Goal: Transaction & Acquisition: Purchase product/service

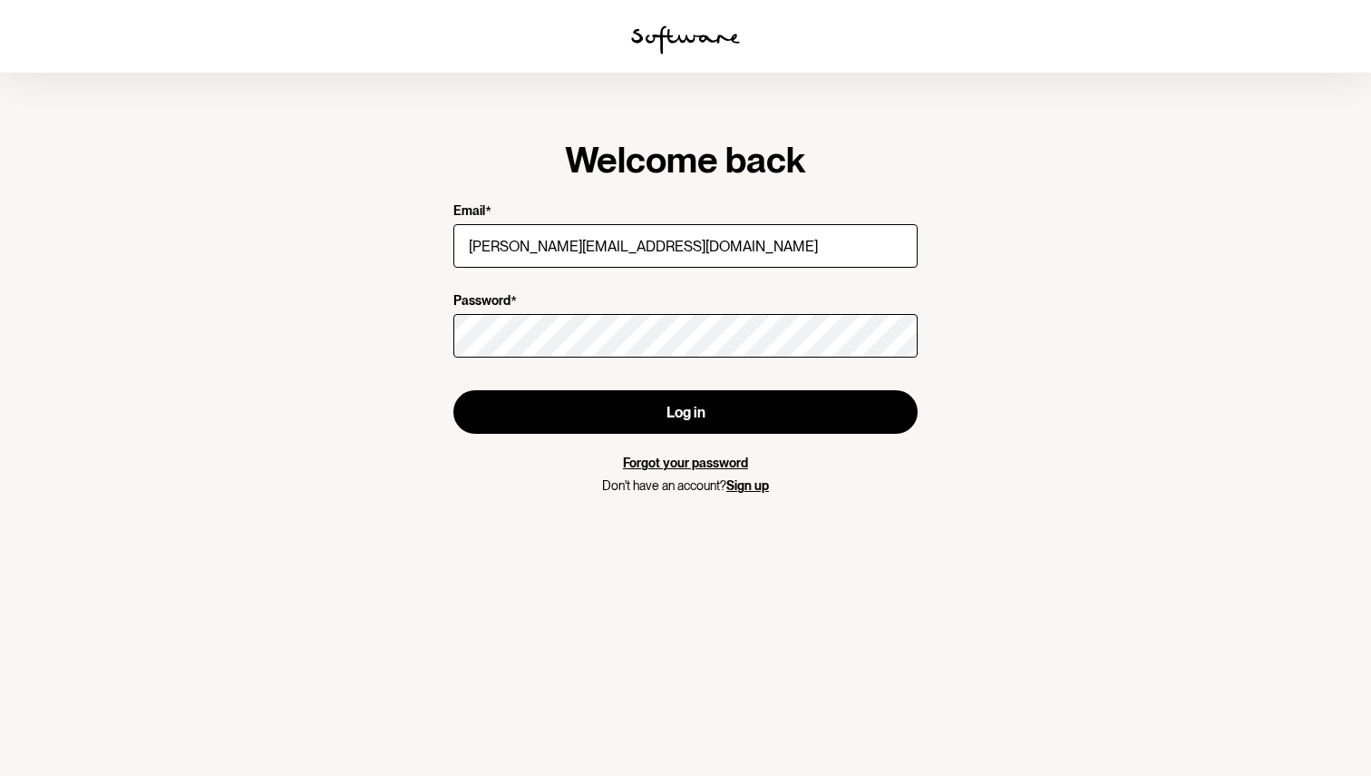
type input "[PERSON_NAME][EMAIL_ADDRESS][DOMAIN_NAME]"
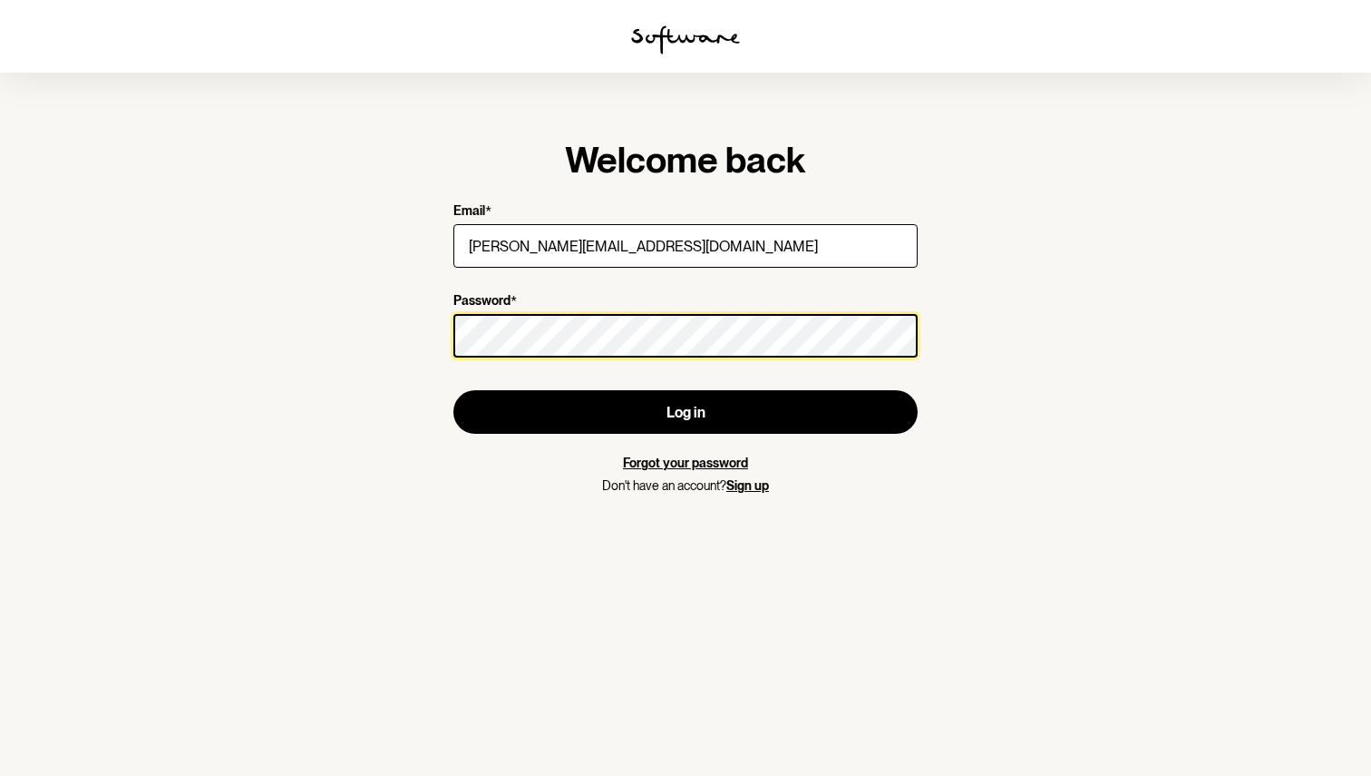
click at [686, 412] on button "Log in" at bounding box center [686, 412] width 464 height 44
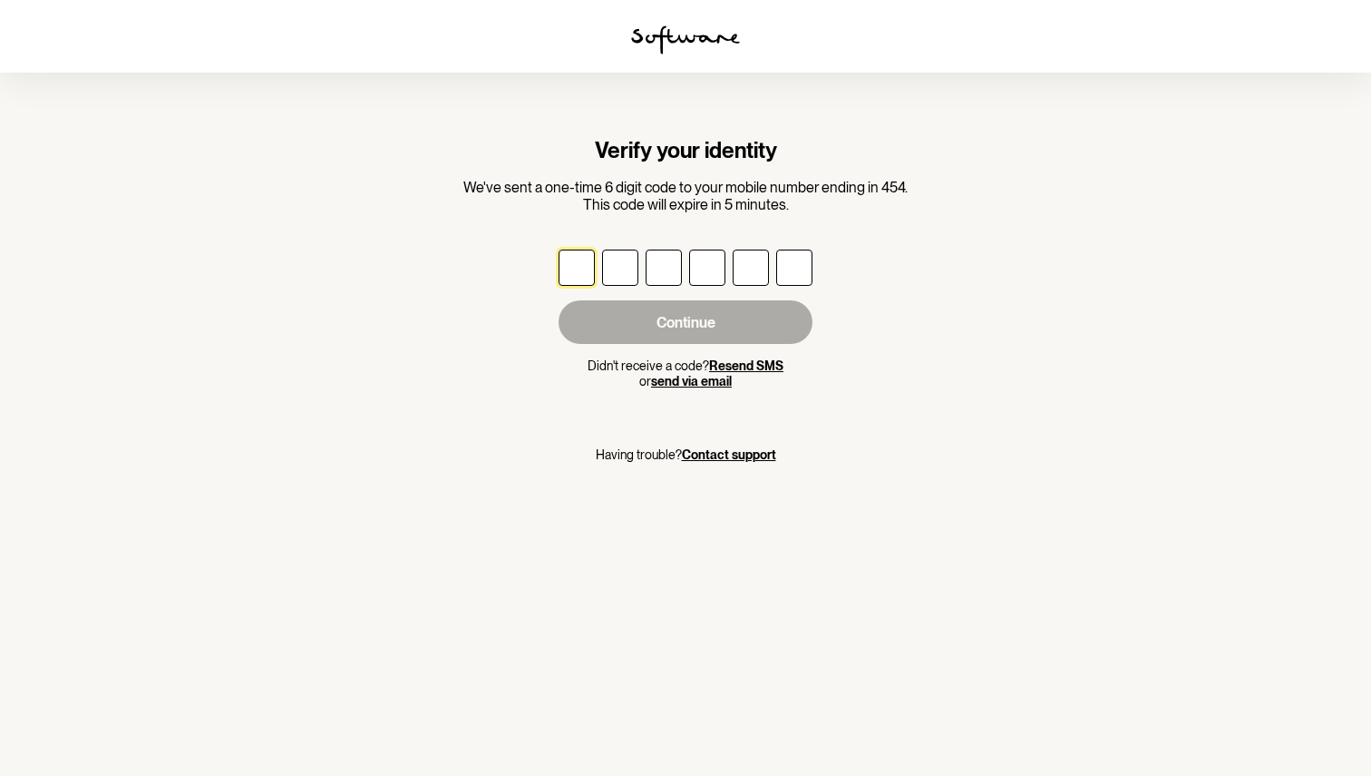
type input "9"
type input "7"
type input "2"
type input "3"
type input "4"
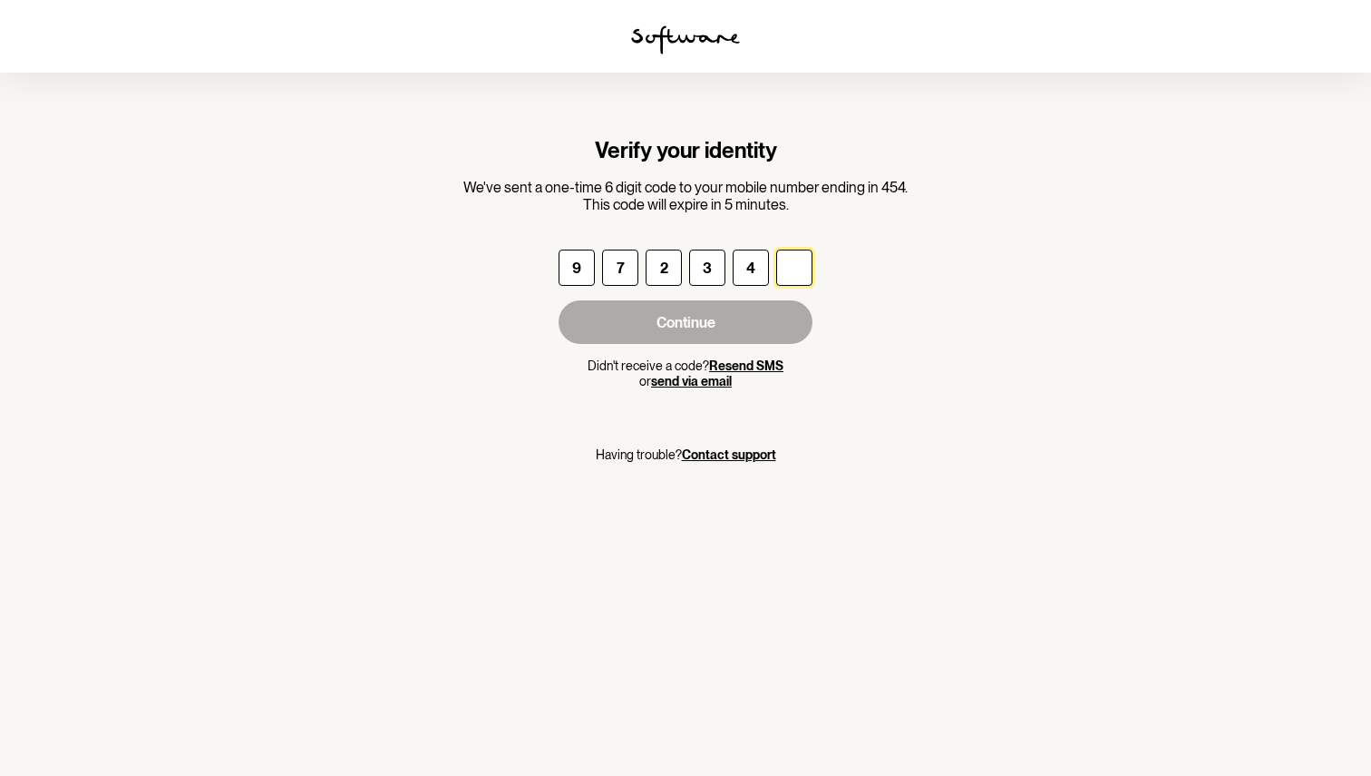
type input "5"
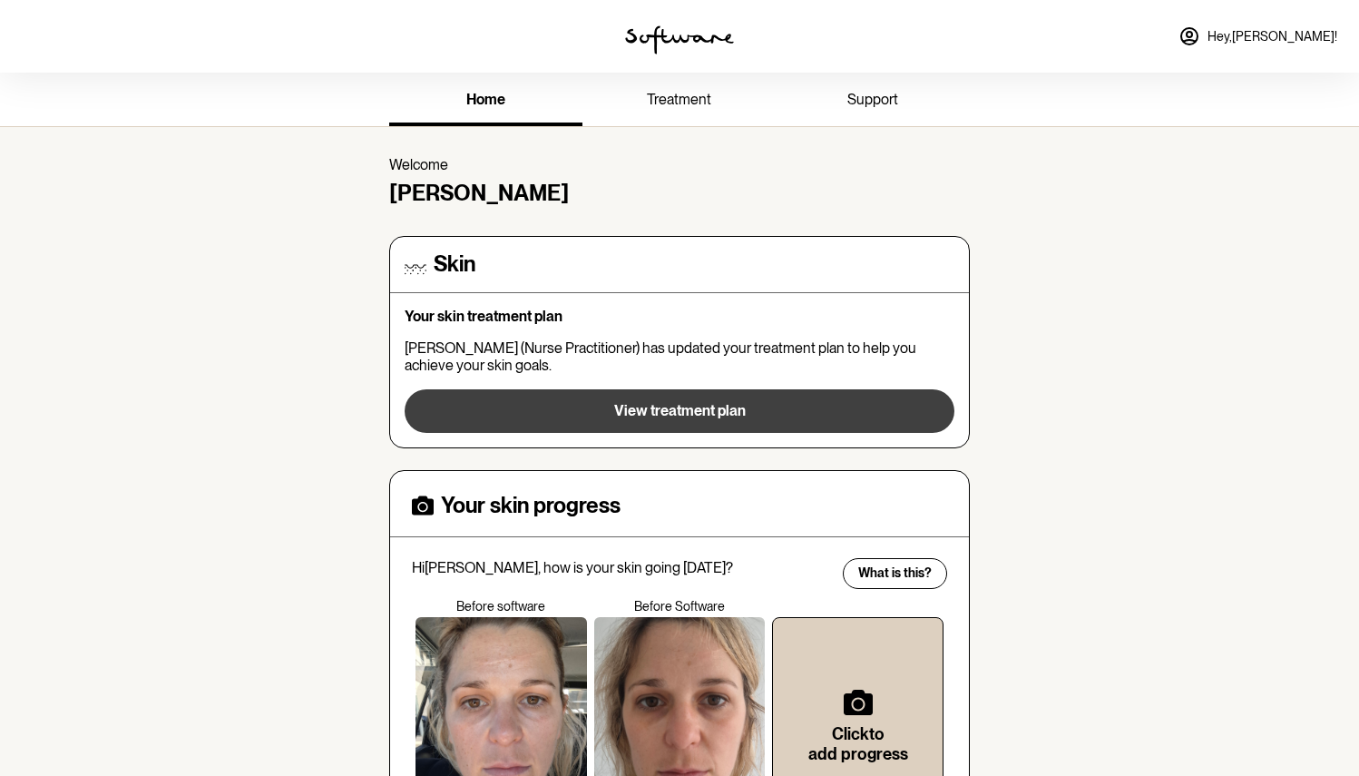
click at [670, 416] on span "View treatment plan" at bounding box center [680, 410] width 132 height 17
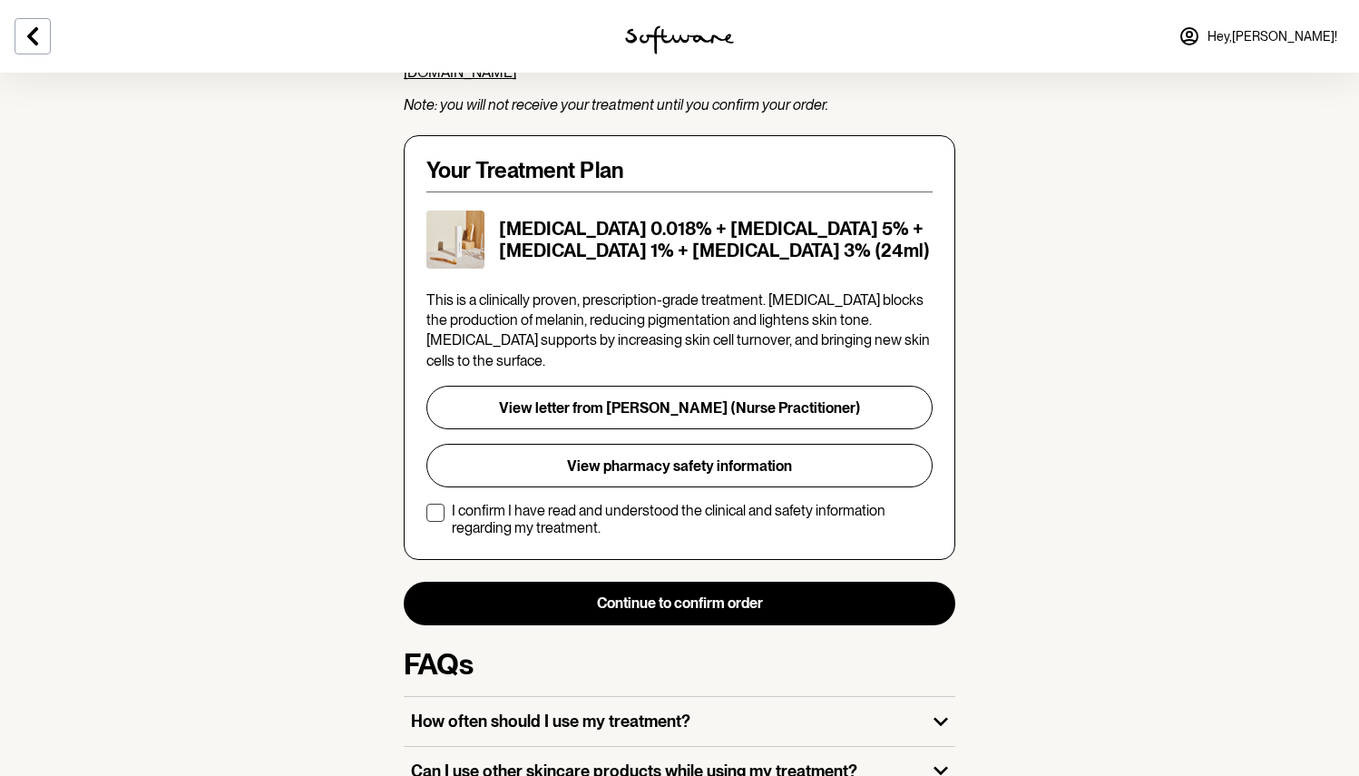
scroll to position [341, 0]
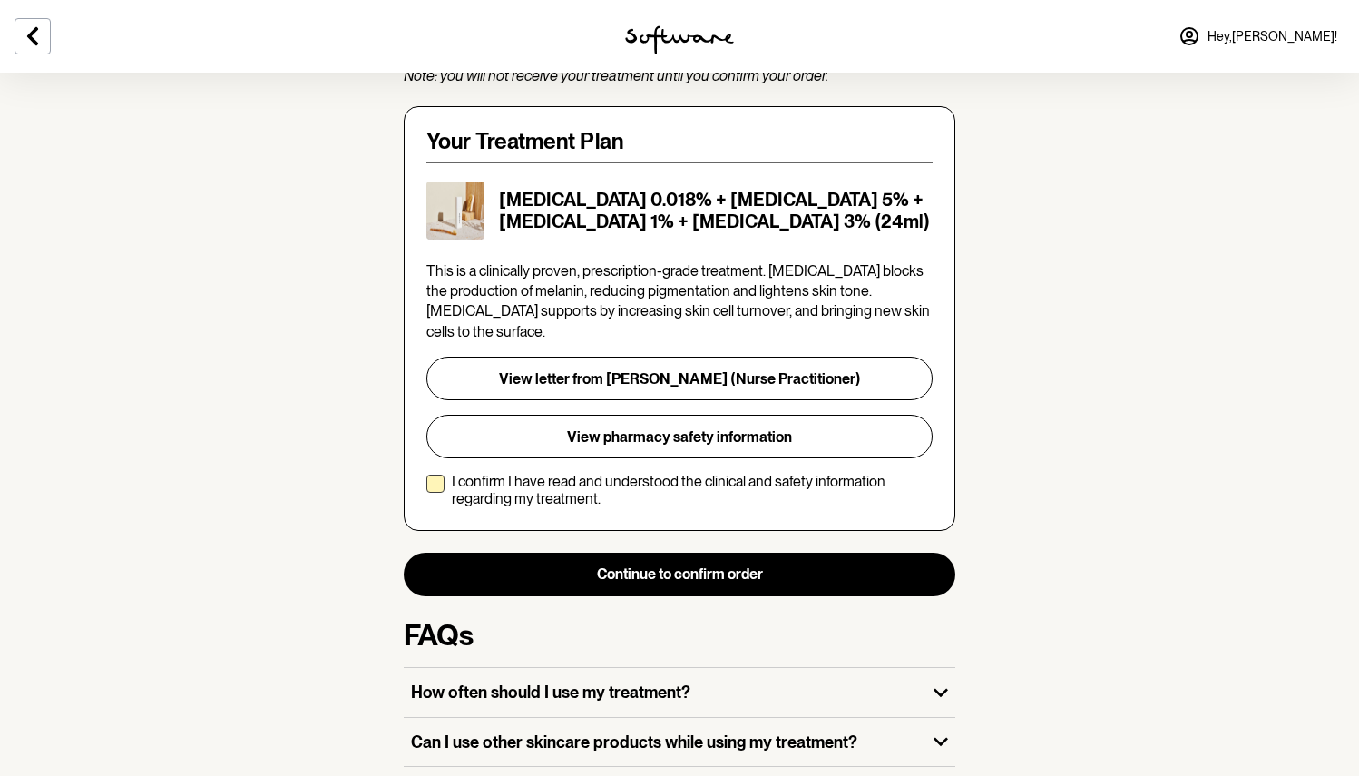
click at [473, 473] on p "I confirm I have read and understood the clinical and safety information regard…" at bounding box center [692, 490] width 481 height 34
click at [426, 490] on input "I confirm I have read and understood the clinical and safety information regard…" at bounding box center [425, 490] width 1 height 1
checkbox input "true"
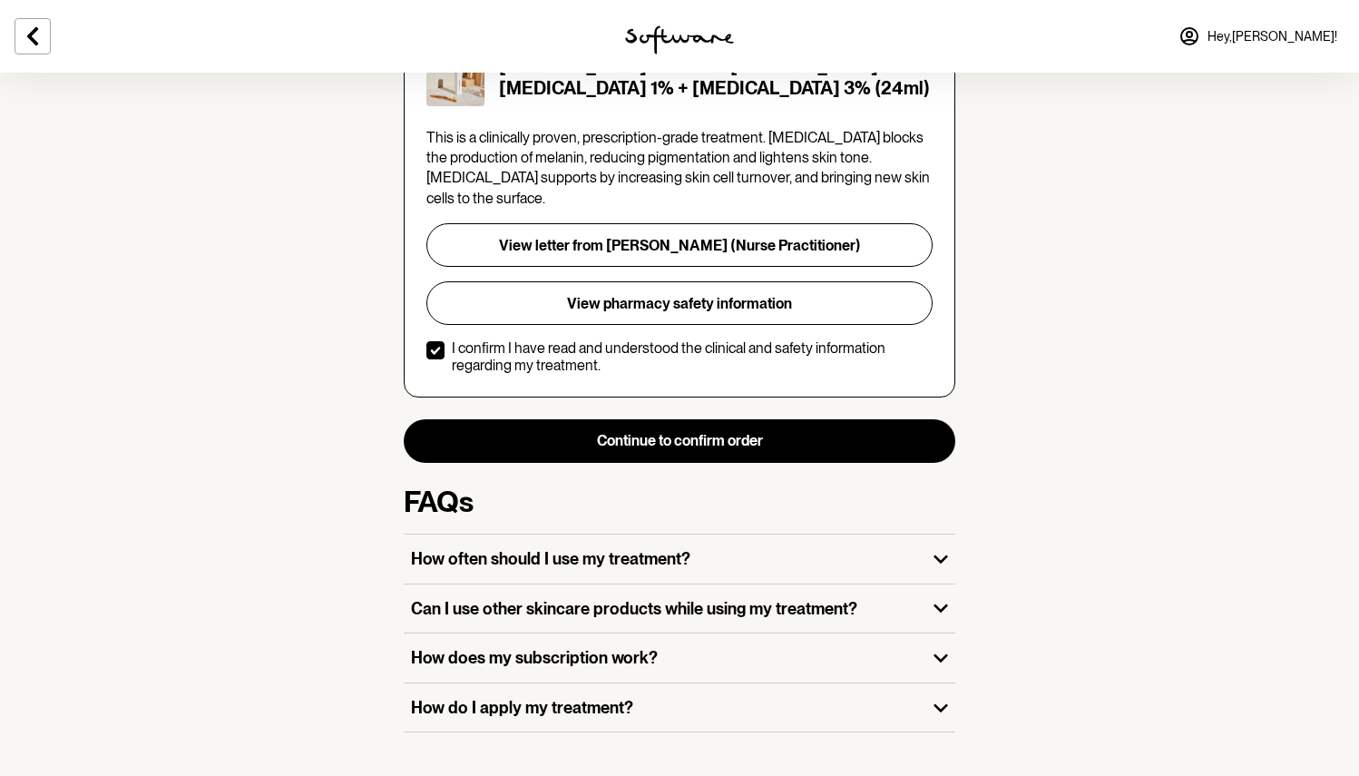
scroll to position [473, 0]
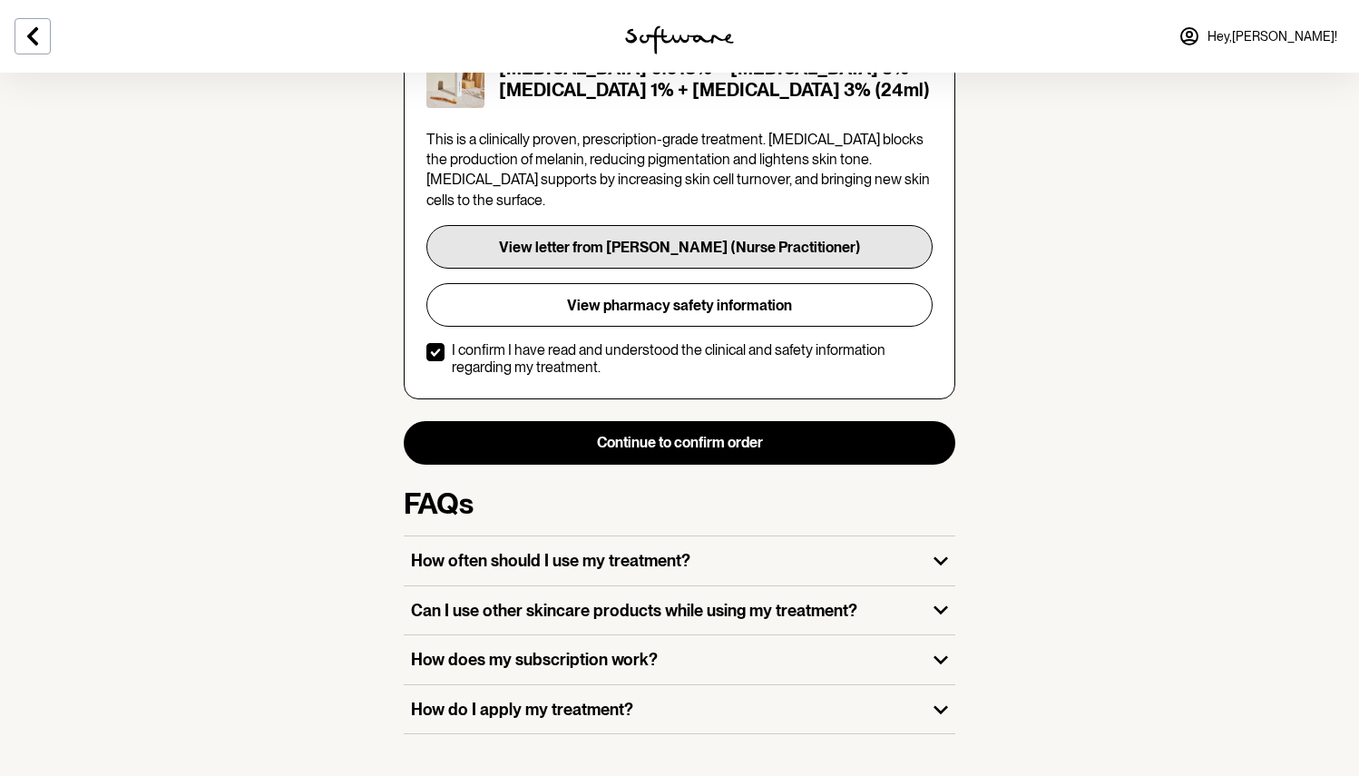
click at [684, 225] on button "View letter from [PERSON_NAME] (Nurse Practitioner)" at bounding box center [679, 247] width 506 height 44
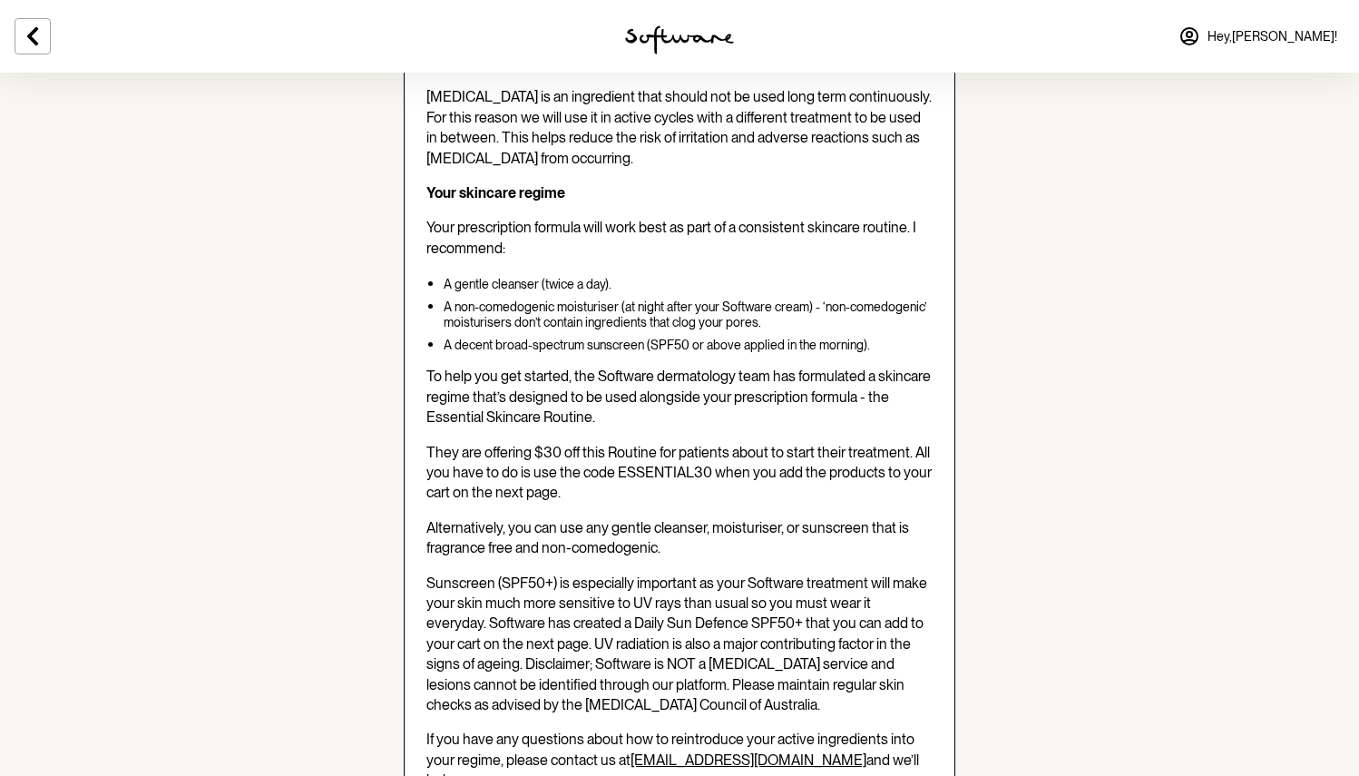
scroll to position [895, 0]
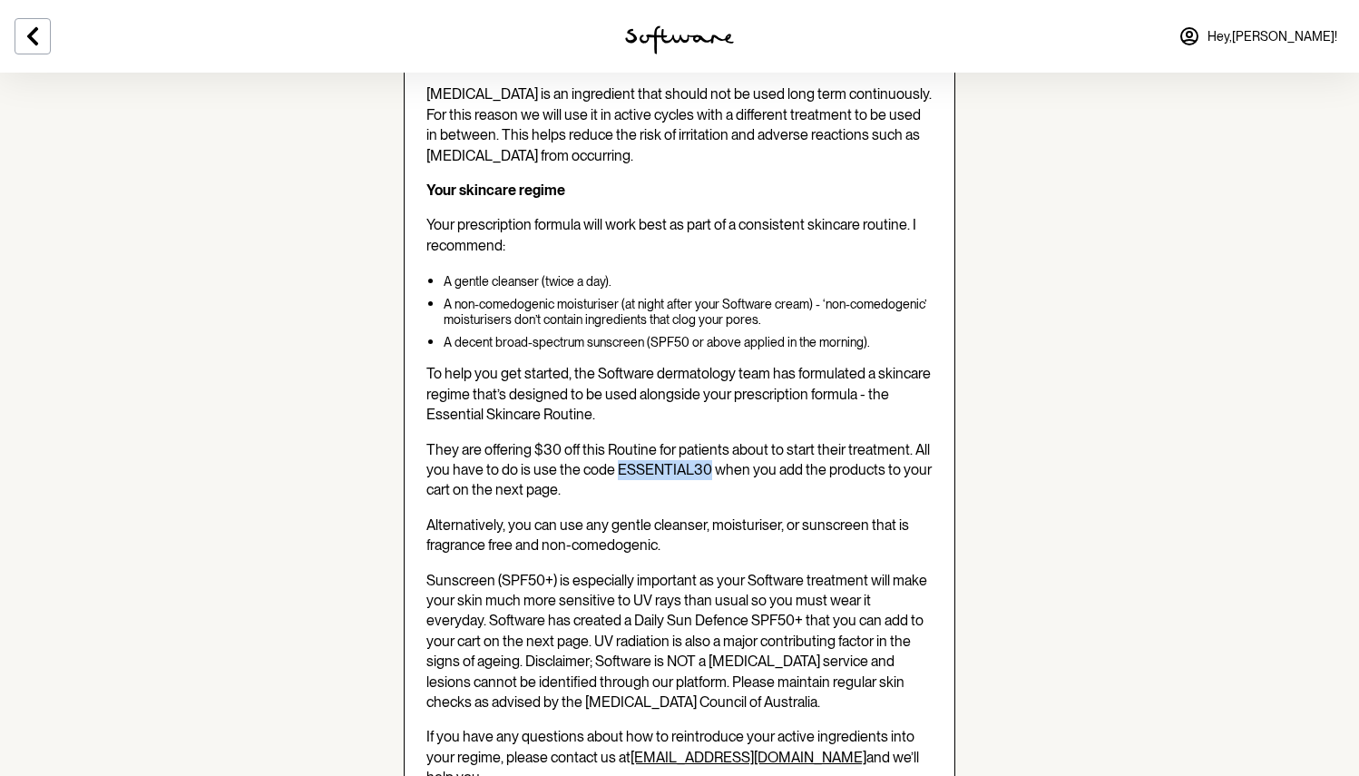
drag, startPoint x: 696, startPoint y: 460, endPoint x: 708, endPoint y: 460, distance: 12.7
click at [709, 460] on span "They are offering $30 off this Routine for patients about to start their treatm…" at bounding box center [678, 470] width 505 height 58
copy span "ESSENTIAL30"
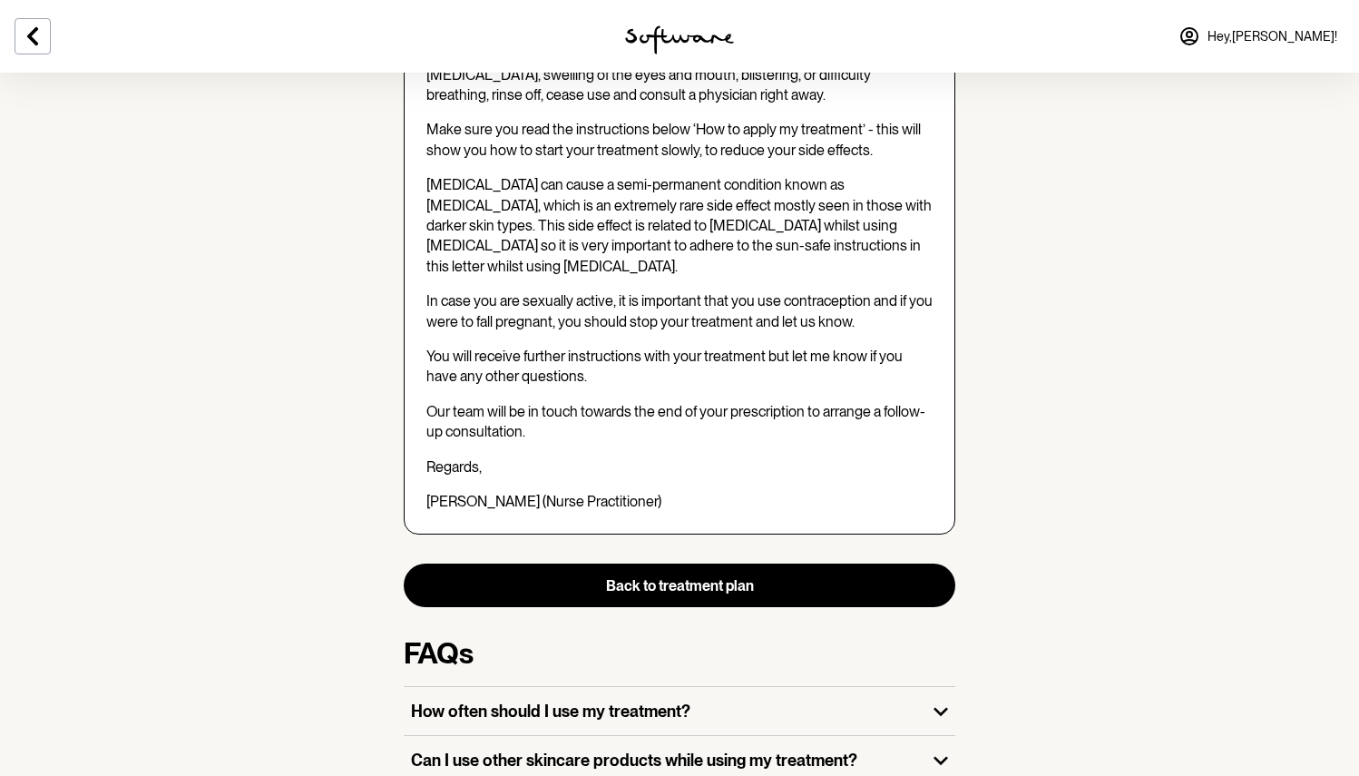
scroll to position [2115, 0]
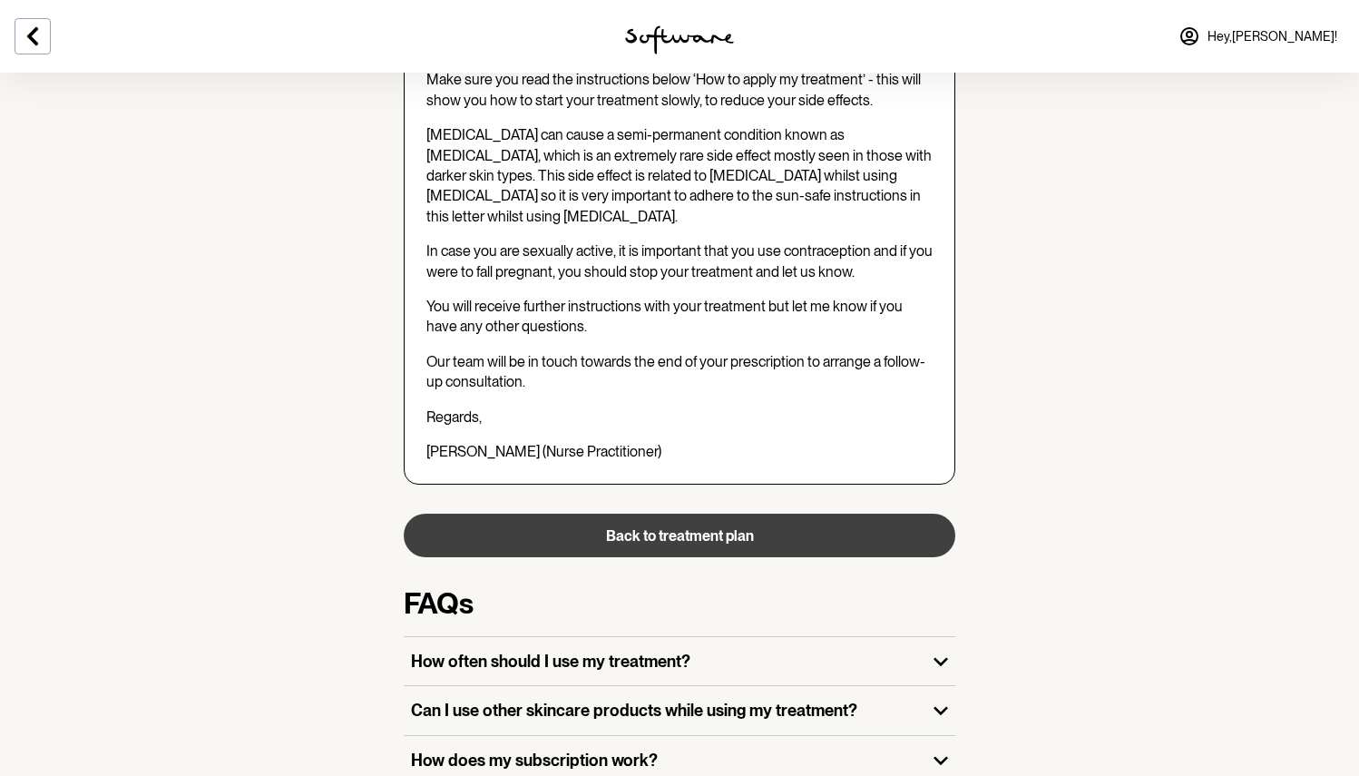
click at [677, 513] on button "Back to treatment plan" at bounding box center [679, 535] width 551 height 44
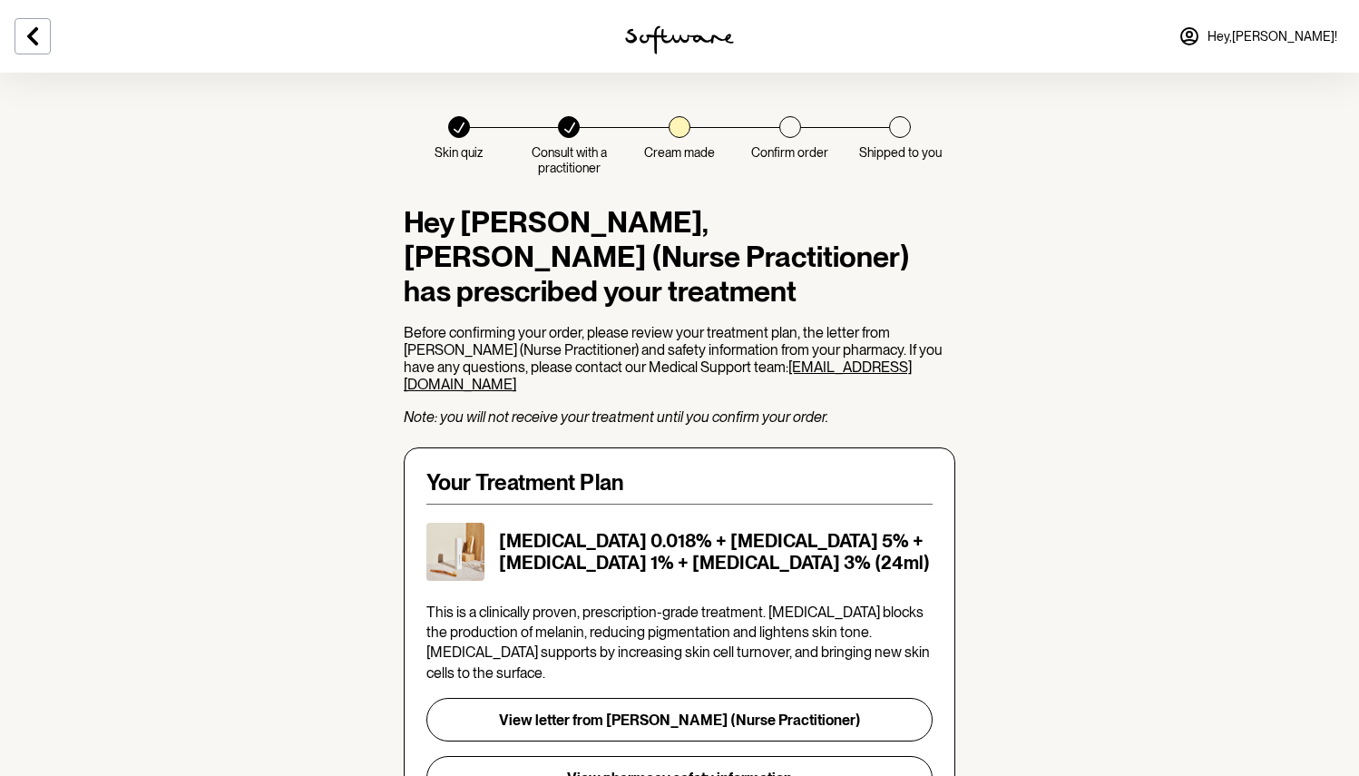
scroll to position [320, 0]
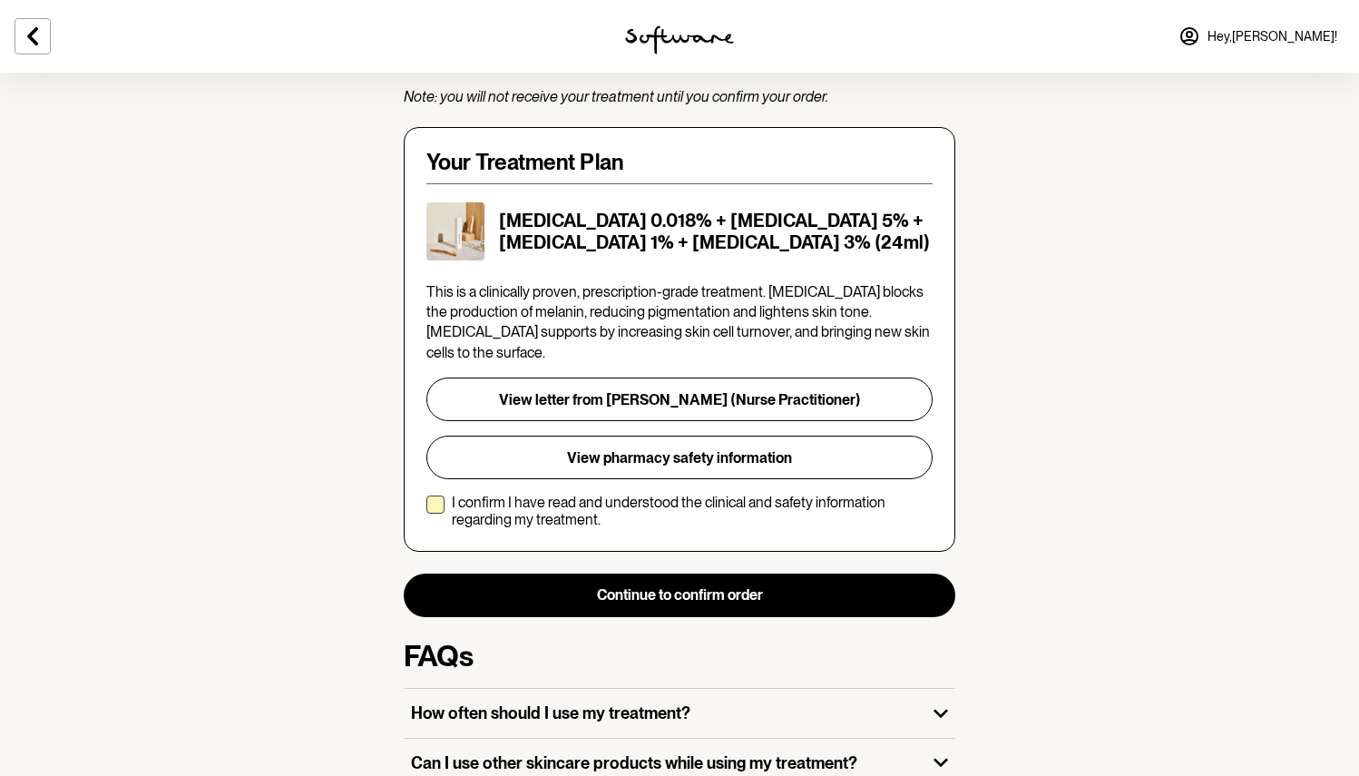
click at [587, 493] on p "I confirm I have read and understood the clinical and safety information regard…" at bounding box center [692, 510] width 481 height 34
click at [426, 511] on input "I confirm I have read and understood the clinical and safety information regard…" at bounding box center [425, 511] width 1 height 1
checkbox input "true"
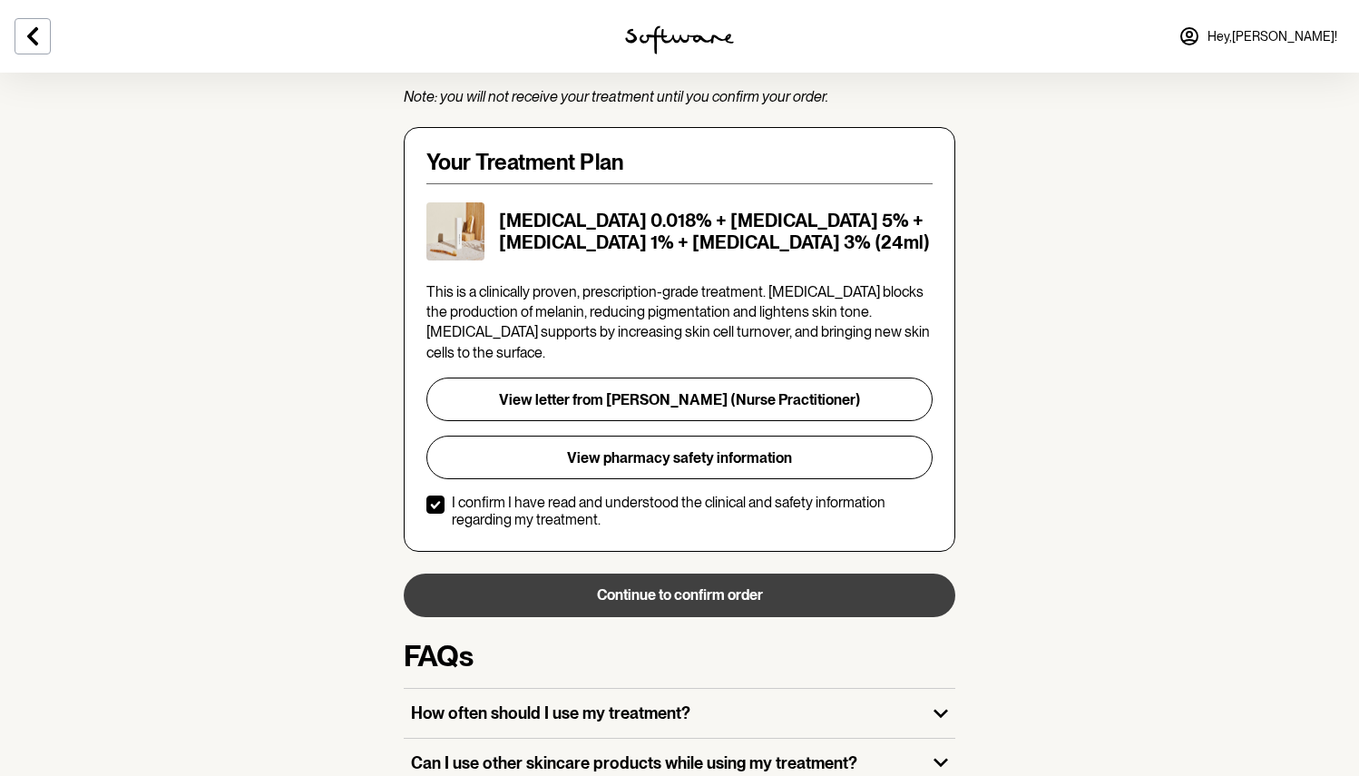
click at [692, 573] on button "Continue to confirm order" at bounding box center [679, 595] width 551 height 44
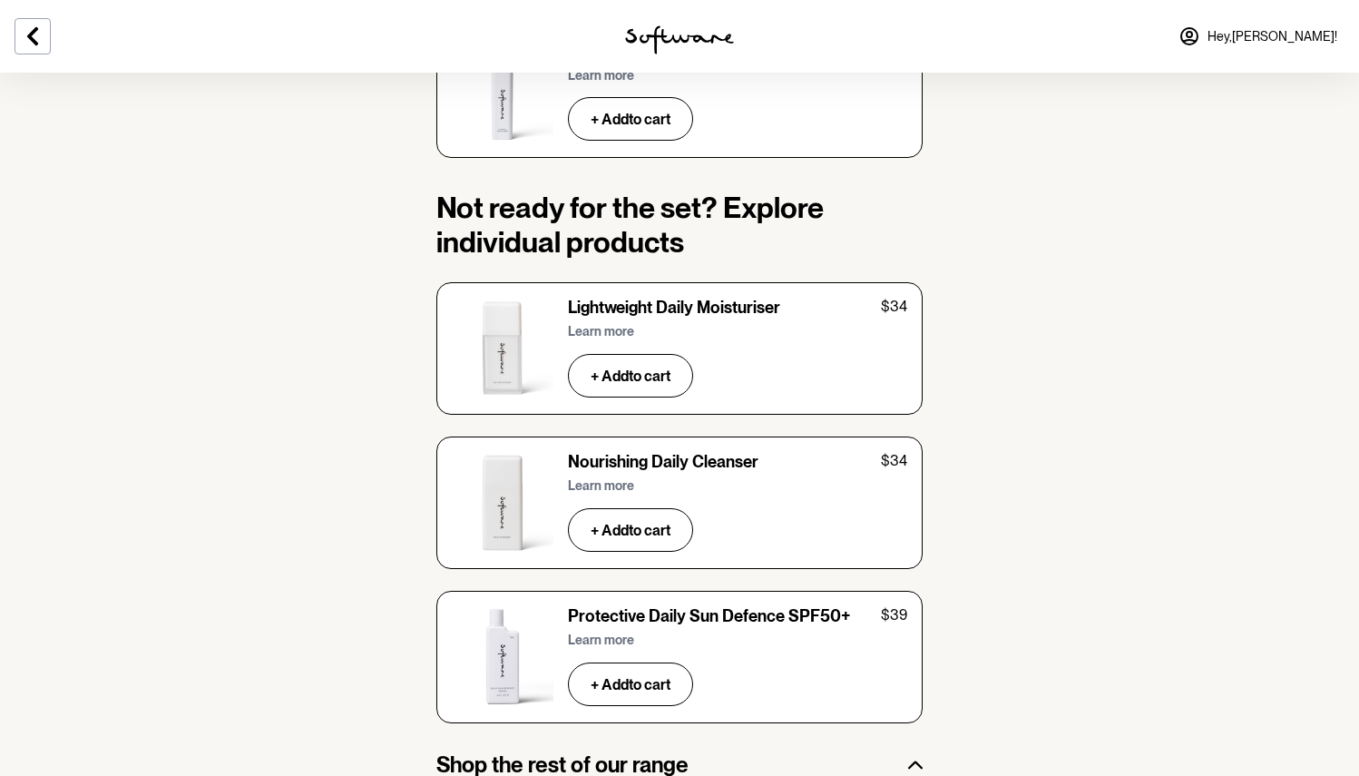
scroll to position [2783, 0]
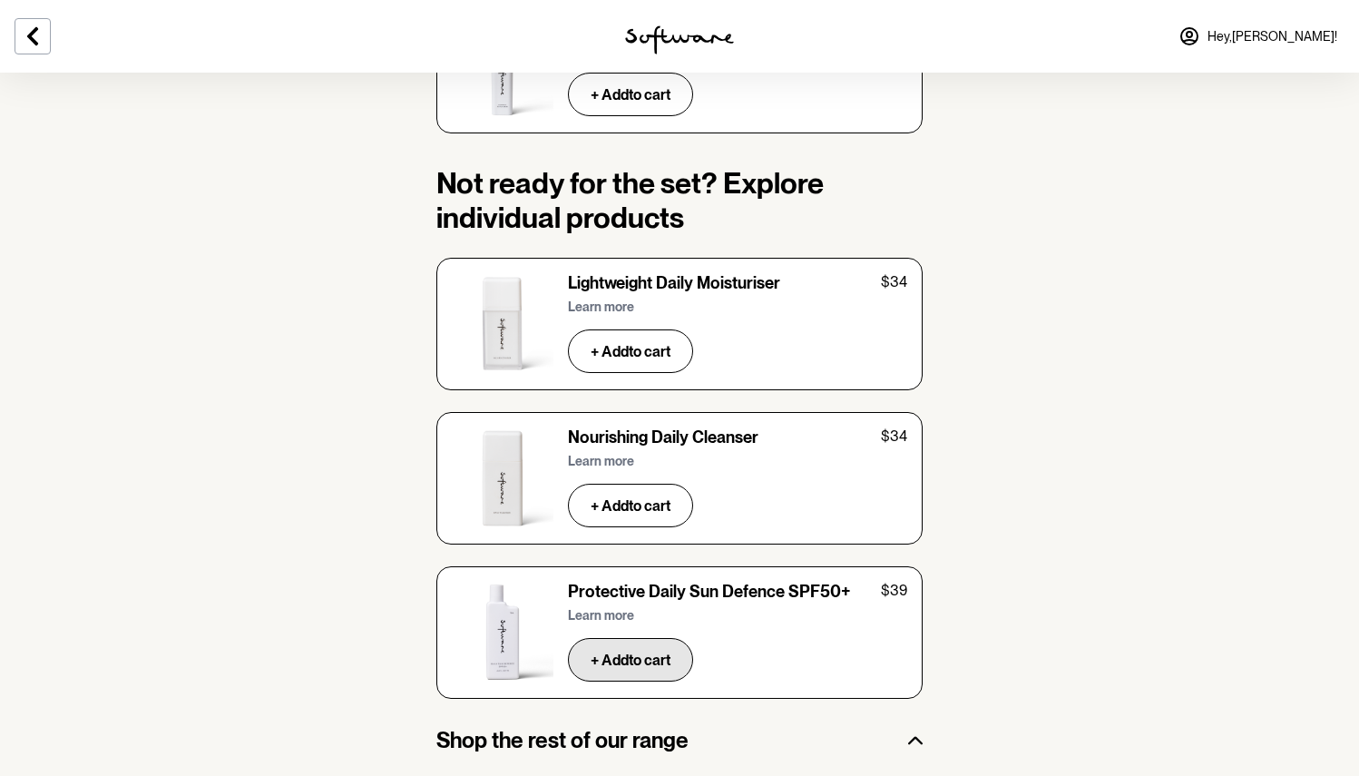
click at [613, 638] on button "+ Add to cart" at bounding box center [630, 660] width 125 height 44
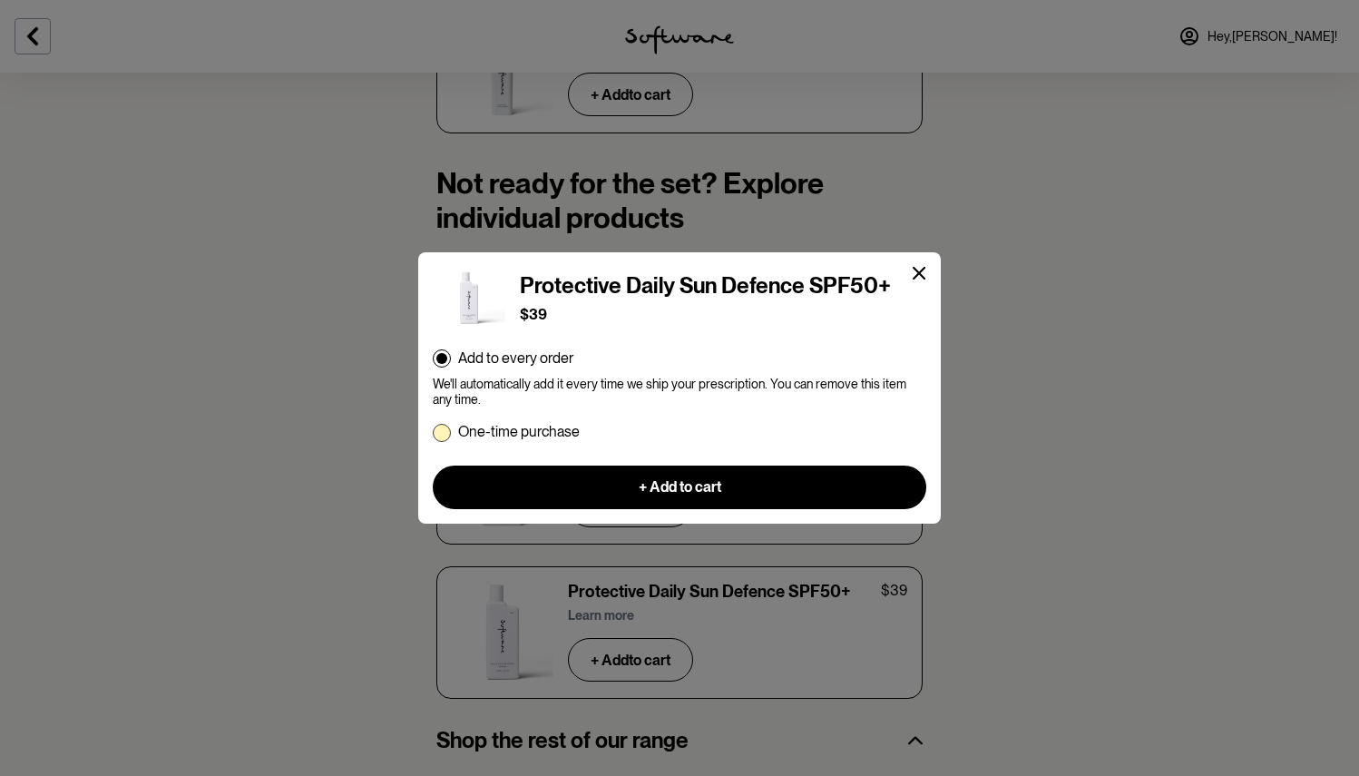
click at [539, 436] on p "One-time purchase" at bounding box center [519, 431] width 122 height 17
click at [433, 432] on input "One-time purchase" at bounding box center [432, 431] width 1 height 1
radio input "true"
radio input "false"
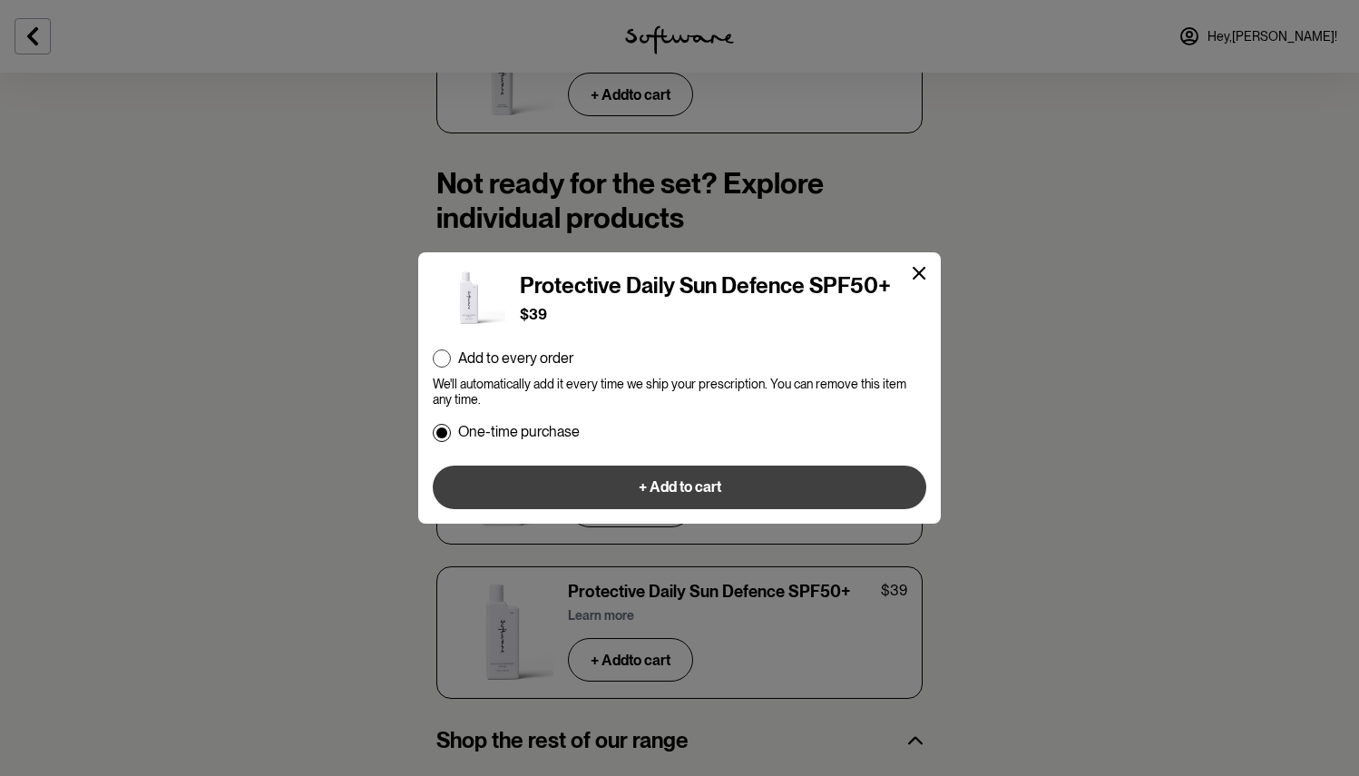
click at [660, 466] on button "+ Add to cart" at bounding box center [679, 487] width 493 height 44
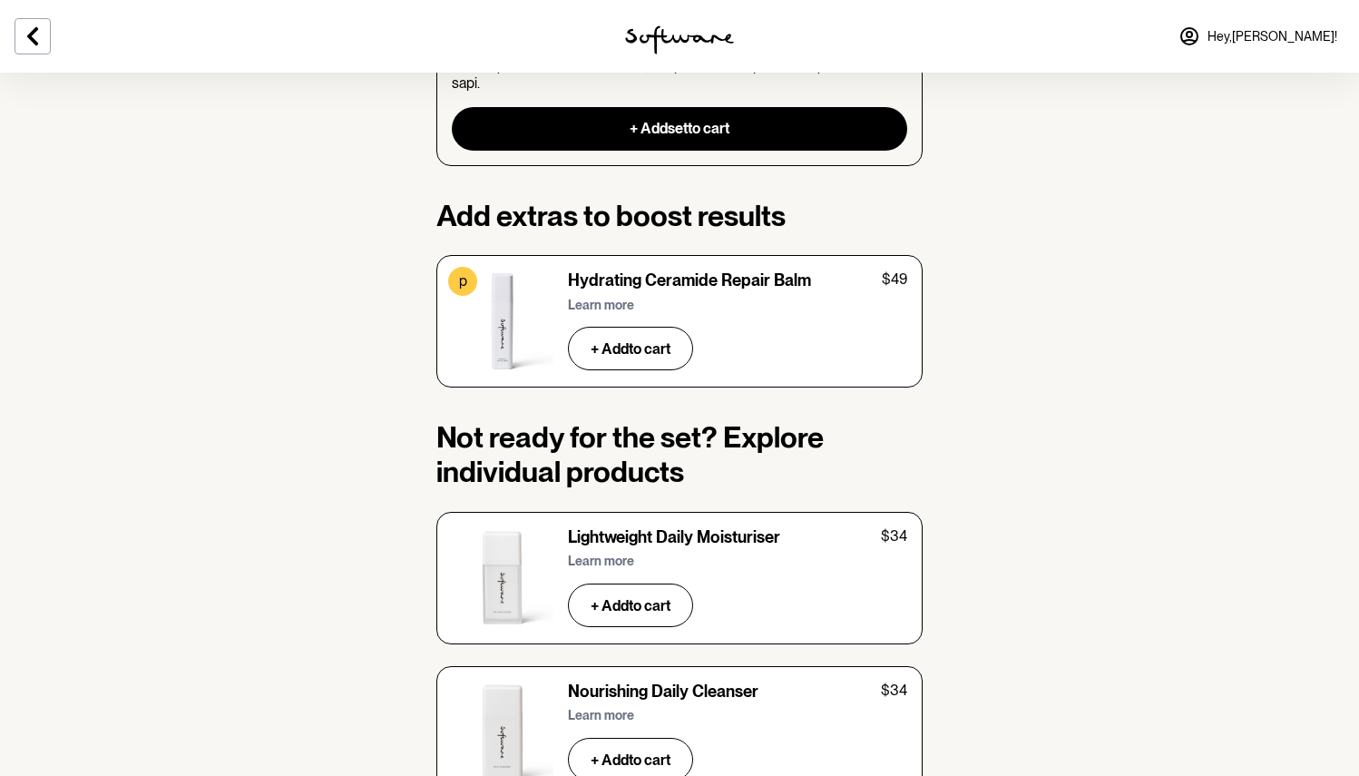
scroll to position [2258, 0]
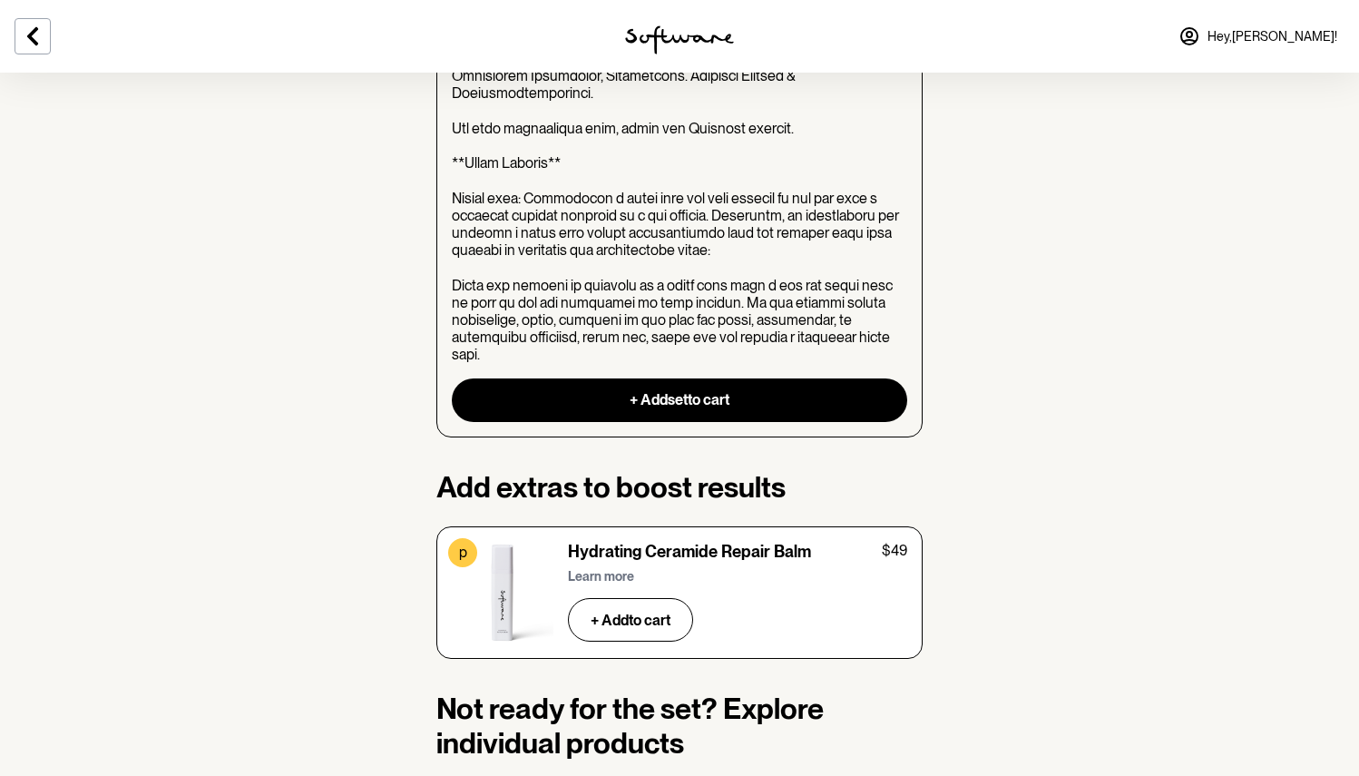
click at [456, 538] on div "p" at bounding box center [462, 552] width 29 height 29
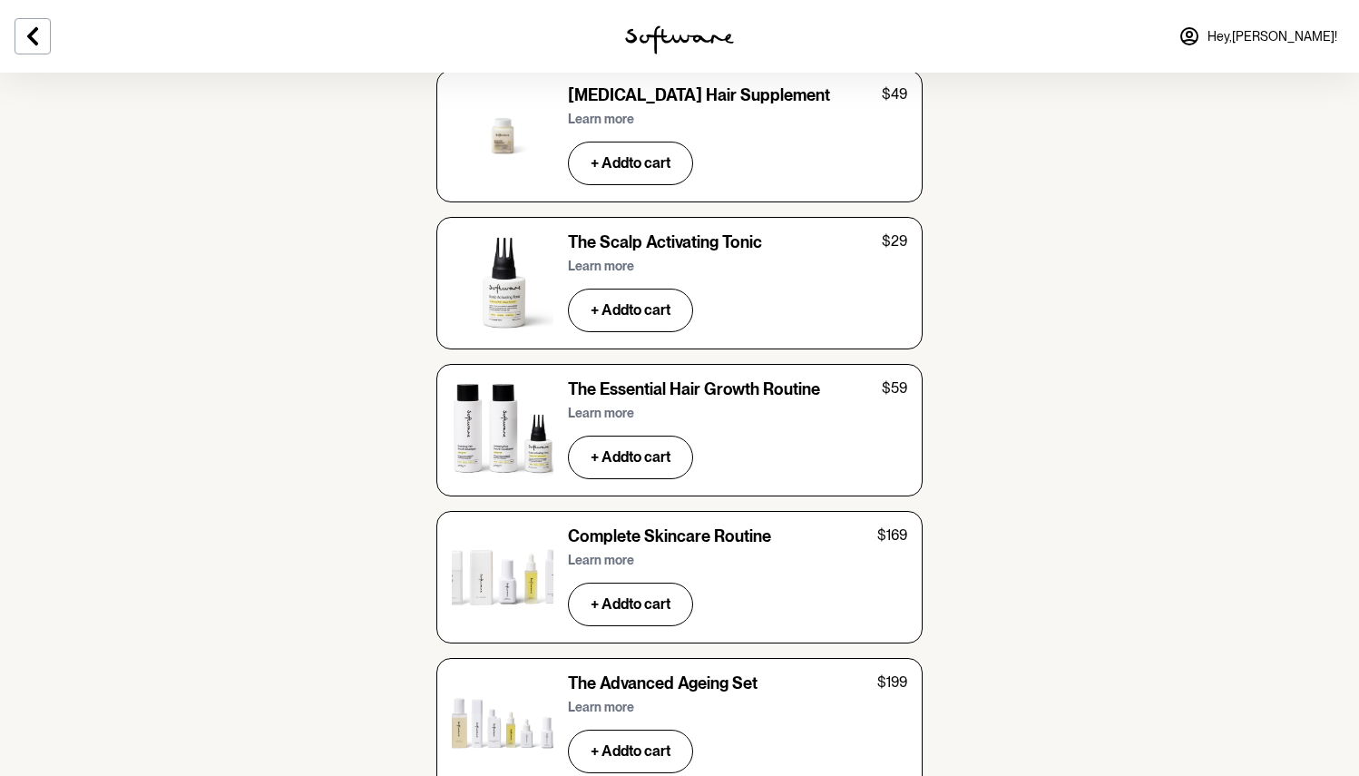
scroll to position [5302, 0]
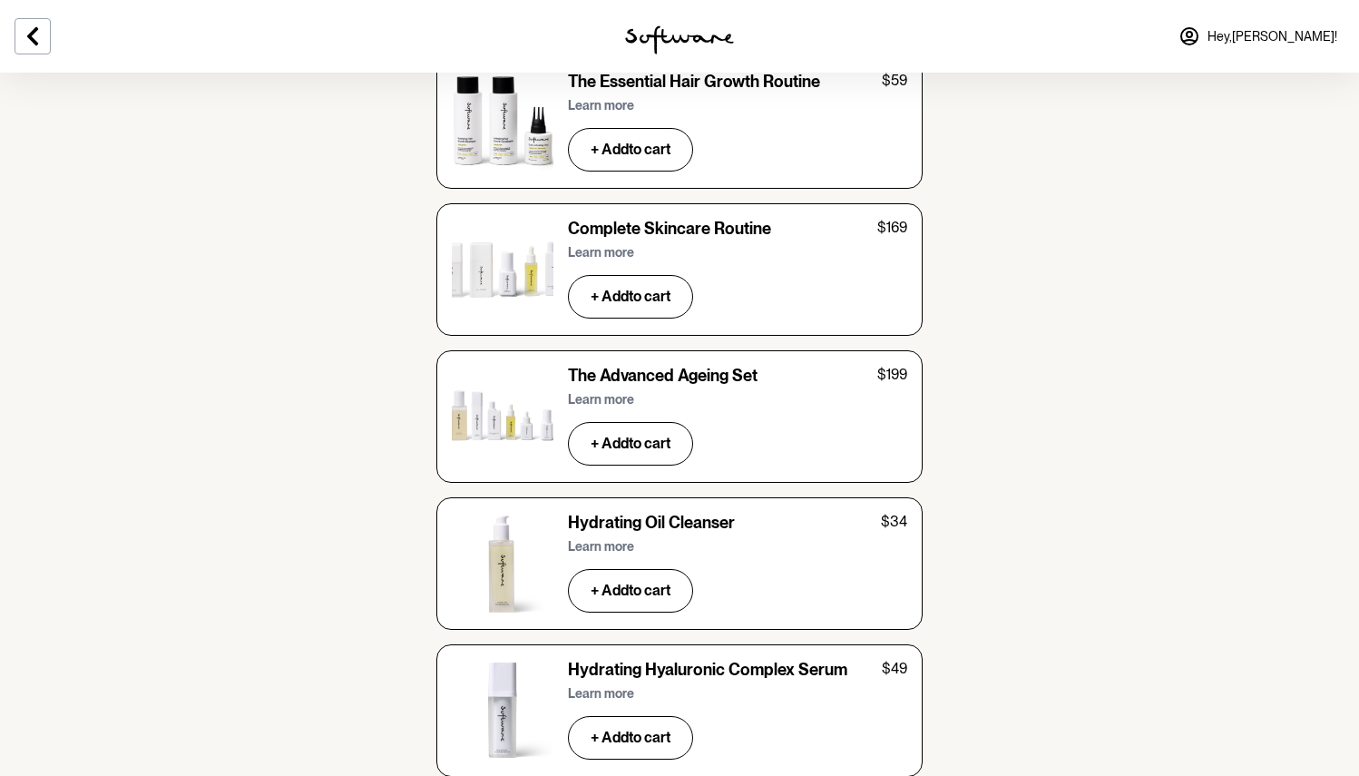
click at [590, 392] on p "Learn more" at bounding box center [601, 399] width 66 height 15
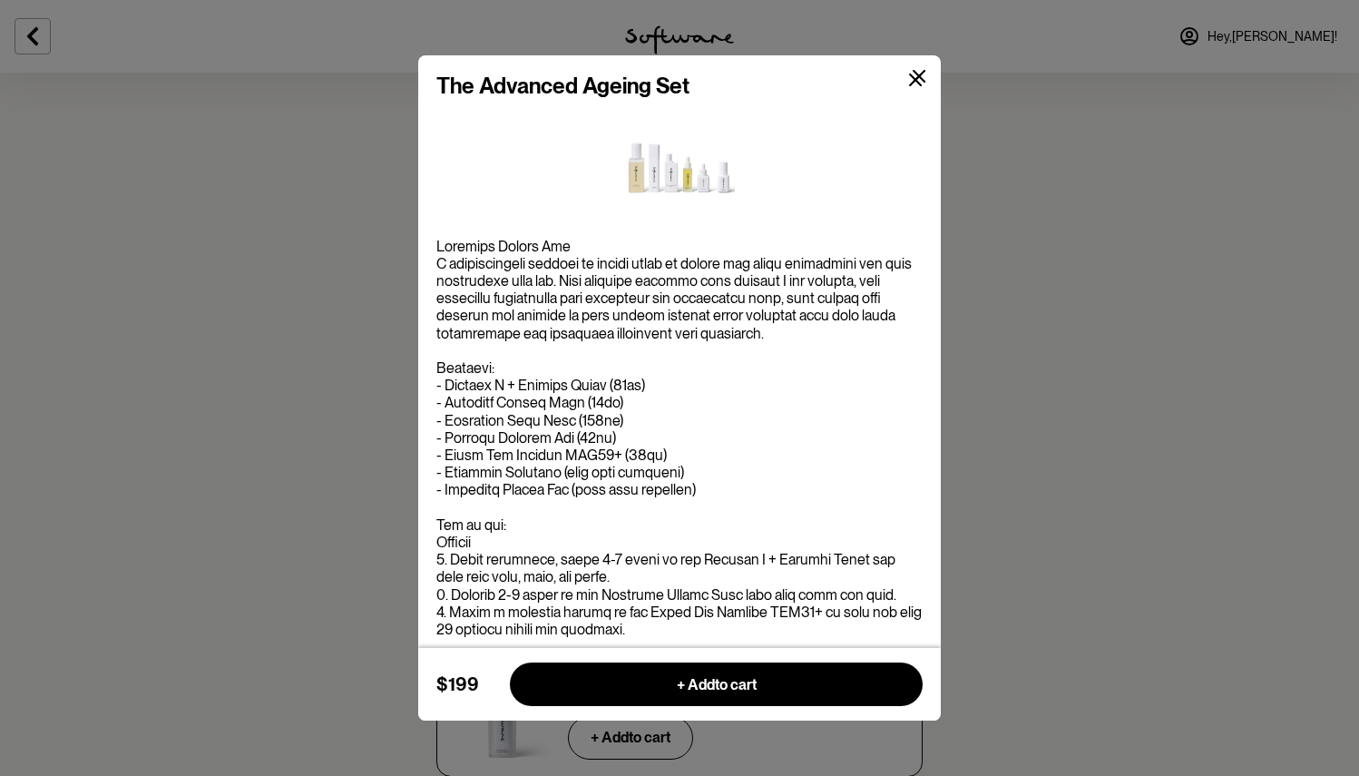
click at [918, 79] on icon at bounding box center [920, 77] width 14 height 14
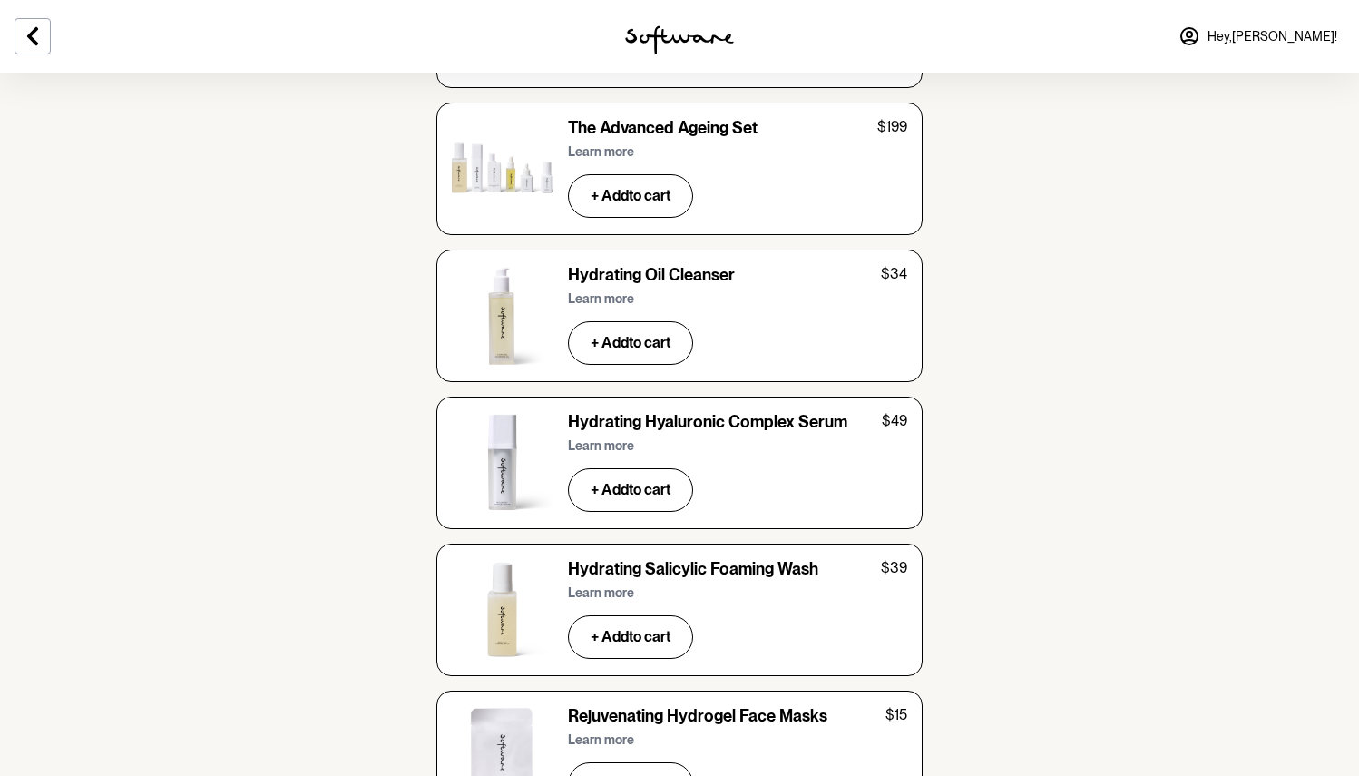
scroll to position [5528, 0]
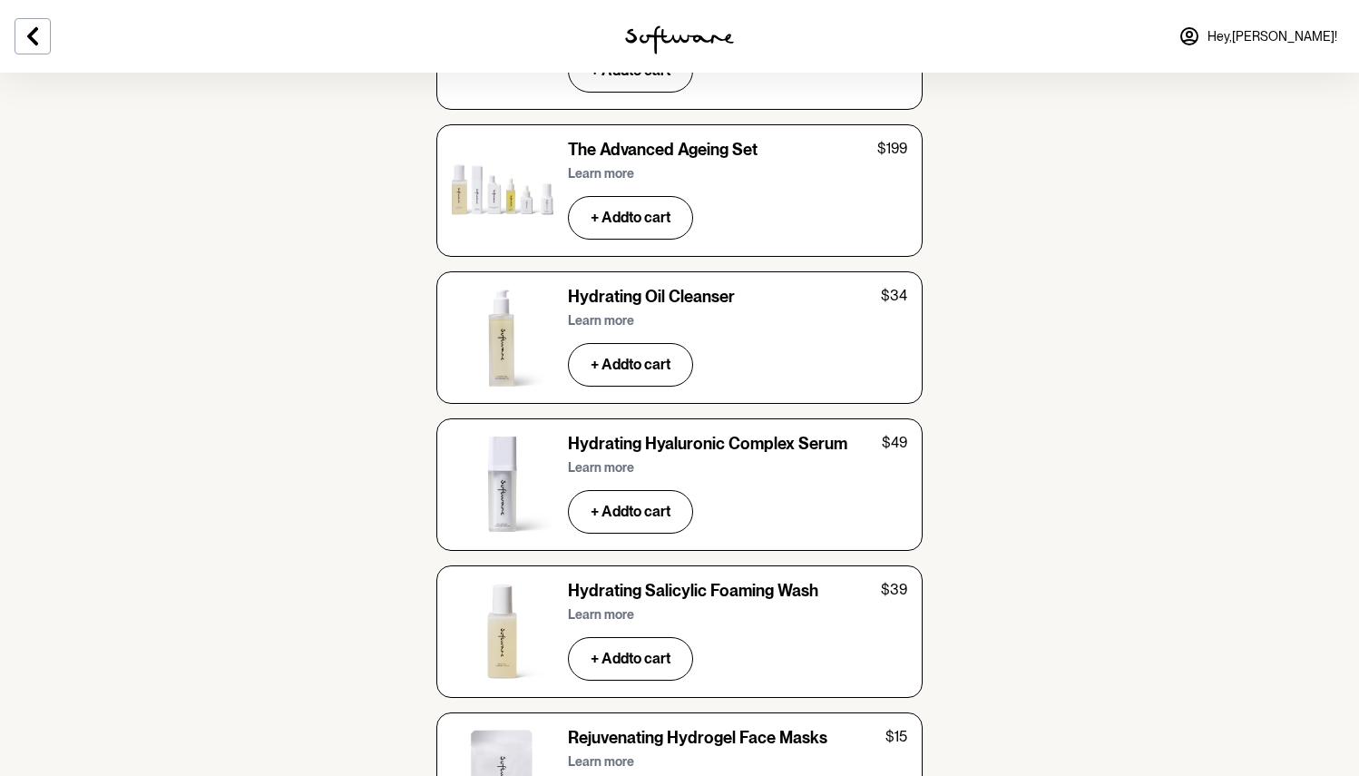
click at [614, 607] on p "Learn more" at bounding box center [601, 614] width 66 height 15
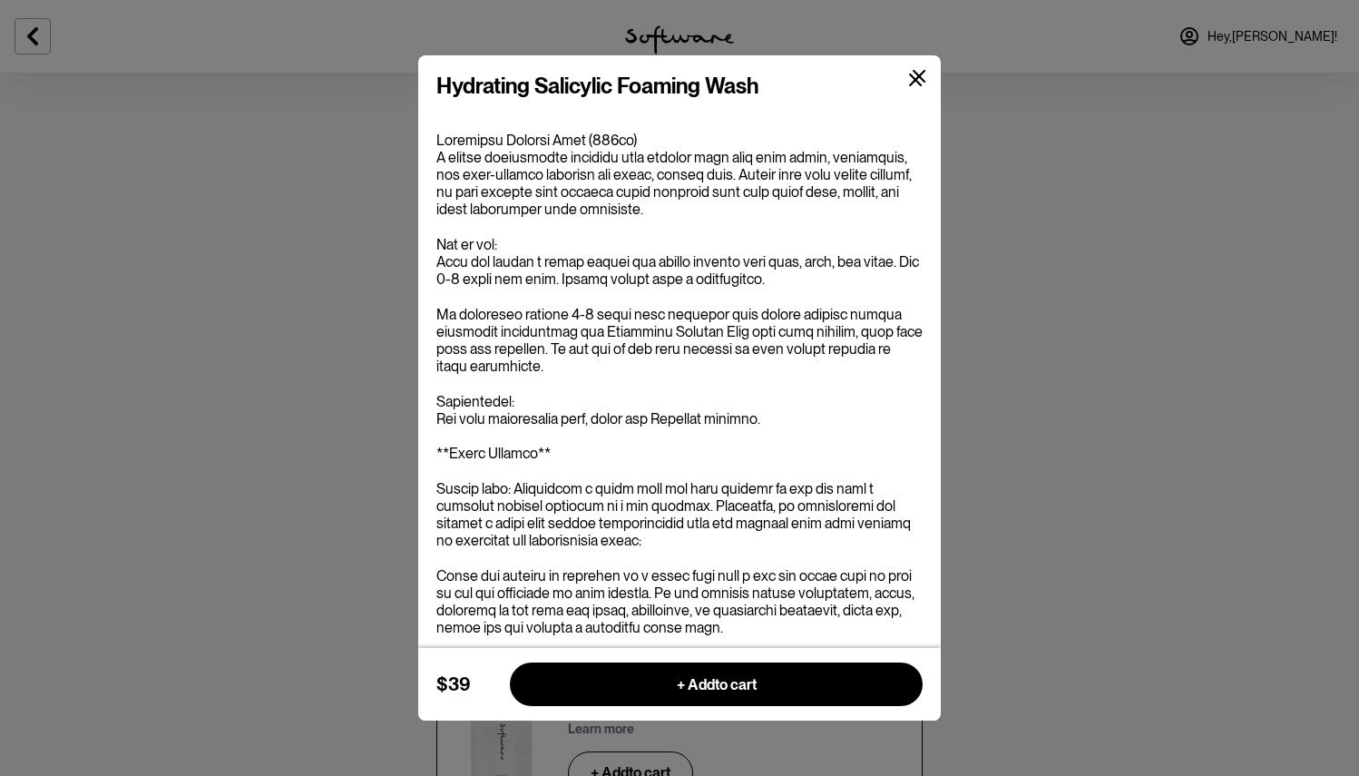
scroll to position [5562, 0]
click at [922, 101] on button at bounding box center [915, 80] width 43 height 43
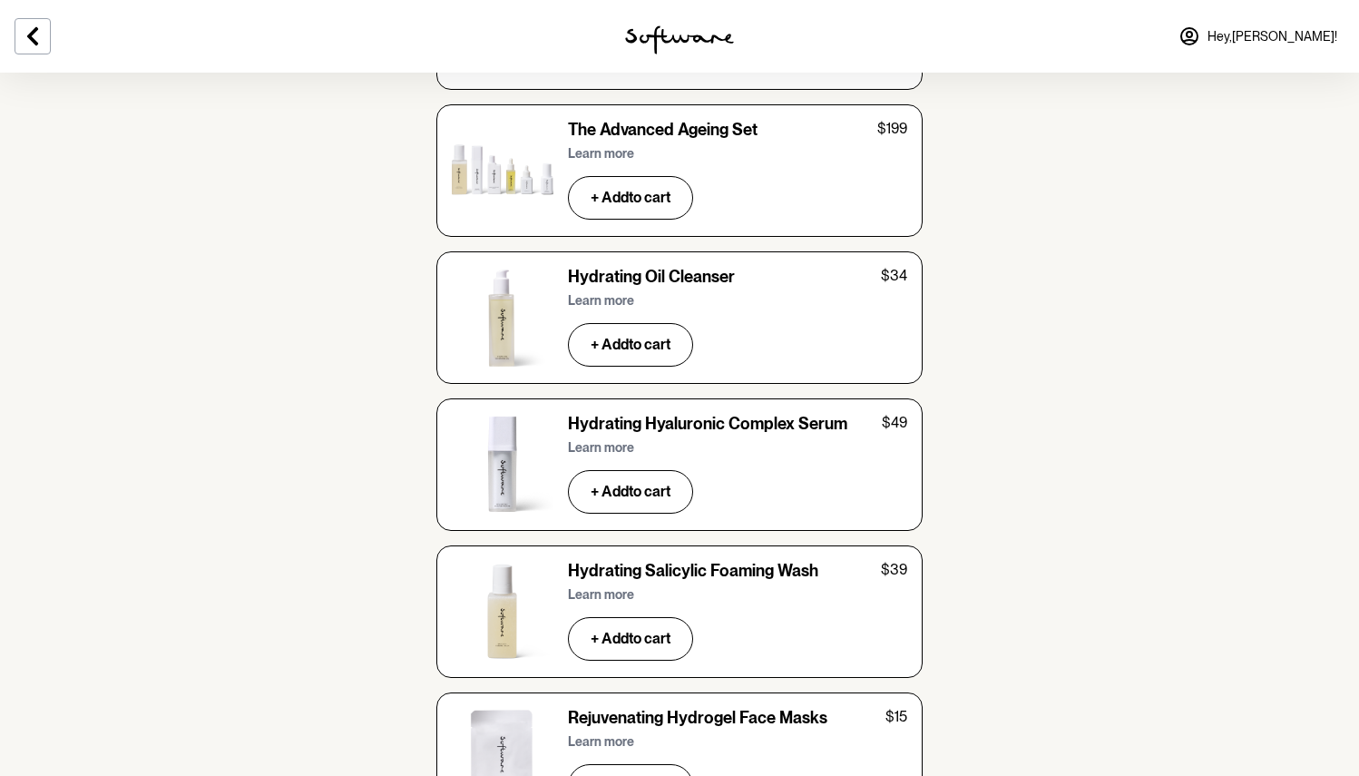
scroll to position [5548, 0]
click at [620, 439] on p "Learn more" at bounding box center [601, 446] width 66 height 15
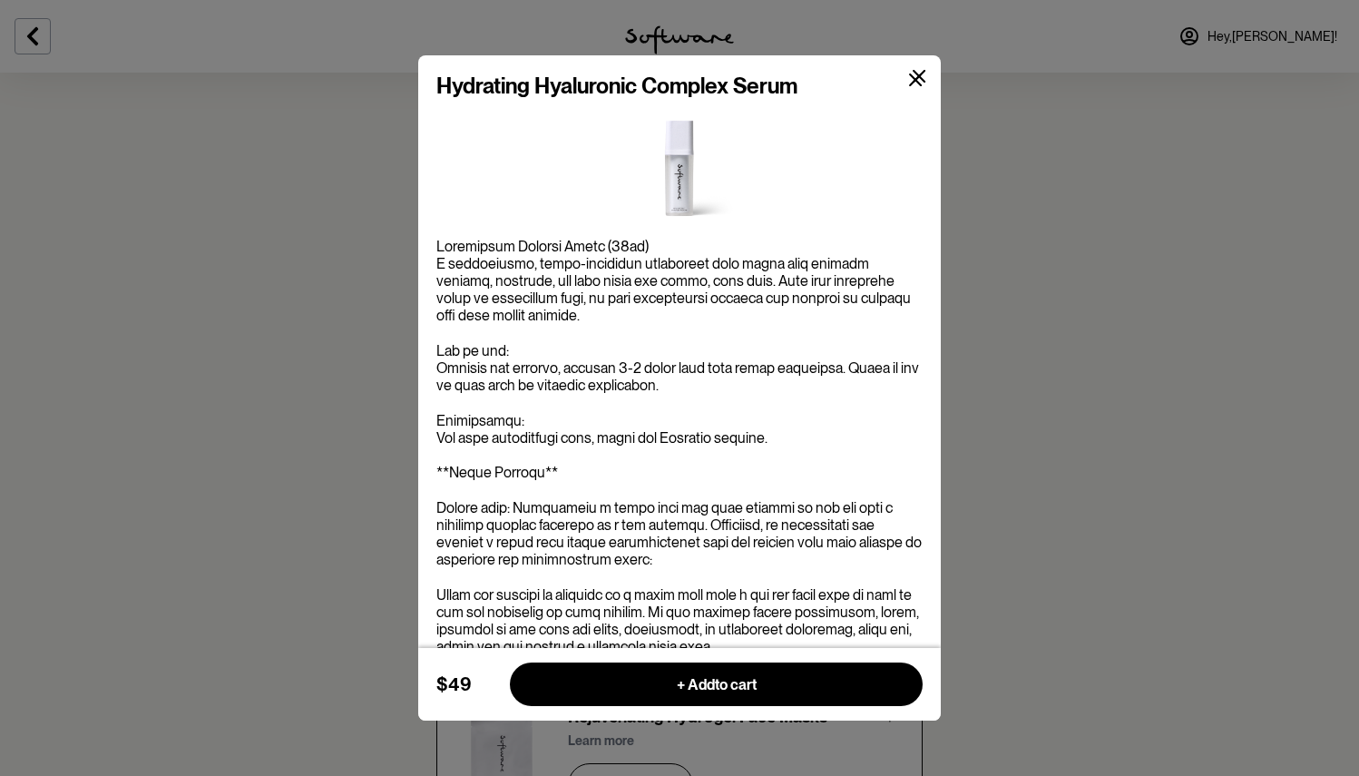
click at [913, 83] on icon at bounding box center [915, 79] width 13 height 13
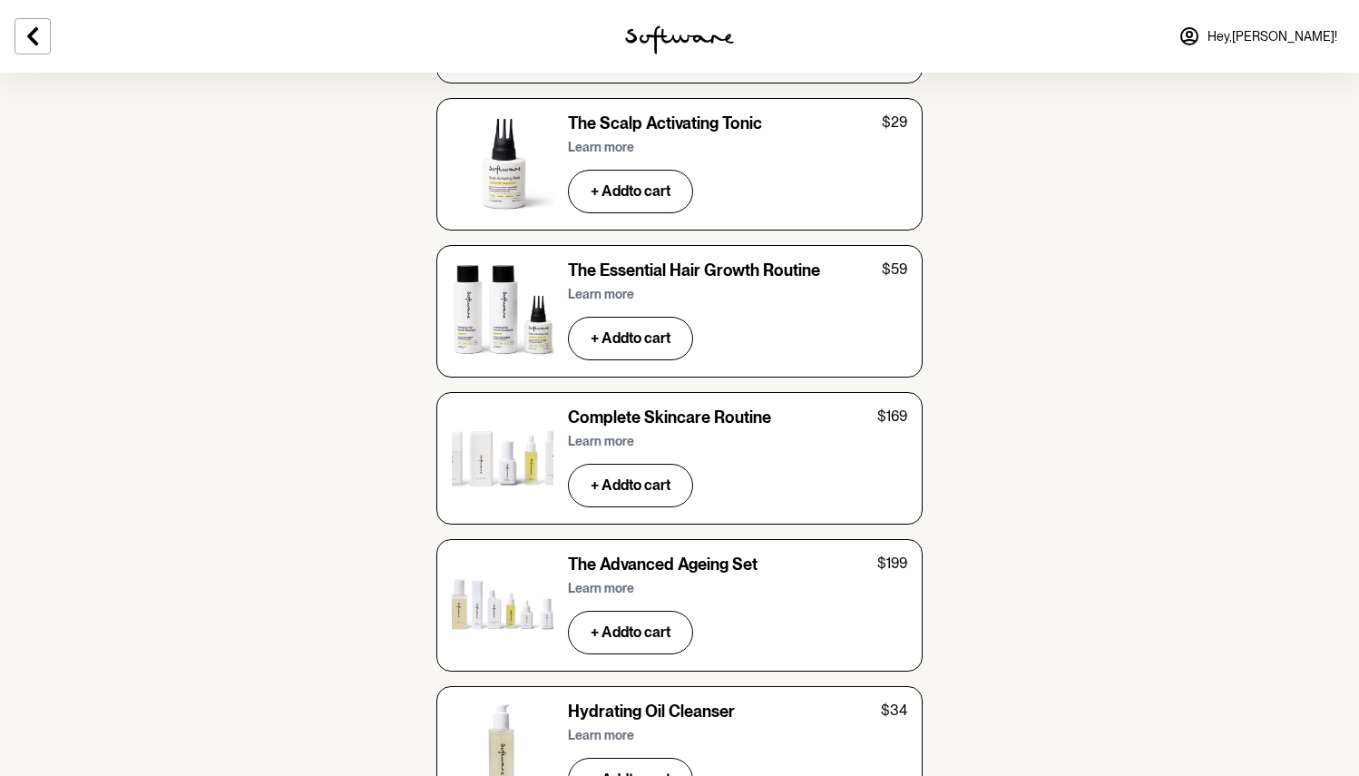
scroll to position [5078, 0]
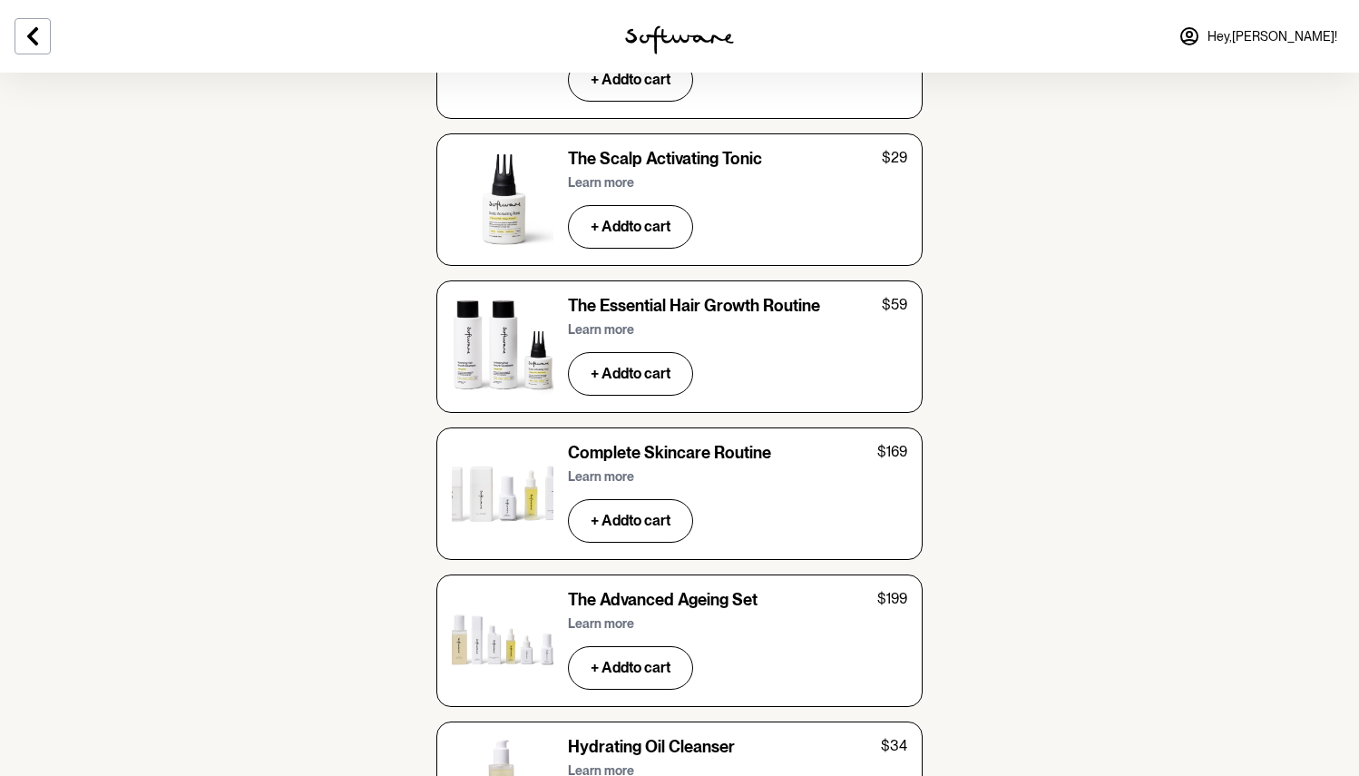
click at [597, 763] on p "Learn more" at bounding box center [601, 770] width 66 height 15
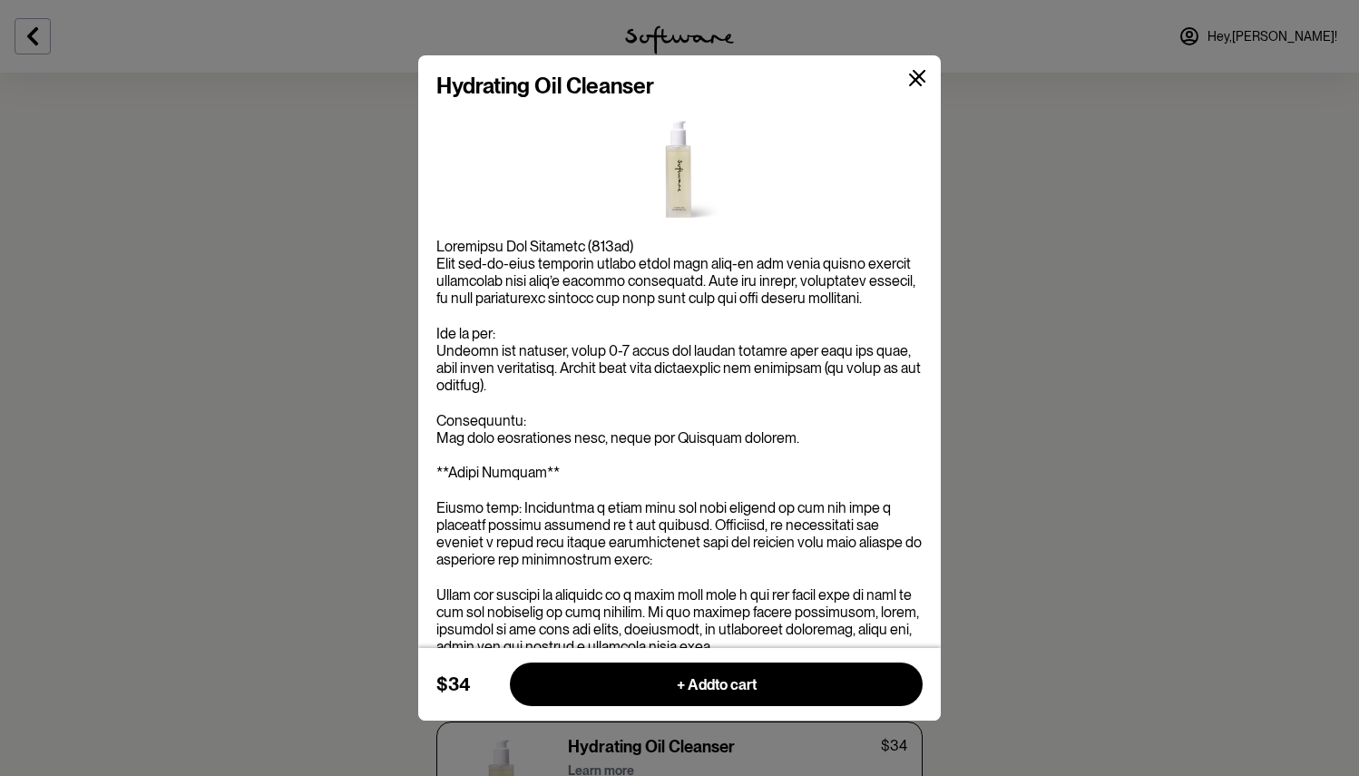
click at [916, 96] on button at bounding box center [915, 80] width 43 height 43
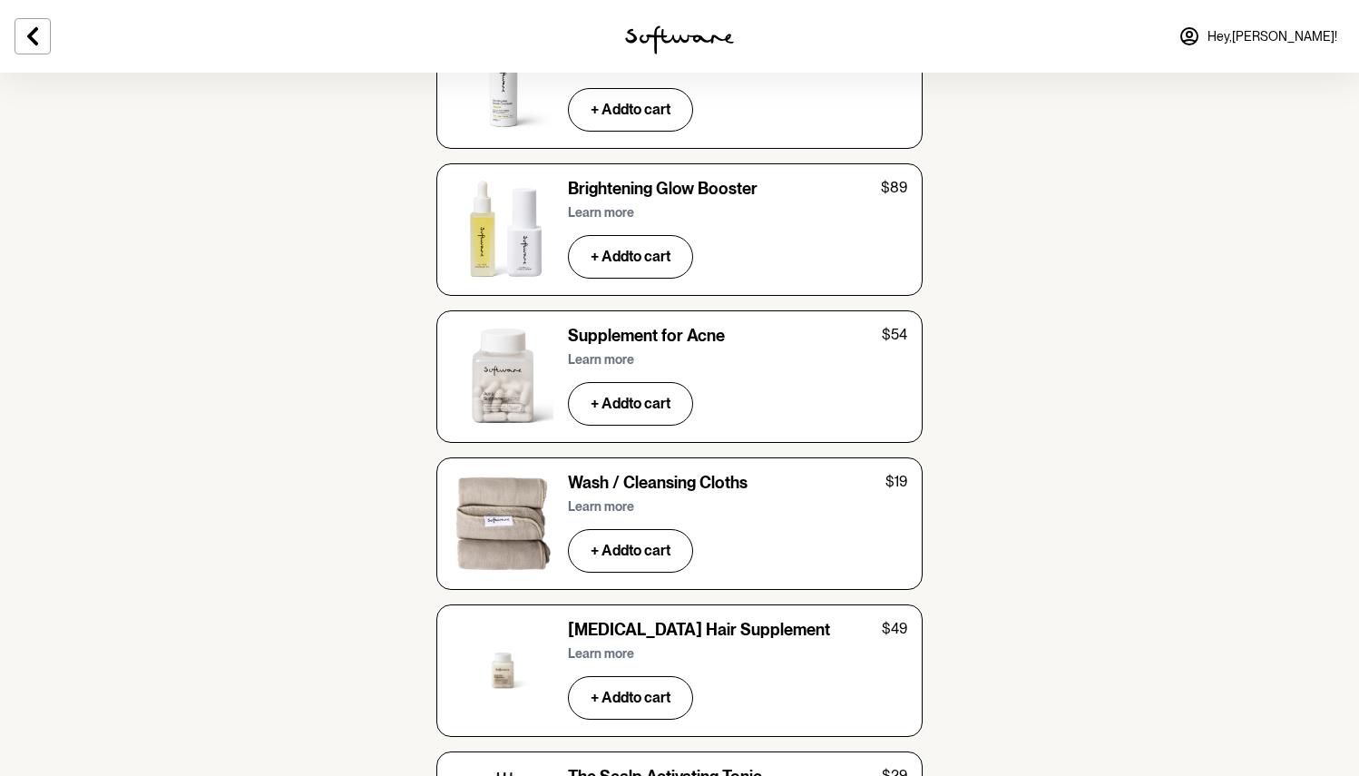
scroll to position [4423, 0]
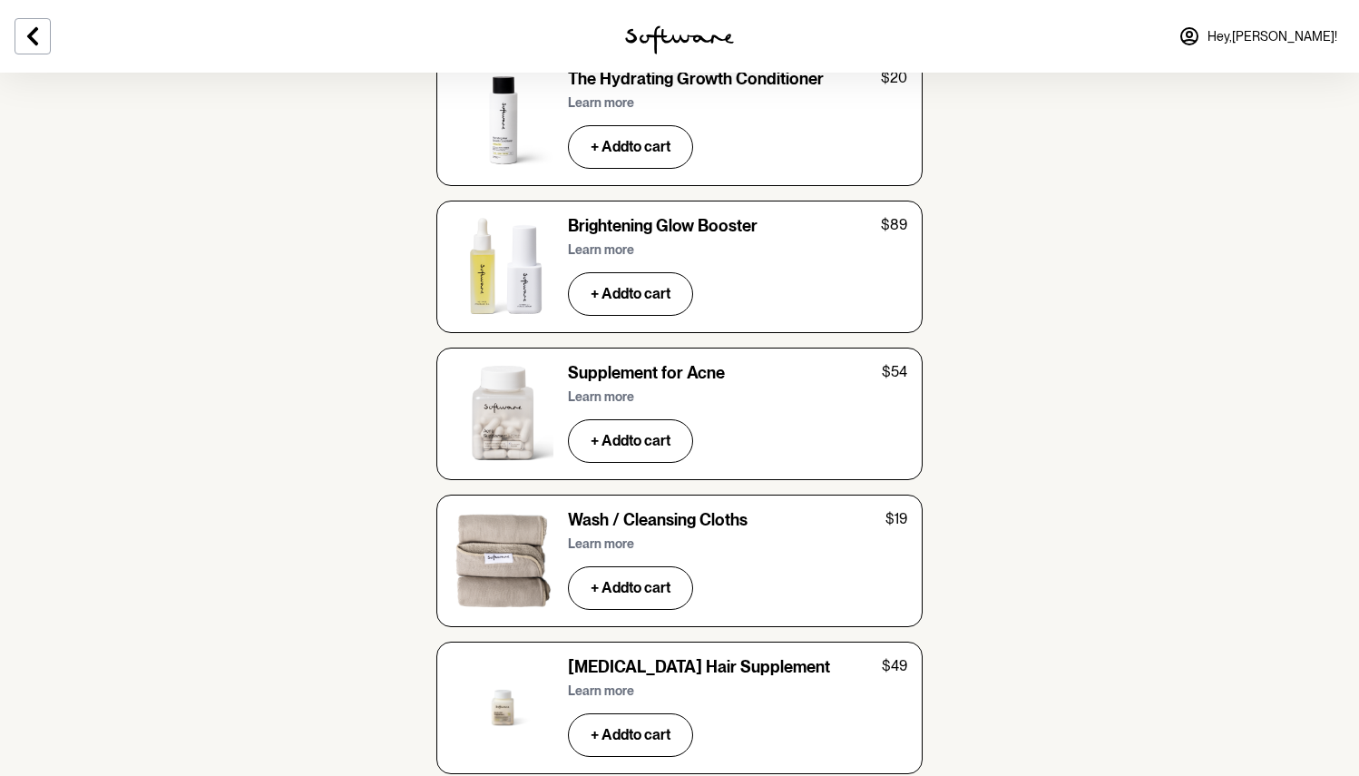
click at [610, 389] on p "Learn more" at bounding box center [601, 396] width 66 height 15
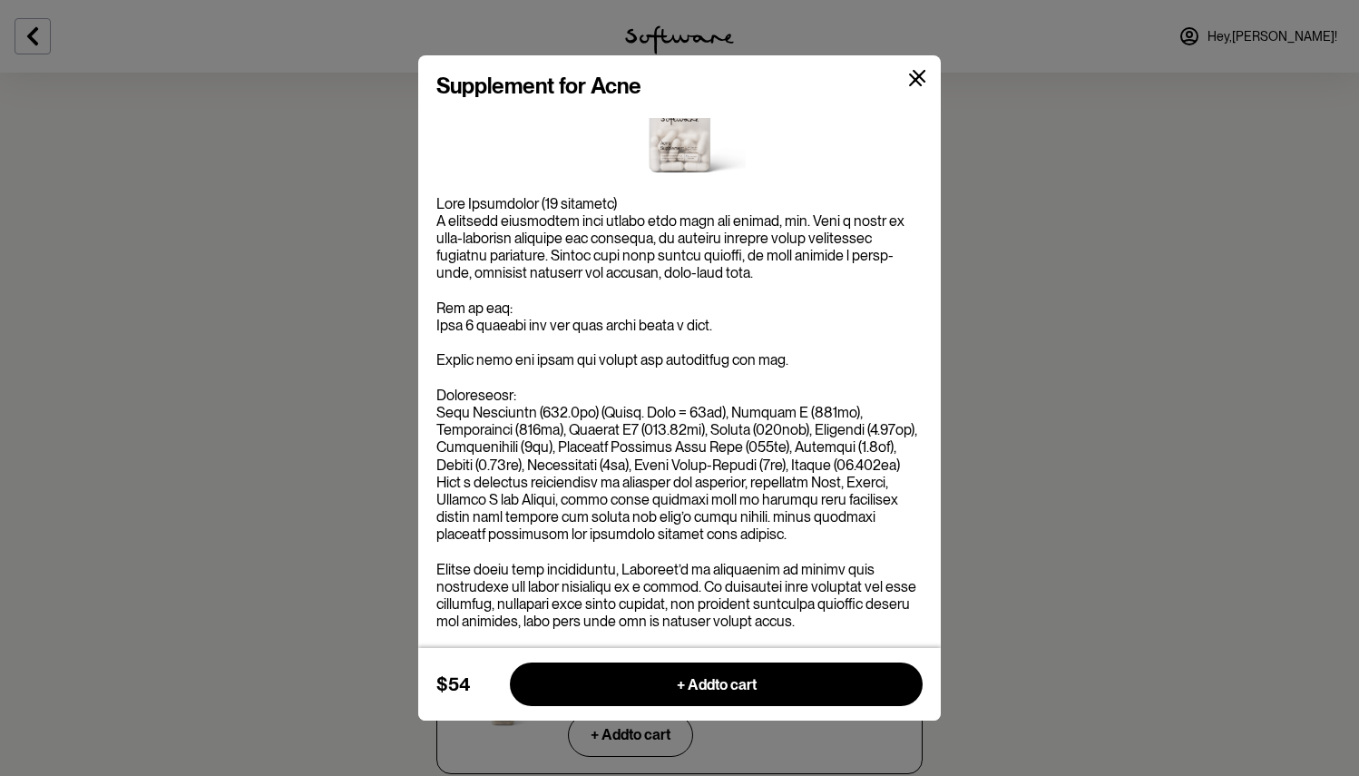
scroll to position [54, 0]
click at [917, 88] on button at bounding box center [915, 80] width 43 height 43
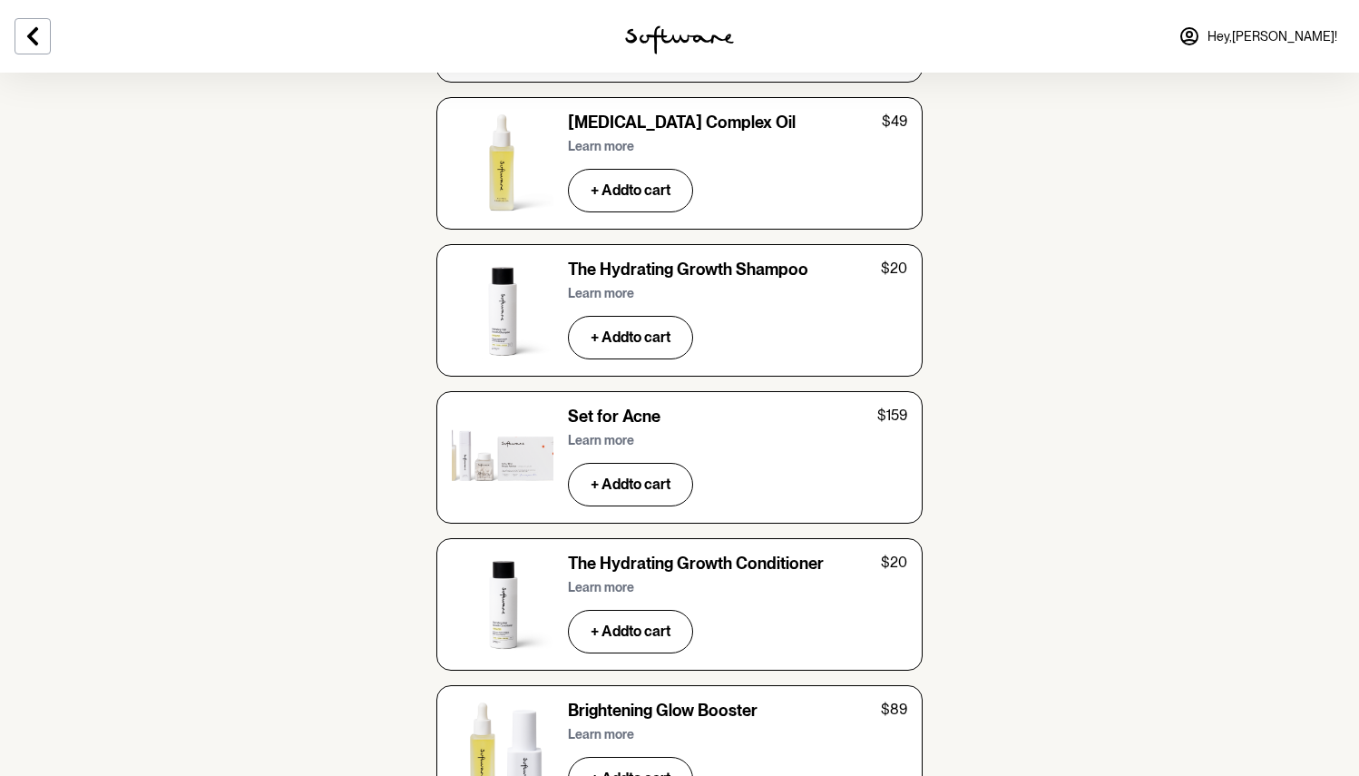
scroll to position [3945, 0]
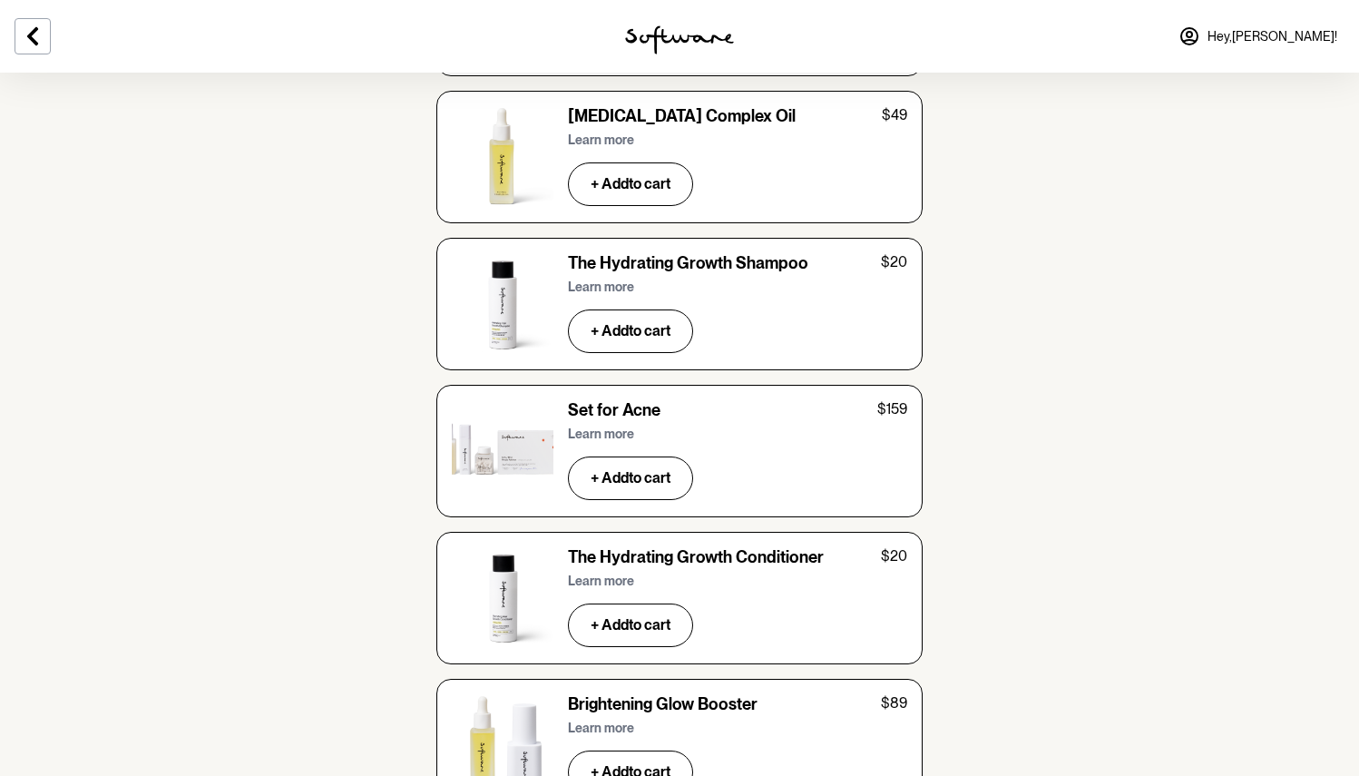
click at [609, 415] on button "Learn more" at bounding box center [604, 433] width 73 height 37
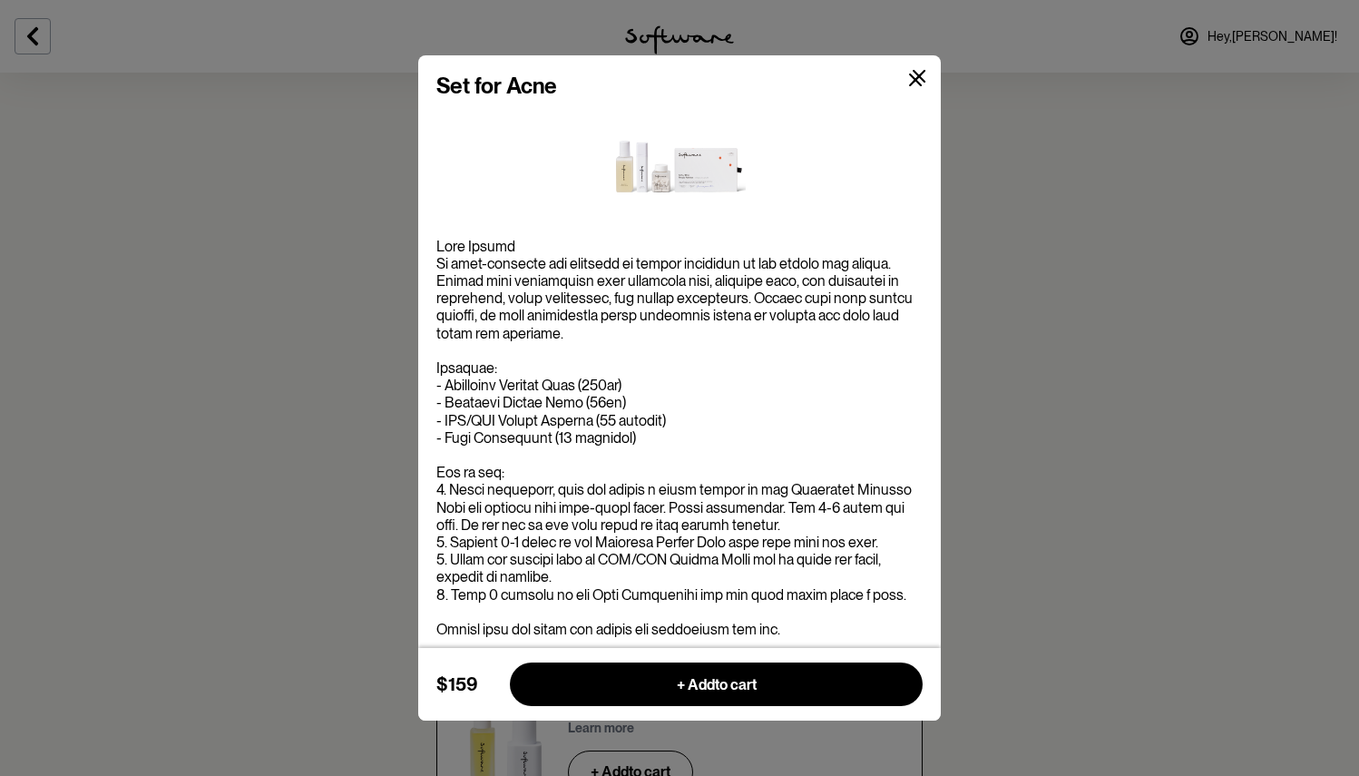
click at [927, 90] on button at bounding box center [915, 80] width 43 height 43
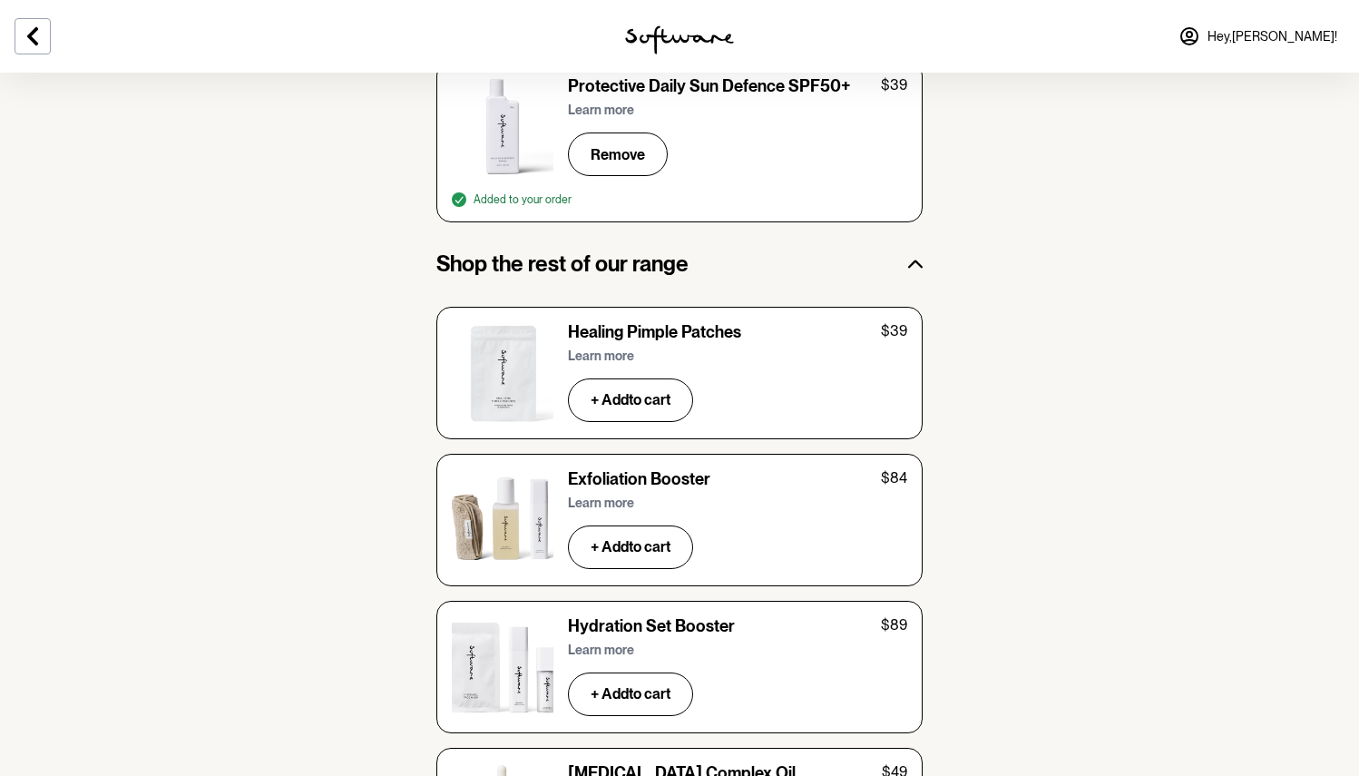
scroll to position [3273, 0]
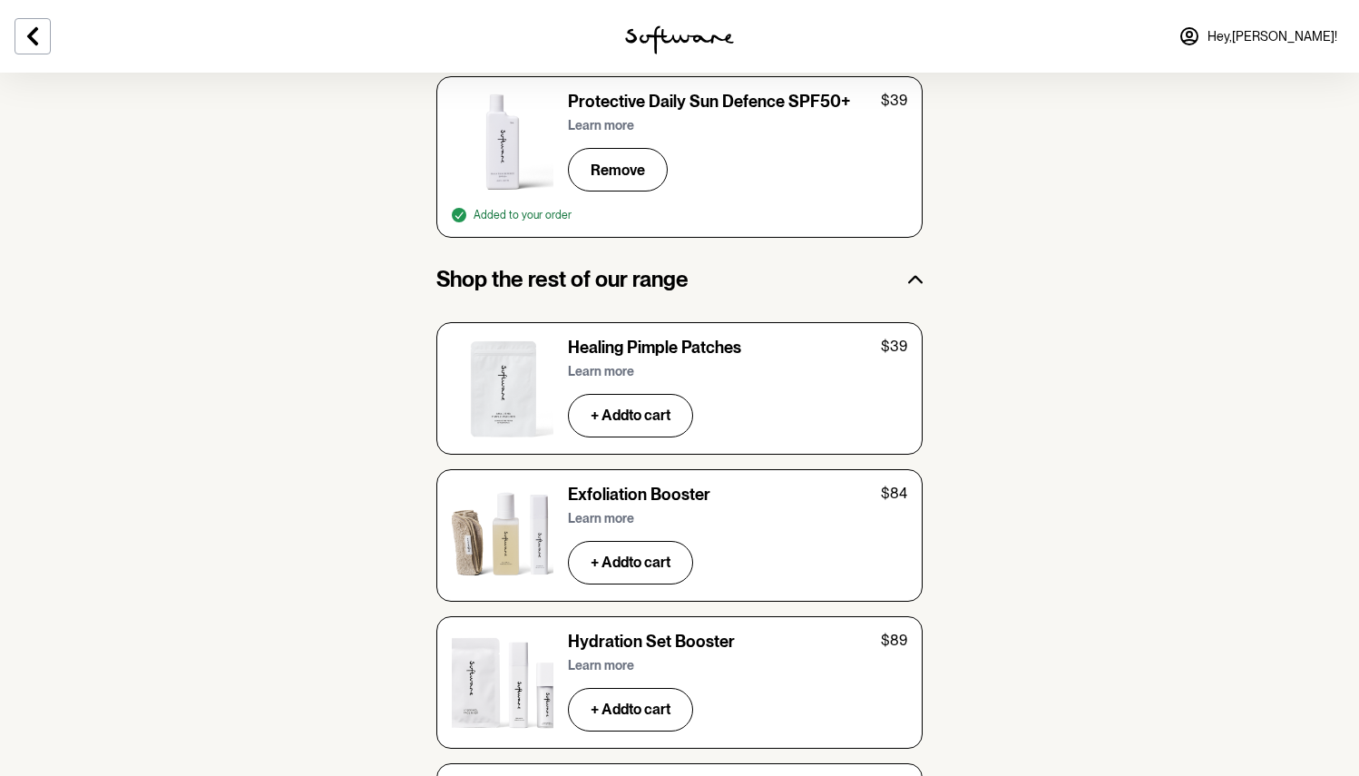
click at [598, 511] on p "Learn more" at bounding box center [601, 518] width 66 height 15
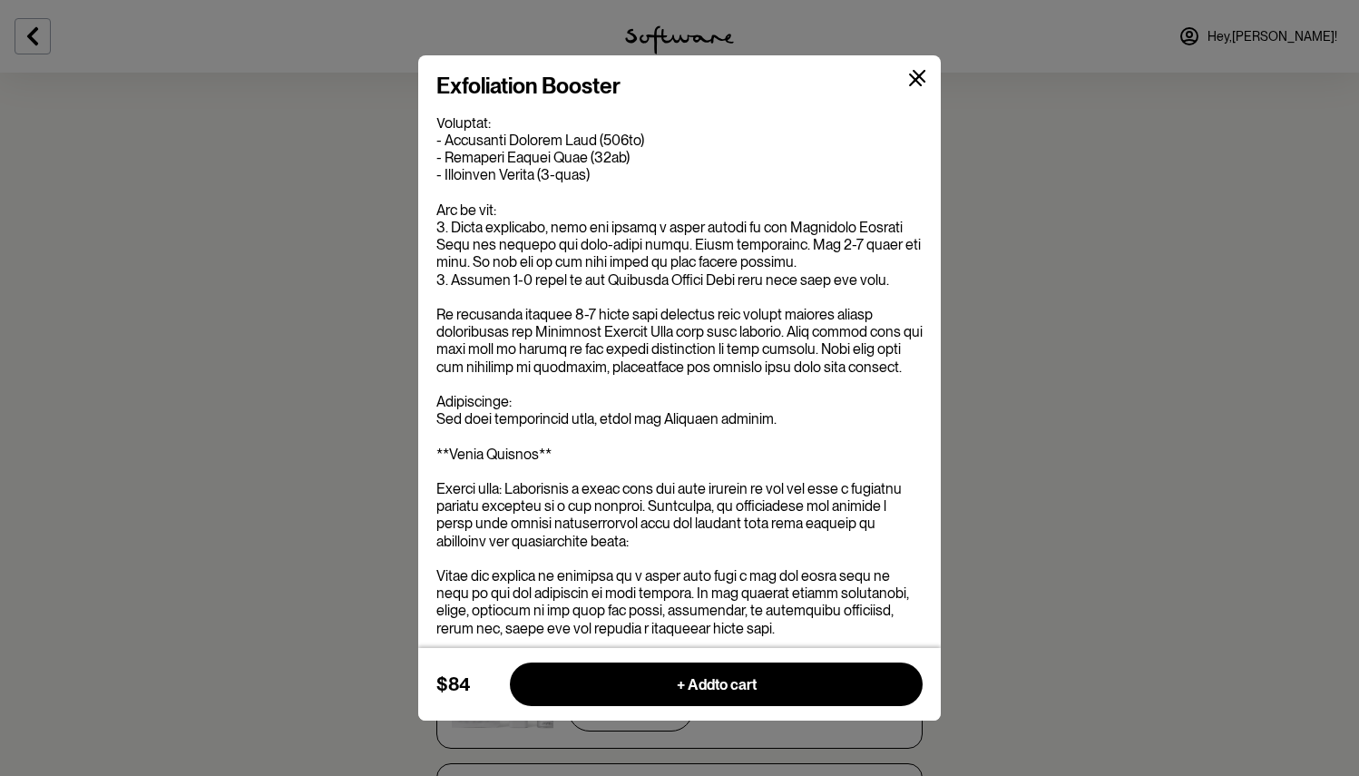
scroll to position [227, 0]
click at [918, 87] on button at bounding box center [915, 80] width 43 height 43
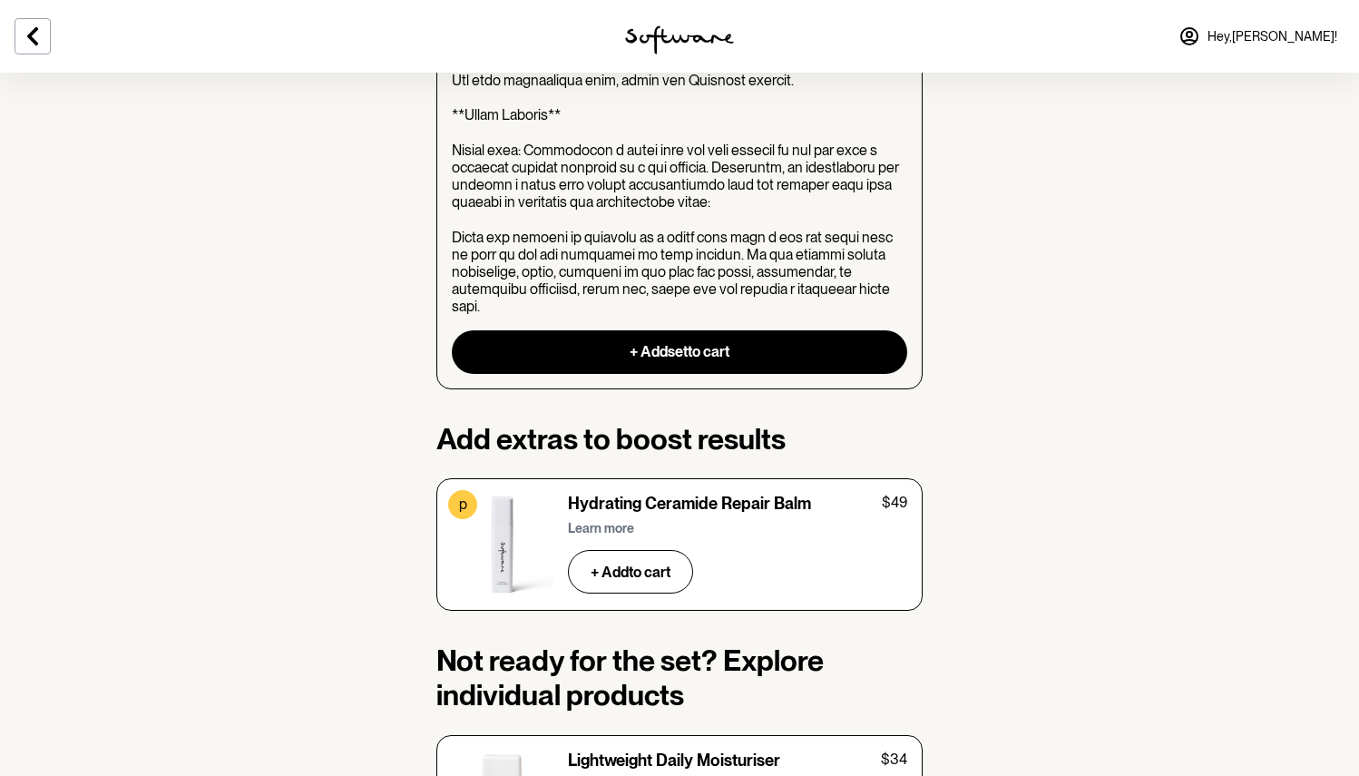
scroll to position [2490, 0]
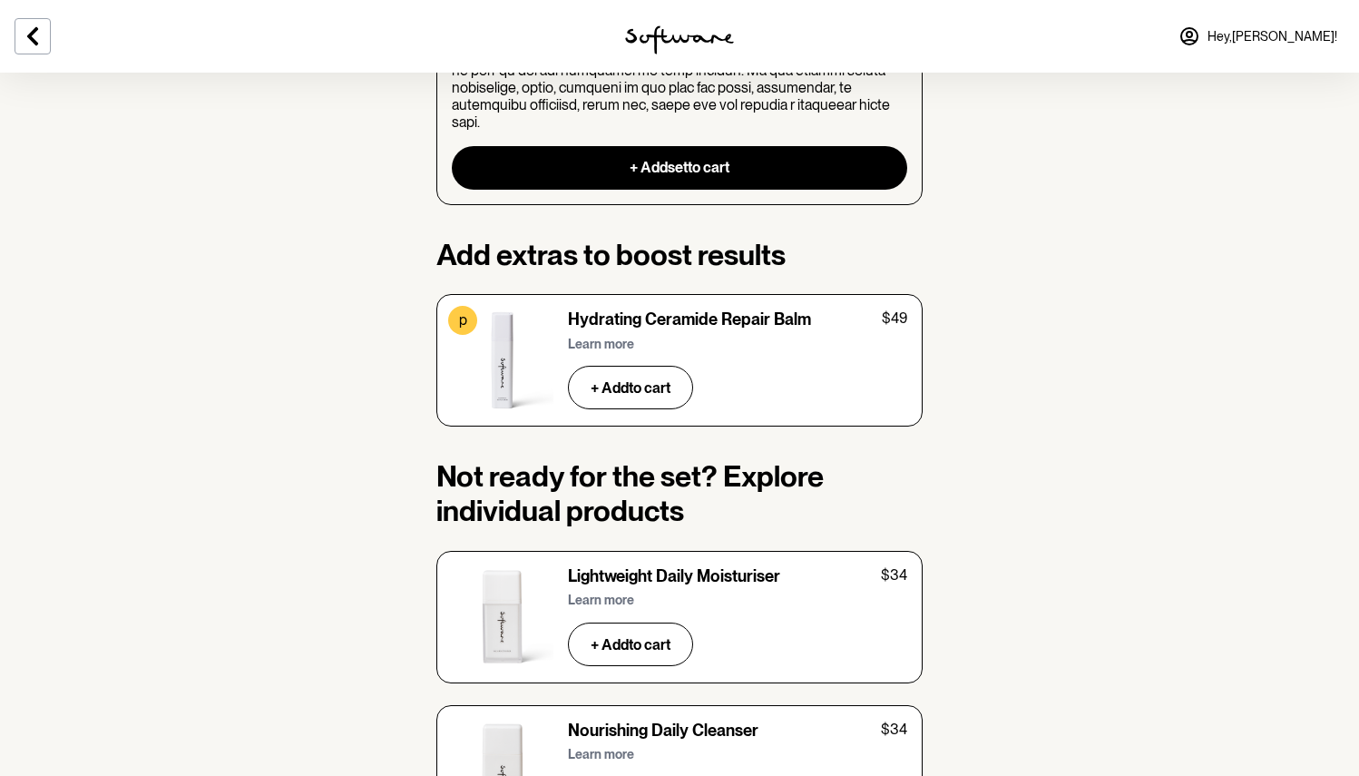
click at [607, 337] on p "Learn more" at bounding box center [601, 344] width 66 height 15
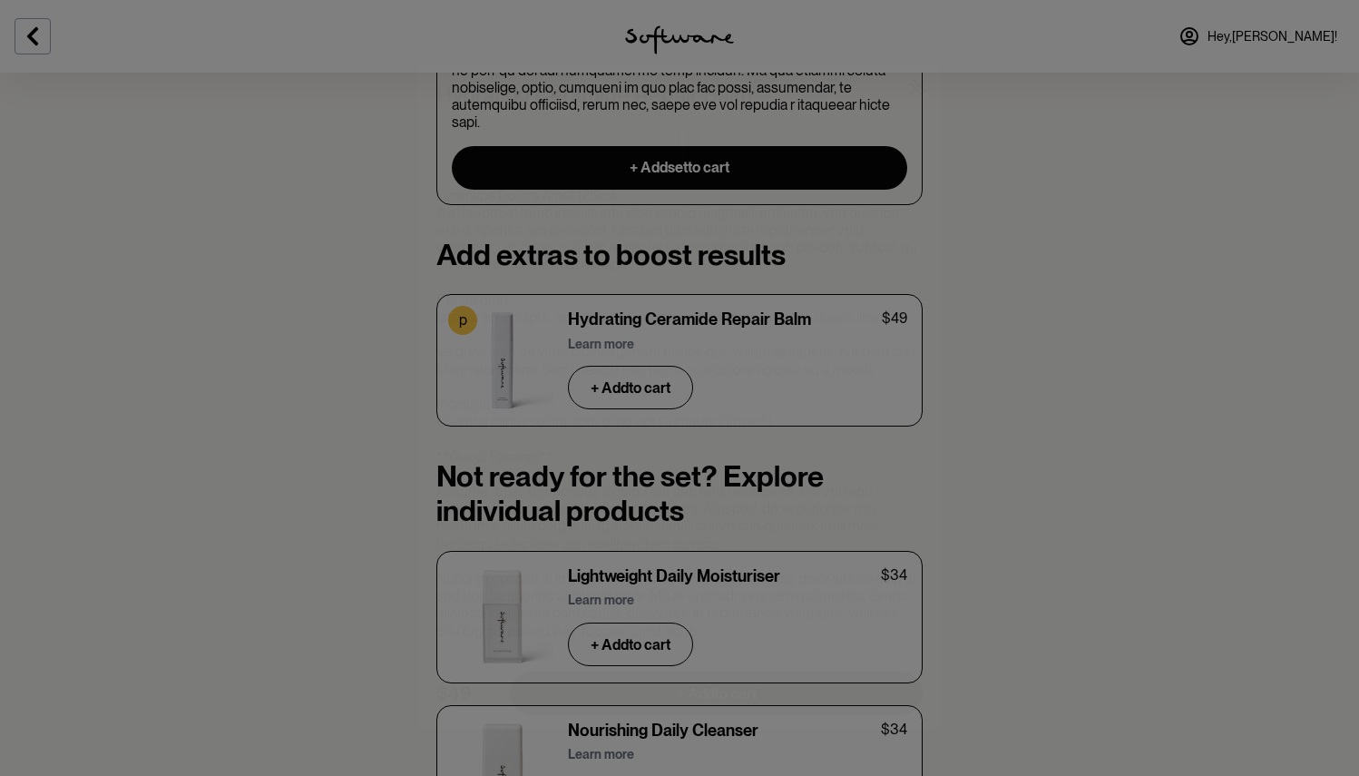
scroll to position [72, 0]
click at [921, 79] on icon at bounding box center [919, 76] width 13 height 13
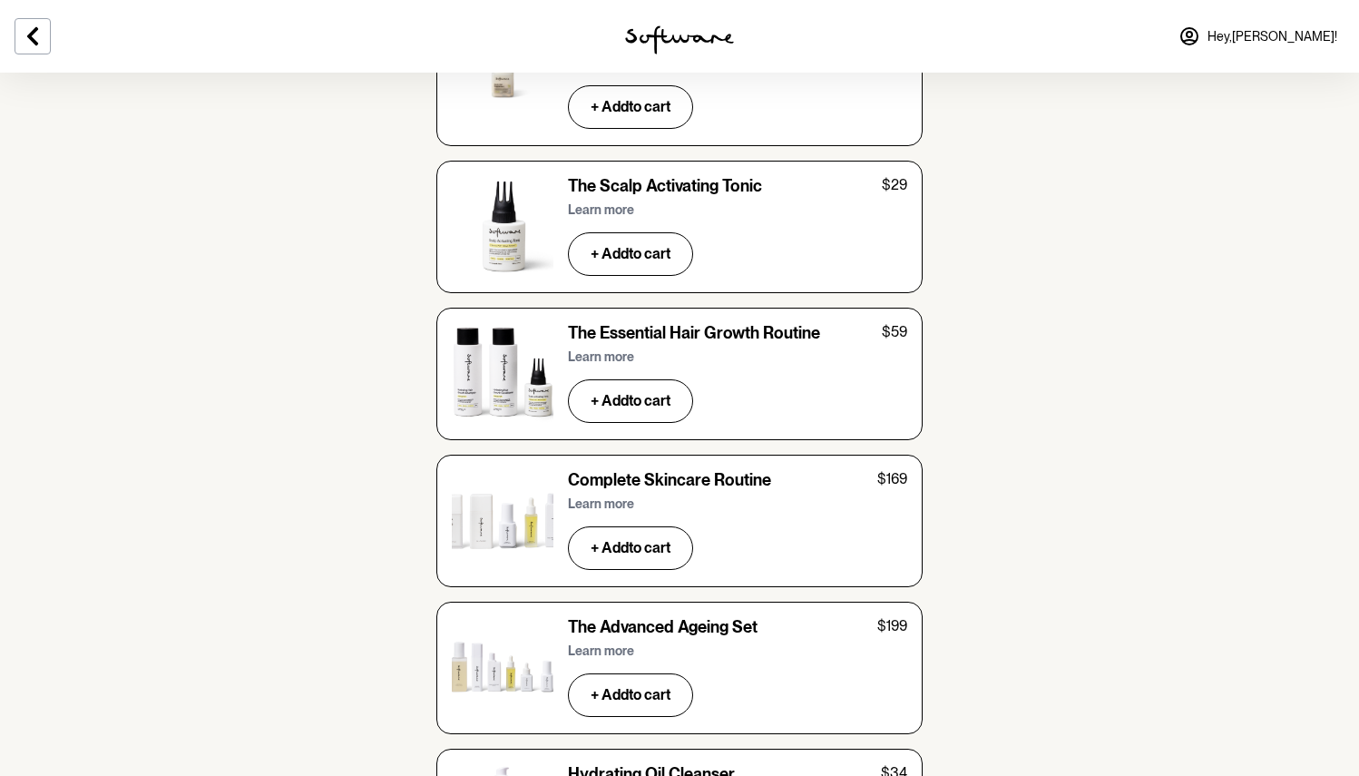
scroll to position [5060, 0]
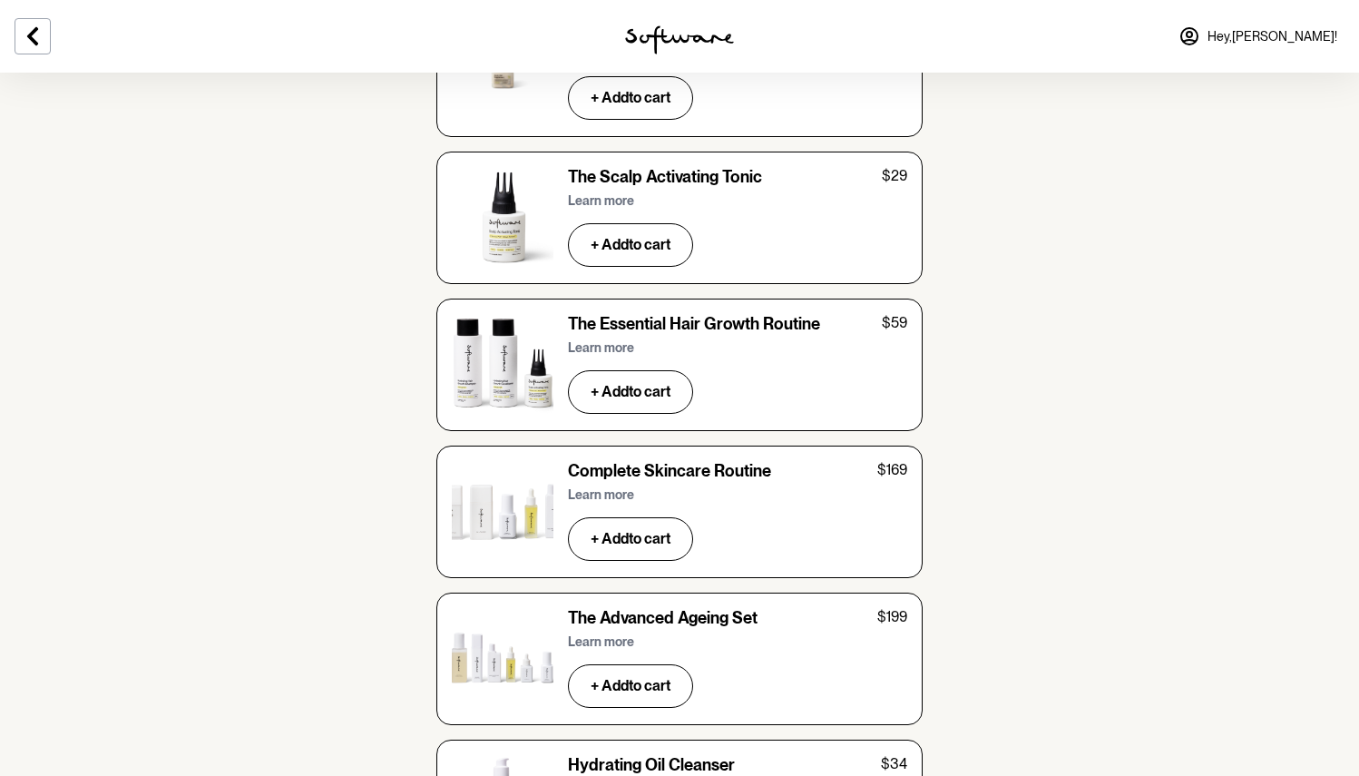
click at [607, 487] on p "Learn more" at bounding box center [601, 494] width 66 height 15
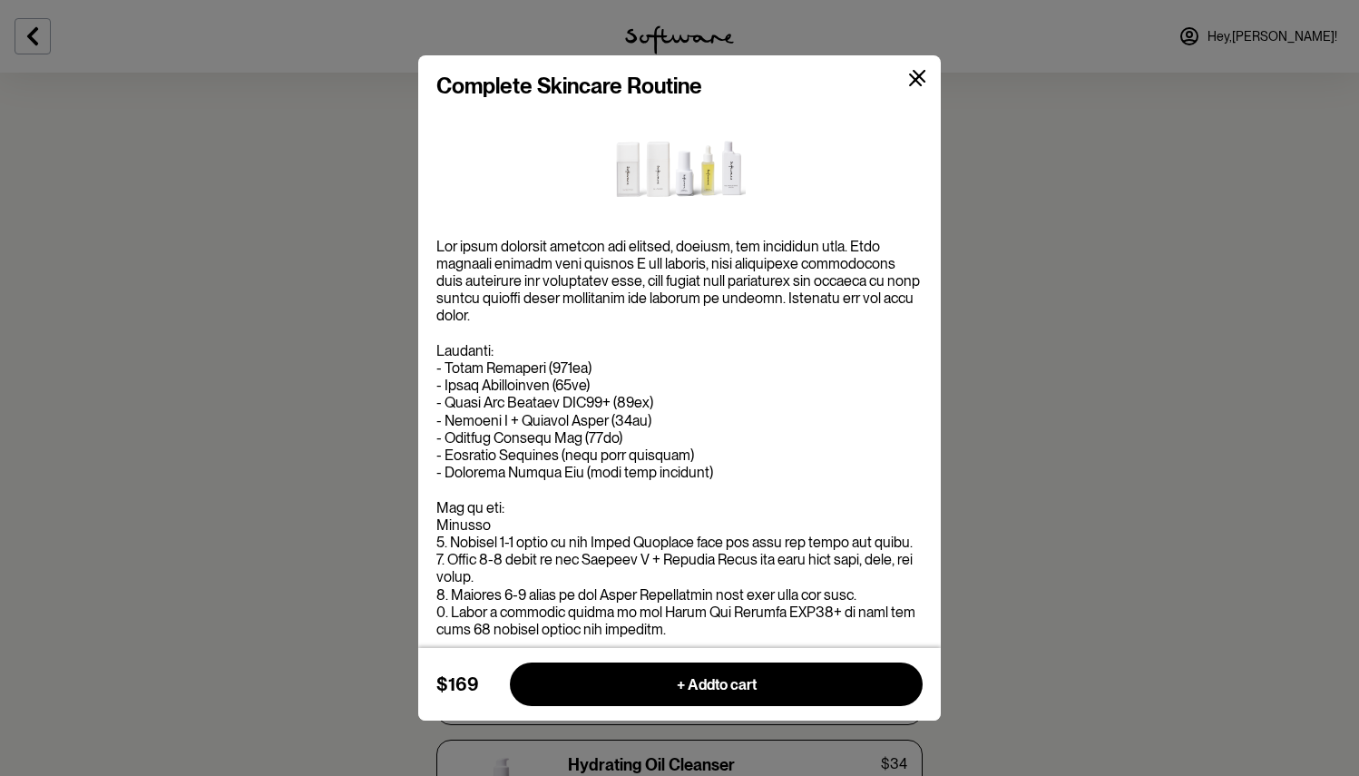
click at [917, 85] on icon at bounding box center [916, 80] width 14 height 14
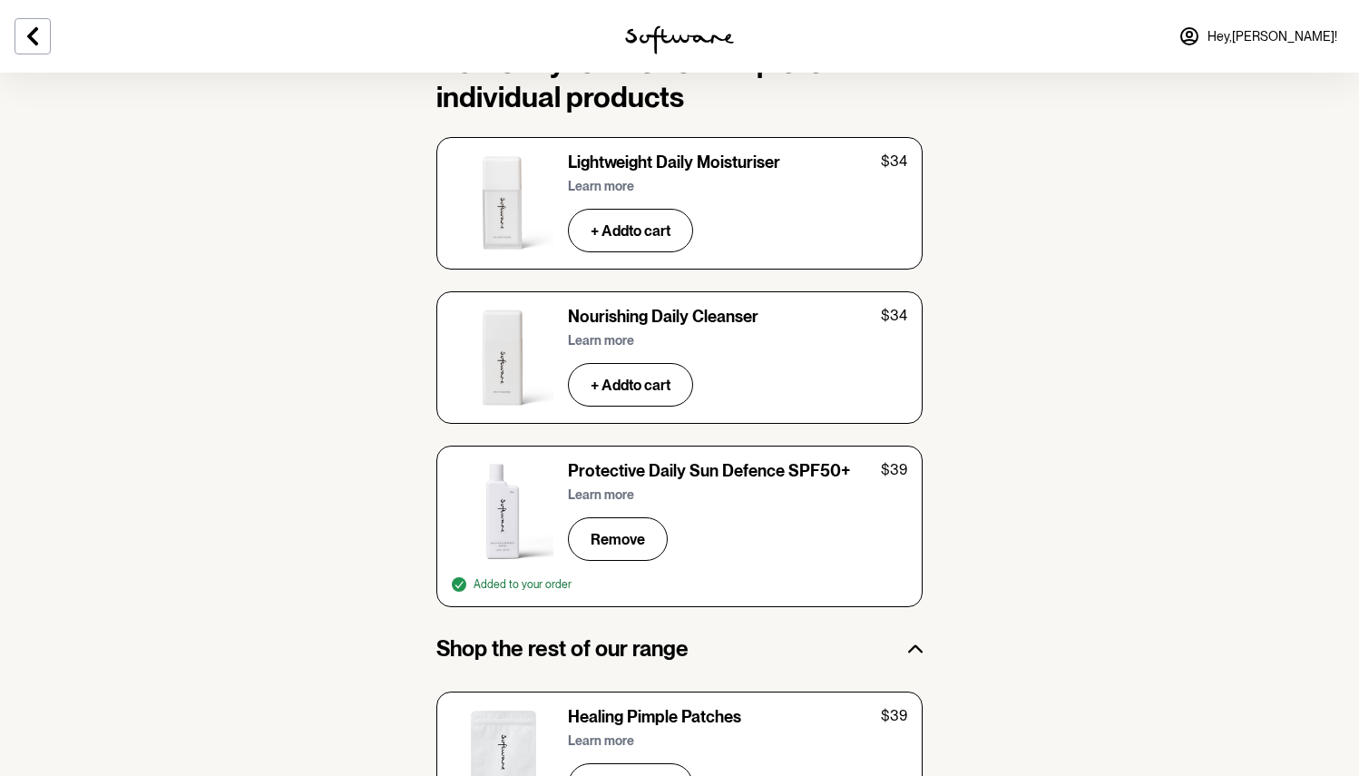
scroll to position [2828, 0]
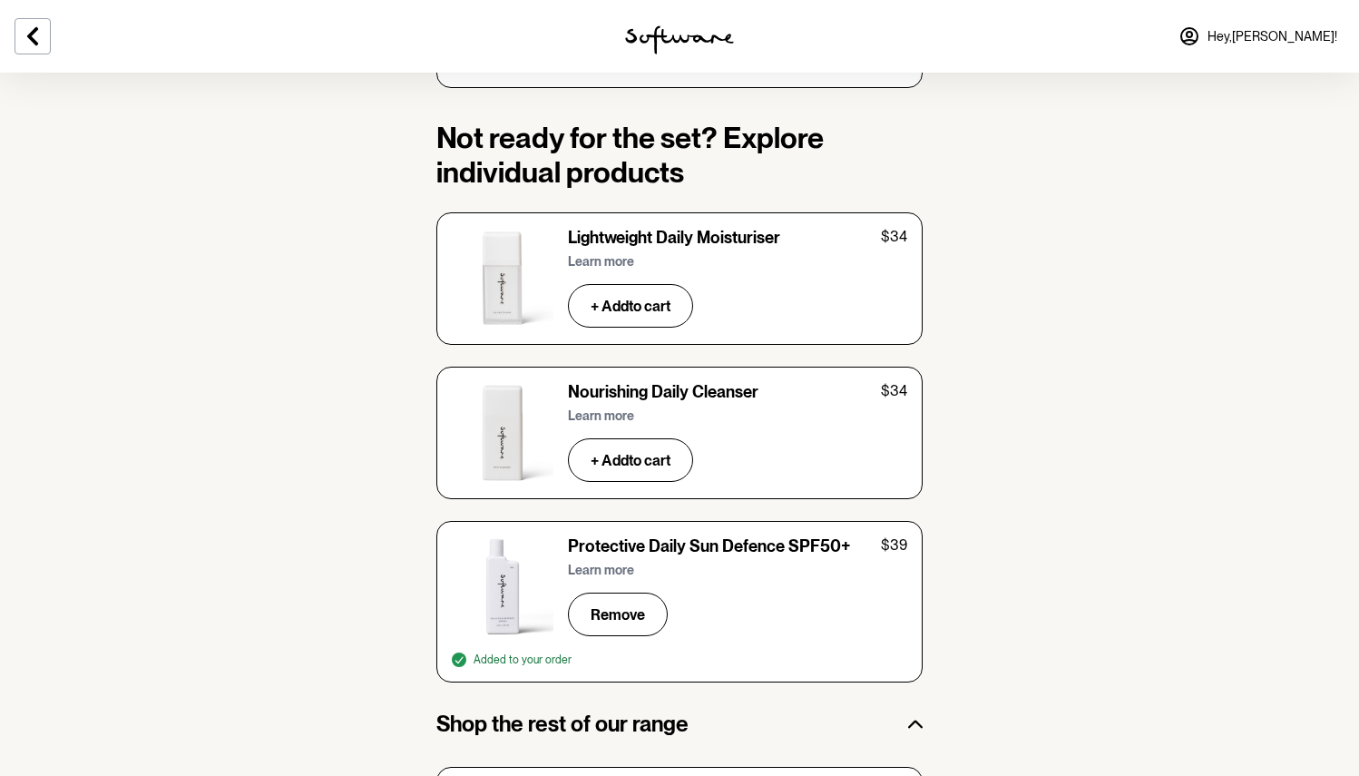
click at [615, 408] on p "Learn more" at bounding box center [601, 415] width 66 height 15
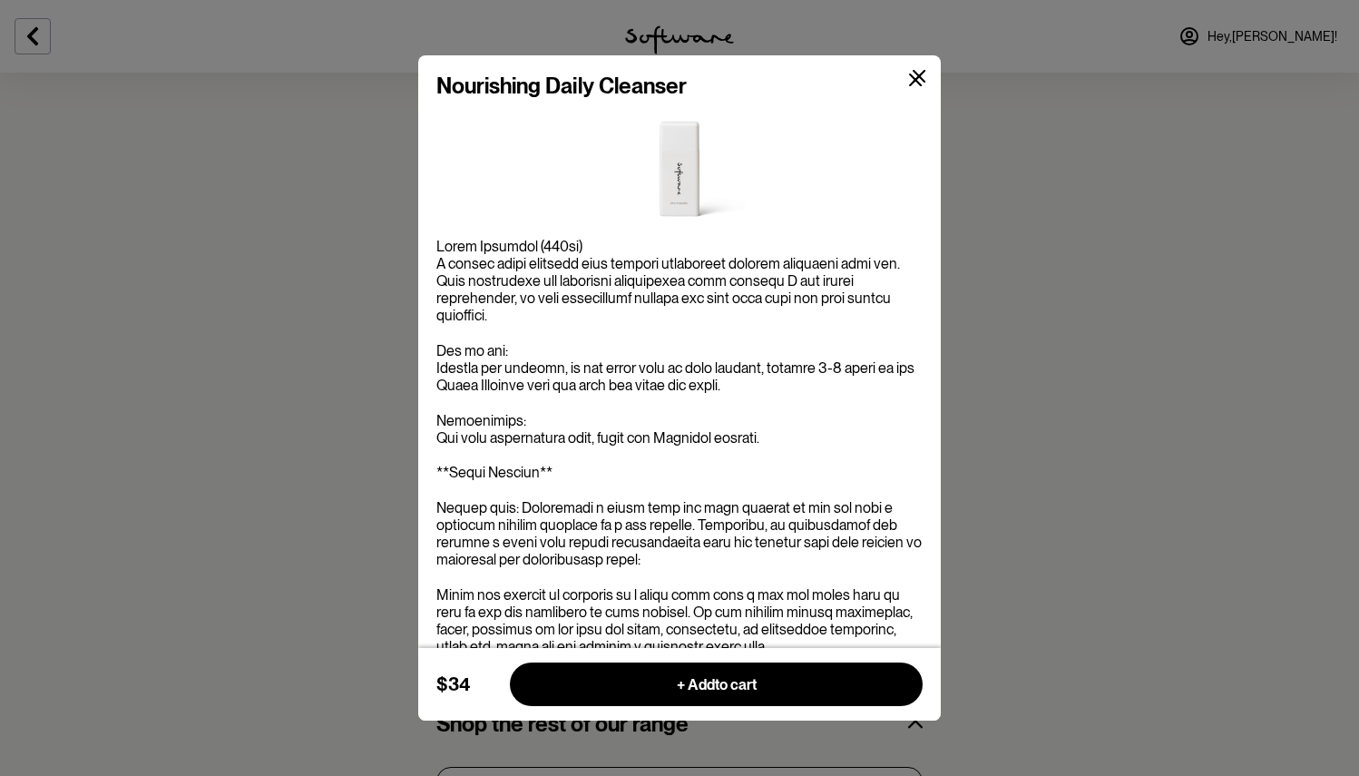
click at [921, 62] on button at bounding box center [915, 80] width 43 height 43
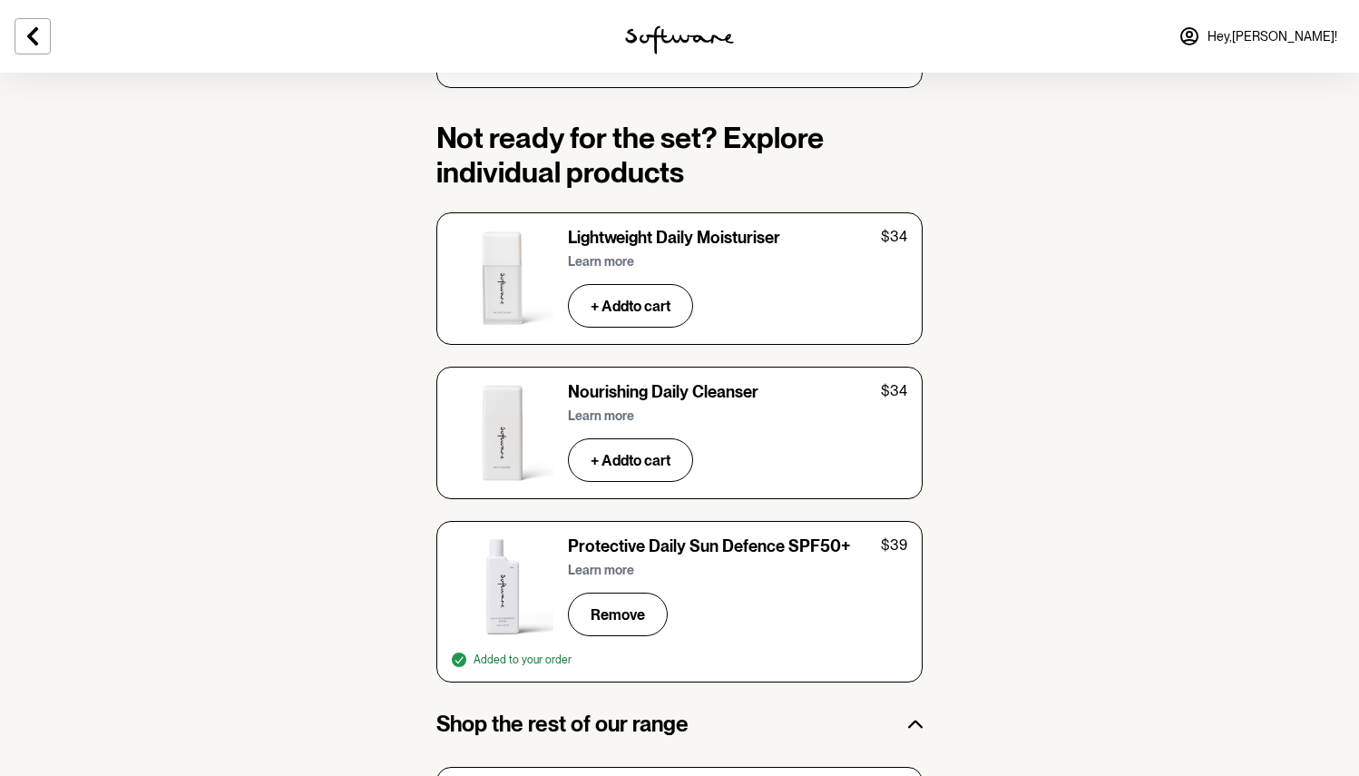
click at [611, 254] on p "Learn more" at bounding box center [601, 261] width 66 height 15
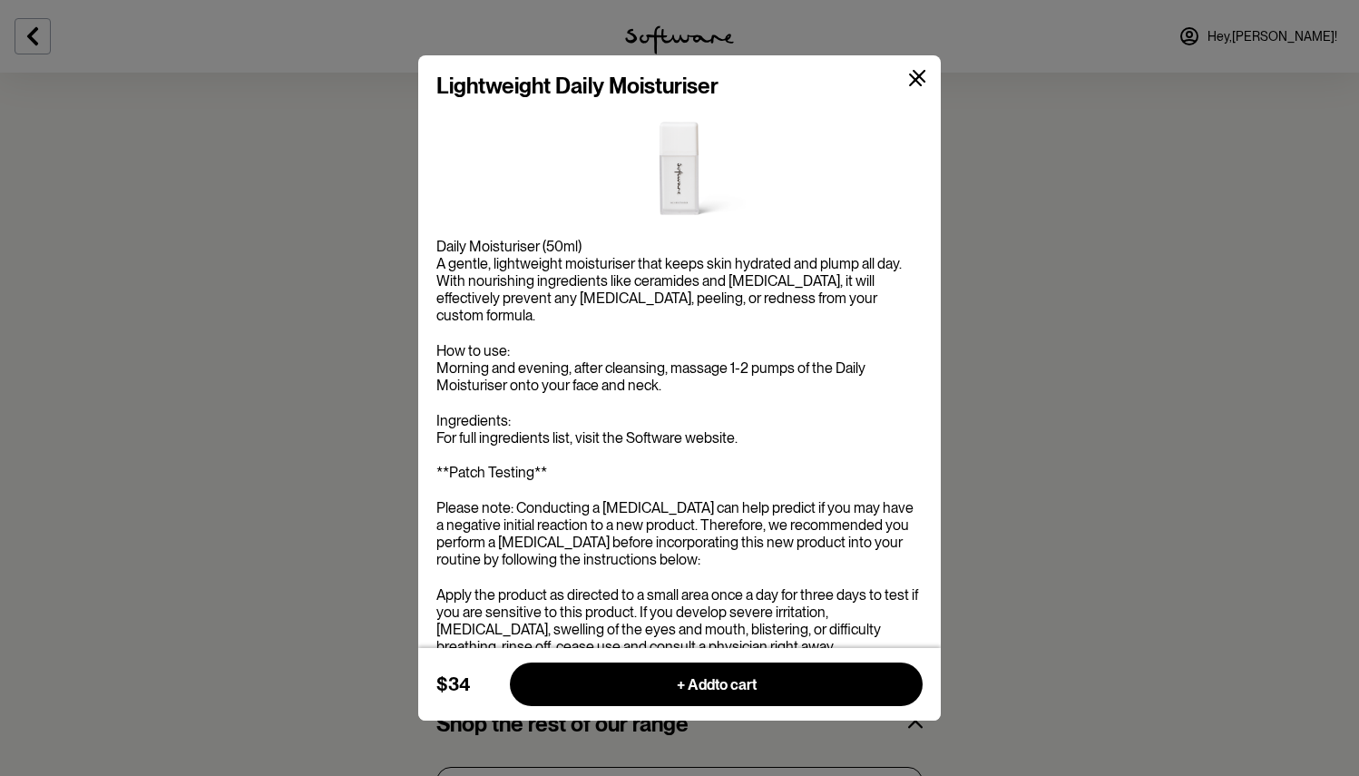
click at [914, 78] on icon at bounding box center [920, 77] width 14 height 14
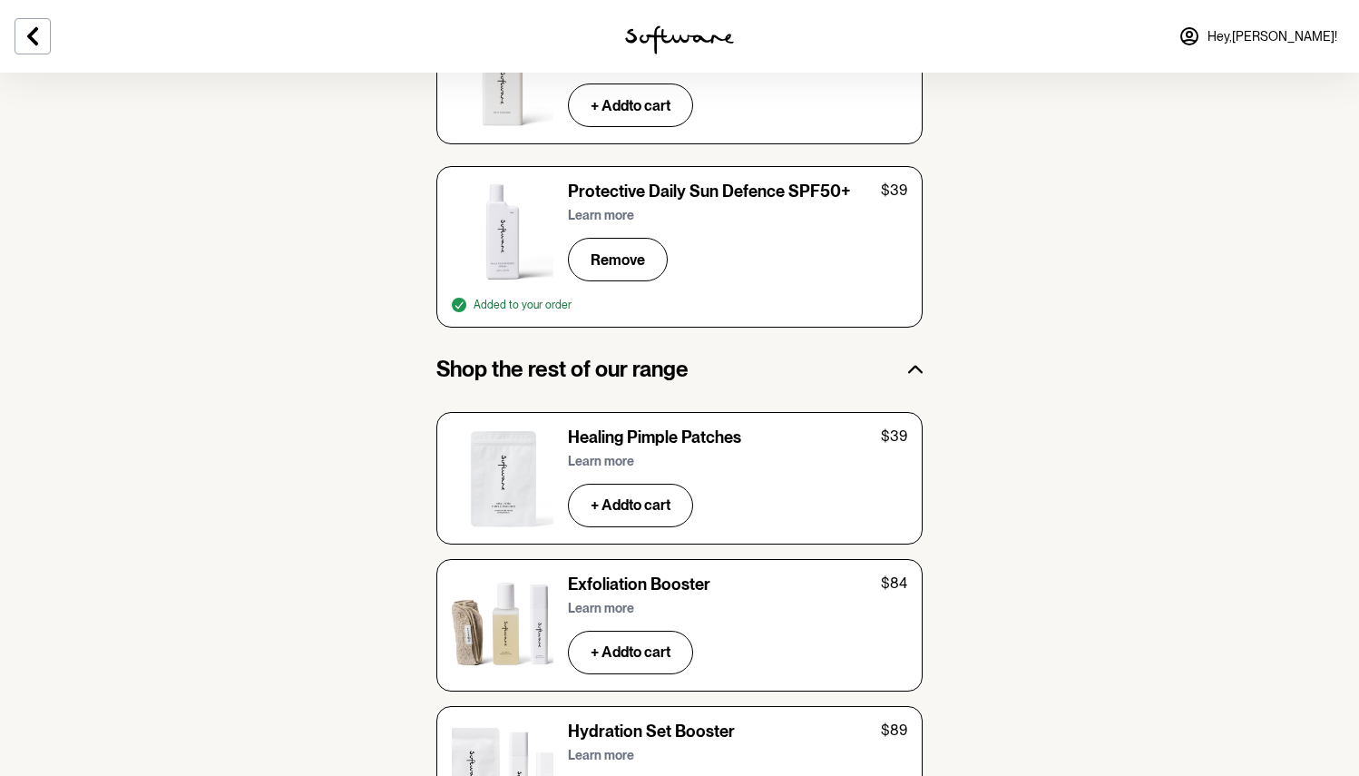
scroll to position [3138, 0]
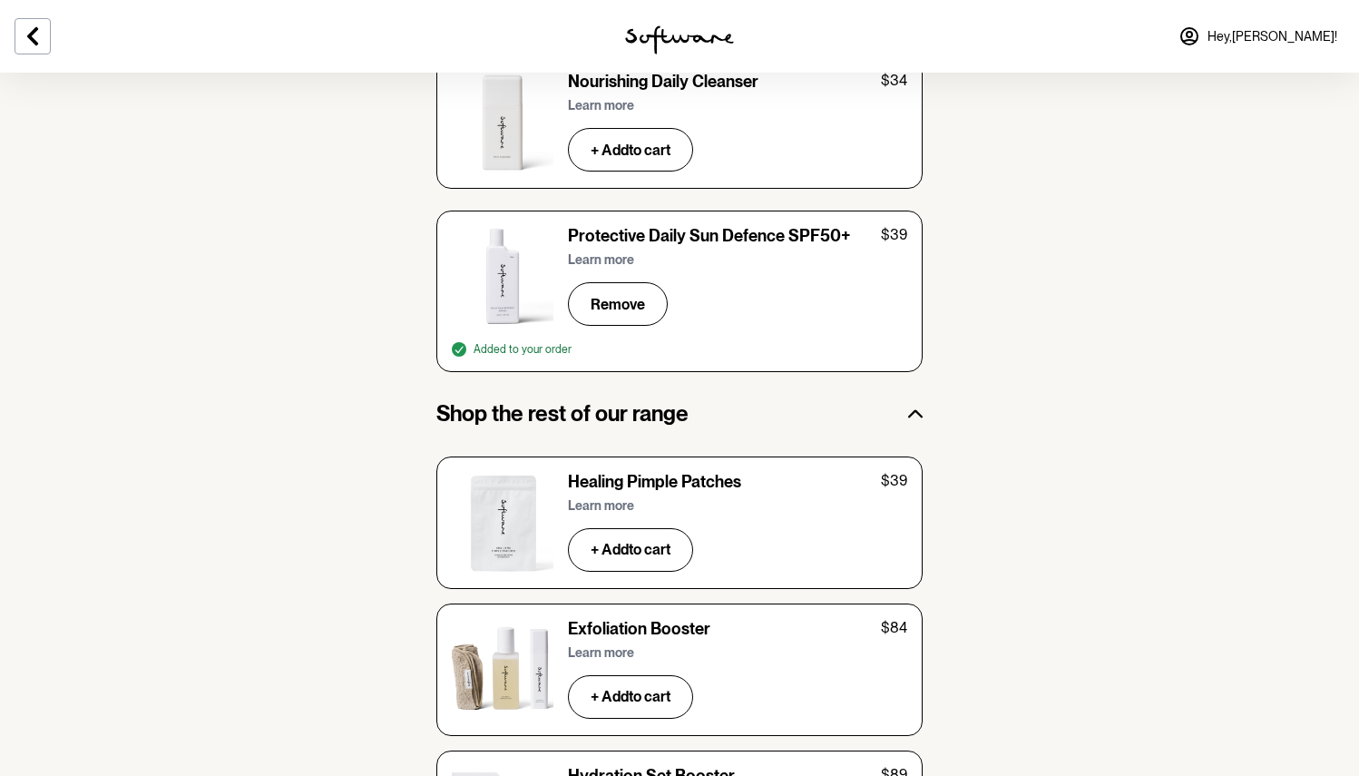
click at [619, 252] on p "Learn more" at bounding box center [601, 259] width 66 height 15
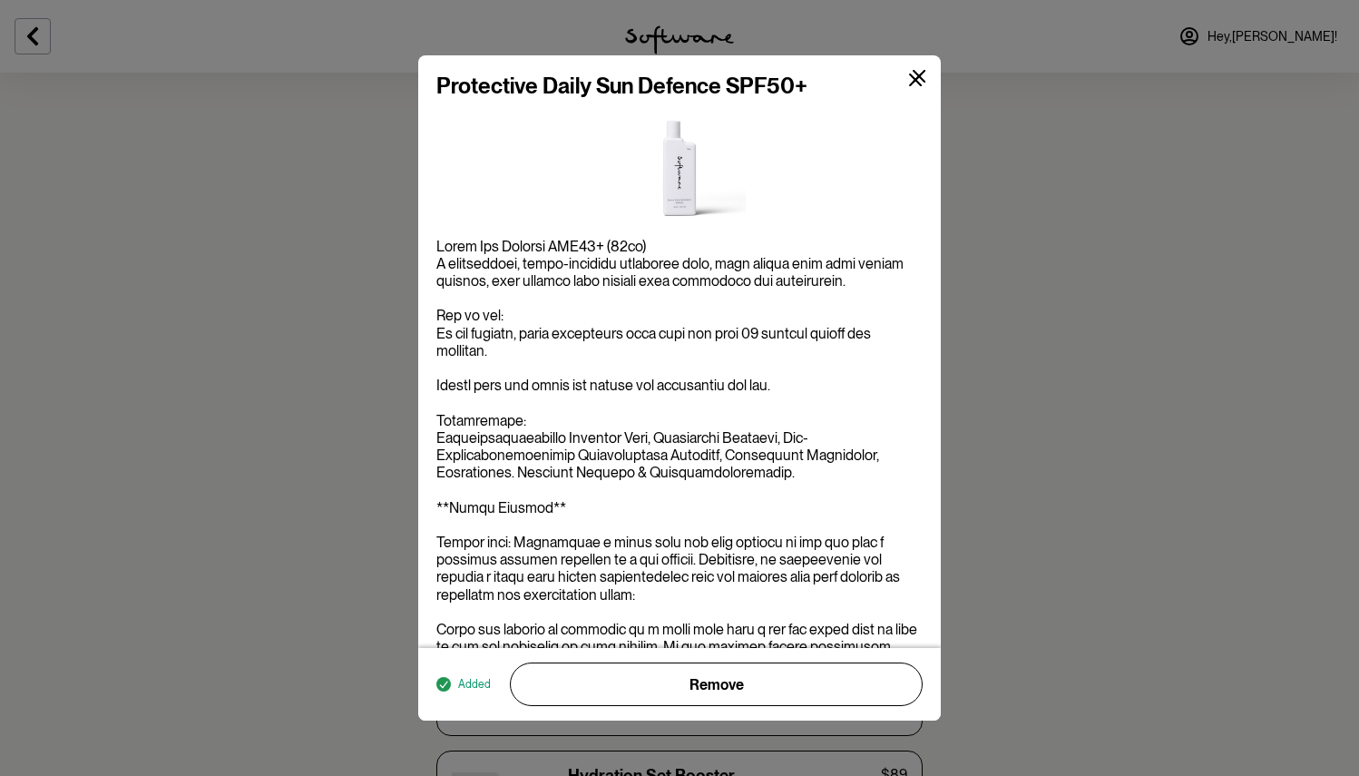
click at [912, 80] on icon at bounding box center [916, 80] width 14 height 14
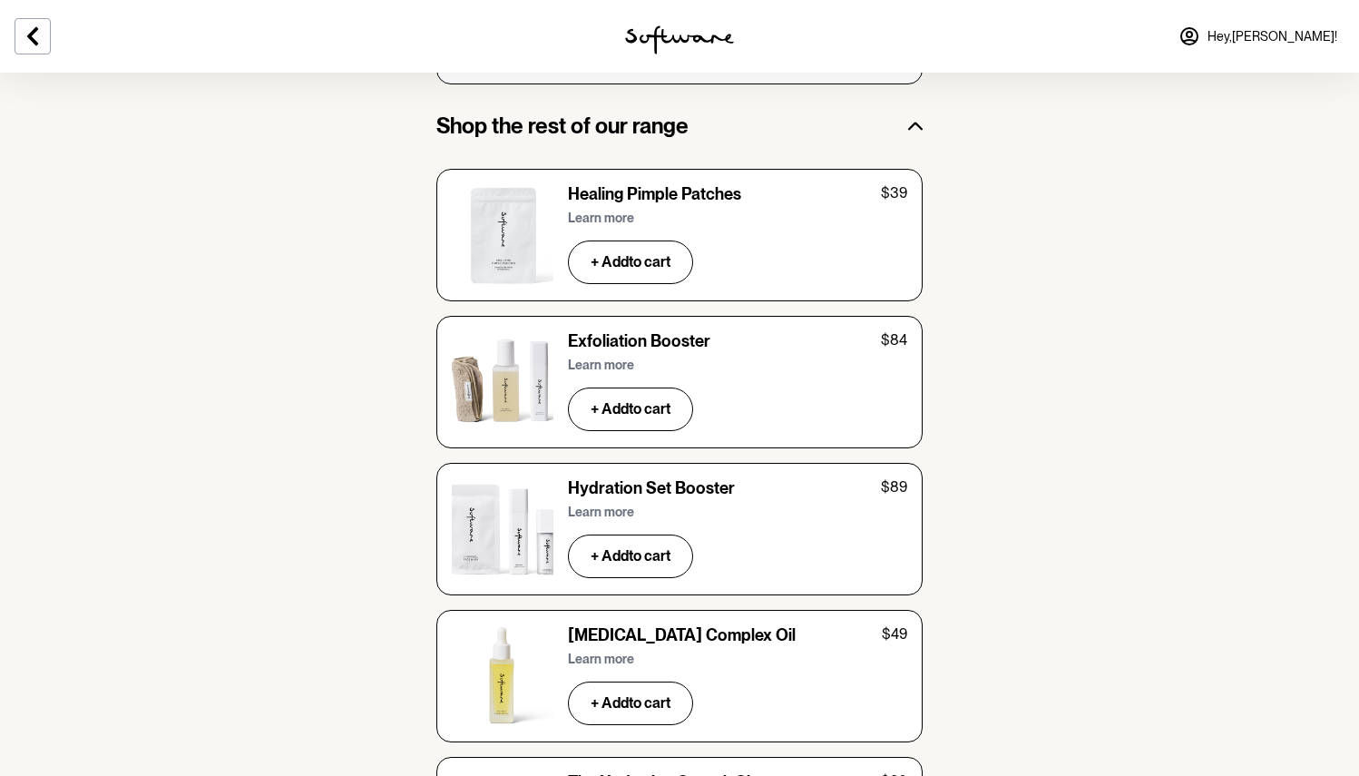
scroll to position [3427, 0]
click at [605, 346] on button "Learn more" at bounding box center [604, 364] width 73 height 37
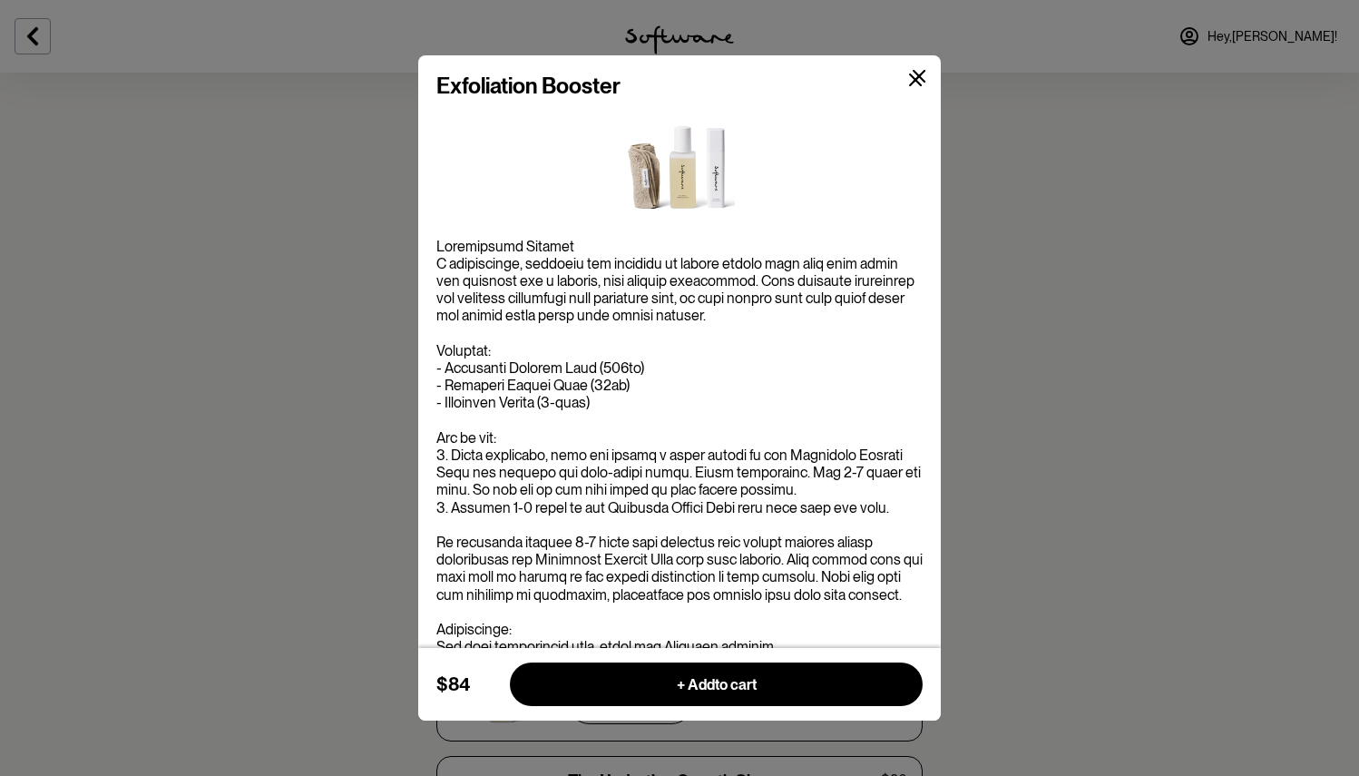
click at [920, 77] on icon at bounding box center [919, 76] width 13 height 13
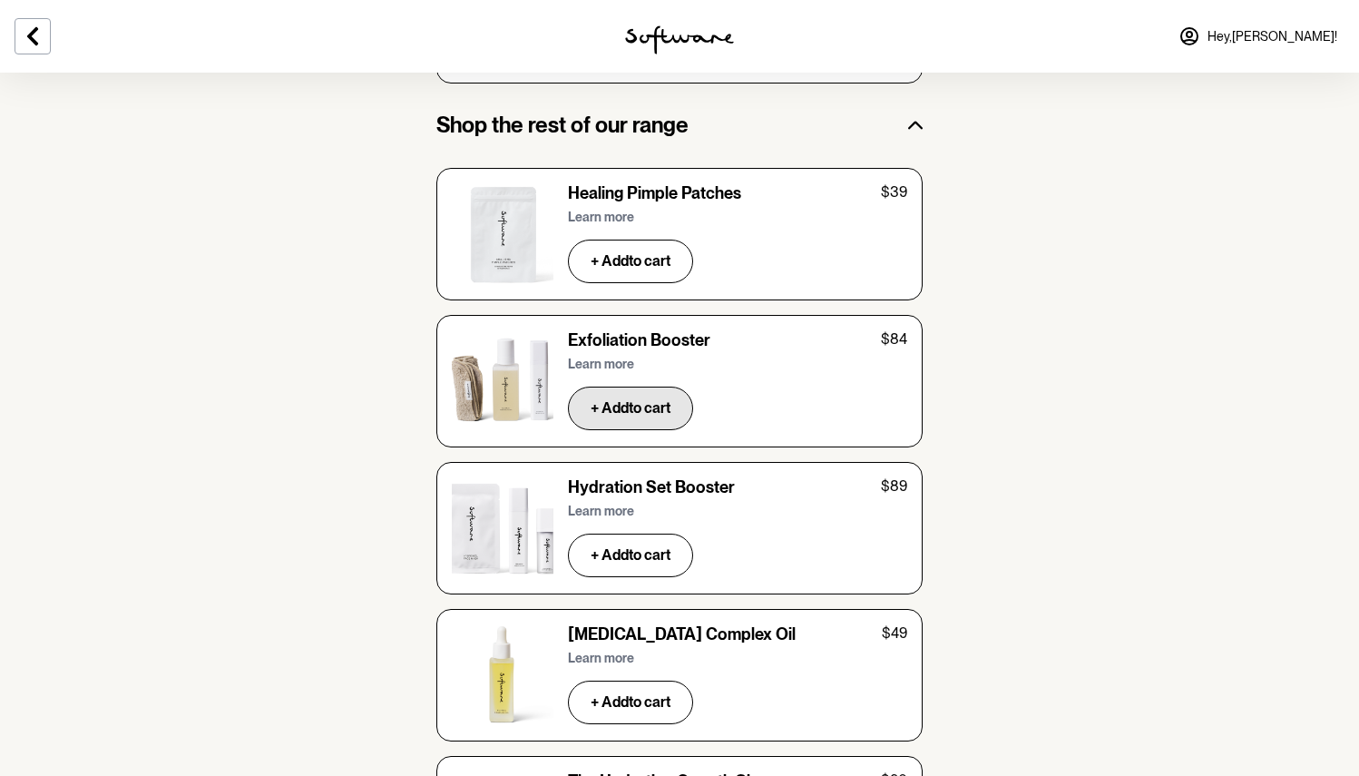
click at [628, 386] on button "+ Add to cart" at bounding box center [630, 408] width 125 height 44
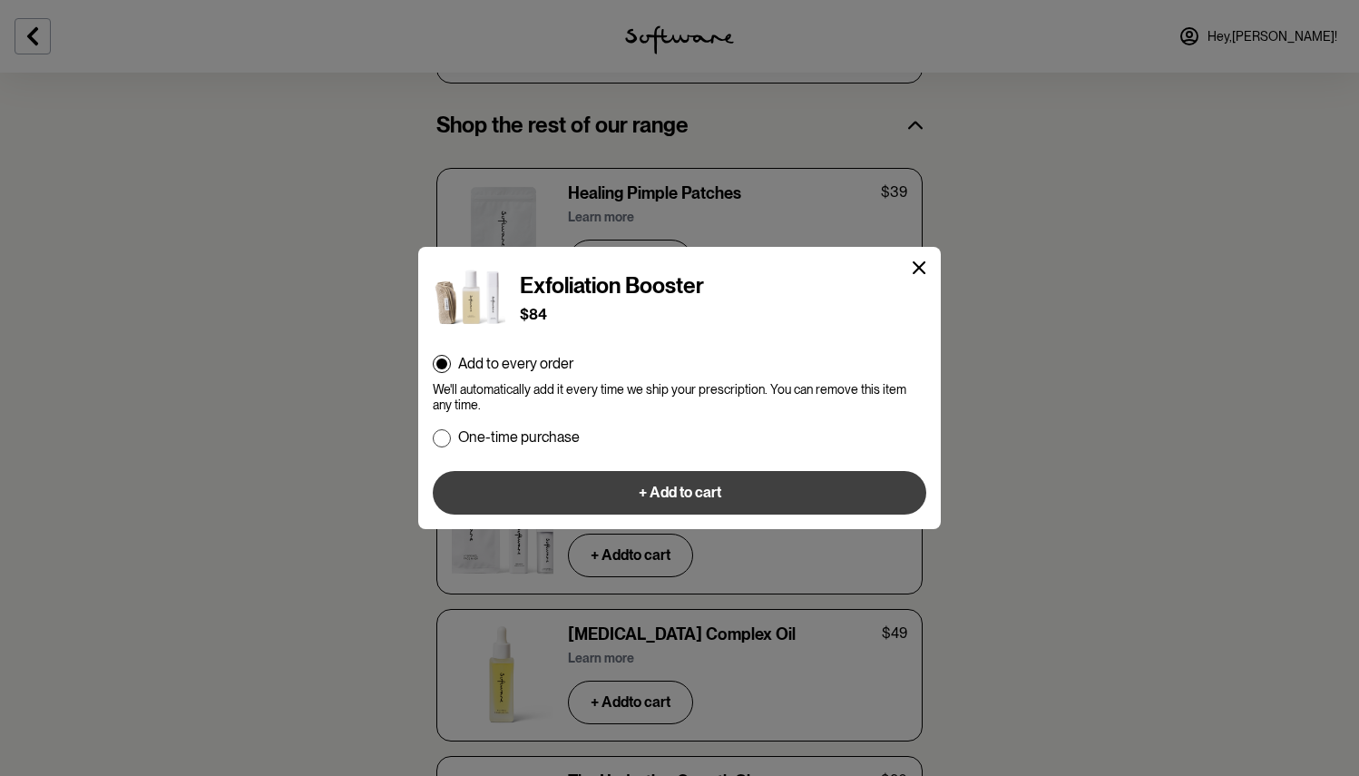
click at [743, 505] on button "+ Add to cart" at bounding box center [679, 493] width 493 height 44
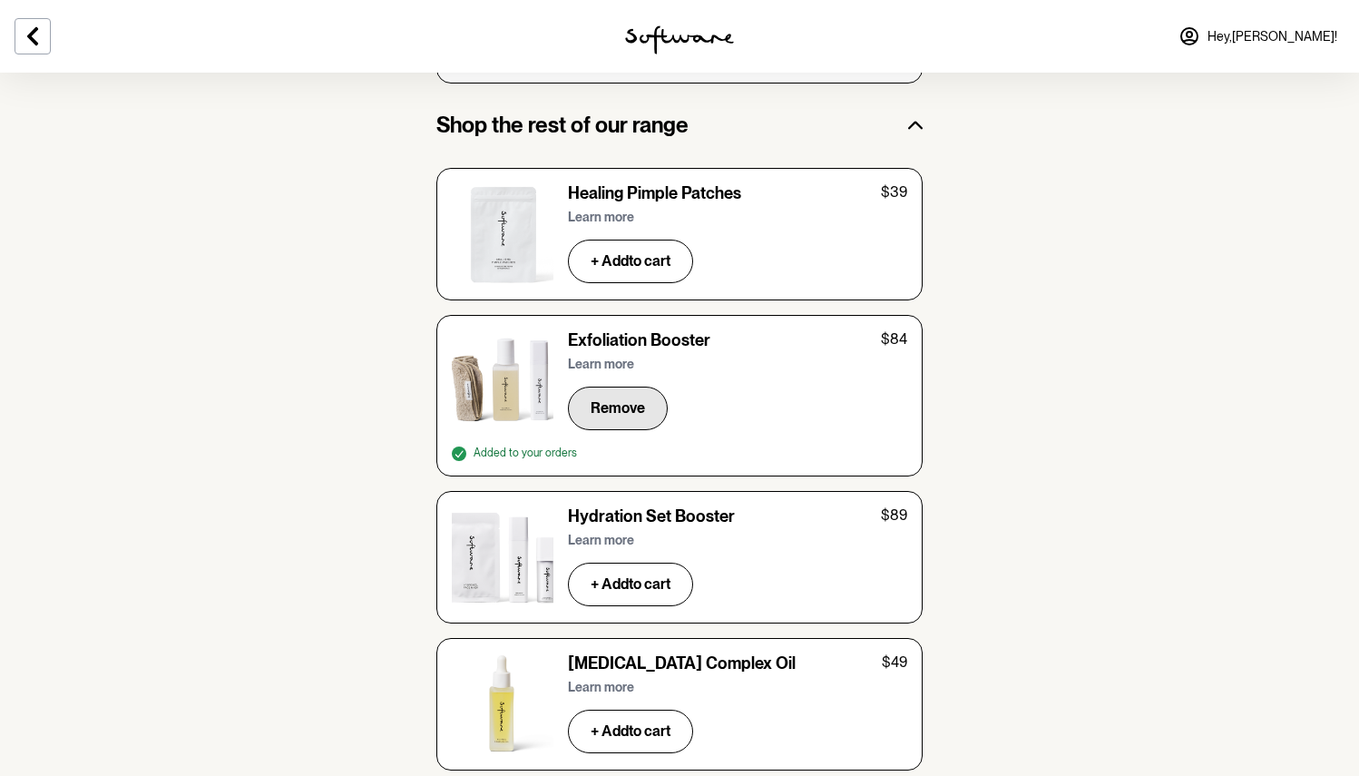
click at [617, 399] on span "Remove" at bounding box center [617, 407] width 54 height 17
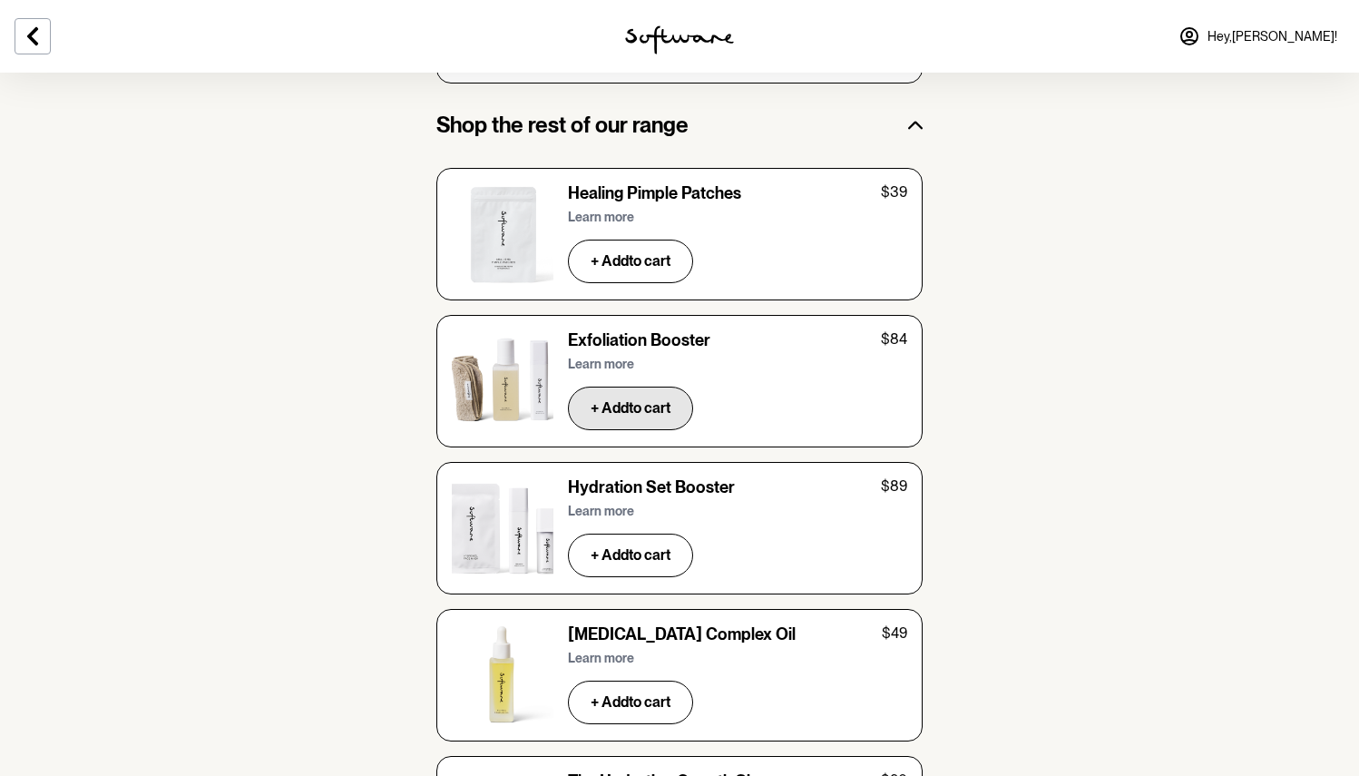
click at [661, 375] on div "Exfoliation Booster $84 Learn more + Add to cart" at bounding box center [679, 381] width 486 height 132
click at [661, 386] on button "+ Add to cart" at bounding box center [630, 408] width 125 height 44
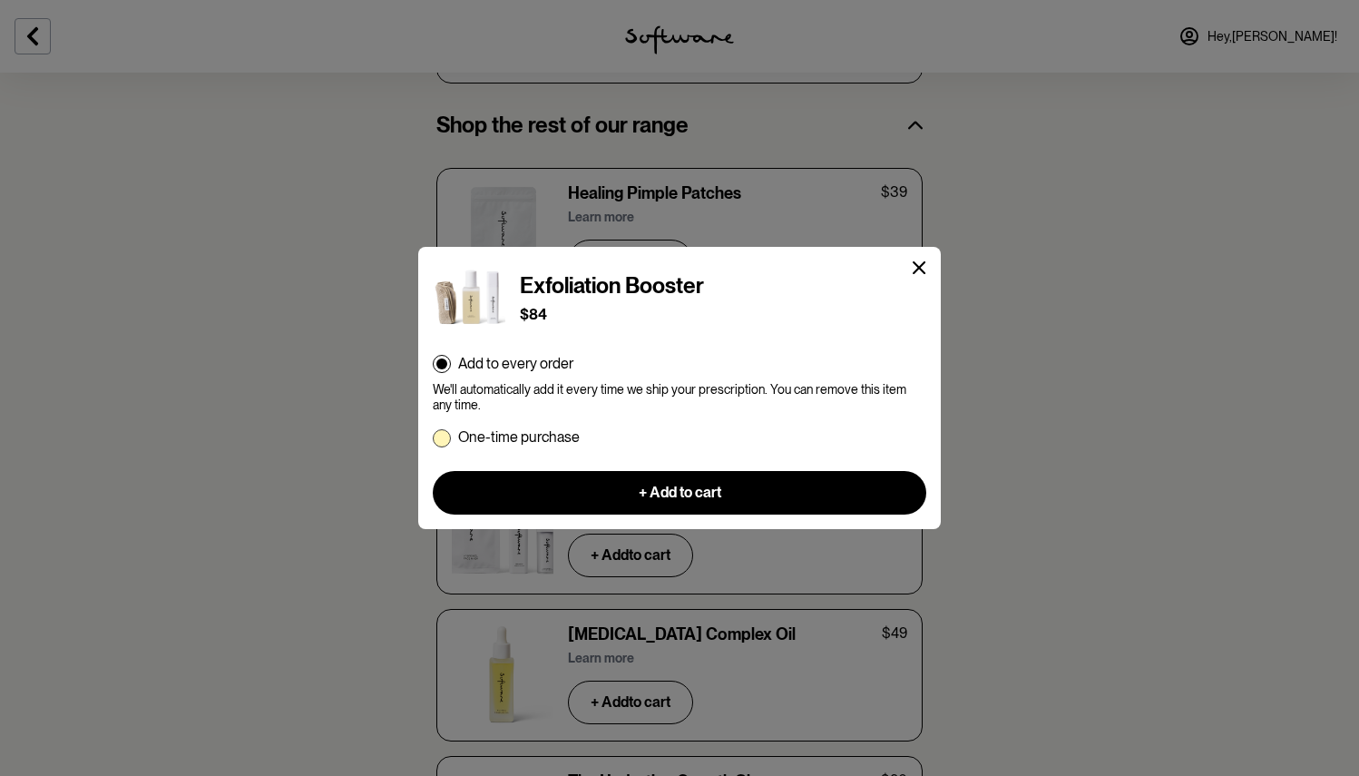
click at [496, 430] on p "One-time purchase" at bounding box center [519, 436] width 122 height 17
click at [433, 436] on input "One-time purchase" at bounding box center [432, 436] width 1 height 1
radio input "true"
radio input "false"
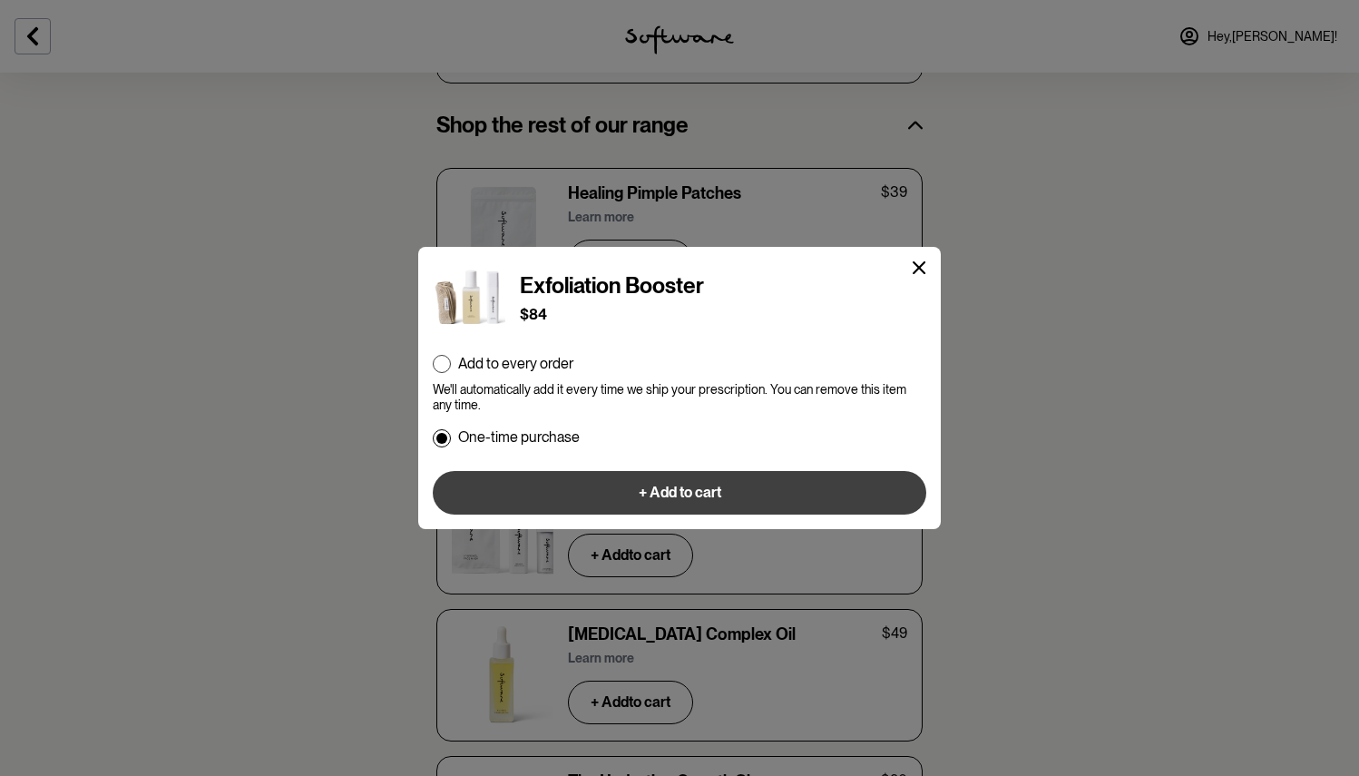
click at [647, 493] on span "+ Add to cart" at bounding box center [680, 491] width 83 height 17
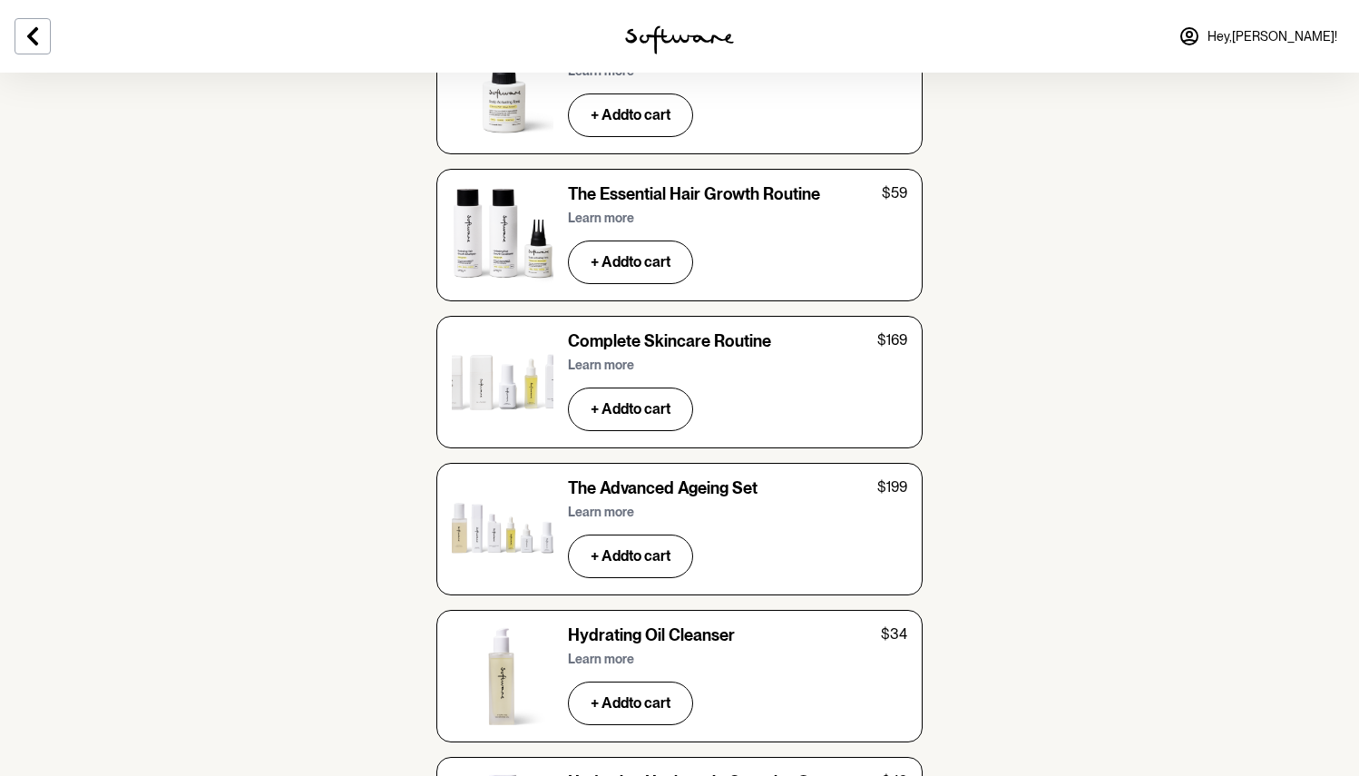
scroll to position [5323, 0]
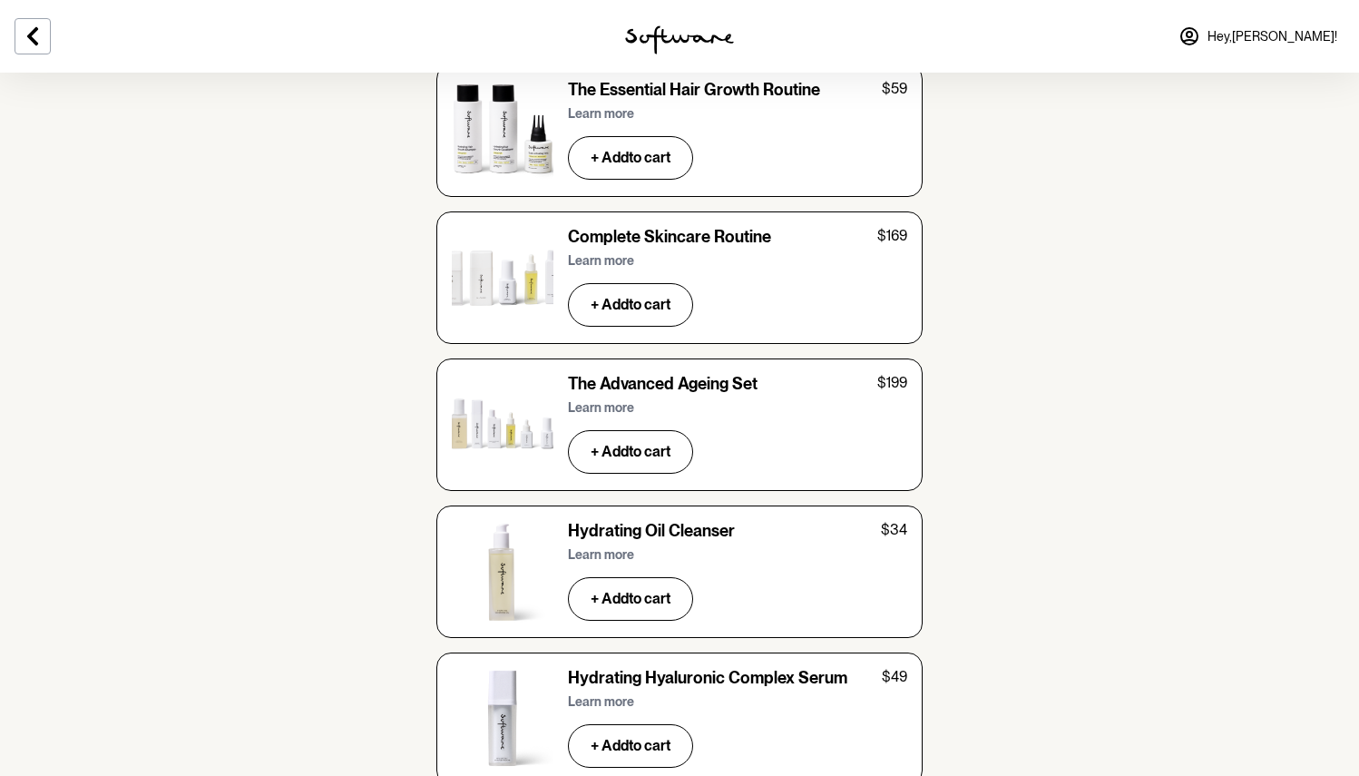
click at [610, 253] on p "Learn more" at bounding box center [601, 260] width 66 height 15
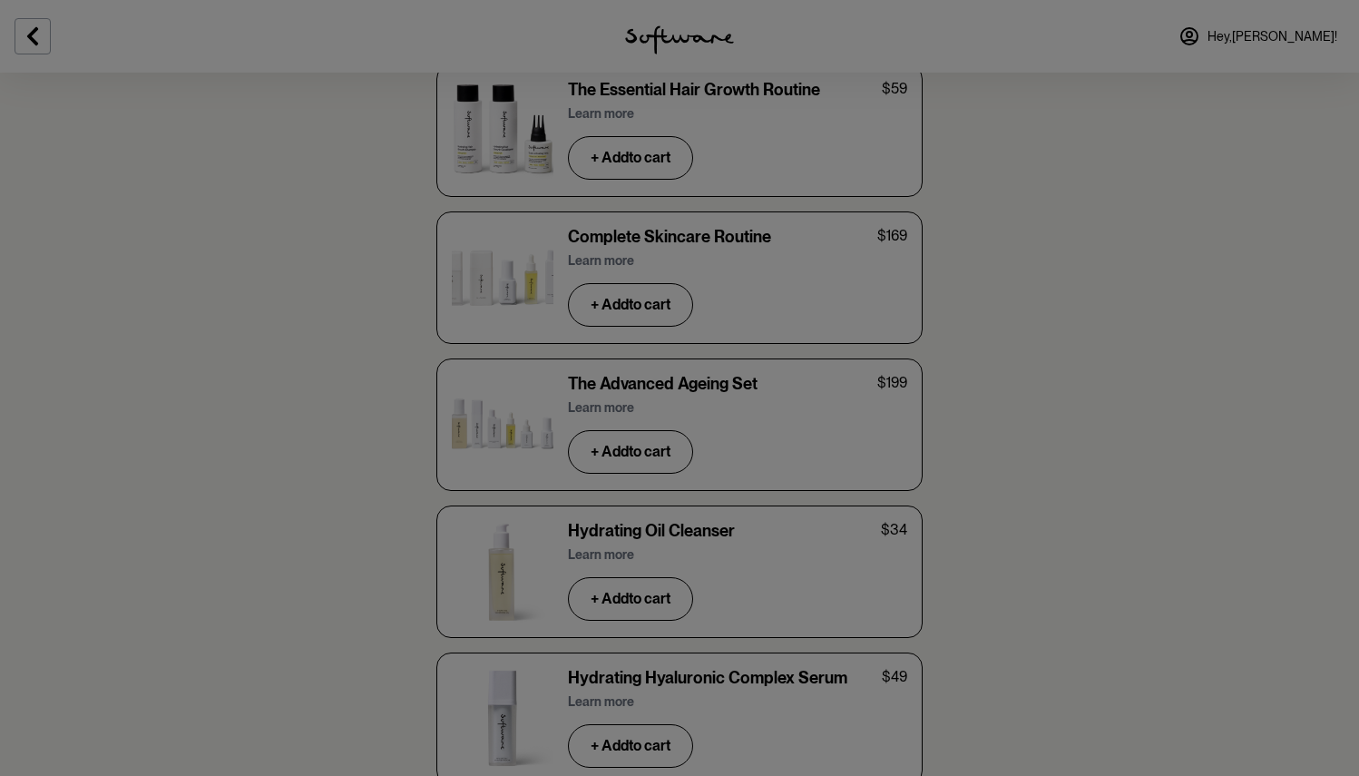
scroll to position [106, 0]
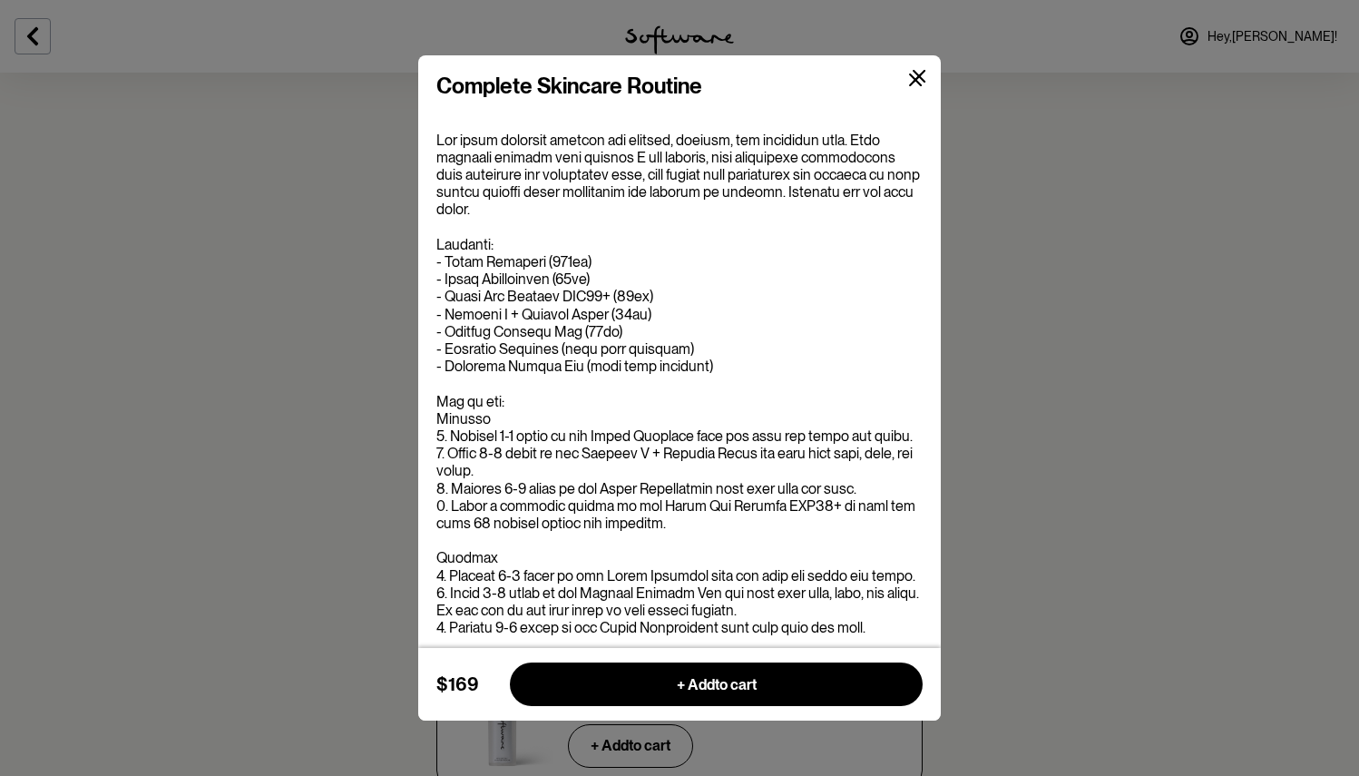
click at [921, 76] on icon at bounding box center [920, 77] width 14 height 14
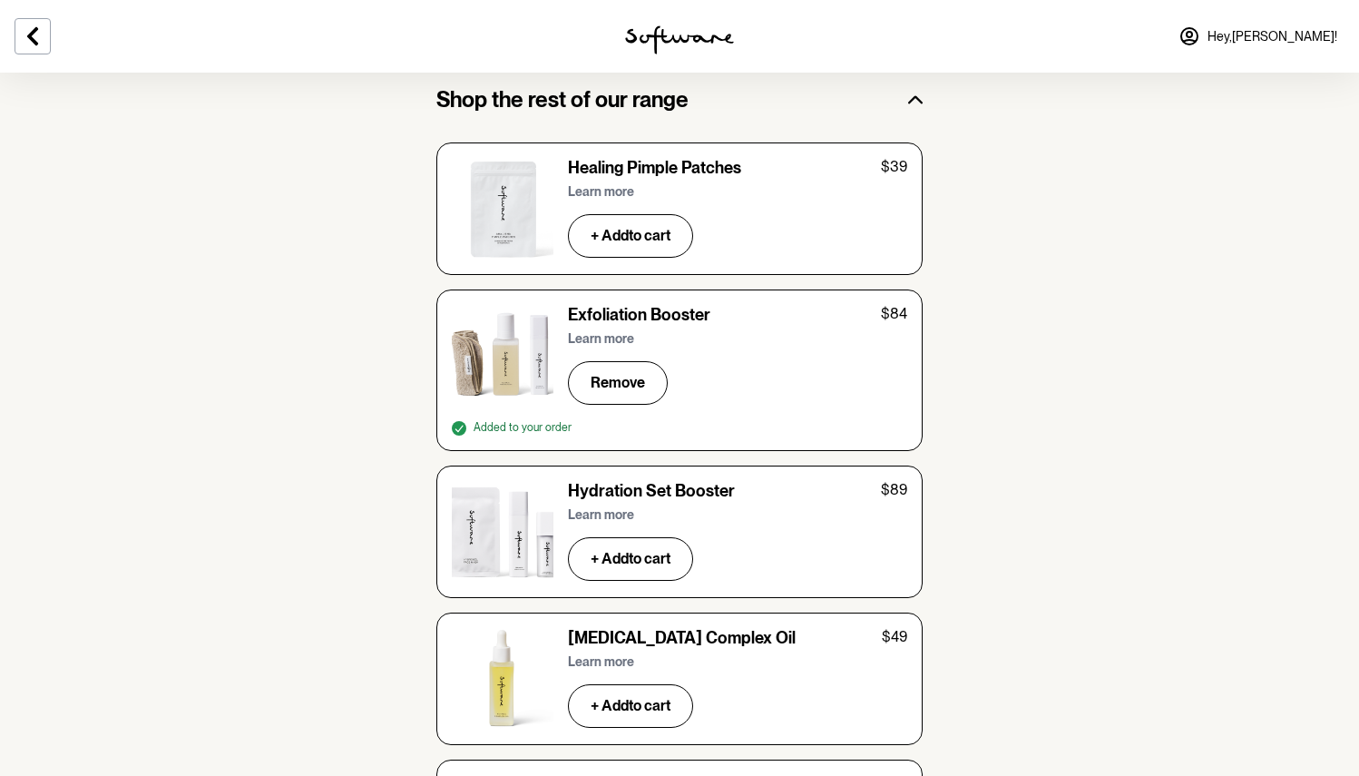
scroll to position [3360, 0]
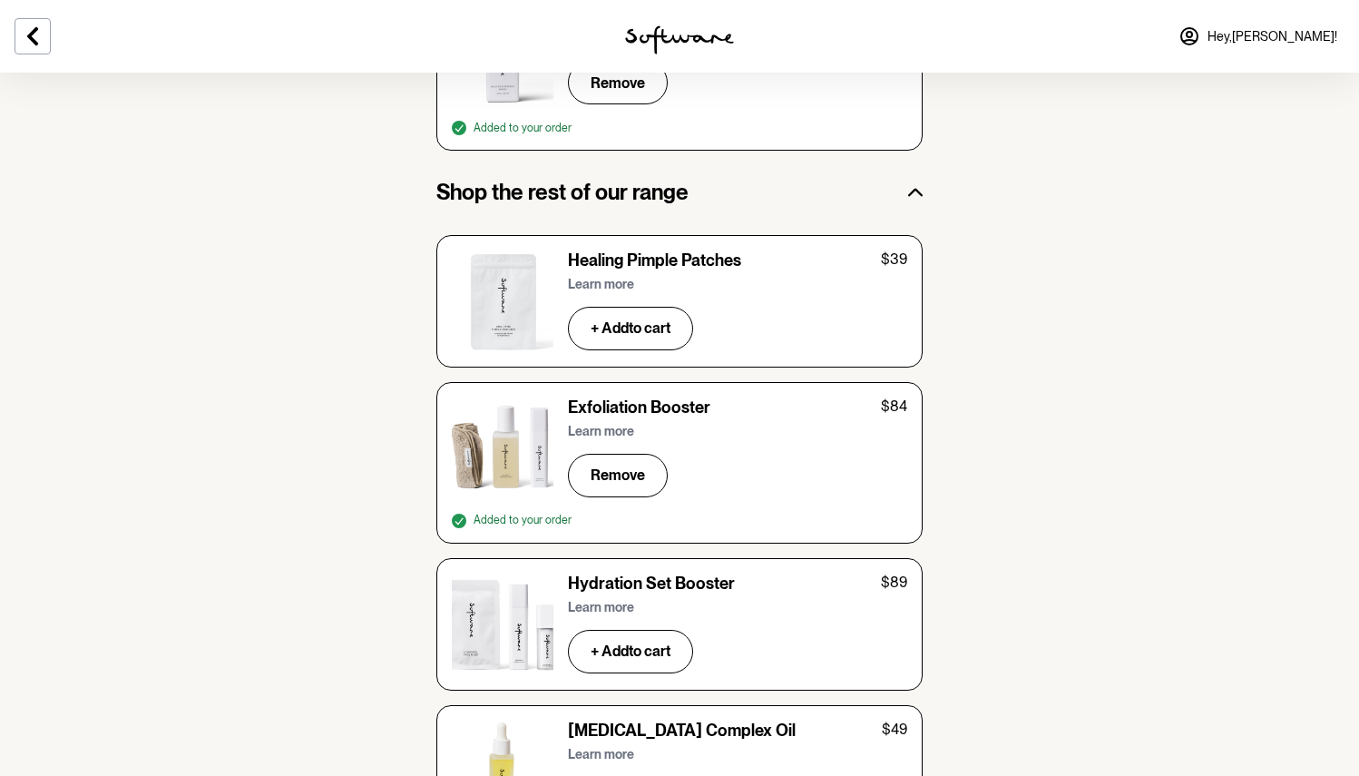
click at [608, 424] on p "Learn more" at bounding box center [601, 431] width 66 height 15
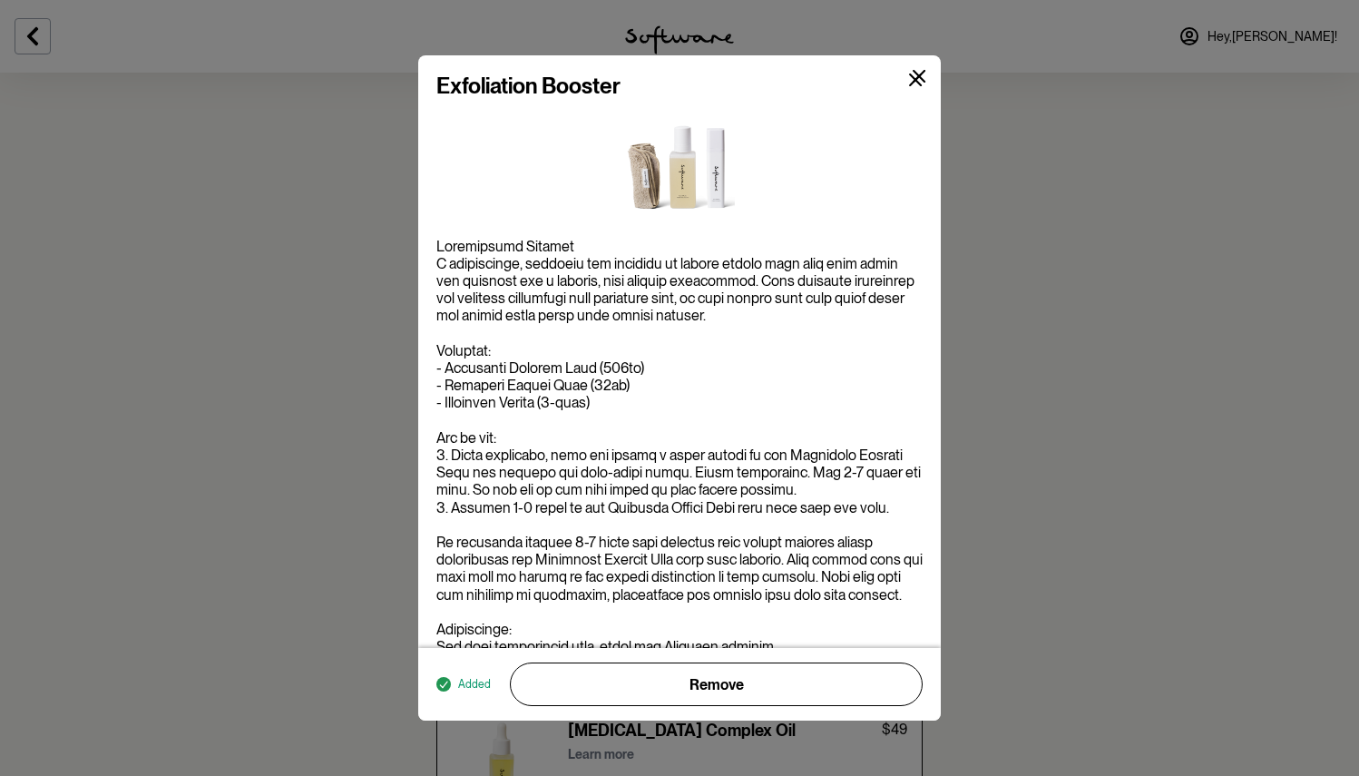
click at [913, 82] on icon at bounding box center [920, 77] width 14 height 14
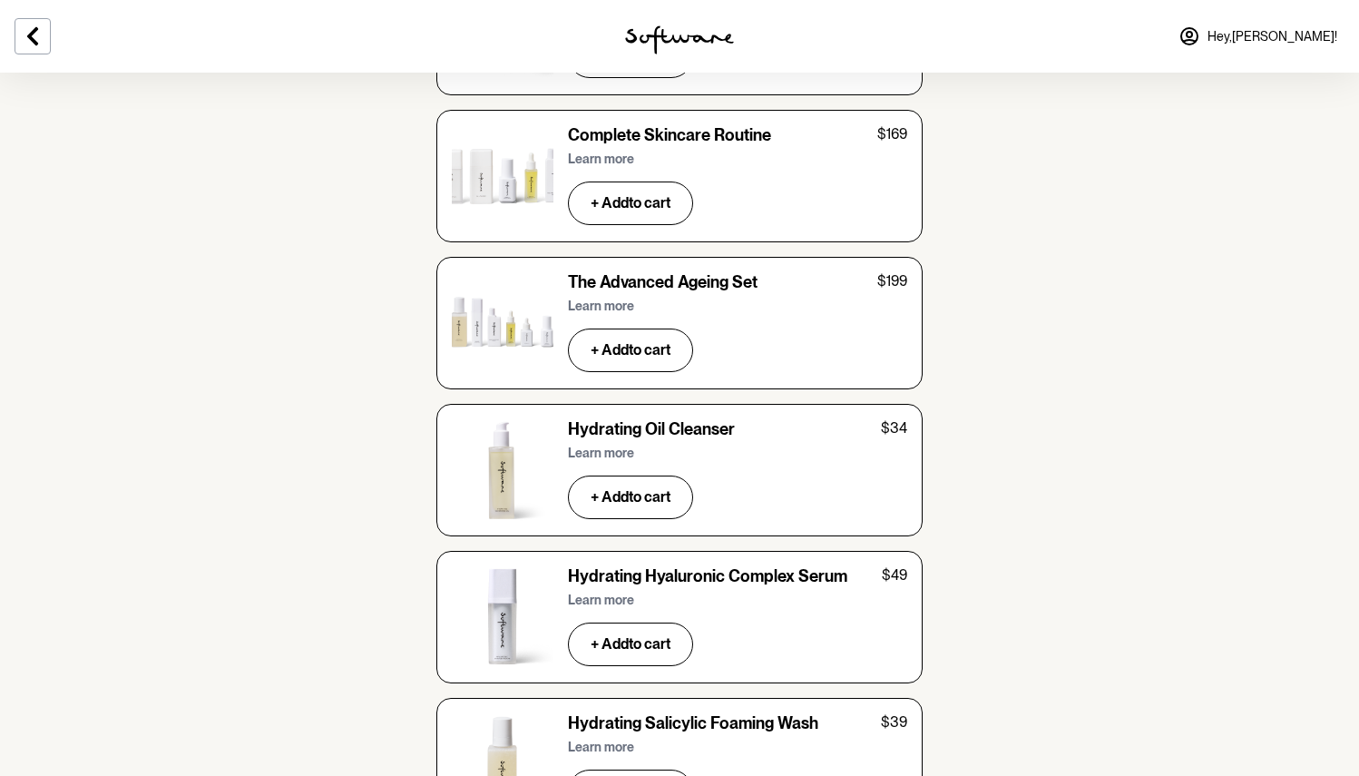
scroll to position [5426, 0]
click at [581, 590] on p "Learn more" at bounding box center [601, 597] width 66 height 15
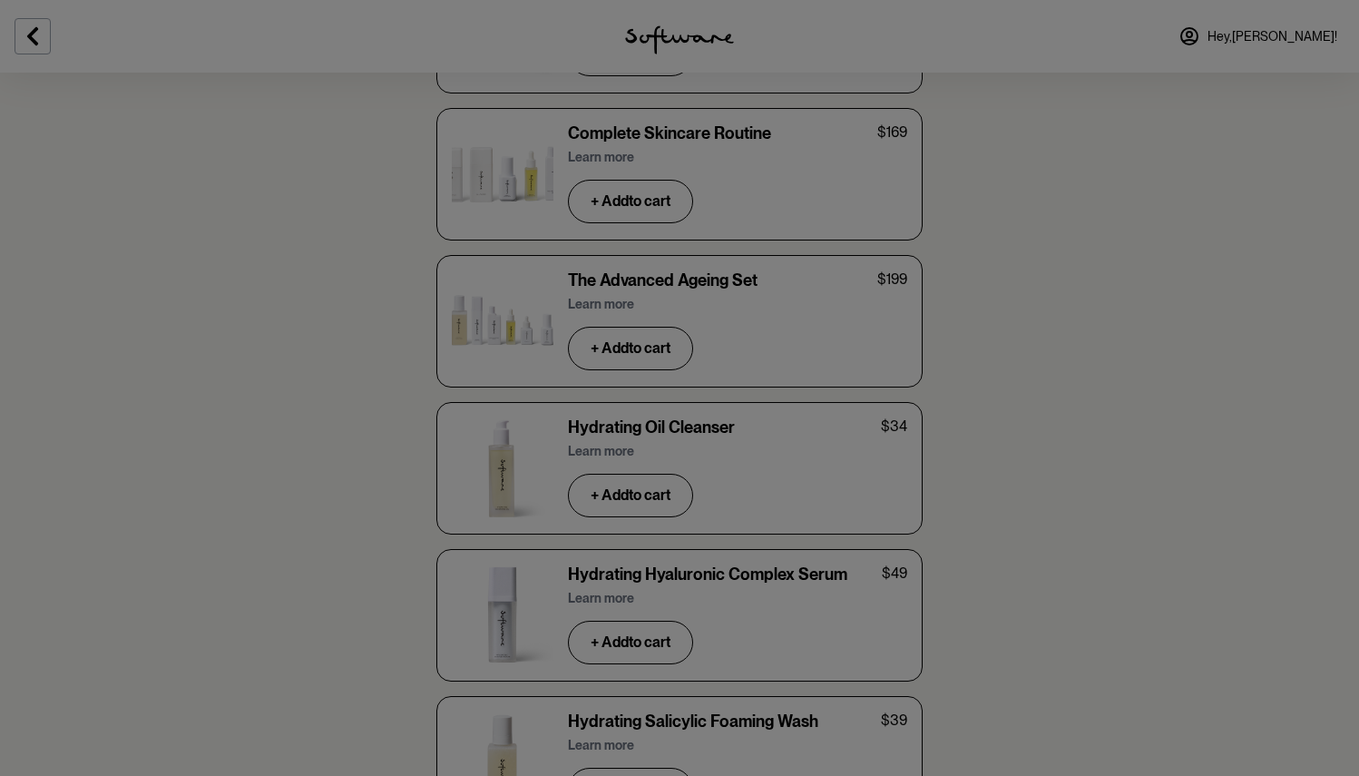
click at [922, 73] on icon at bounding box center [919, 76] width 13 height 13
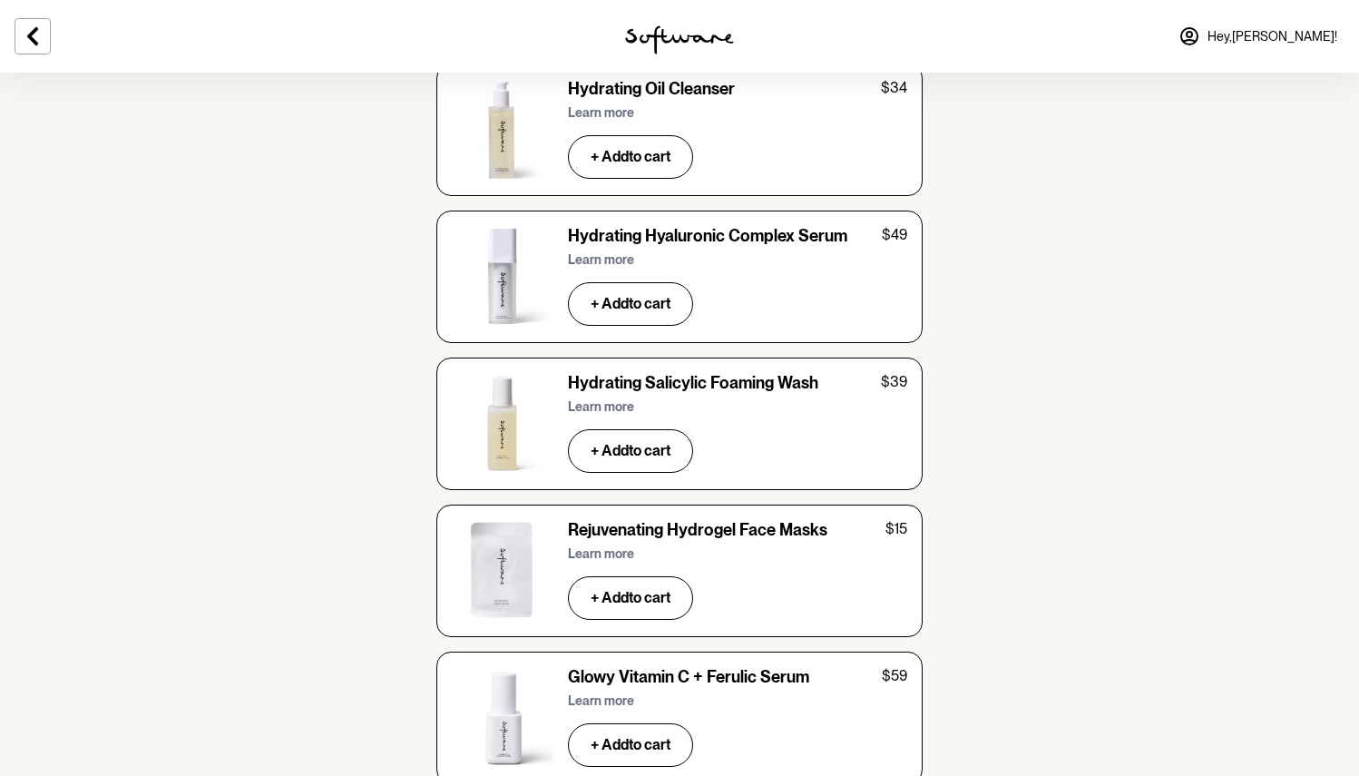
scroll to position [5798, 0]
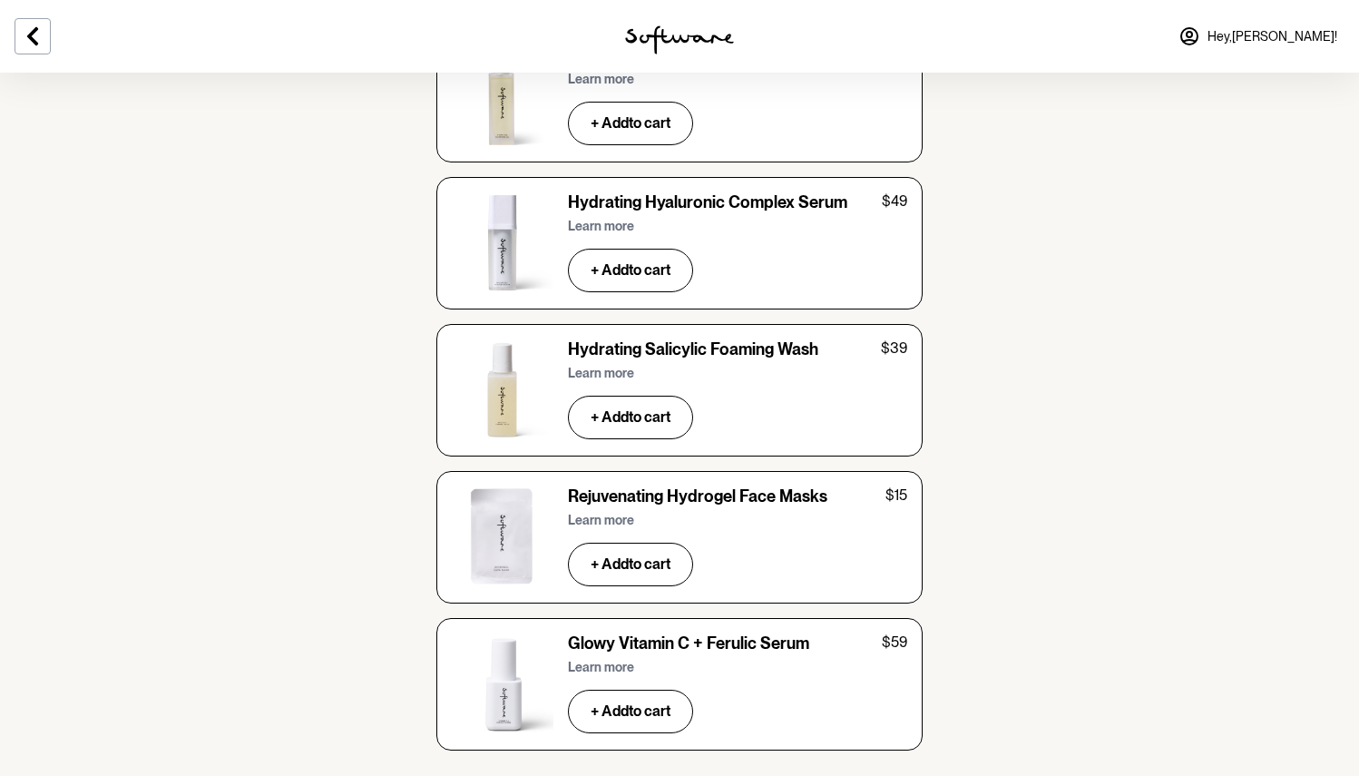
click at [618, 366] on p "Learn more" at bounding box center [601, 373] width 66 height 15
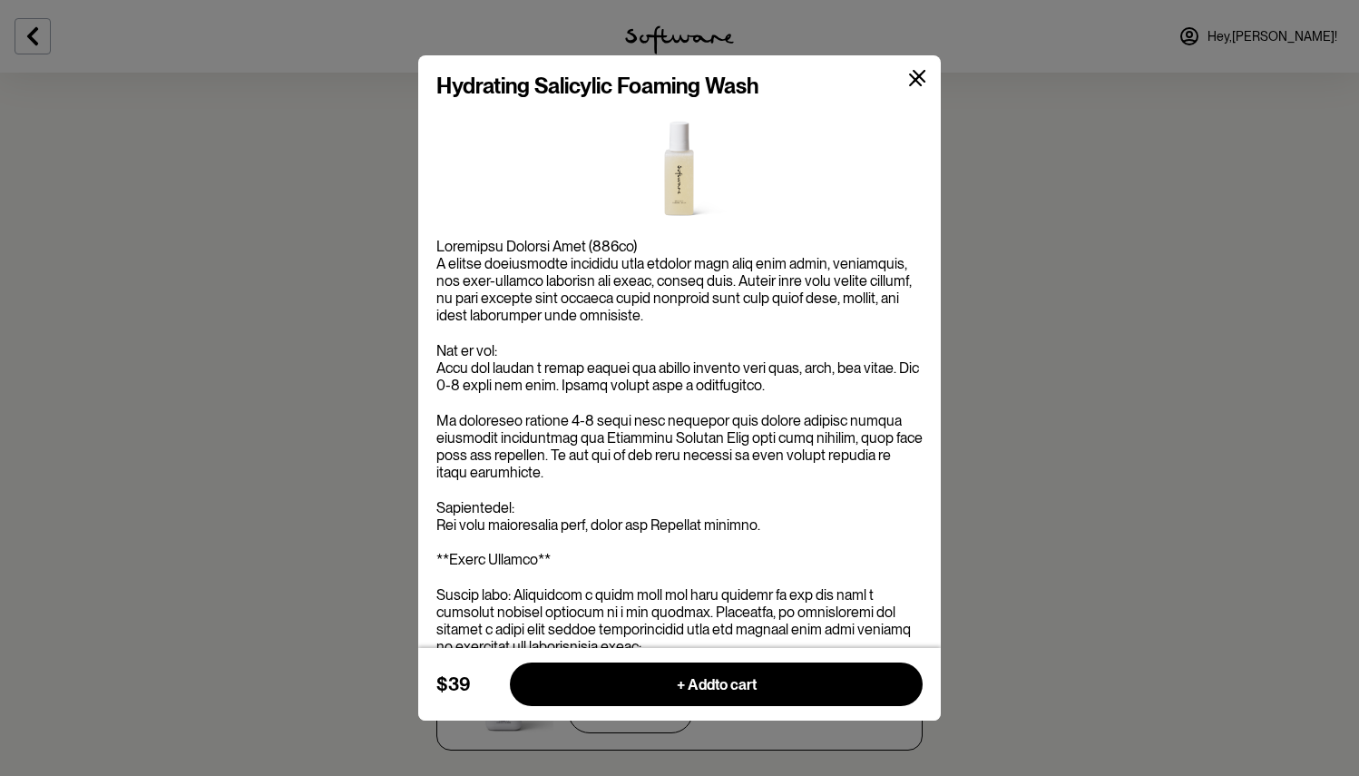
click at [928, 73] on button at bounding box center [915, 80] width 43 height 43
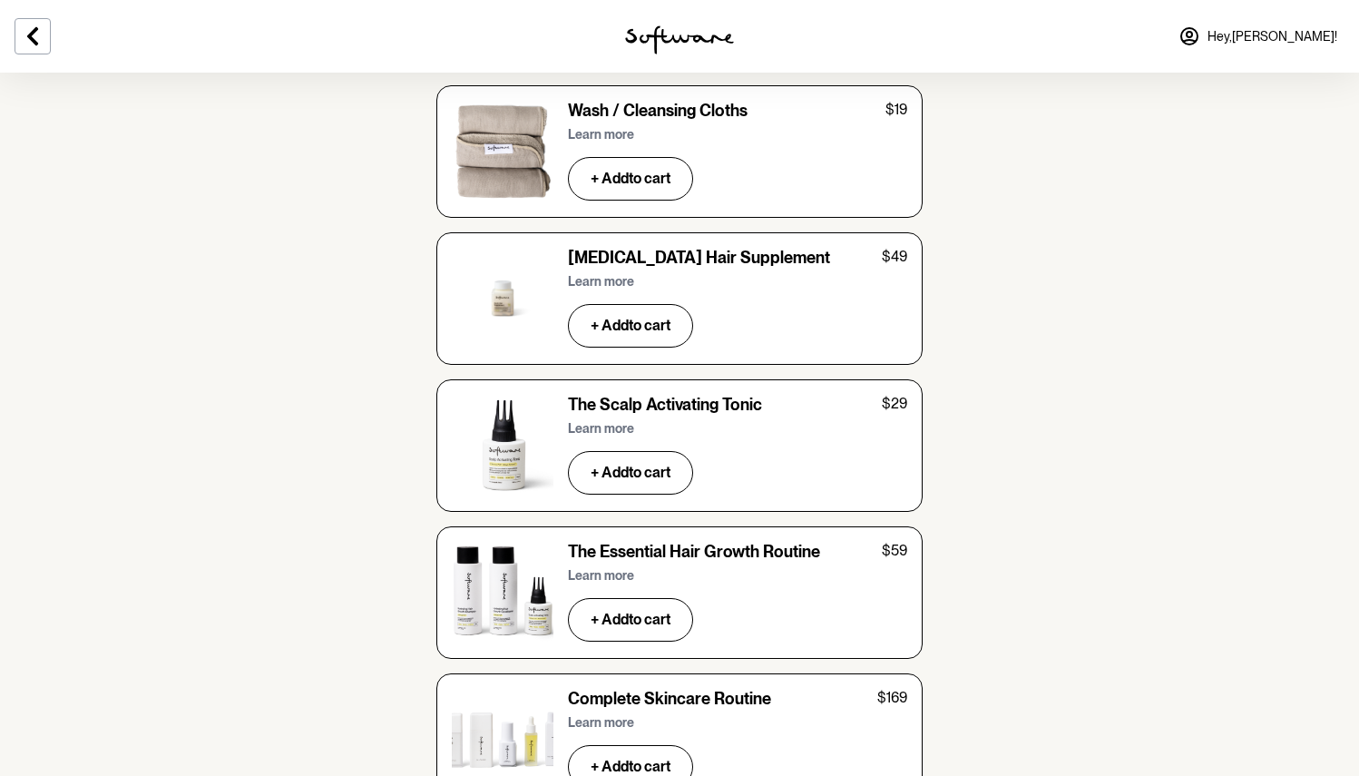
scroll to position [5170, 0]
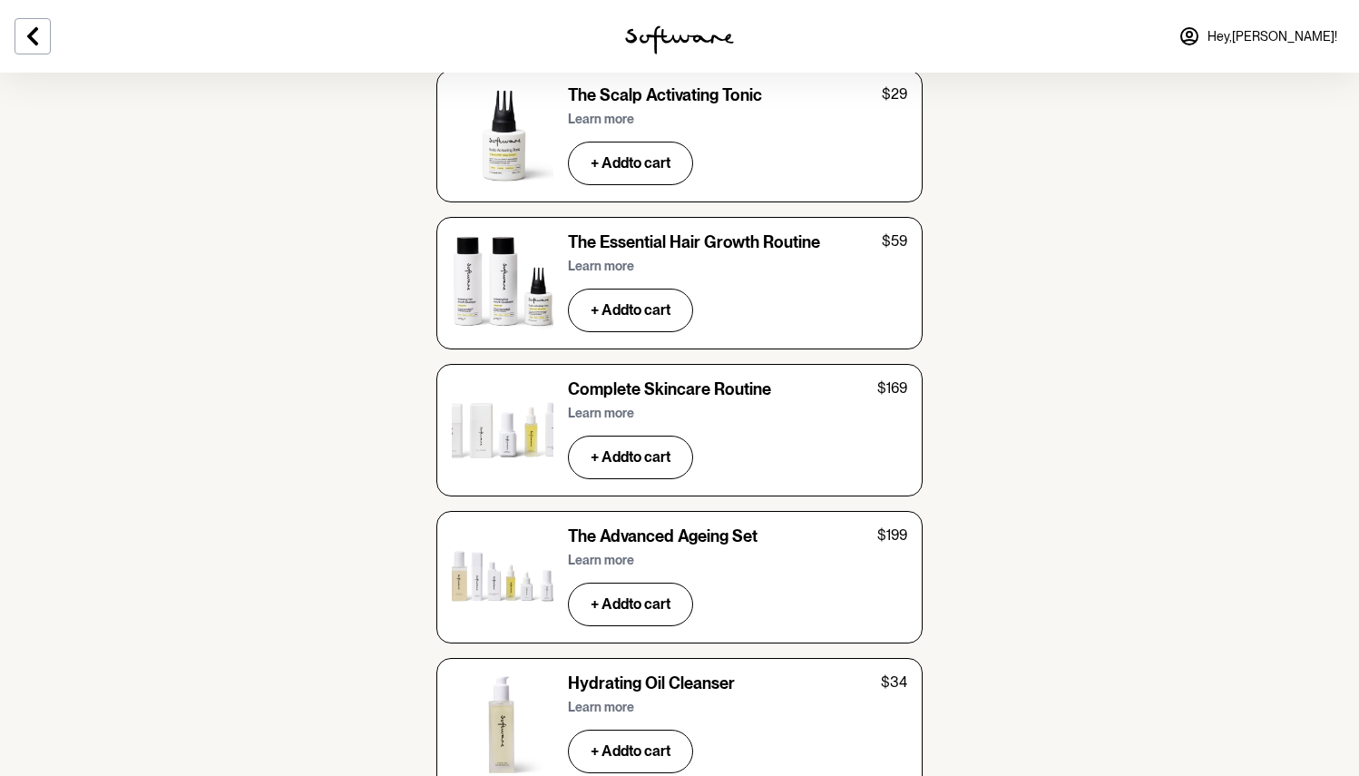
click at [613, 552] on p "Learn more" at bounding box center [601, 559] width 66 height 15
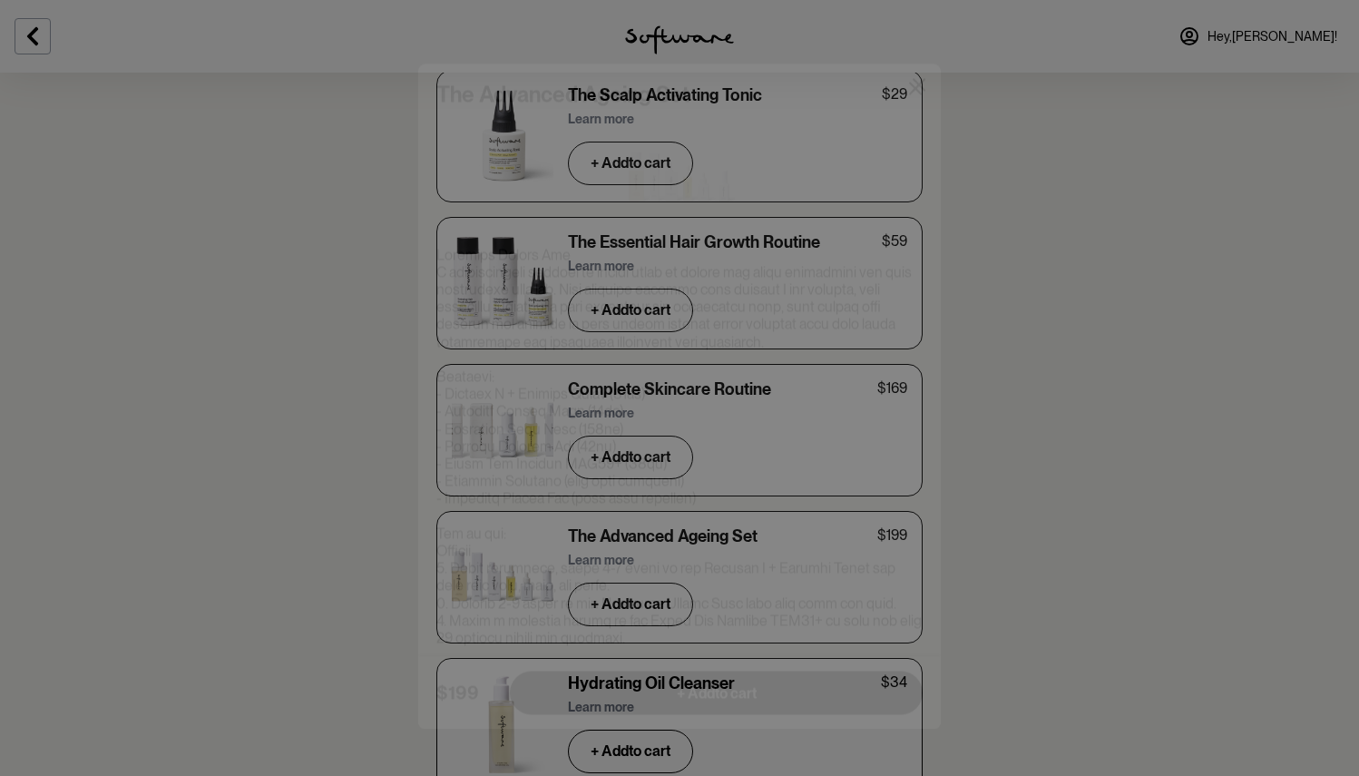
click at [914, 78] on icon at bounding box center [920, 77] width 14 height 14
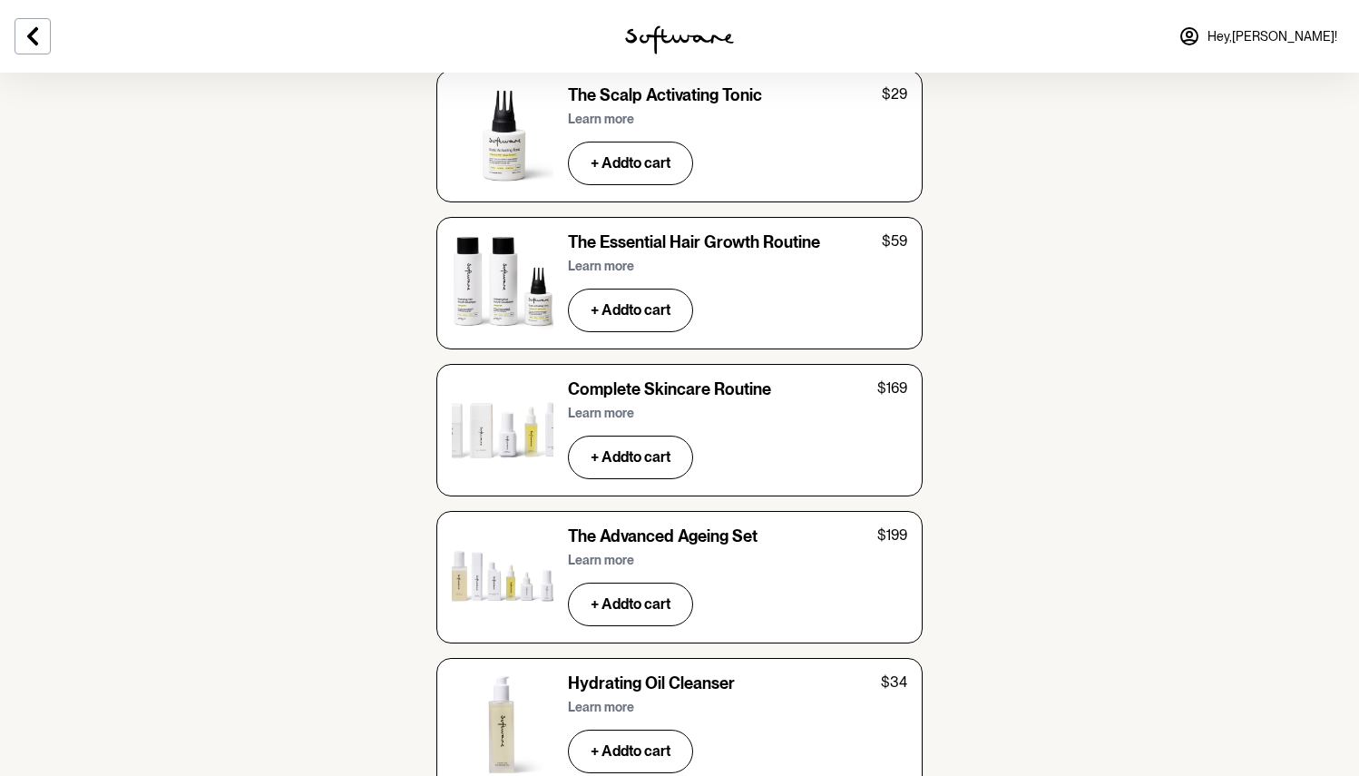
click at [600, 699] on p "Learn more" at bounding box center [601, 706] width 66 height 15
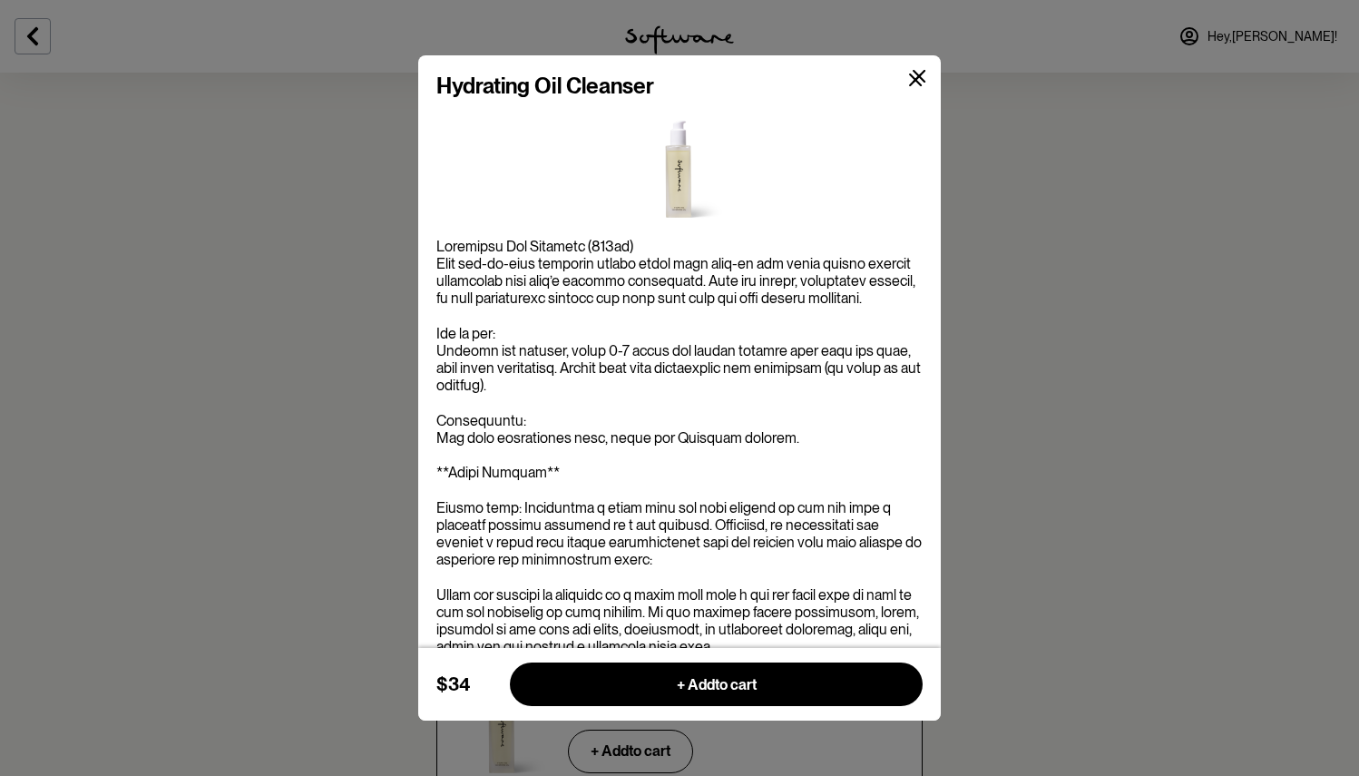
click at [910, 81] on icon at bounding box center [916, 80] width 14 height 14
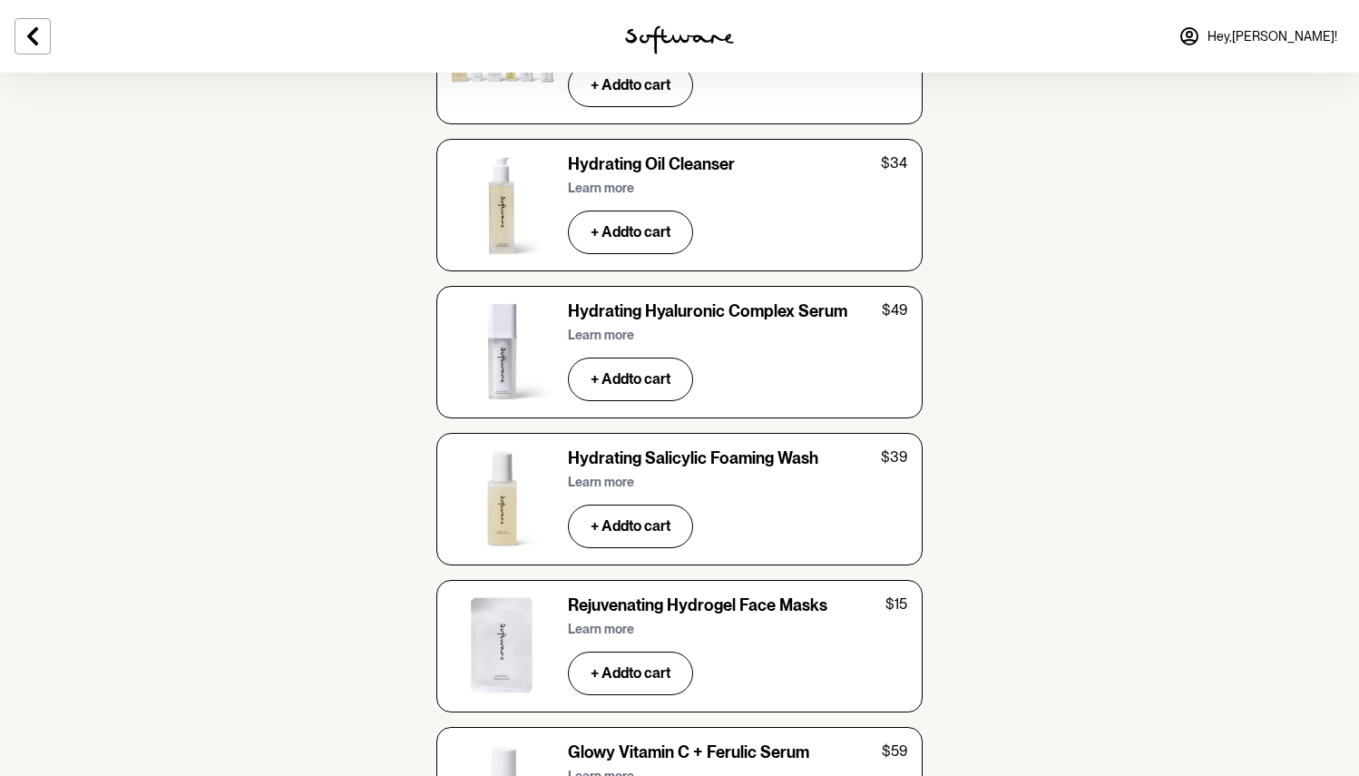
scroll to position [5704, 0]
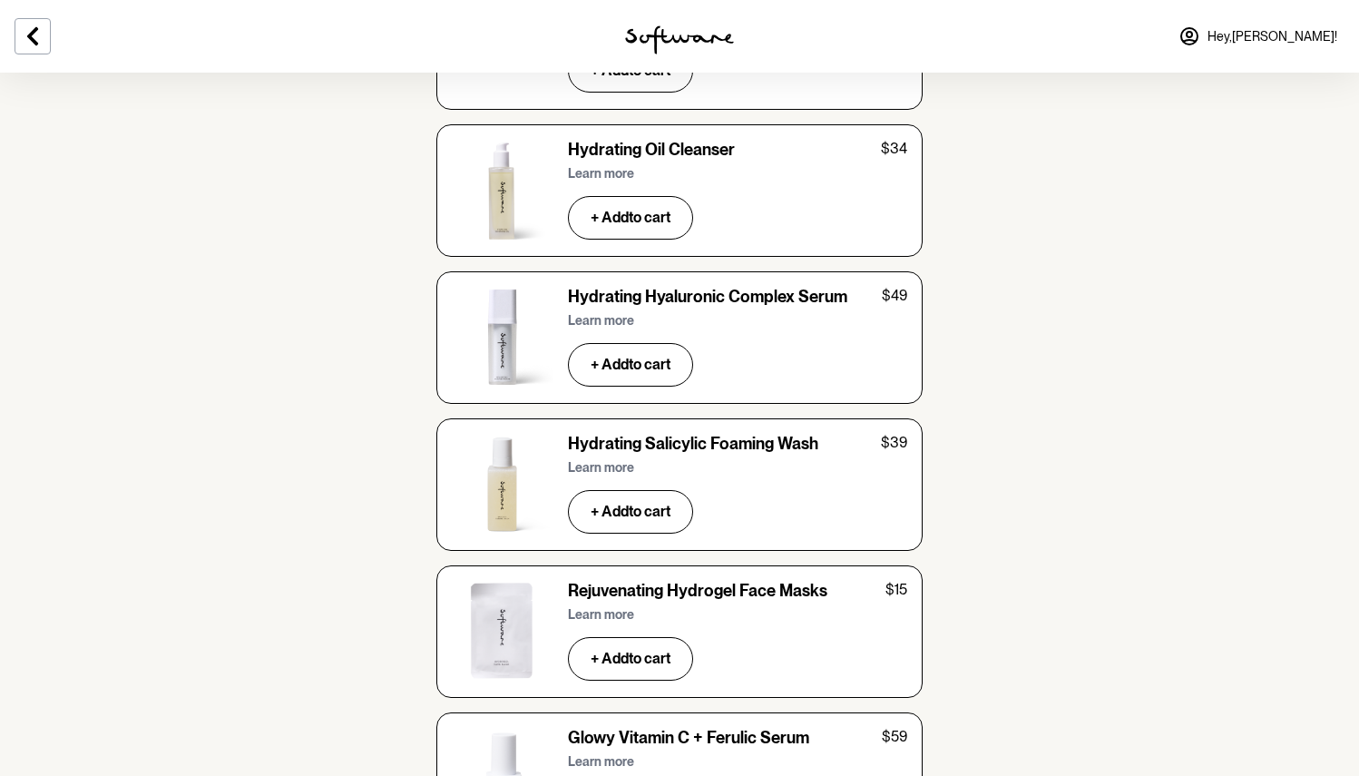
click at [577, 460] on p "Learn more" at bounding box center [601, 467] width 66 height 15
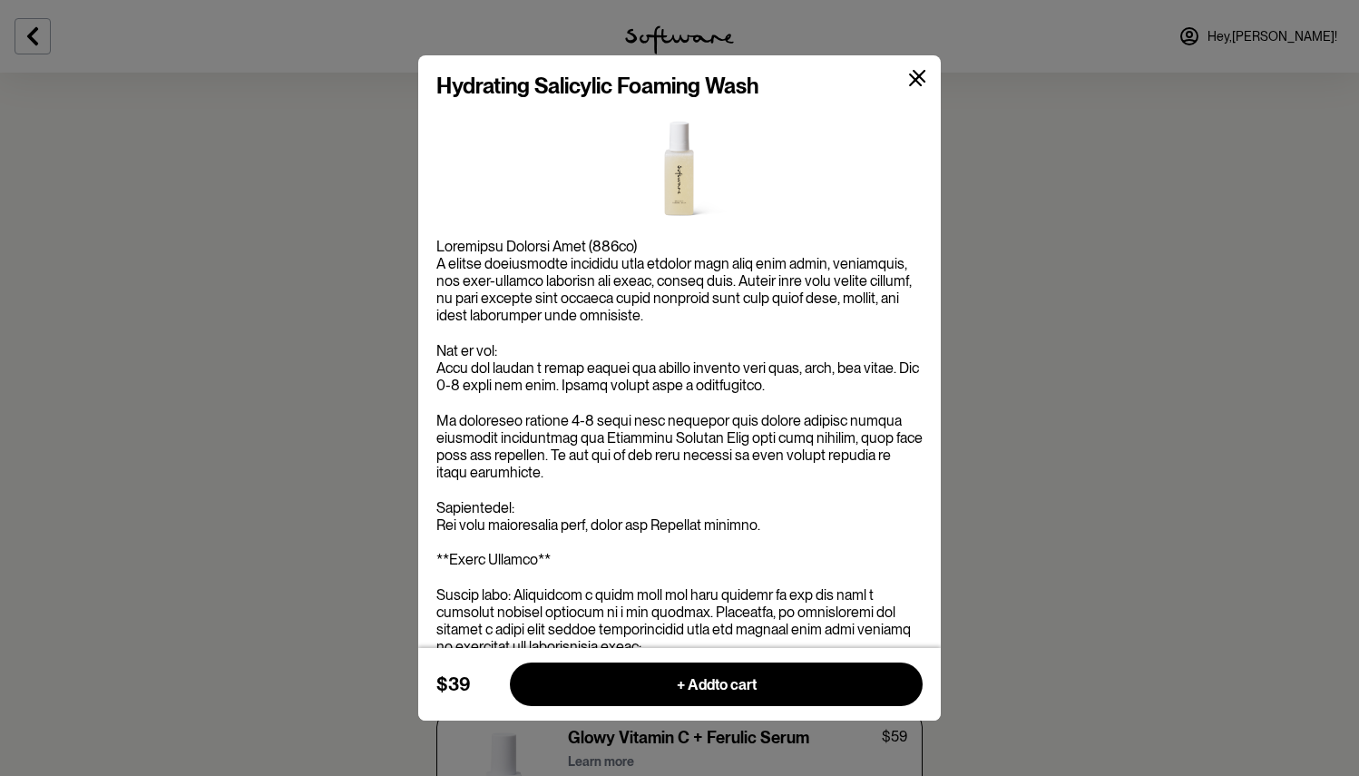
click at [929, 83] on button at bounding box center [915, 80] width 43 height 43
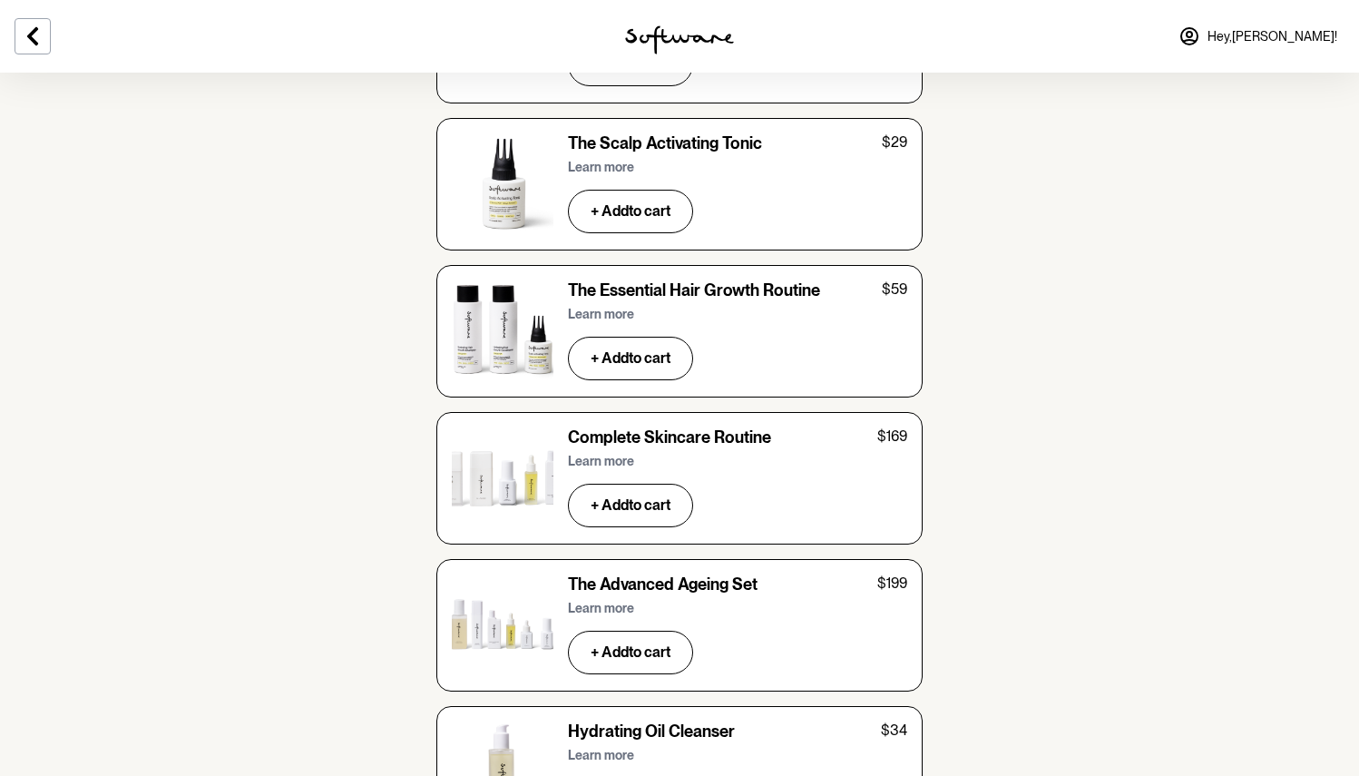
scroll to position [5133, 0]
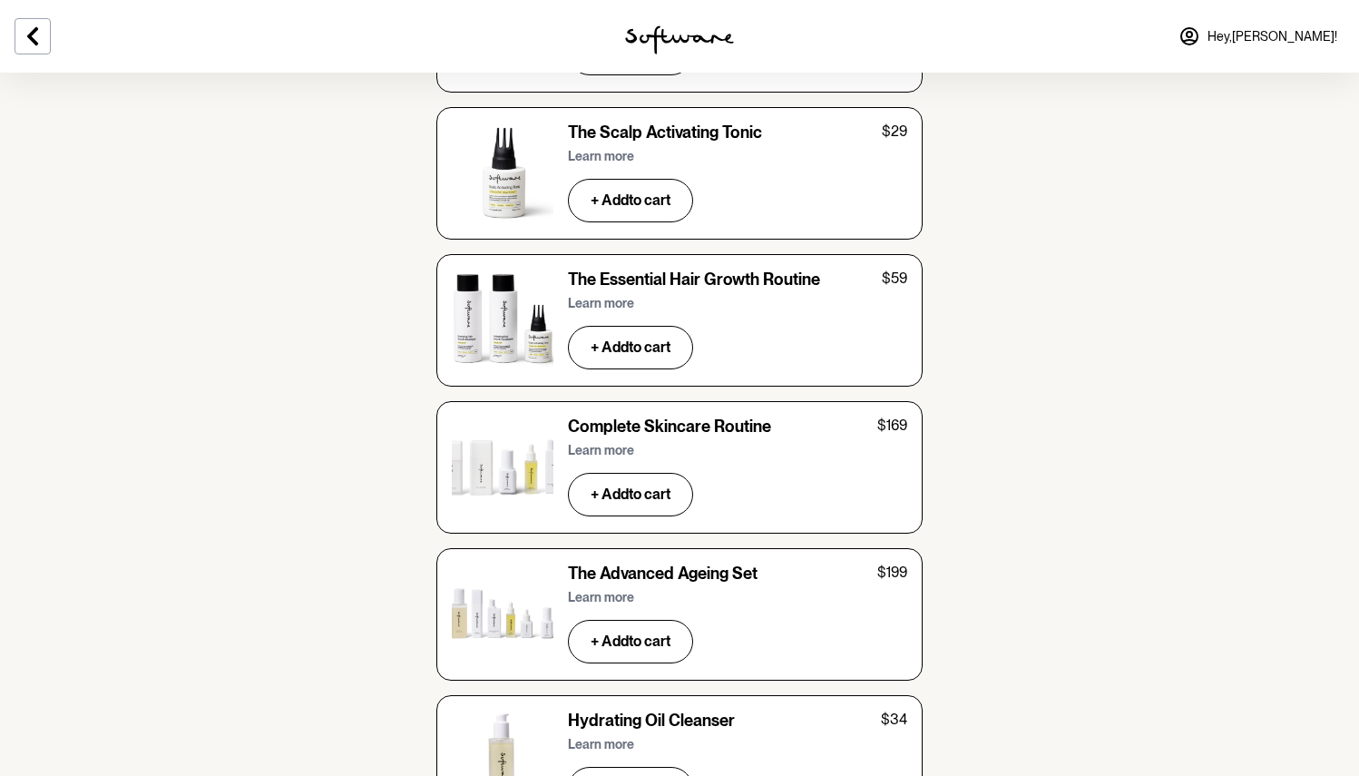
click at [605, 590] on p "Learn more" at bounding box center [601, 597] width 66 height 15
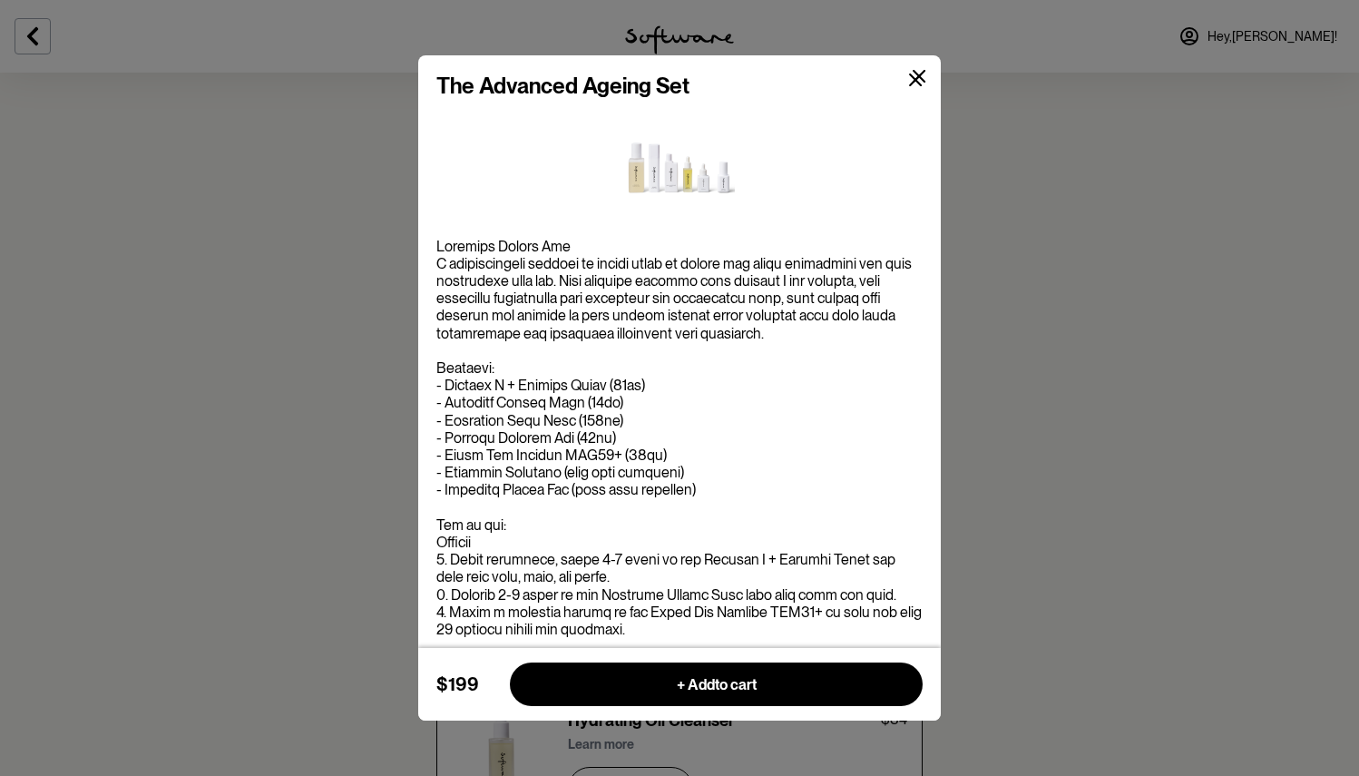
click at [922, 73] on icon at bounding box center [919, 76] width 13 height 13
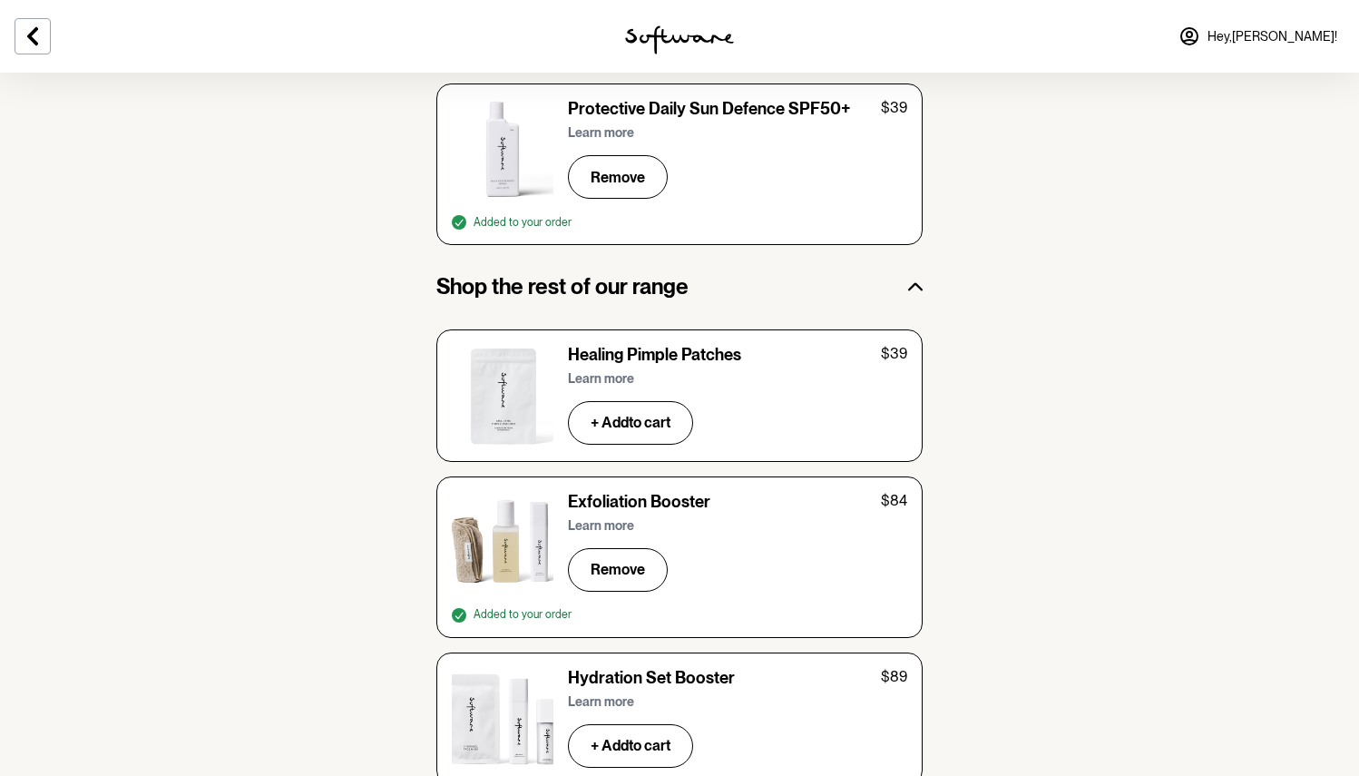
scroll to position [2979, 0]
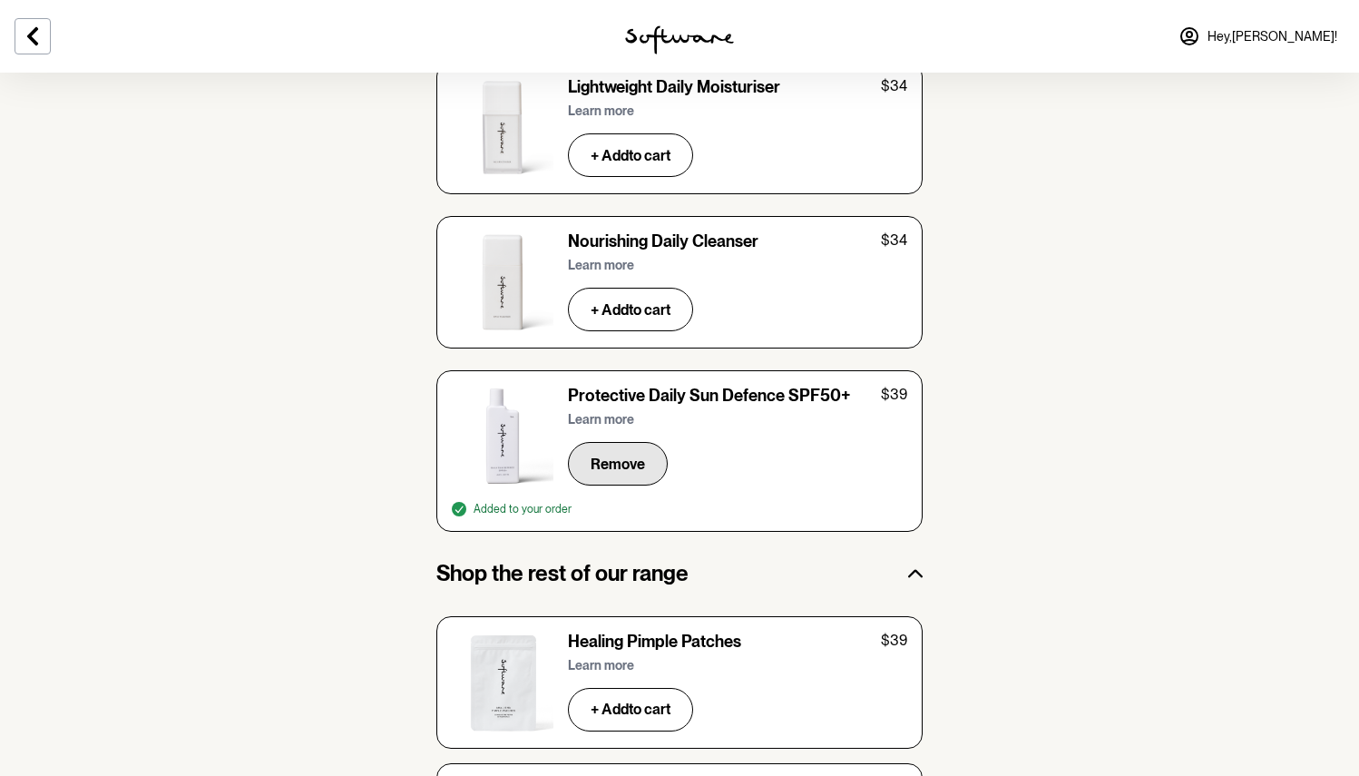
click at [654, 442] on button "Remove" at bounding box center [618, 464] width 100 height 44
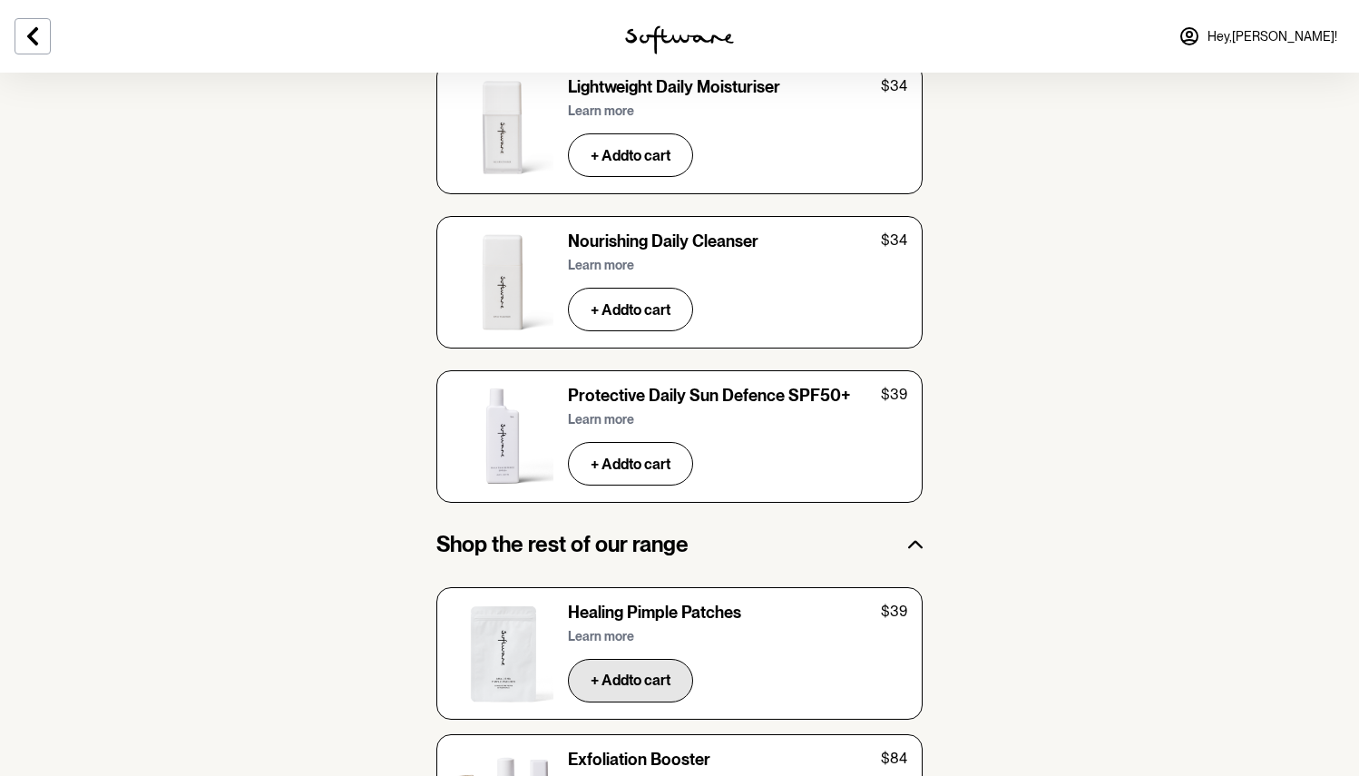
scroll to position [3367, 0]
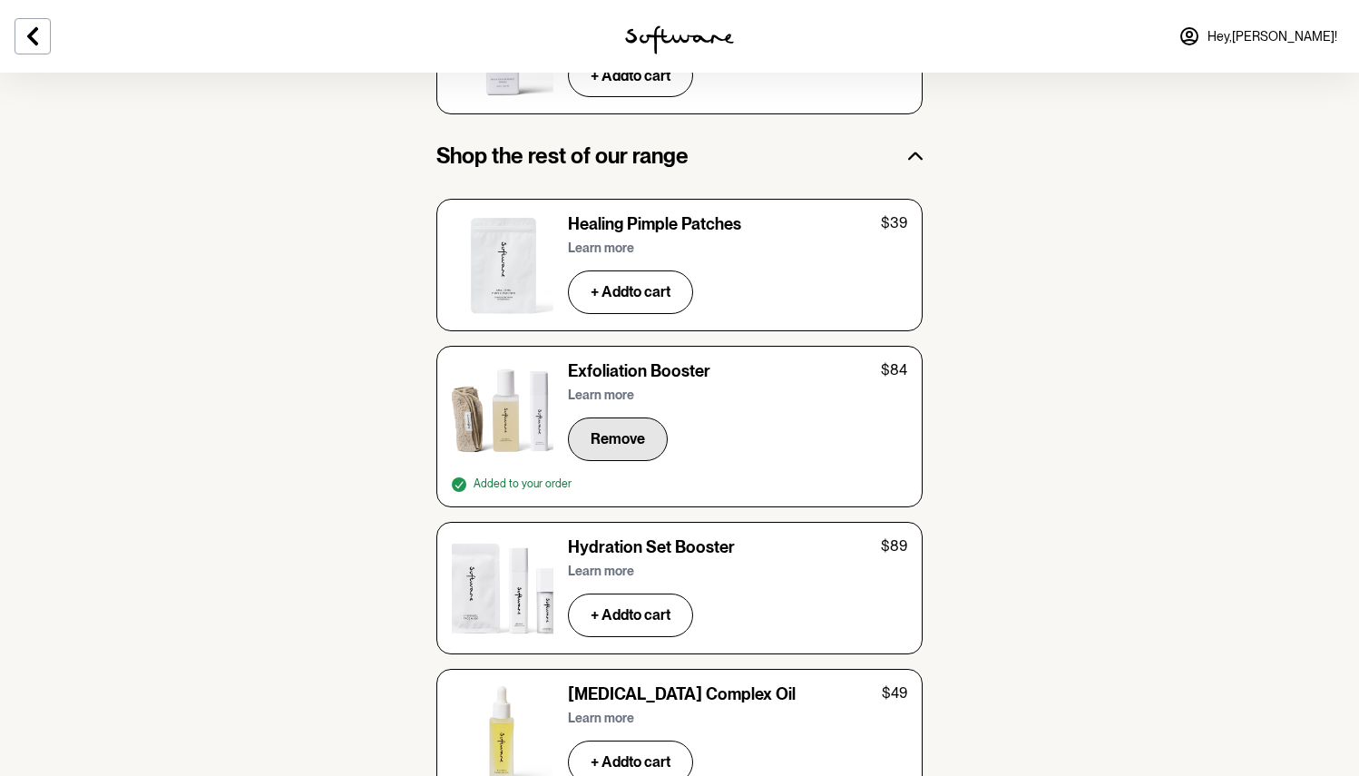
click at [619, 417] on button "Remove" at bounding box center [618, 439] width 100 height 44
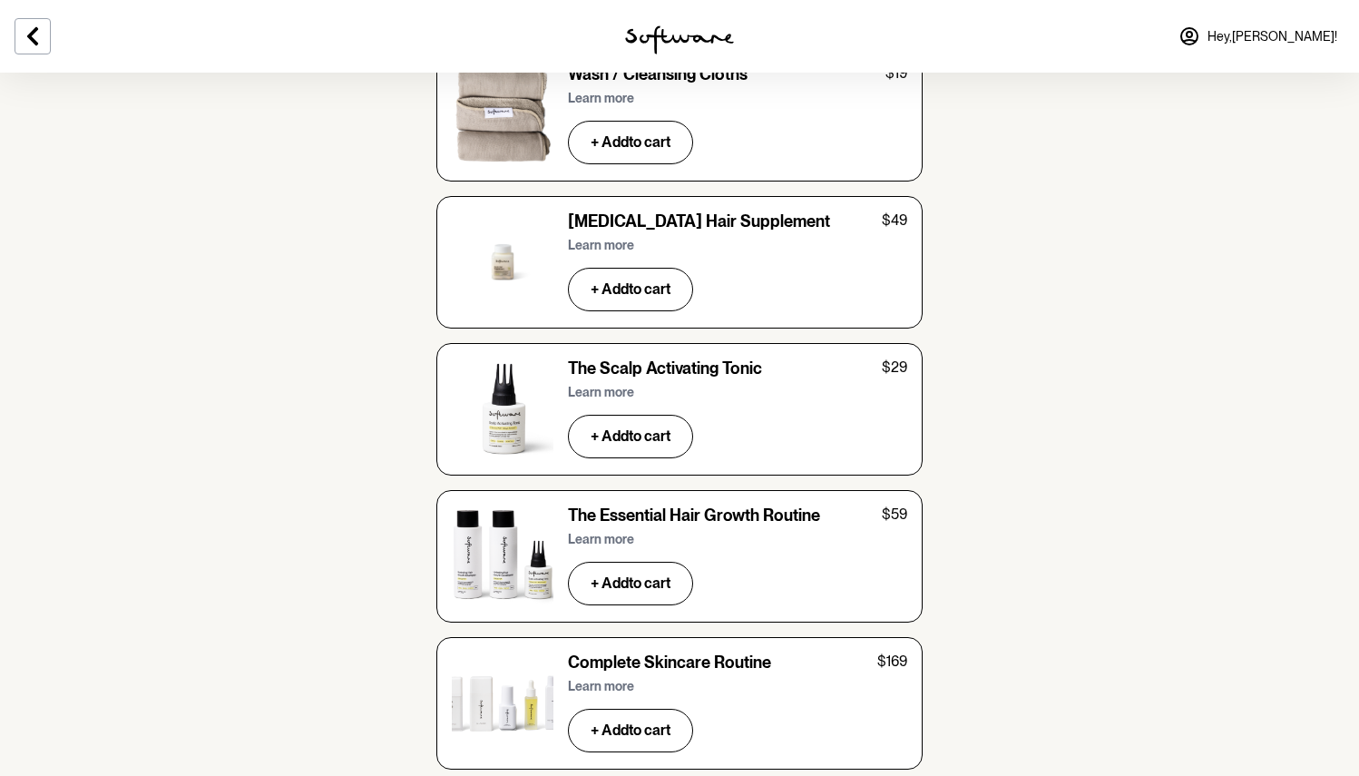
scroll to position [5006, 0]
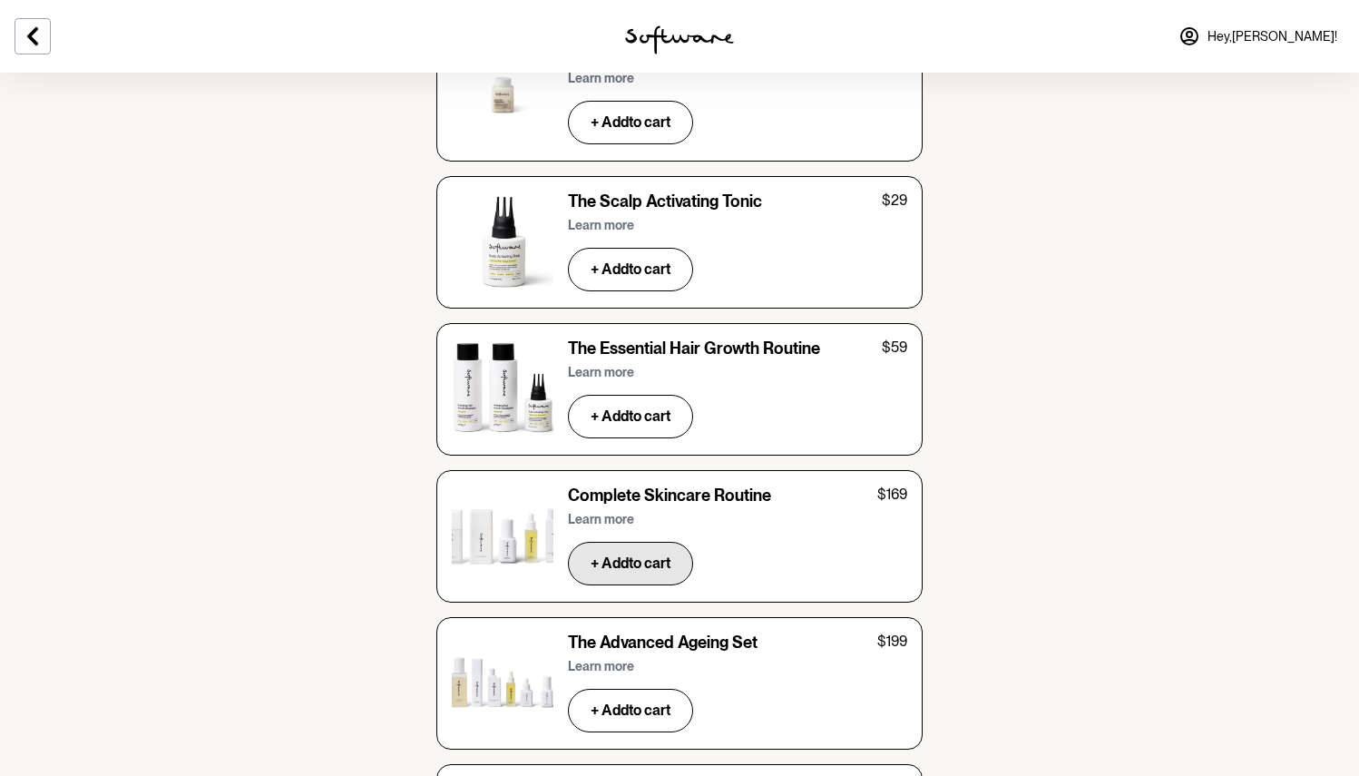
click at [644, 542] on button "+ Add to cart" at bounding box center [630, 564] width 125 height 44
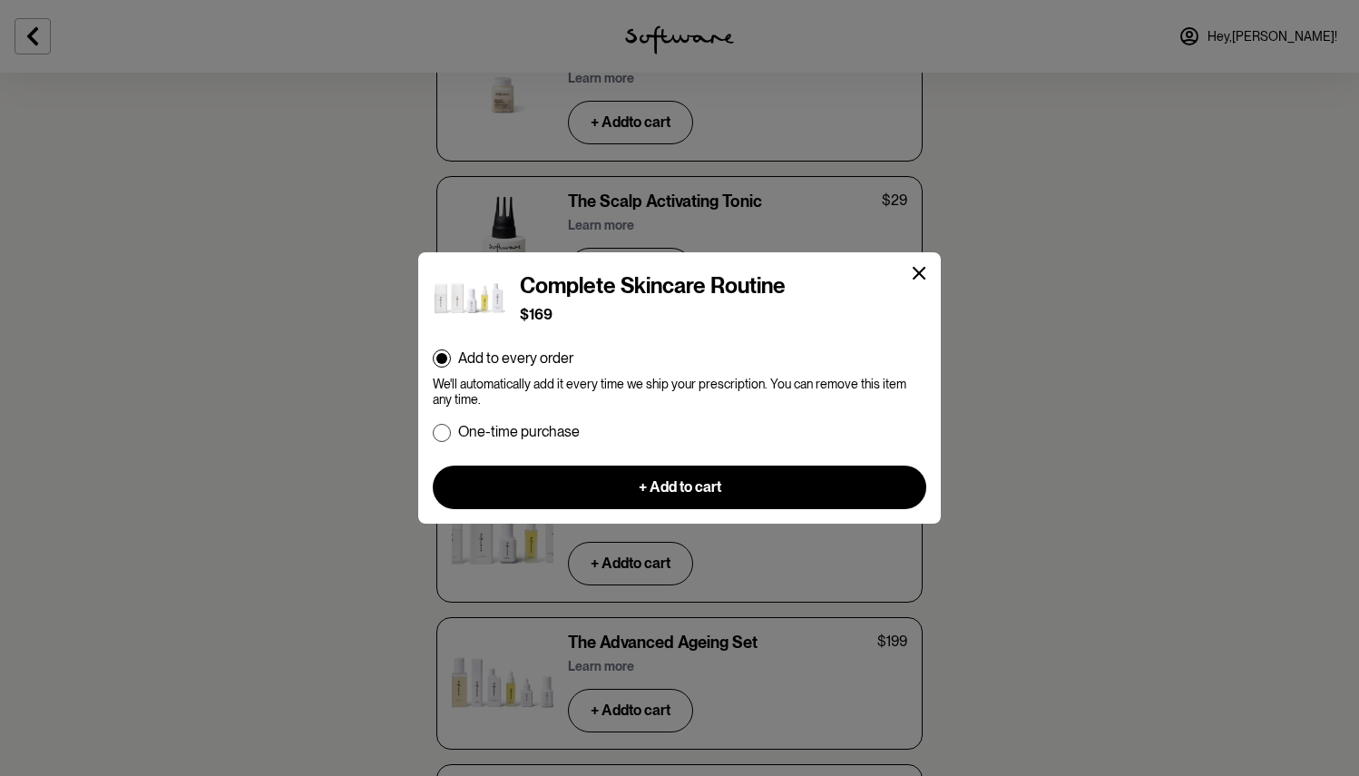
click at [908, 288] on div "Complete Skincare Routine $169" at bounding box center [679, 297] width 493 height 55
click at [913, 285] on div "Complete Skincare Routine $169" at bounding box center [679, 297] width 493 height 55
click at [917, 270] on icon at bounding box center [920, 274] width 14 height 14
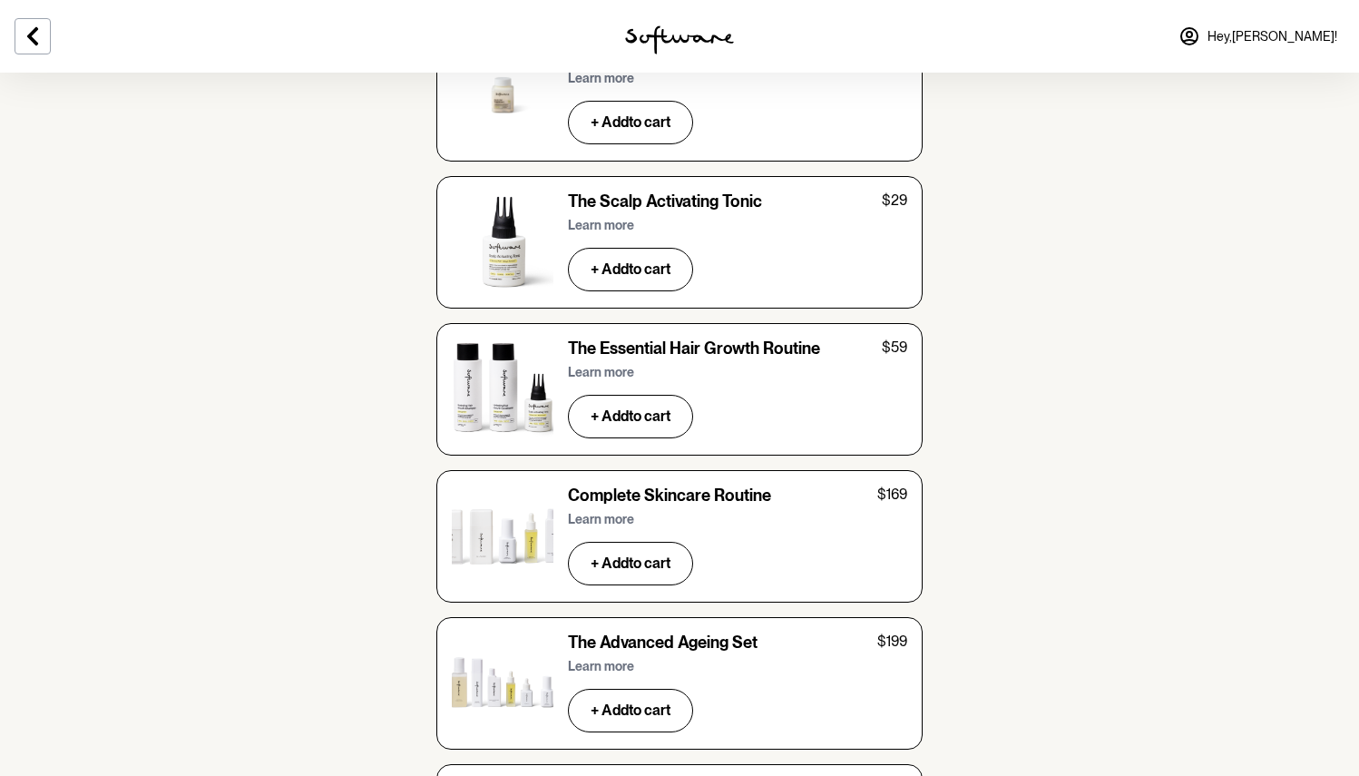
click at [581, 512] on p "Learn more" at bounding box center [601, 519] width 66 height 15
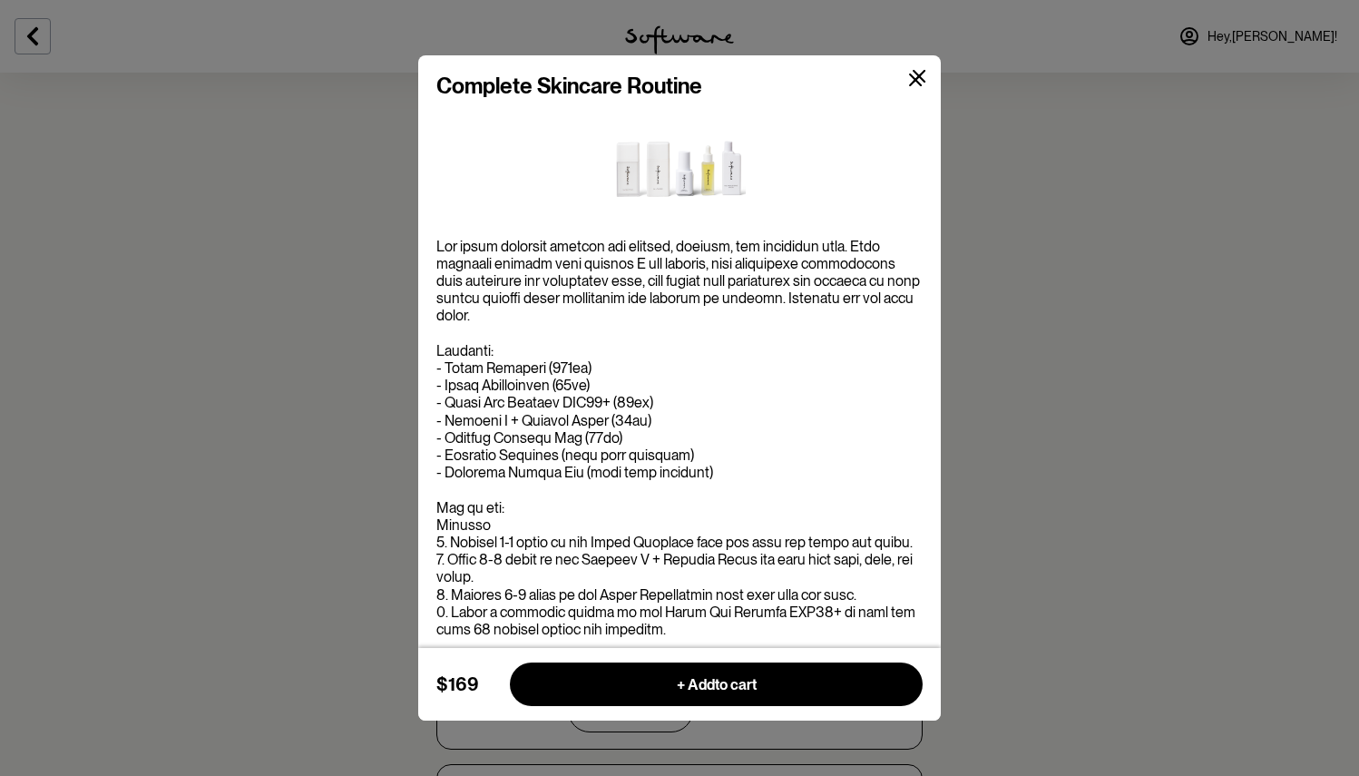
click at [932, 72] on button at bounding box center [915, 80] width 43 height 43
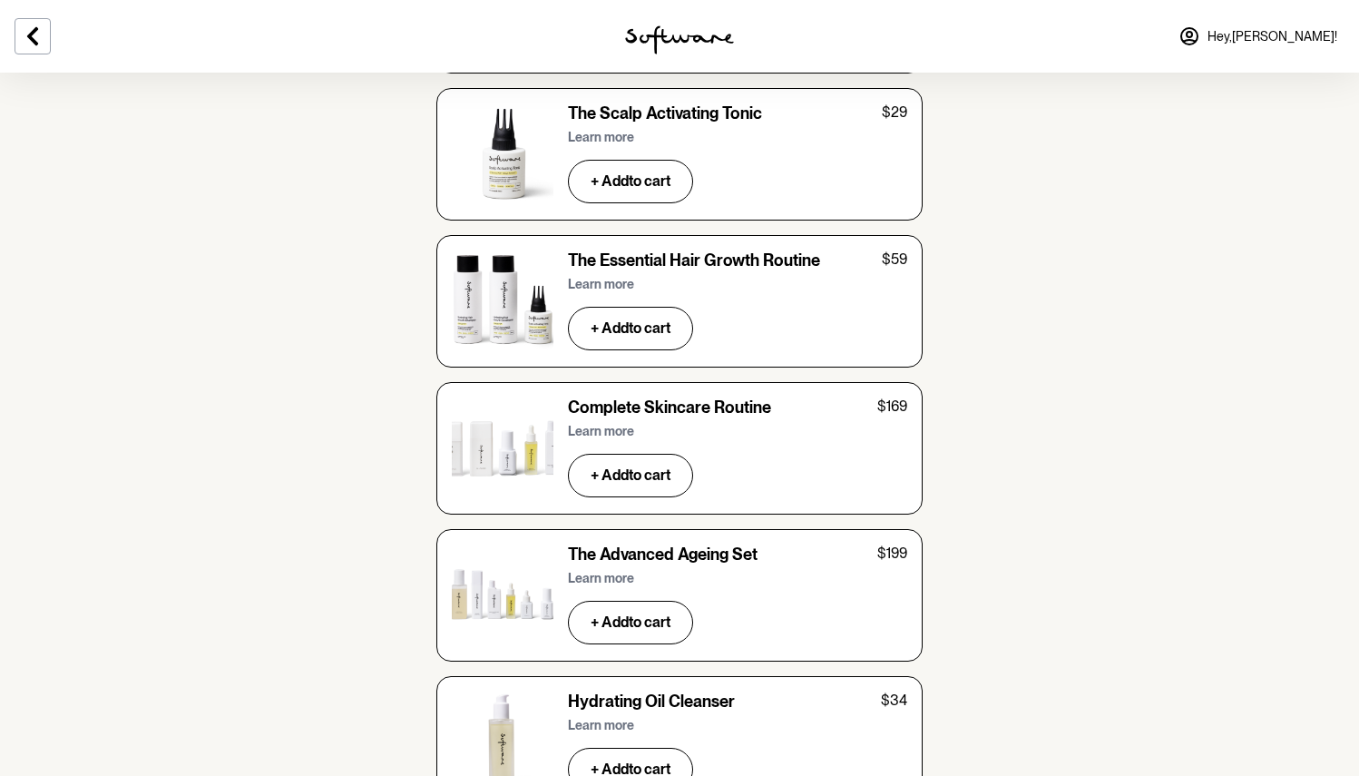
scroll to position [5146, 0]
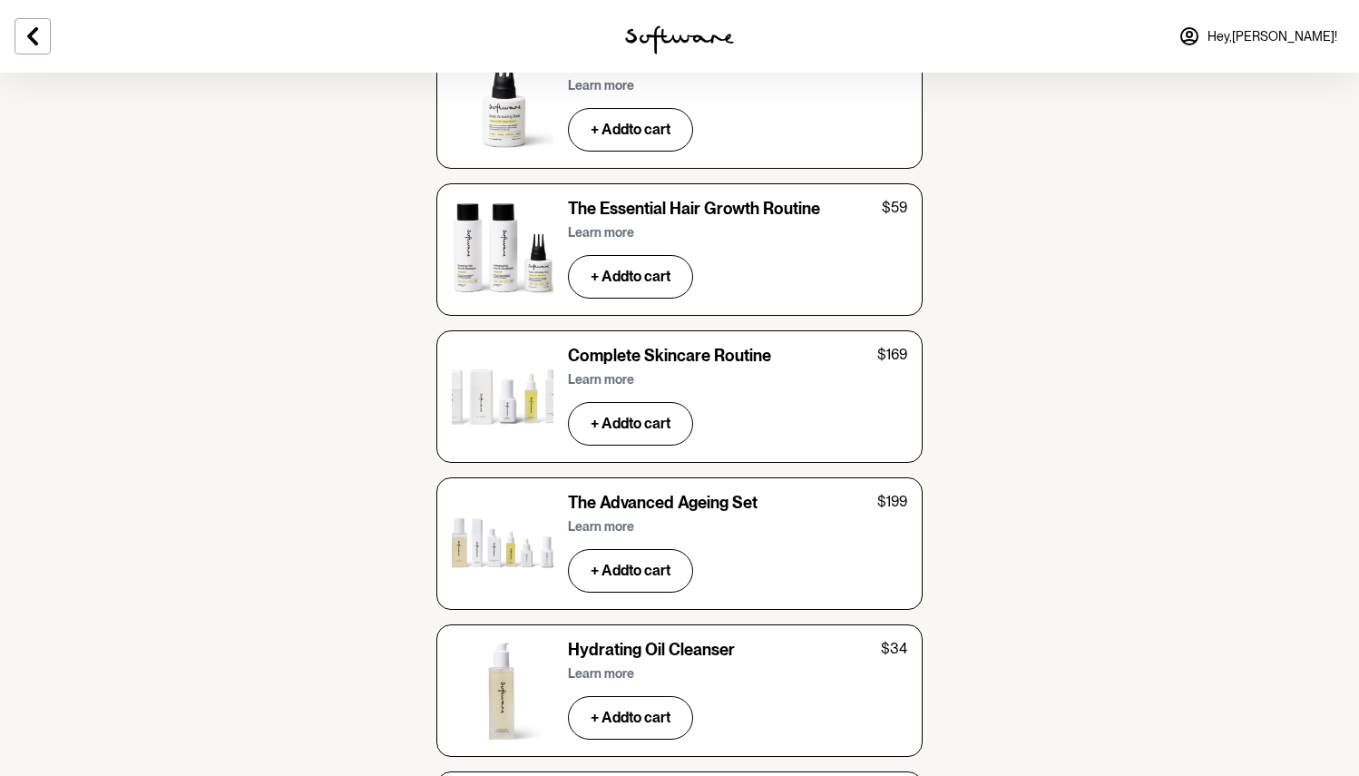
click at [618, 519] on p "Learn more" at bounding box center [601, 526] width 66 height 15
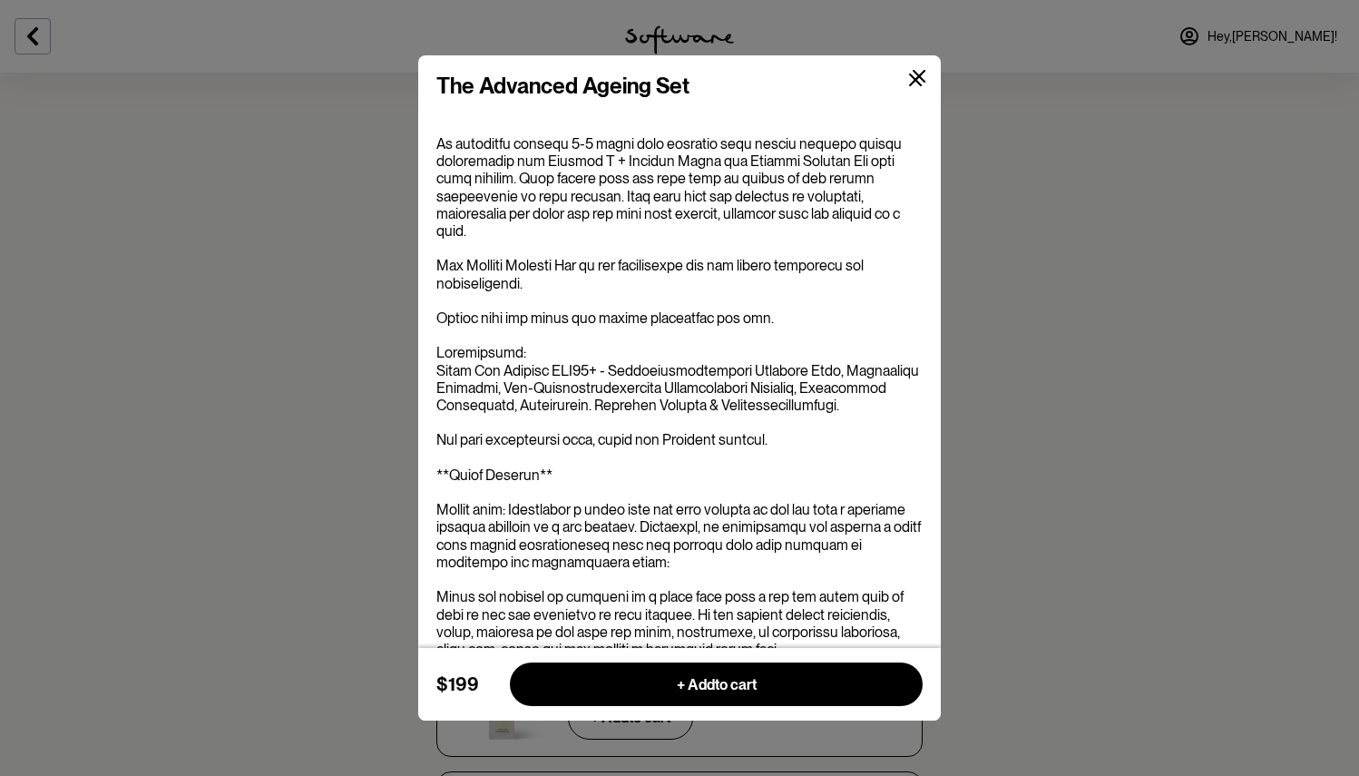
scroll to position [658, 0]
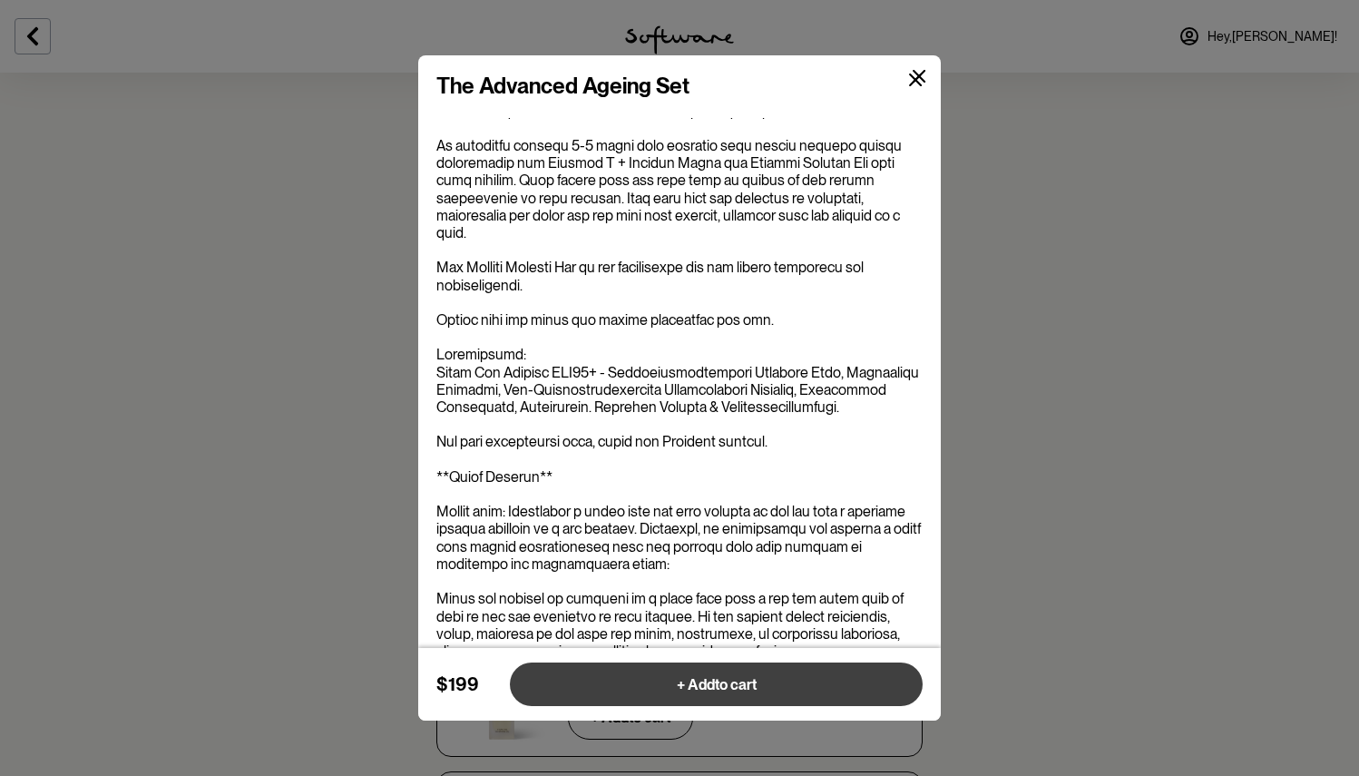
click at [726, 693] on button "+ Add to cart" at bounding box center [716, 684] width 413 height 44
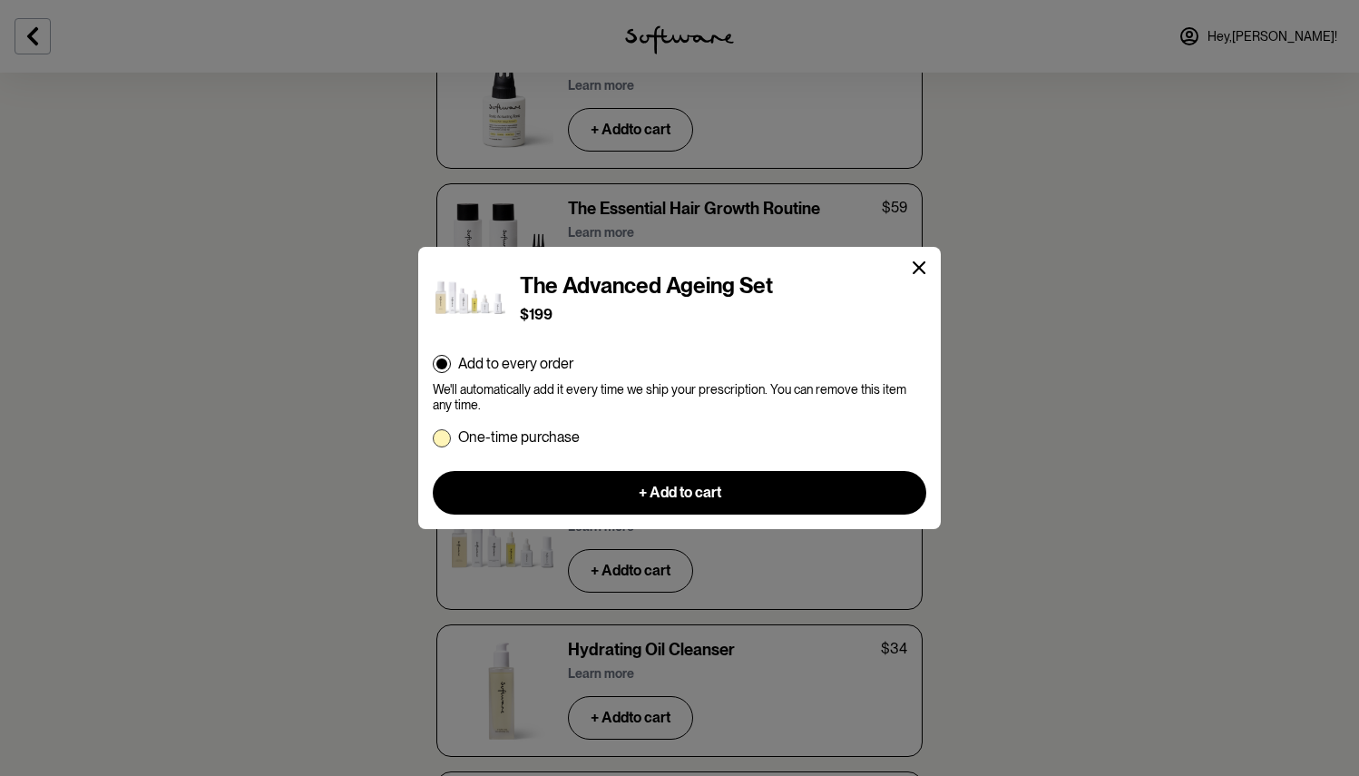
click at [533, 438] on p "One-time purchase" at bounding box center [519, 436] width 122 height 17
click at [433, 437] on input "One-time purchase" at bounding box center [432, 436] width 1 height 1
radio input "true"
radio input "false"
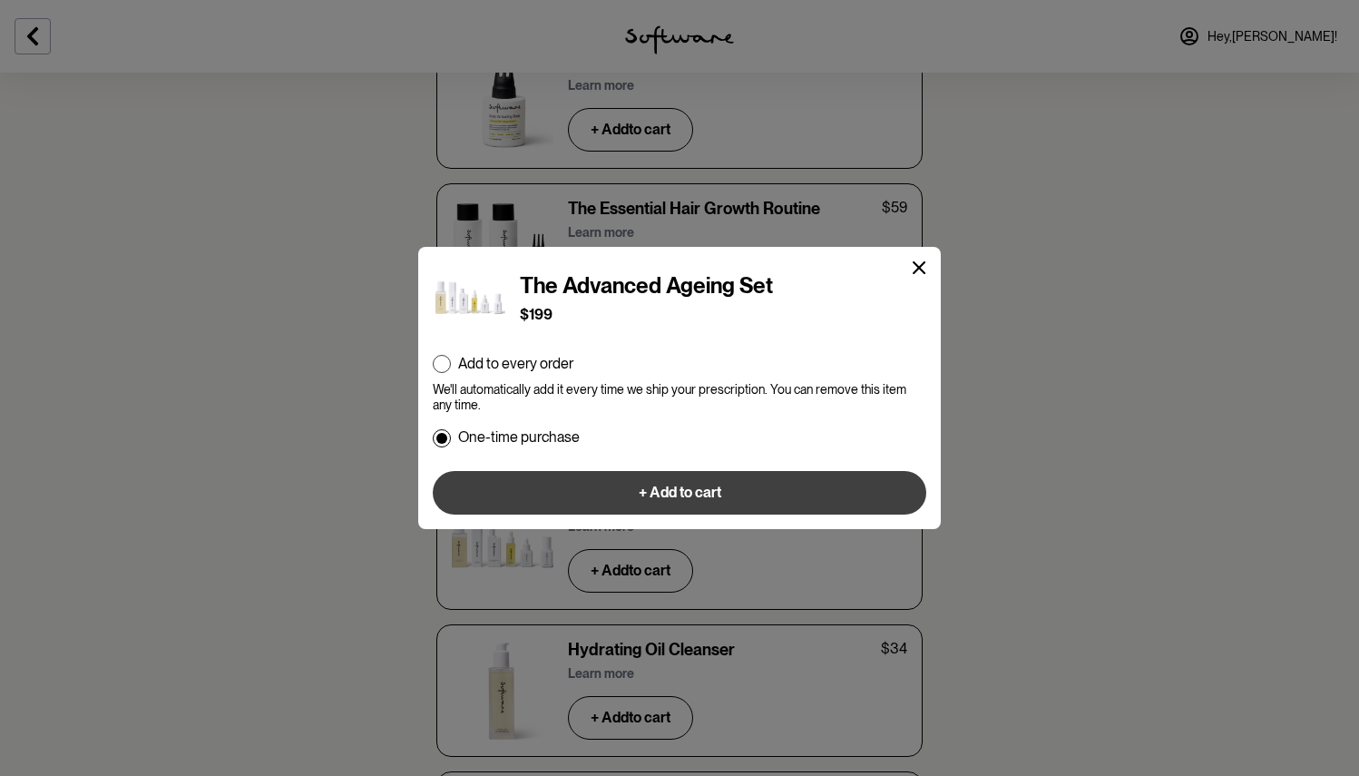
click at [698, 493] on span "+ Add to cart" at bounding box center [680, 491] width 83 height 17
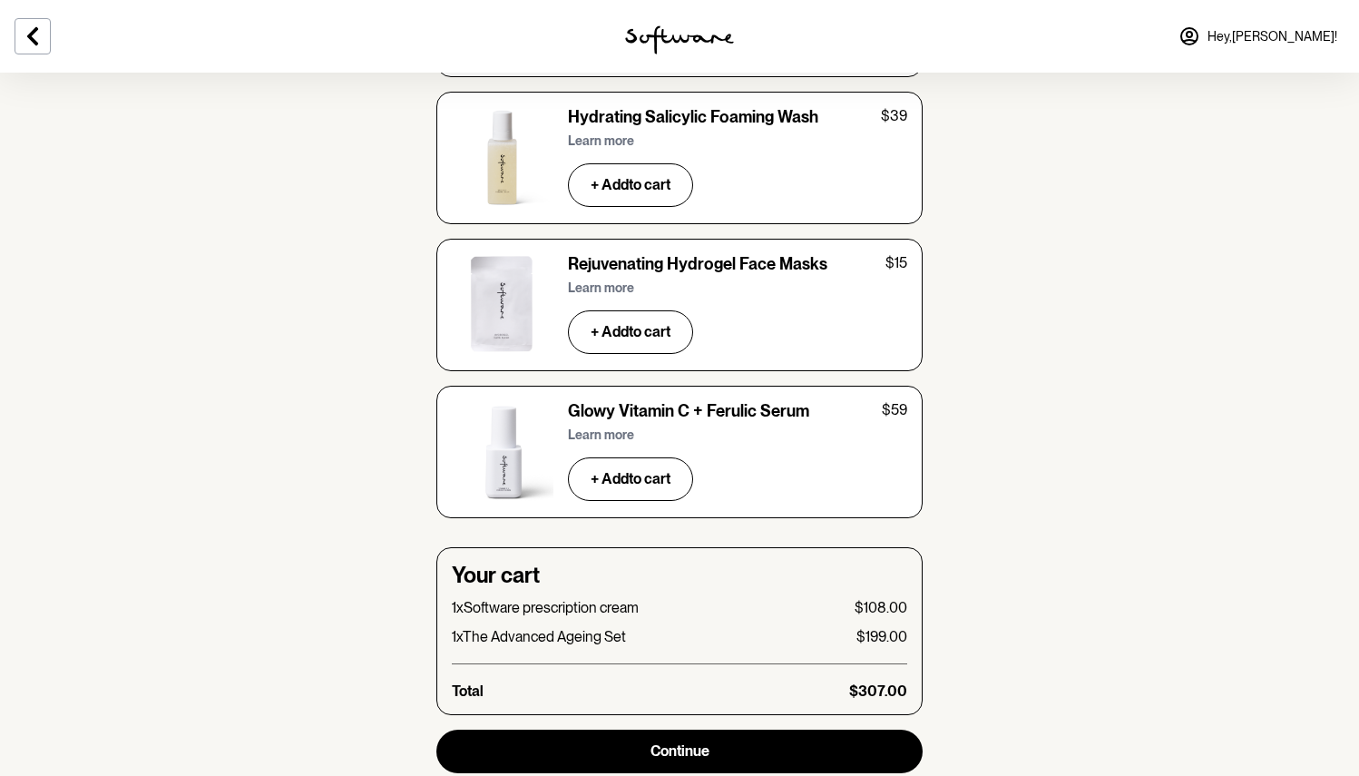
scroll to position [5999, 0]
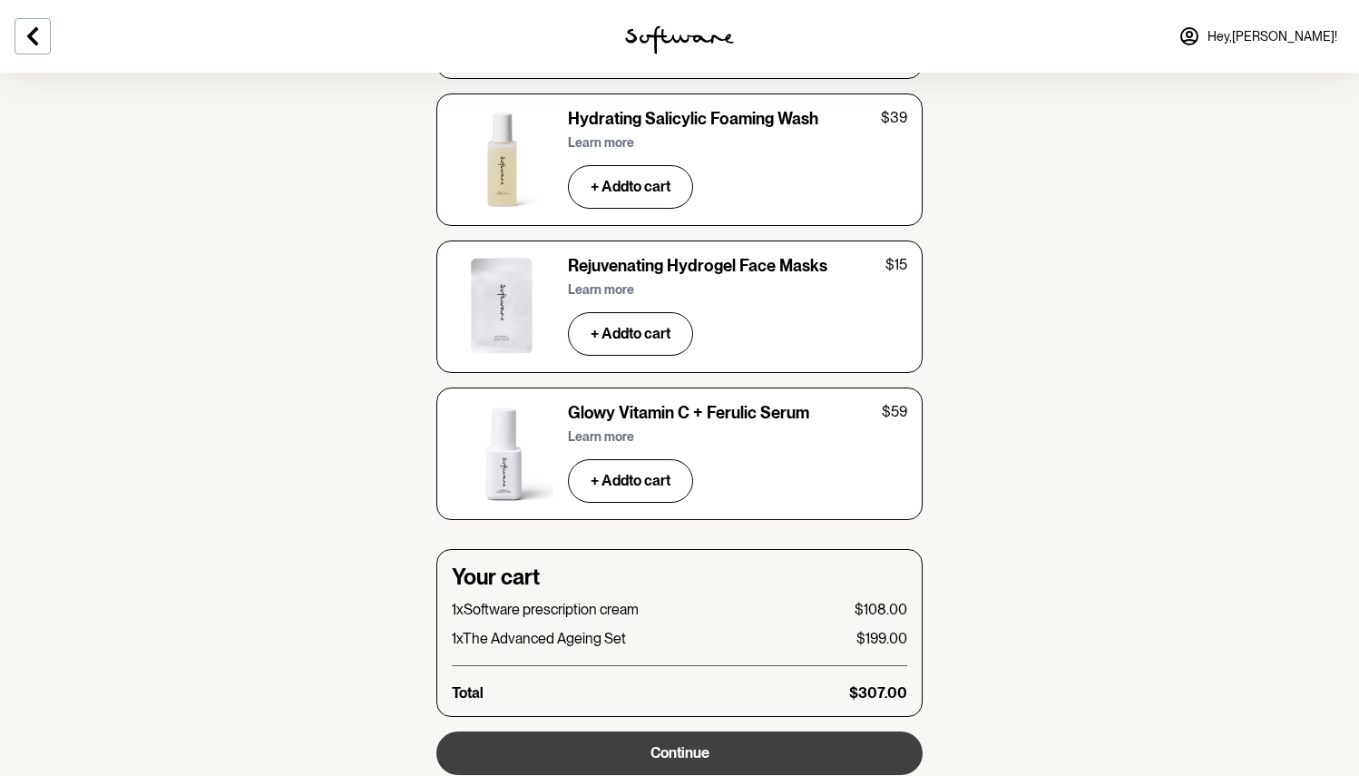
click at [668, 731] on button "Continue" at bounding box center [679, 753] width 486 height 44
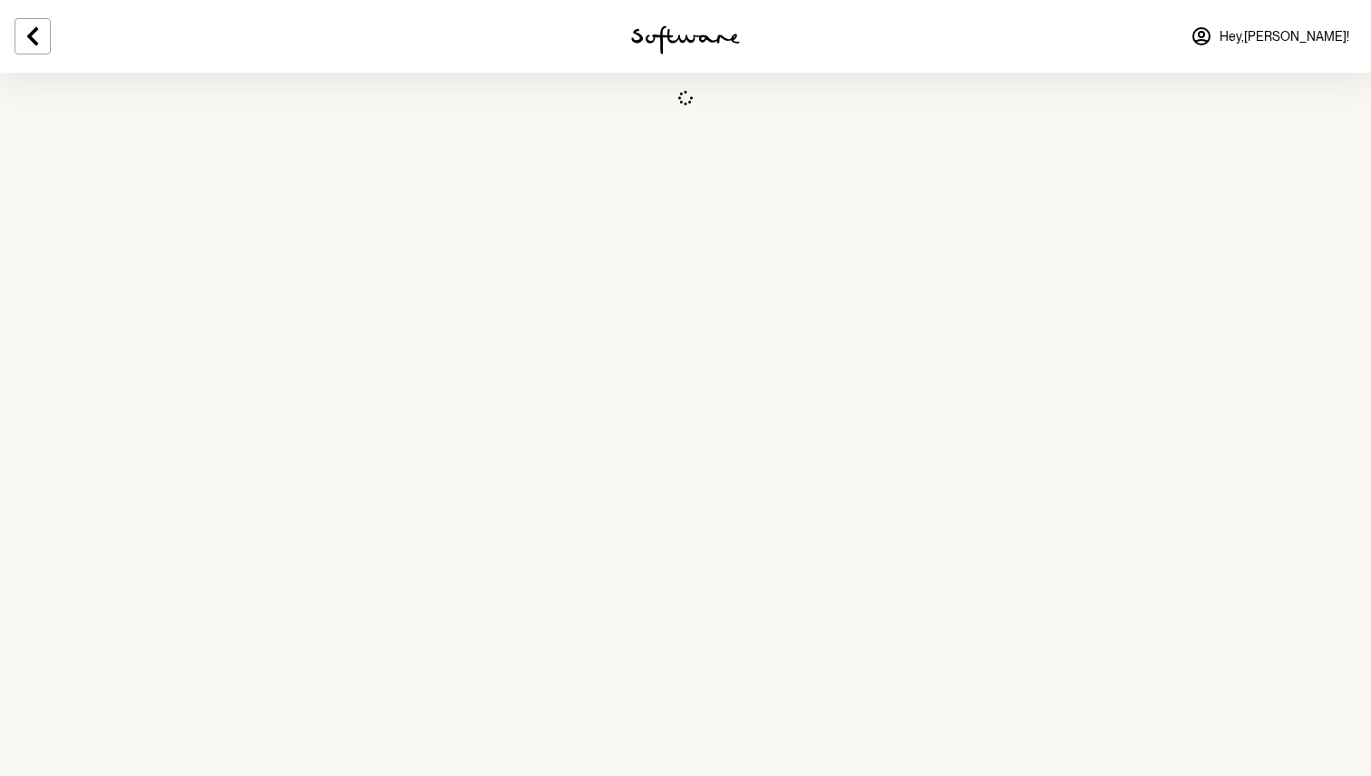
select select "WA"
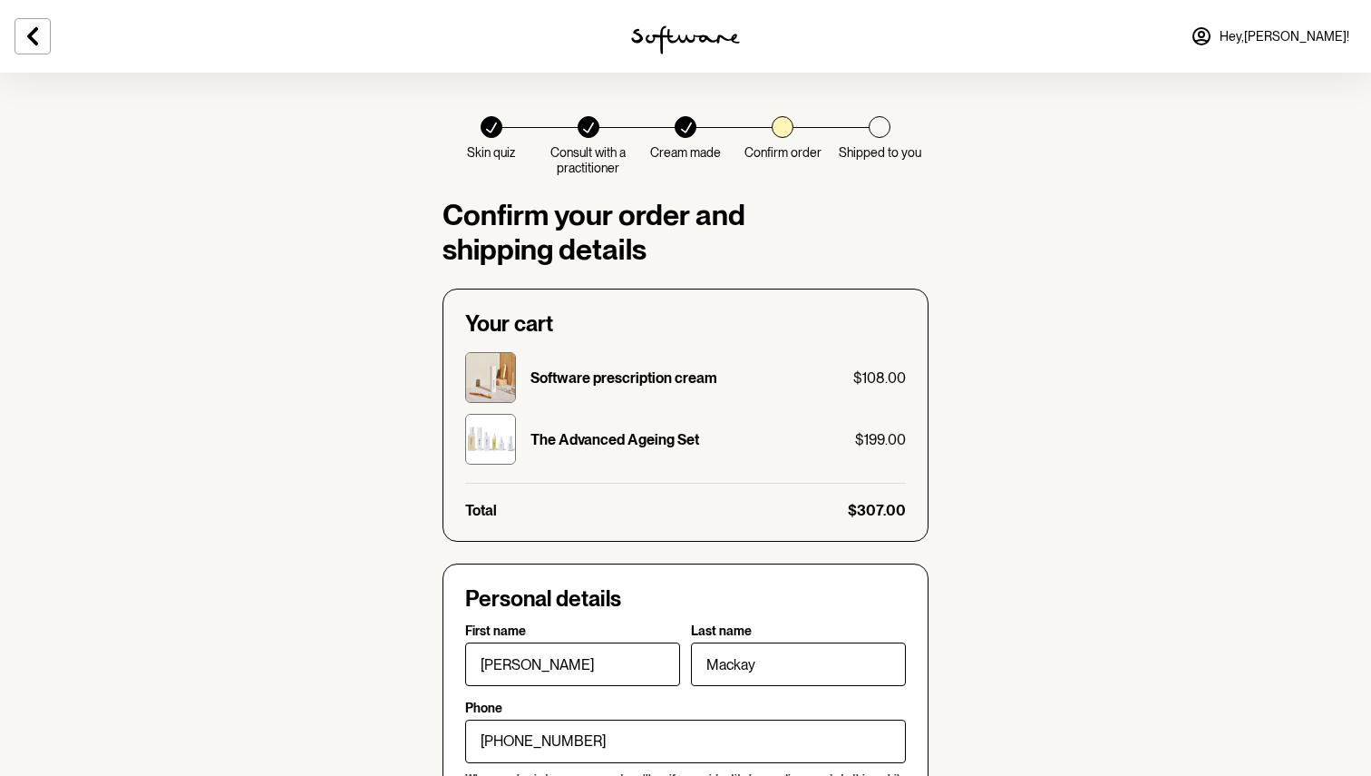
checkbox input "true"
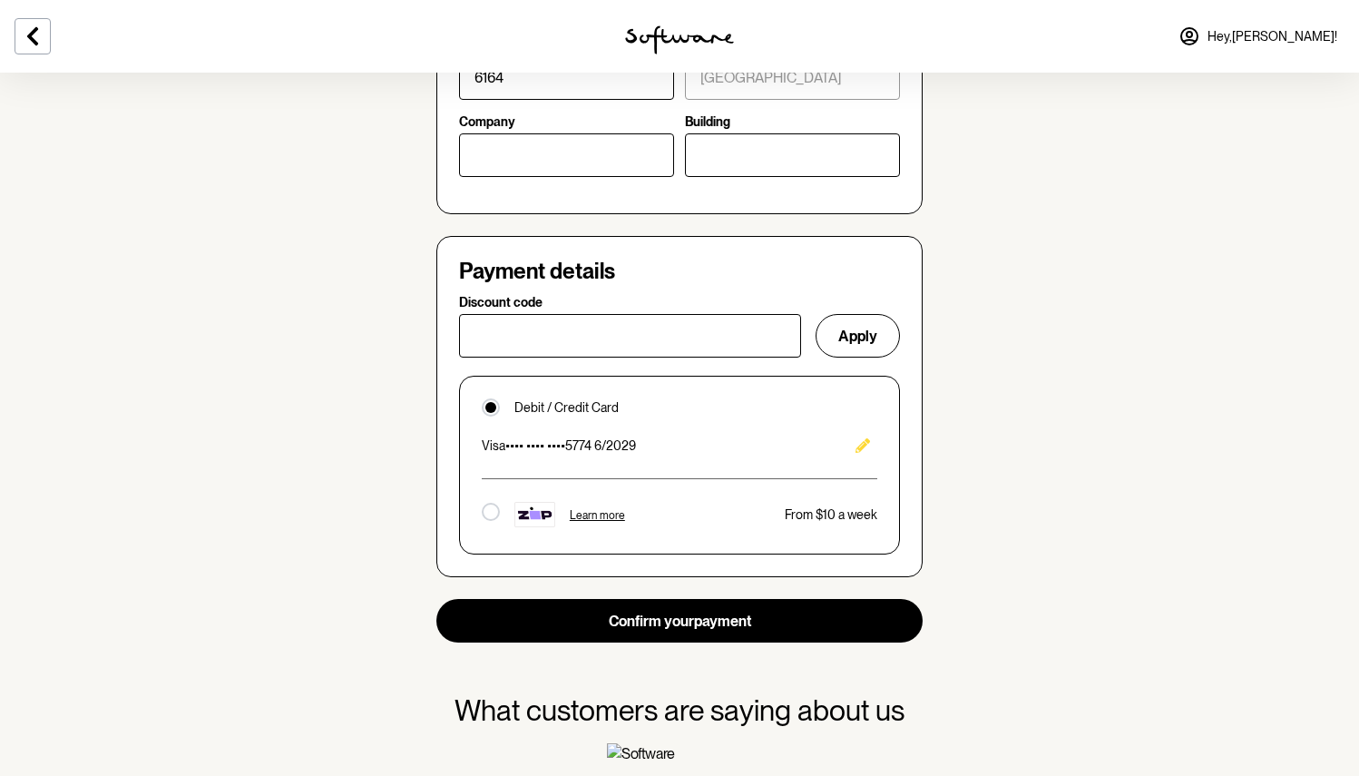
scroll to position [1155, 0]
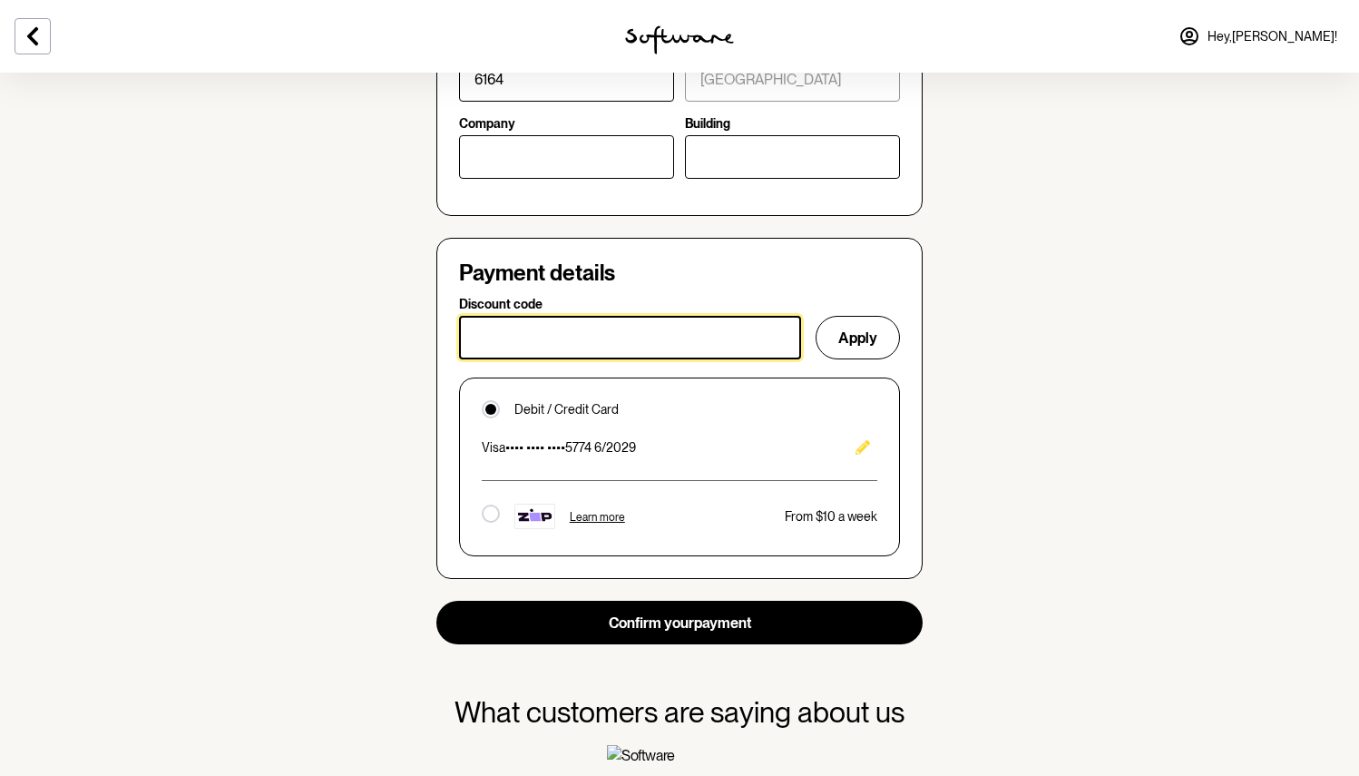
click at [538, 334] on input "Discount code" at bounding box center [630, 338] width 342 height 44
paste input "ESSENTIAL30"
type input "ESSENTIAL30"
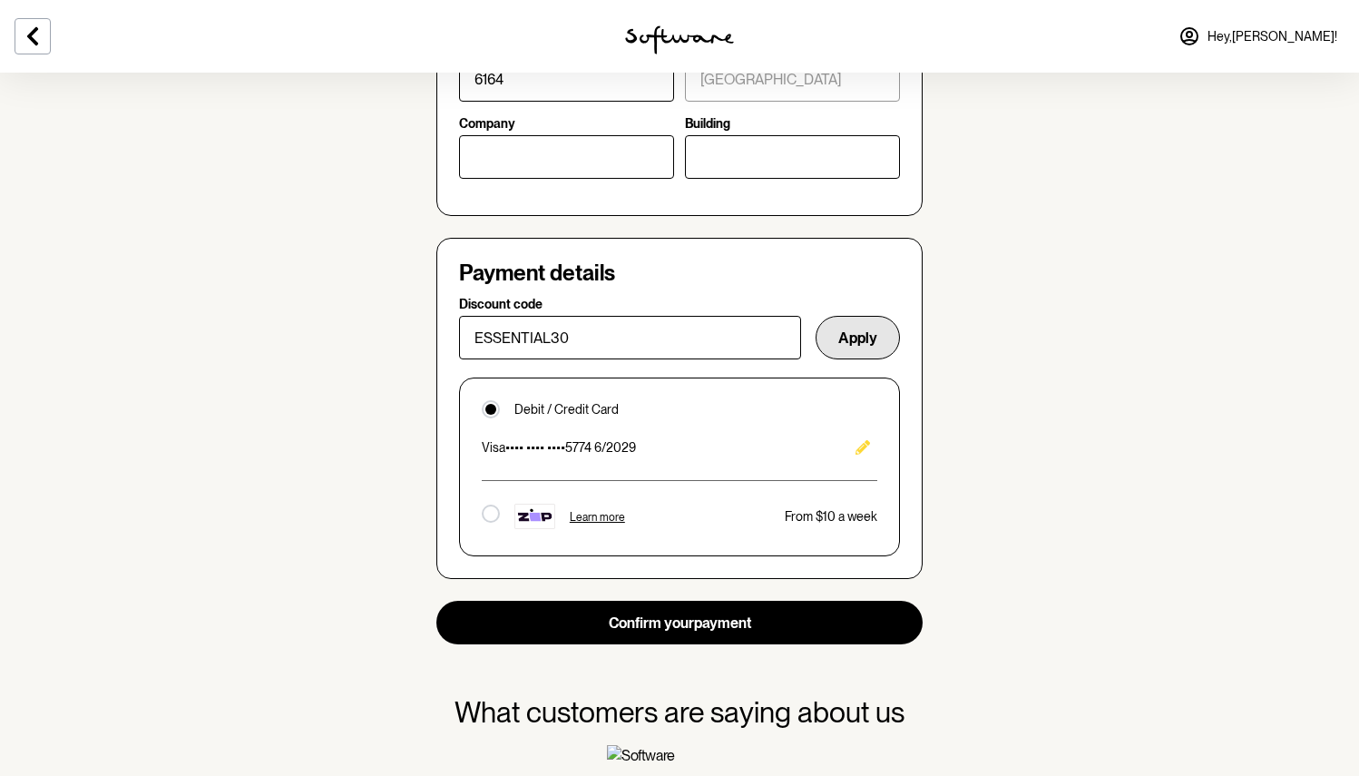
click at [861, 331] on button "Apply" at bounding box center [857, 338] width 84 height 44
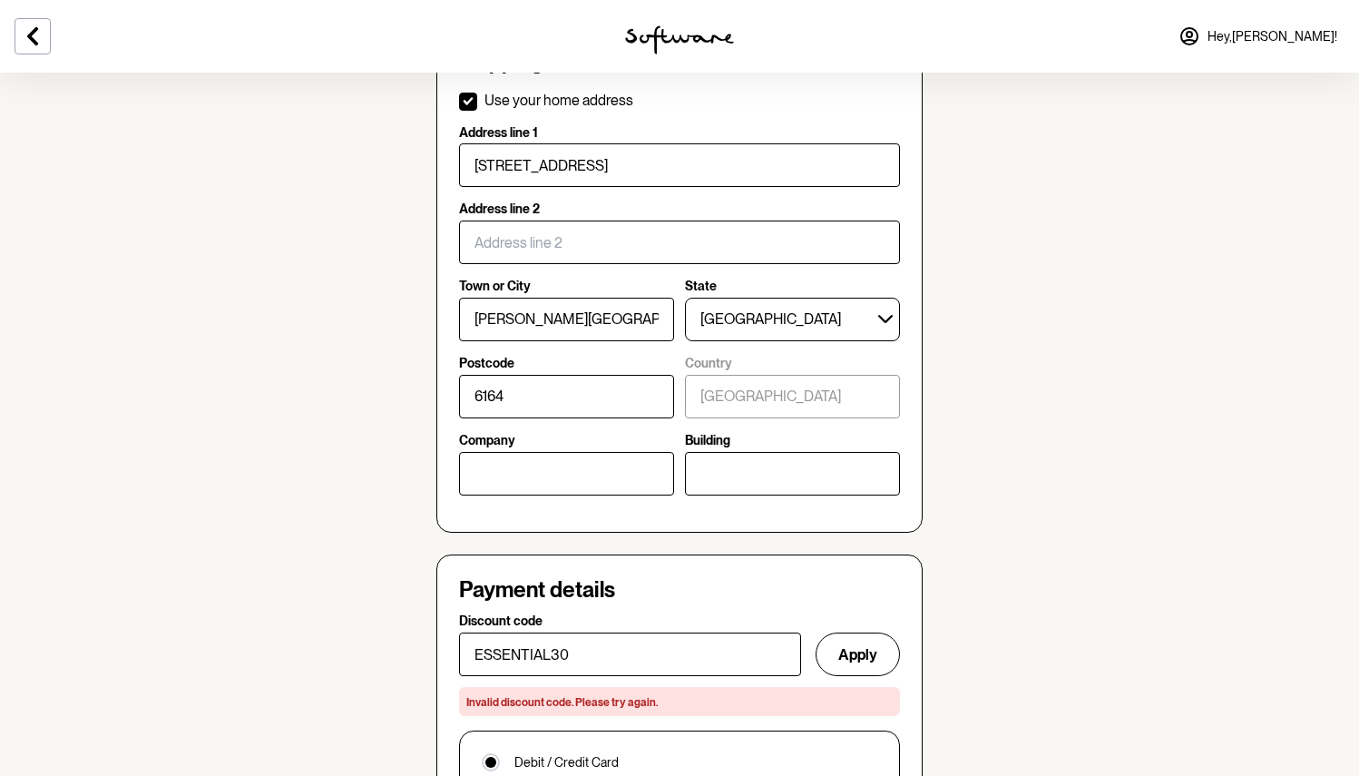
scroll to position [493, 0]
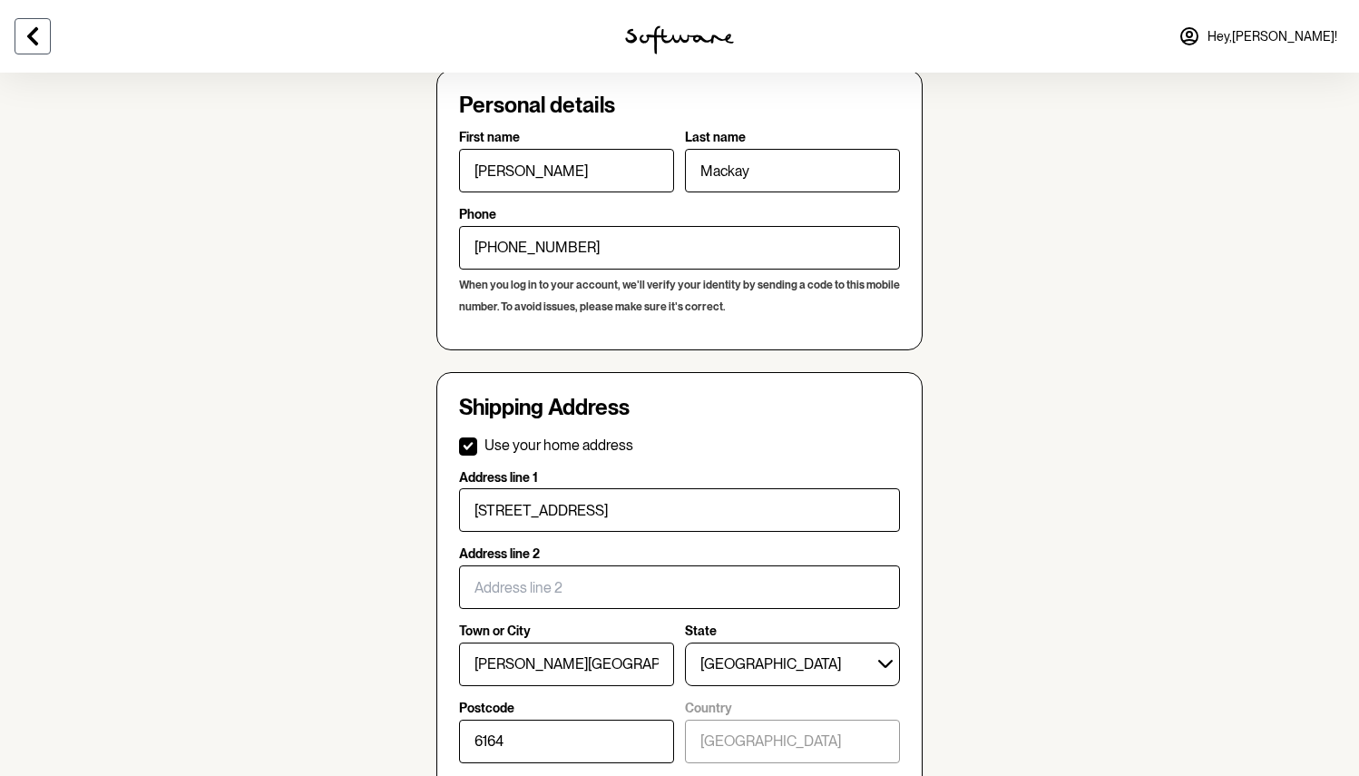
click at [30, 54] on button at bounding box center [33, 36] width 36 height 36
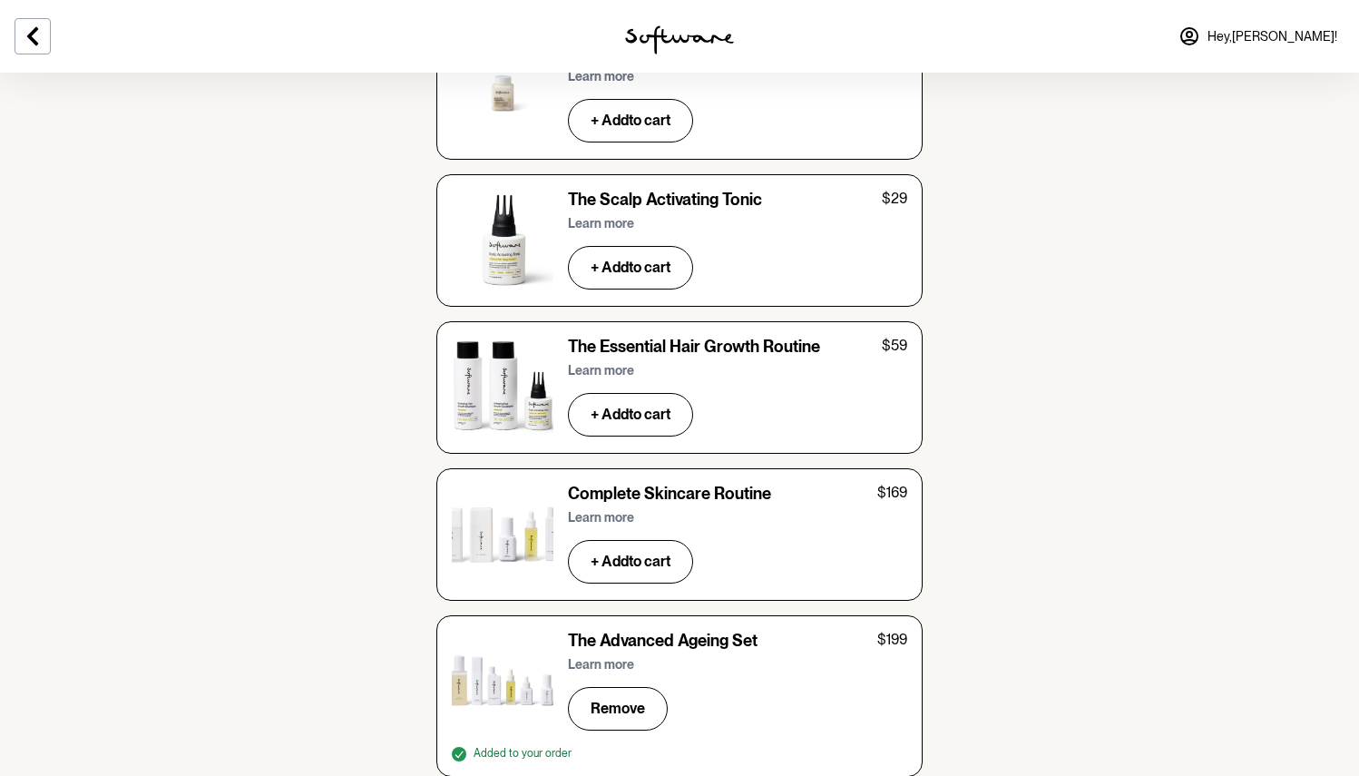
scroll to position [5314, 0]
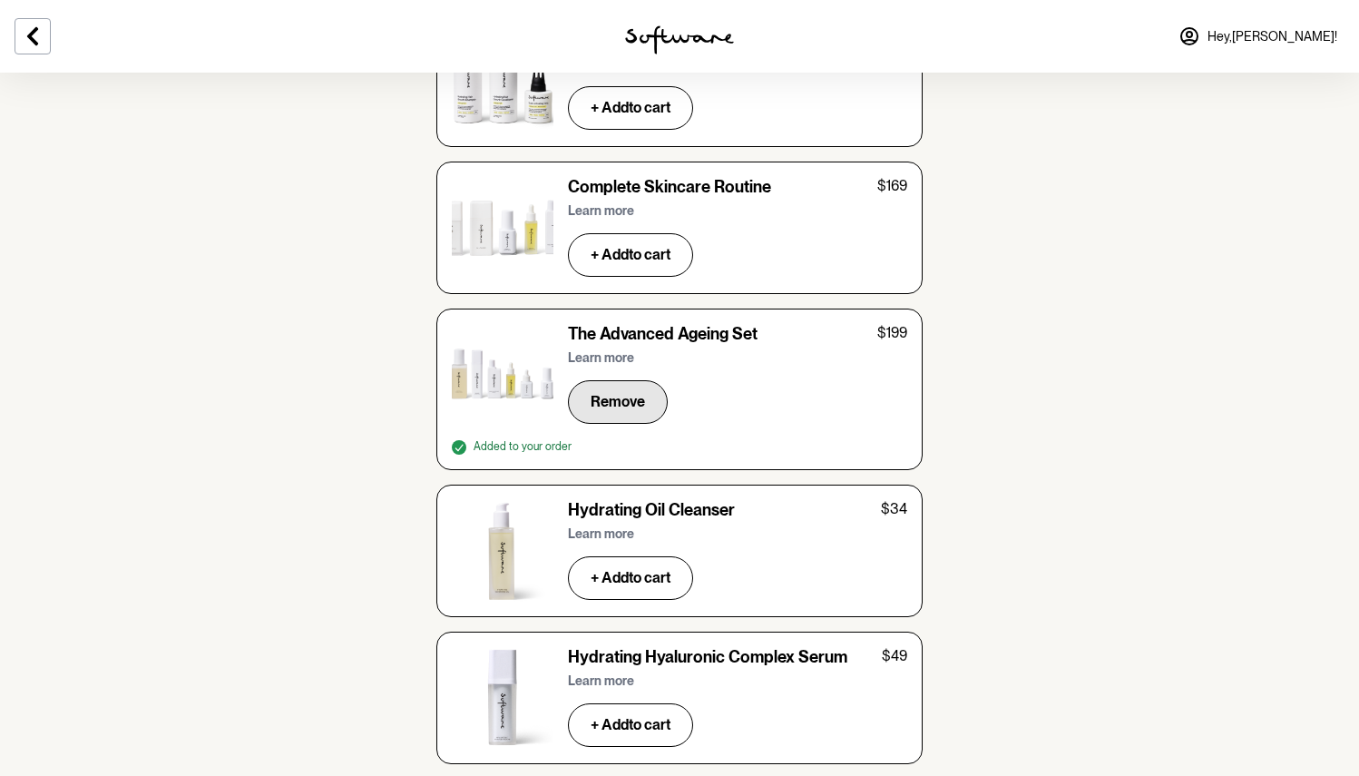
click at [621, 393] on span "Remove" at bounding box center [617, 401] width 54 height 17
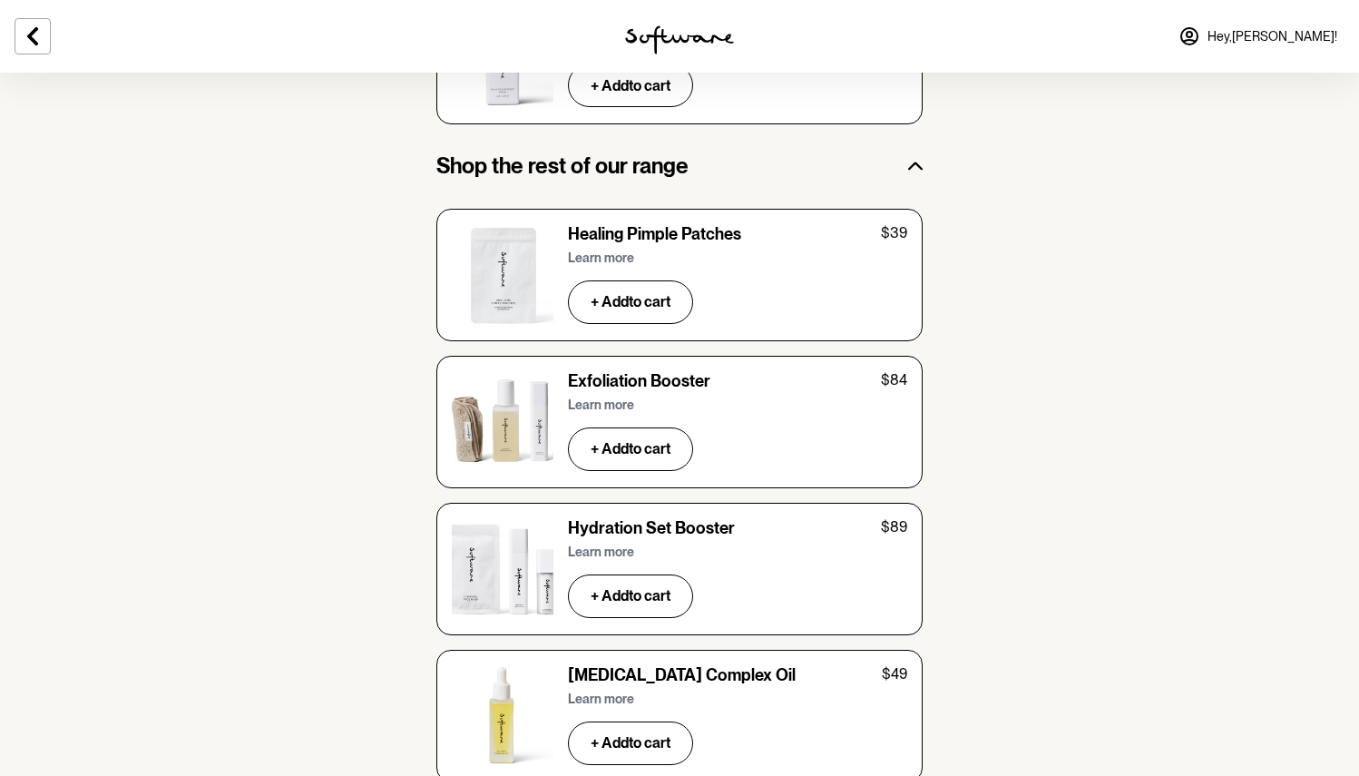
scroll to position [3472, 0]
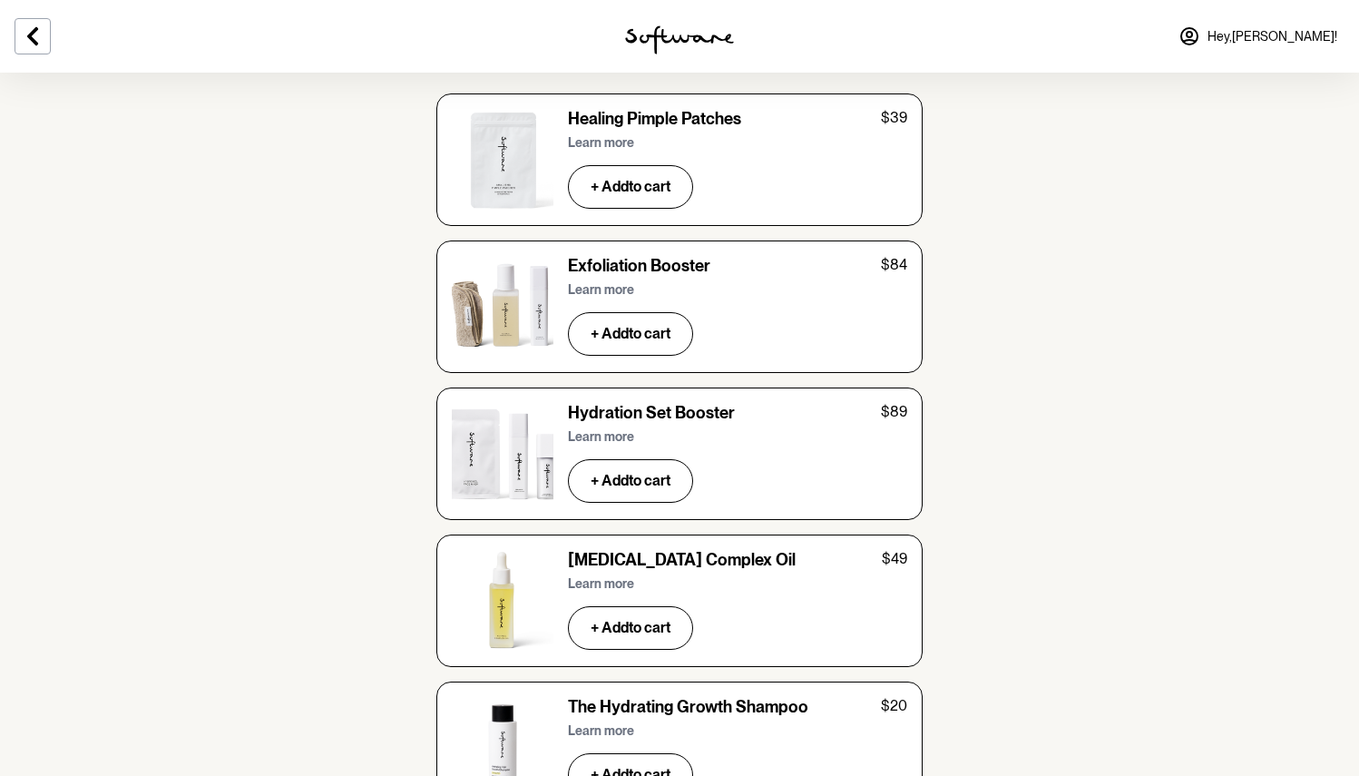
click at [612, 282] on p "Learn more" at bounding box center [601, 289] width 66 height 15
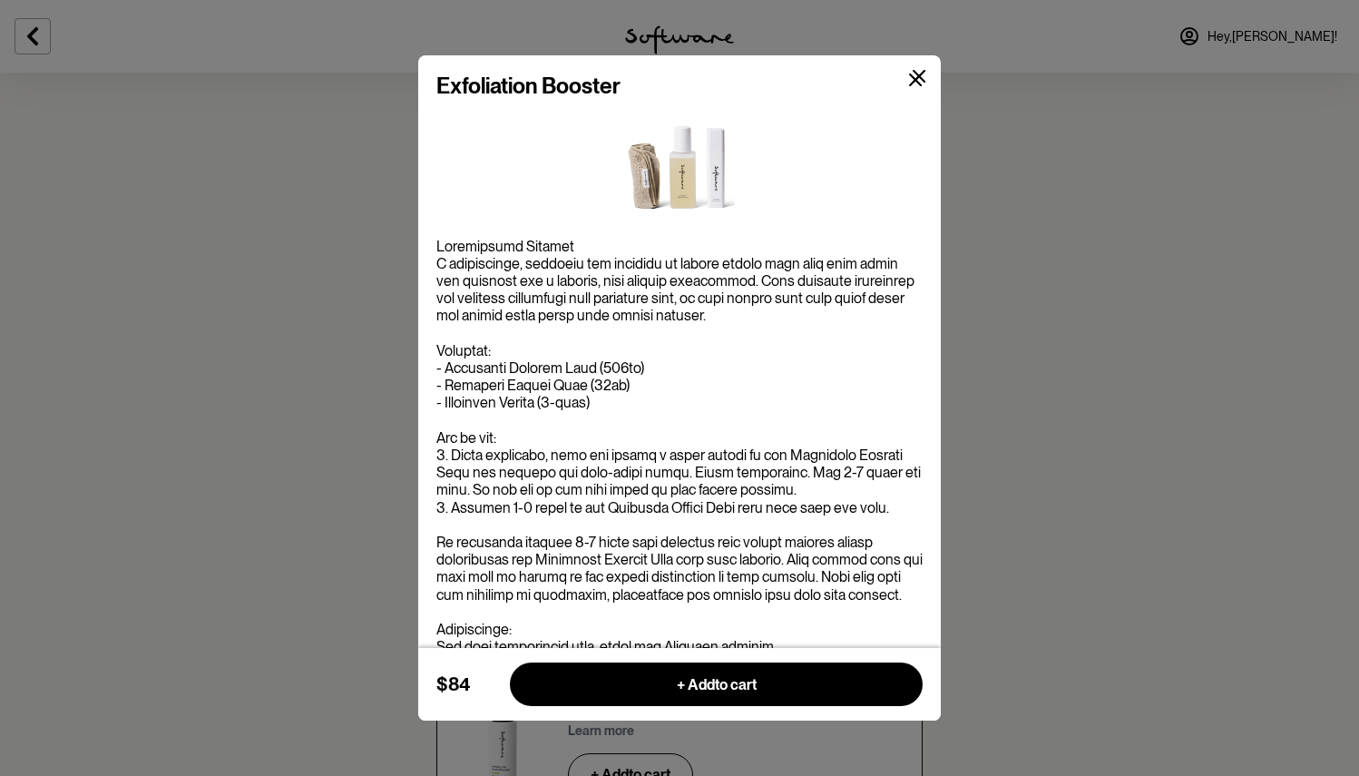
click at [919, 71] on icon at bounding box center [920, 77] width 14 height 14
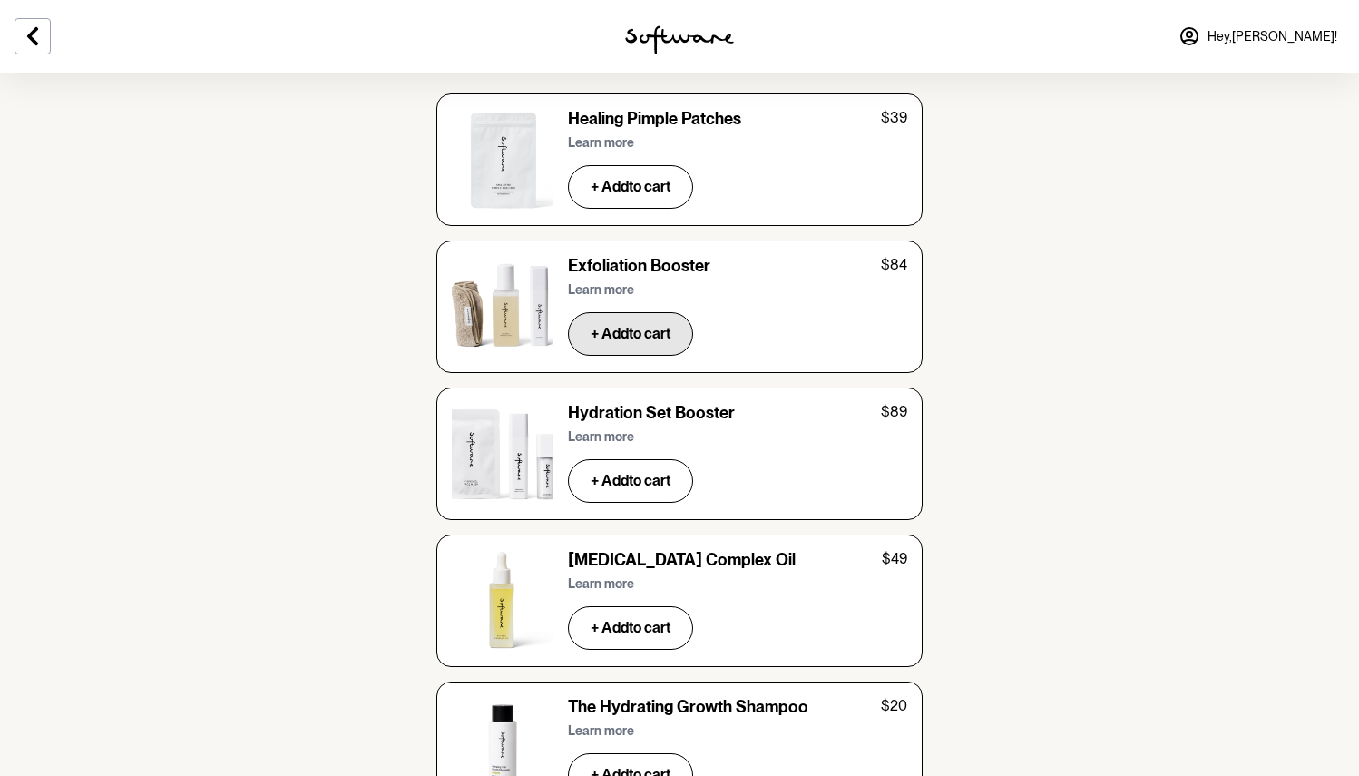
click at [660, 312] on button "+ Add to cart" at bounding box center [630, 334] width 125 height 44
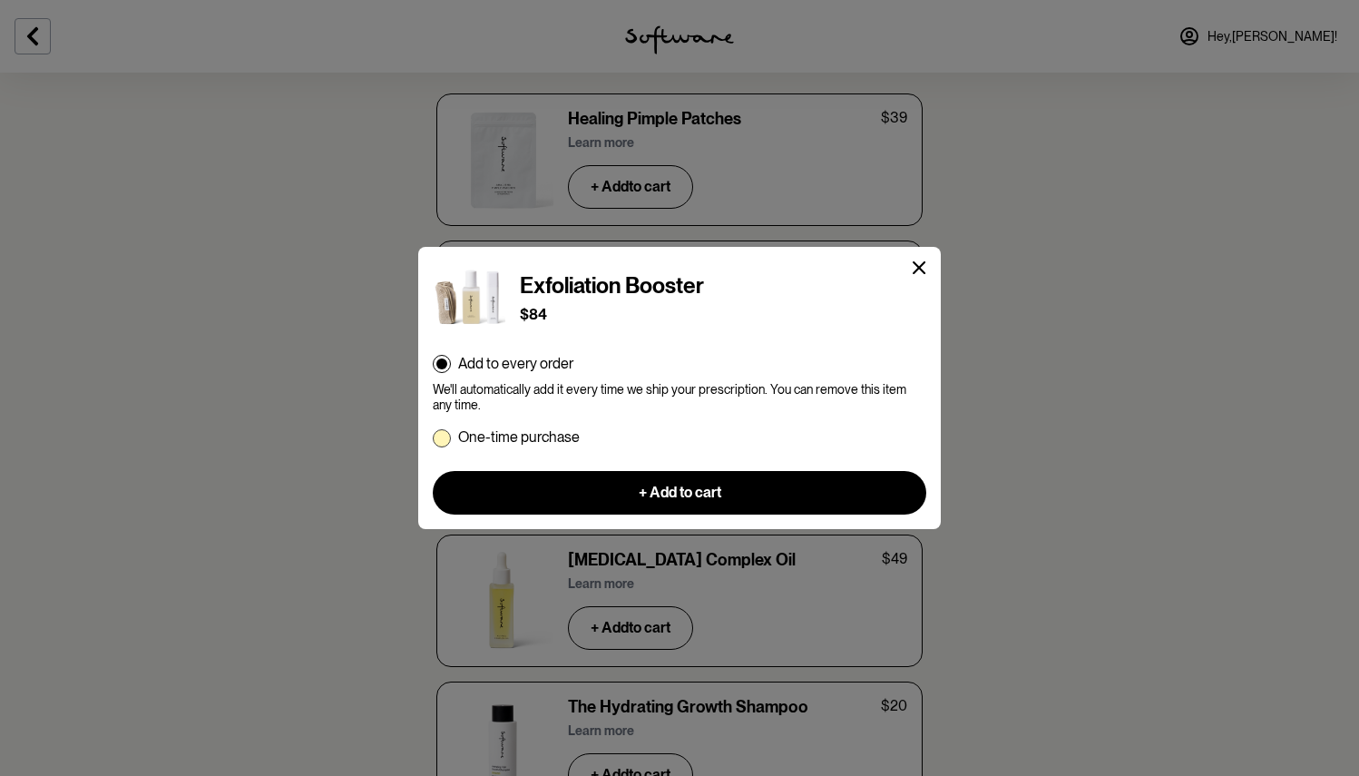
click at [518, 432] on p "One-time purchase" at bounding box center [519, 436] width 122 height 17
click at [433, 436] on input "One-time purchase" at bounding box center [432, 436] width 1 height 1
radio input "true"
radio input "false"
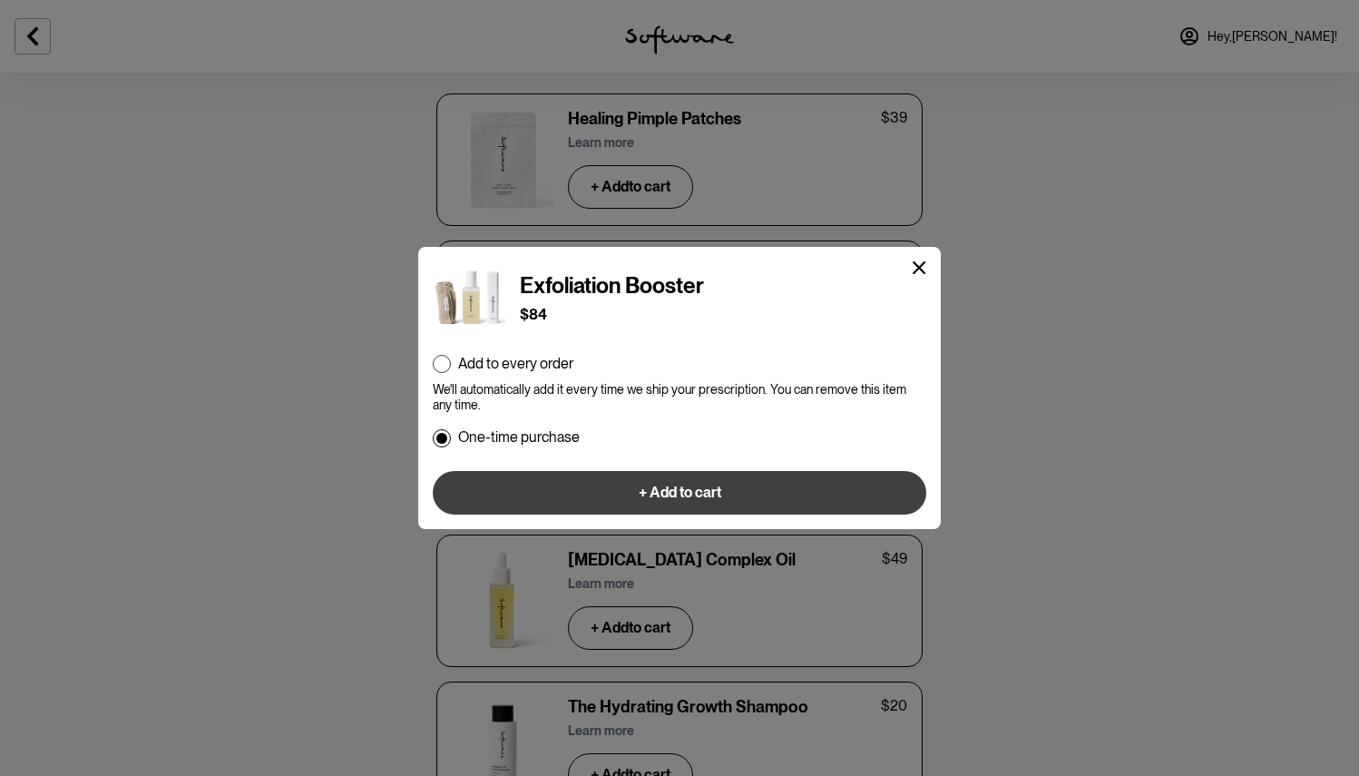
click at [795, 492] on button "+ Add to cart" at bounding box center [679, 493] width 493 height 44
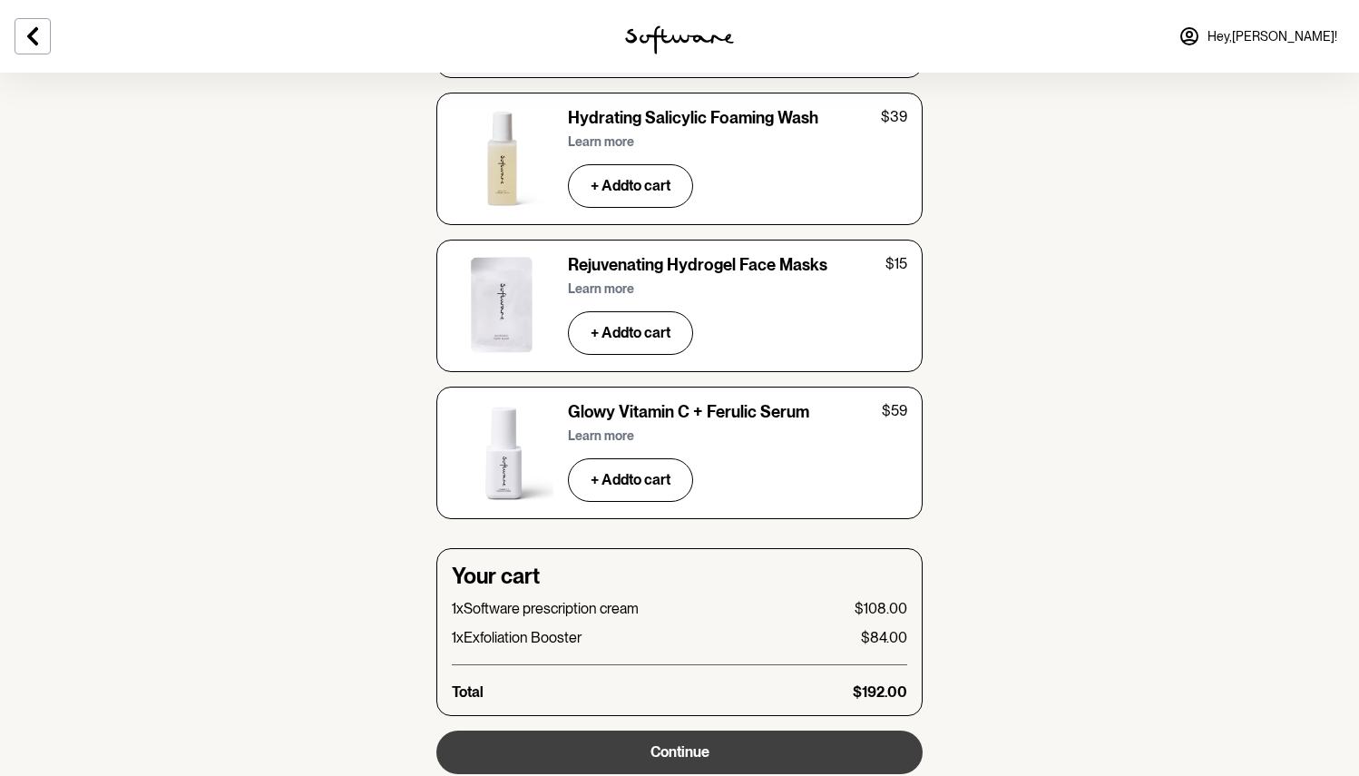
scroll to position [5999, 0]
click at [687, 731] on button "Continue" at bounding box center [679, 753] width 486 height 44
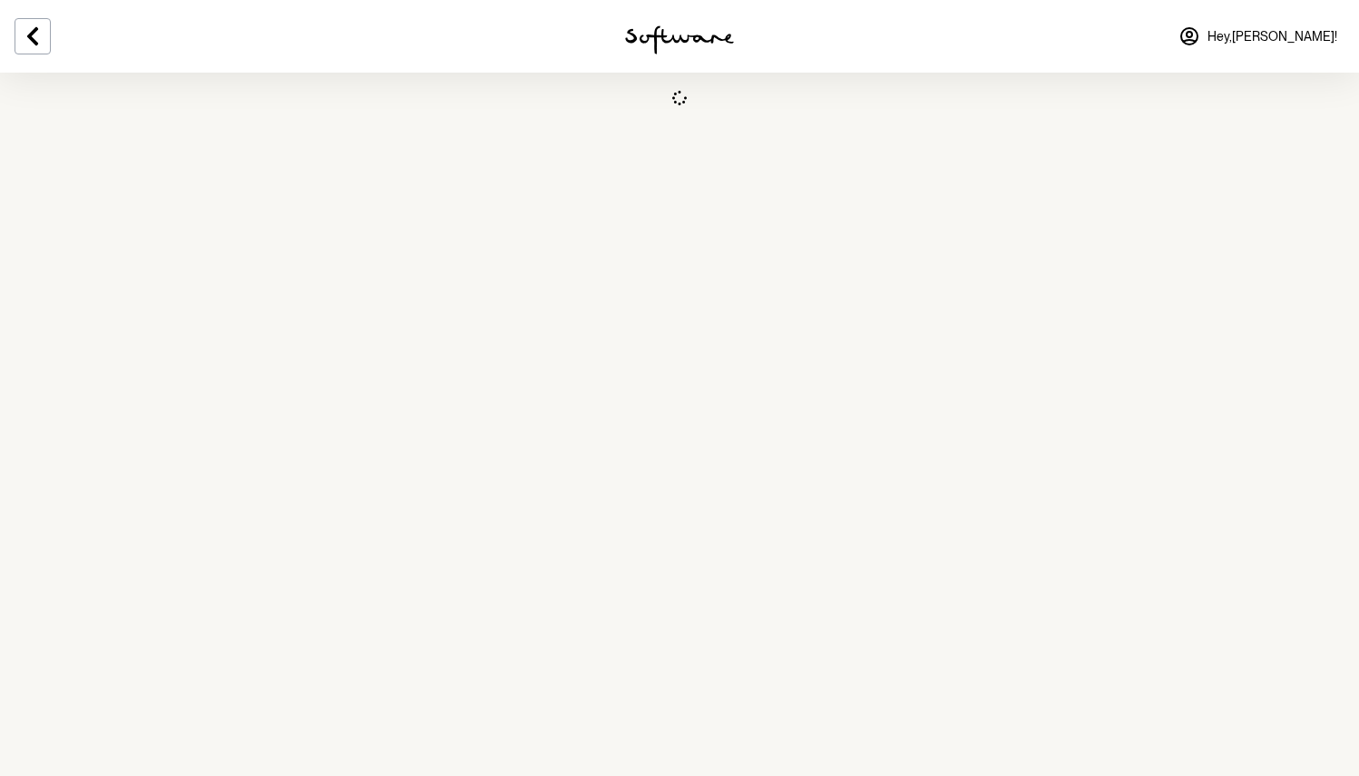
scroll to position [0, 0]
select select "WA"
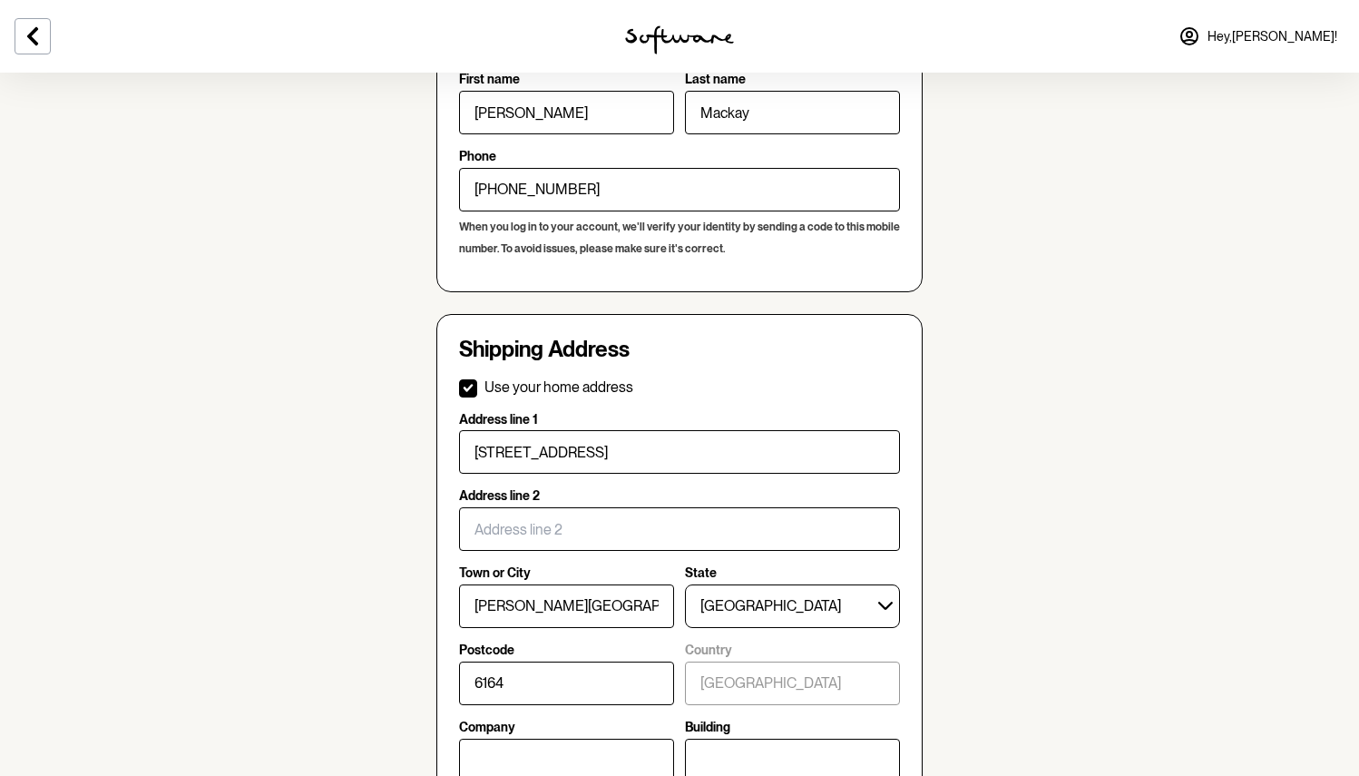
scroll to position [1010, 0]
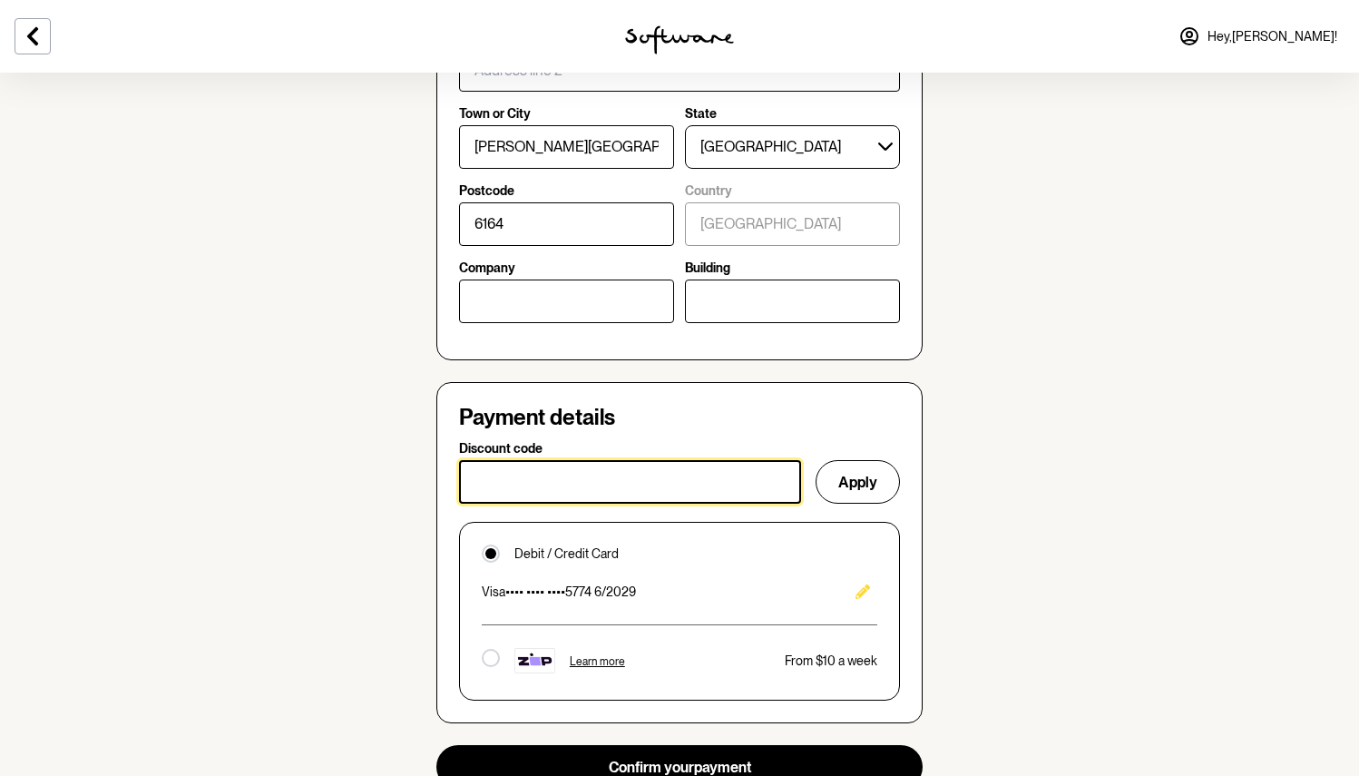
click at [635, 473] on input "Discount code" at bounding box center [630, 482] width 342 height 44
paste input "ESSENTIAL30"
type input "ESSENTIAL30"
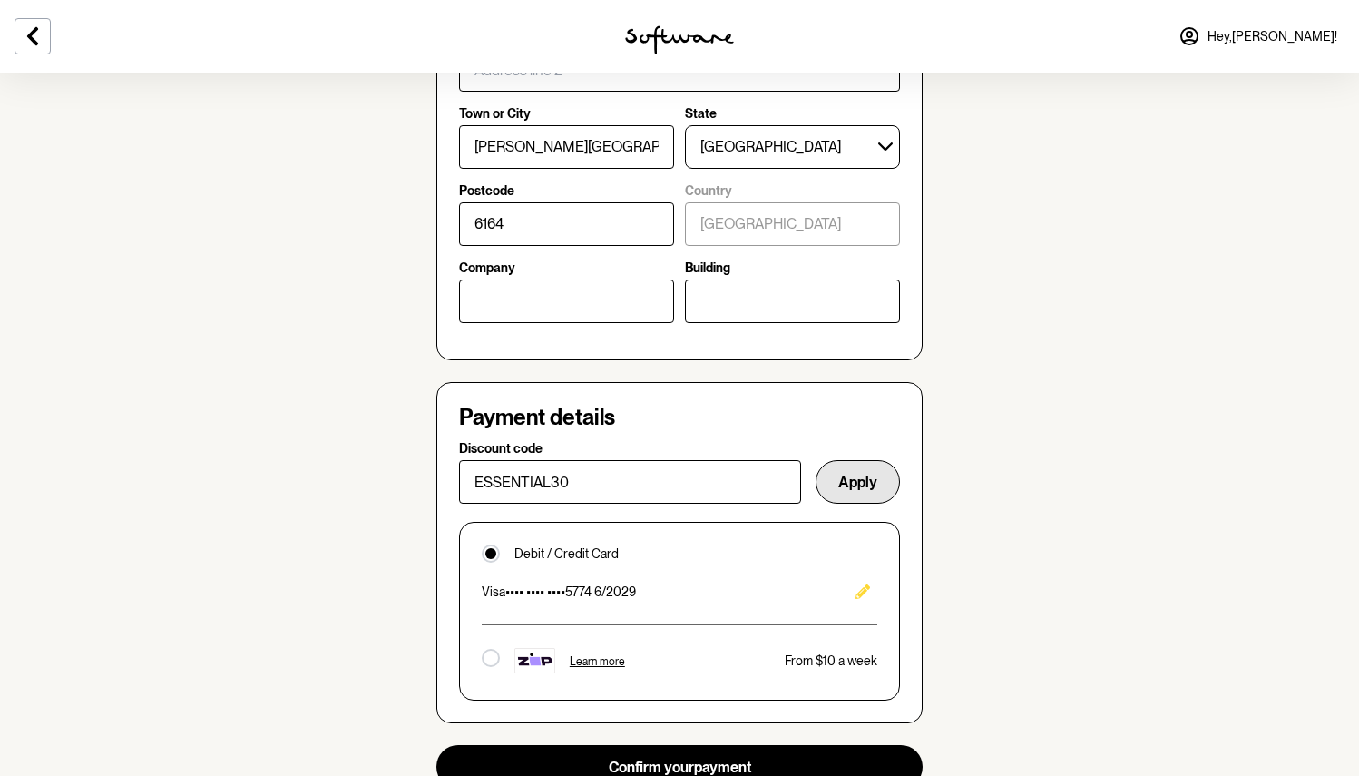
click at [851, 476] on button "Apply" at bounding box center [857, 482] width 84 height 44
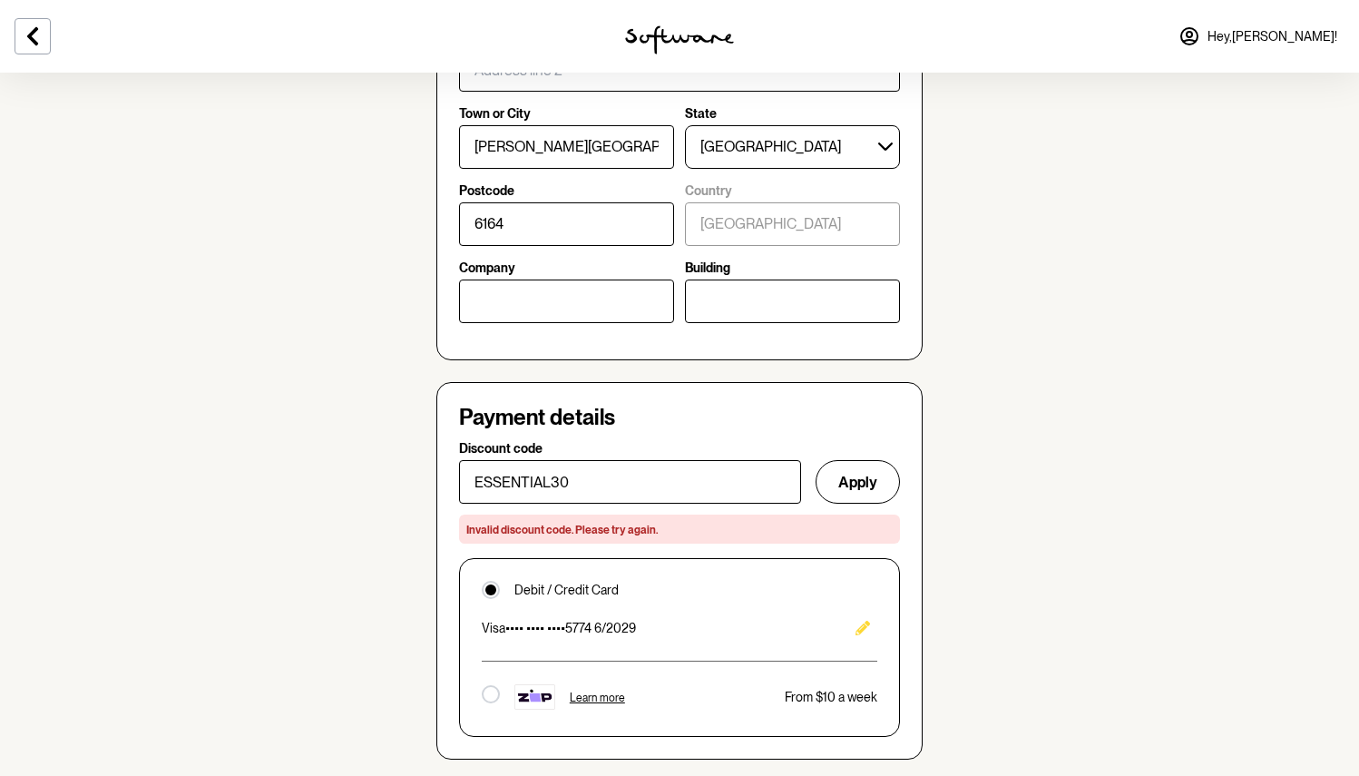
click at [509, 523] on span "Invalid discount code. Please try again." at bounding box center [561, 529] width 191 height 13
click at [872, 613] on button "Edit" at bounding box center [862, 627] width 29 height 29
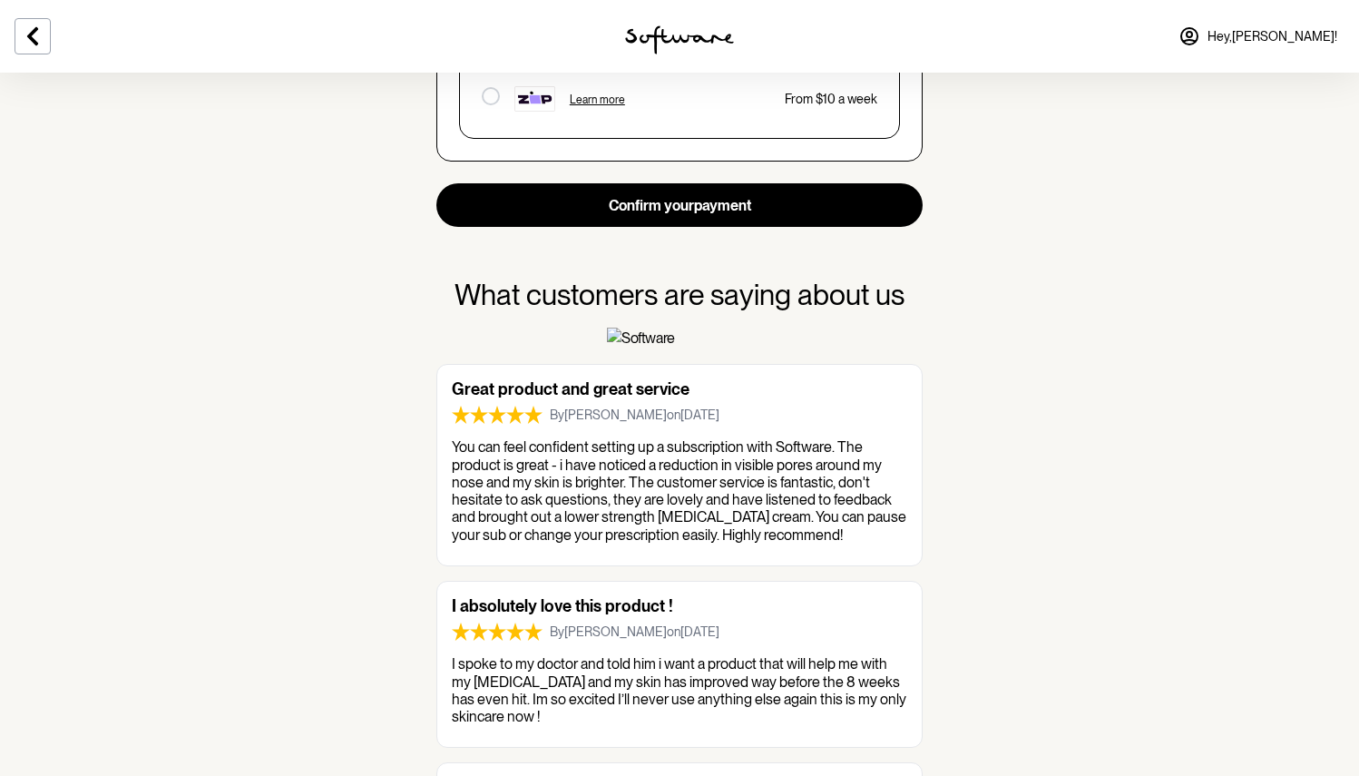
scroll to position [1344, 0]
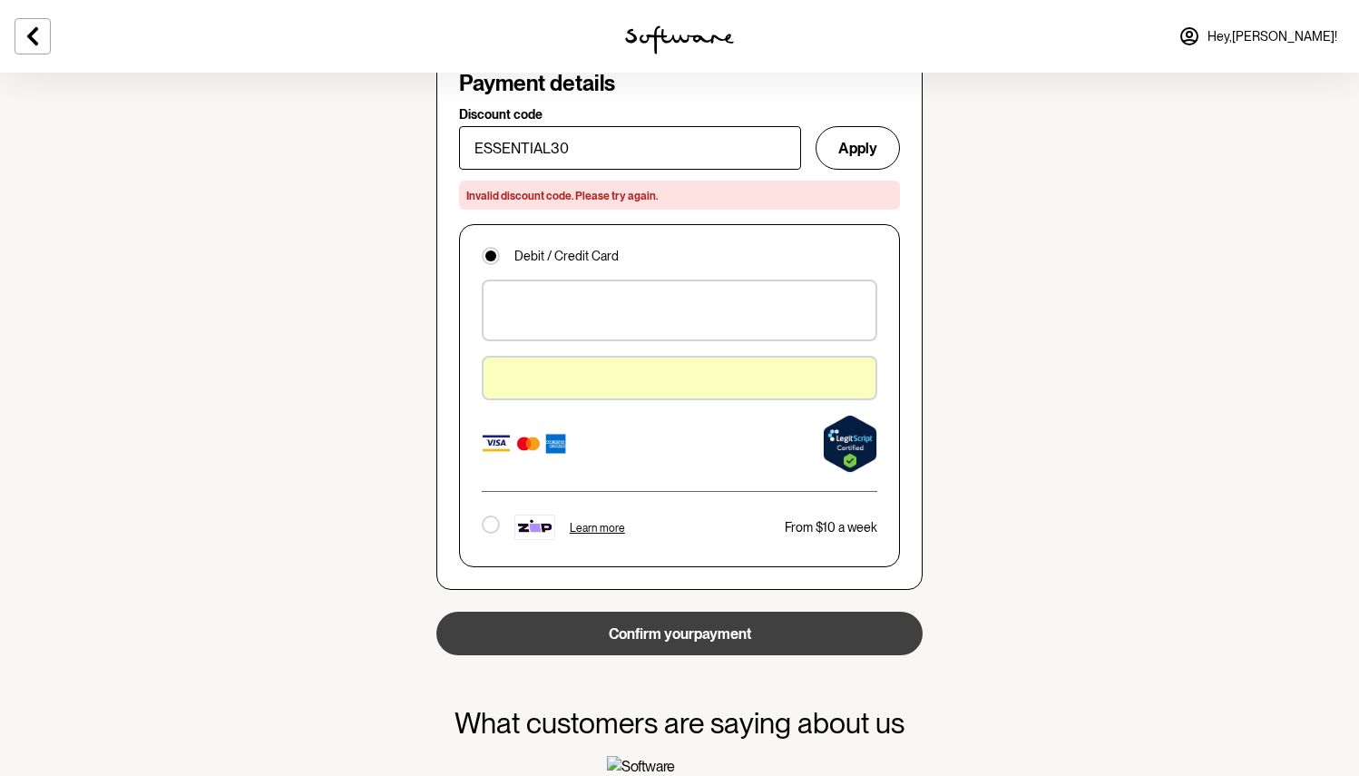
click at [674, 618] on button "Confirm your payment" at bounding box center [679, 633] width 486 height 44
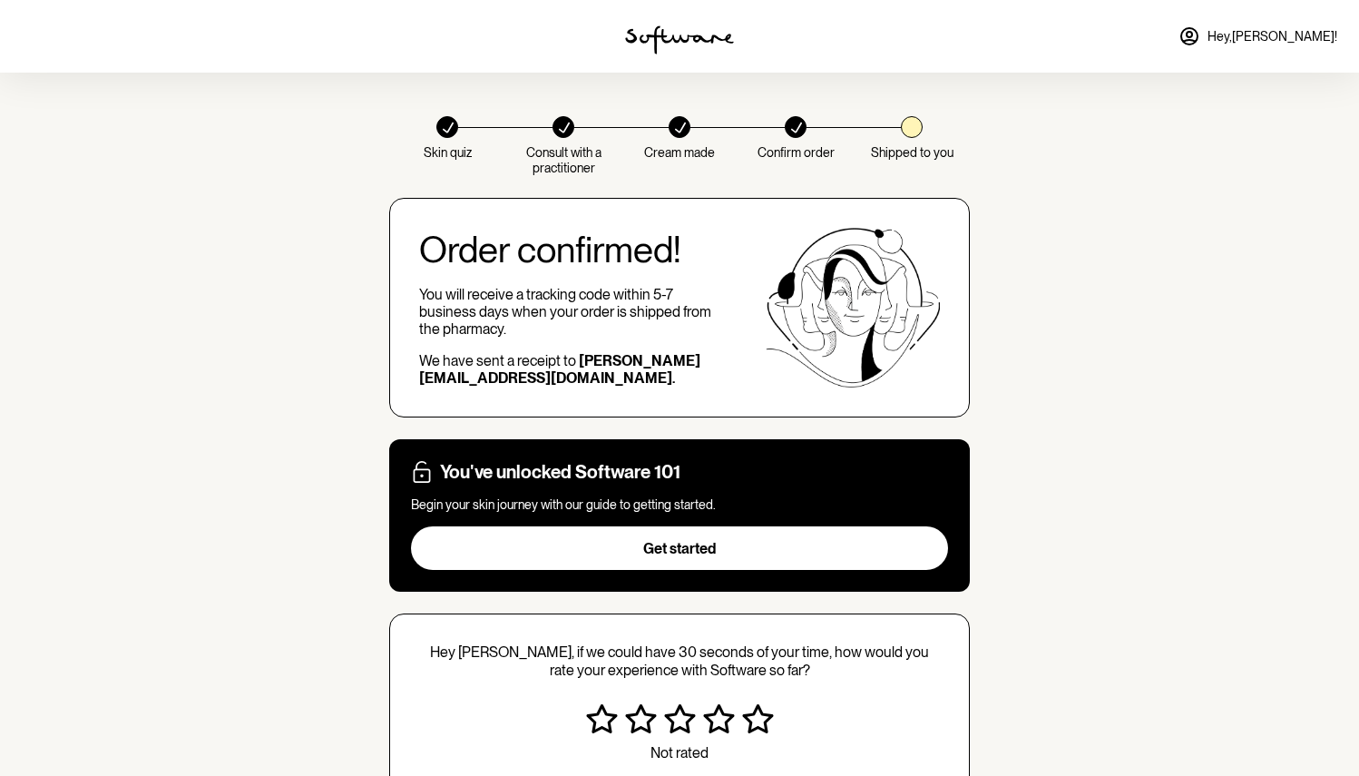
click at [652, 576] on div "You've unlocked Software 101 Begin your skin journey with our guide to getting …" at bounding box center [679, 515] width 581 height 153
click at [666, 540] on span "Get started" at bounding box center [679, 548] width 73 height 17
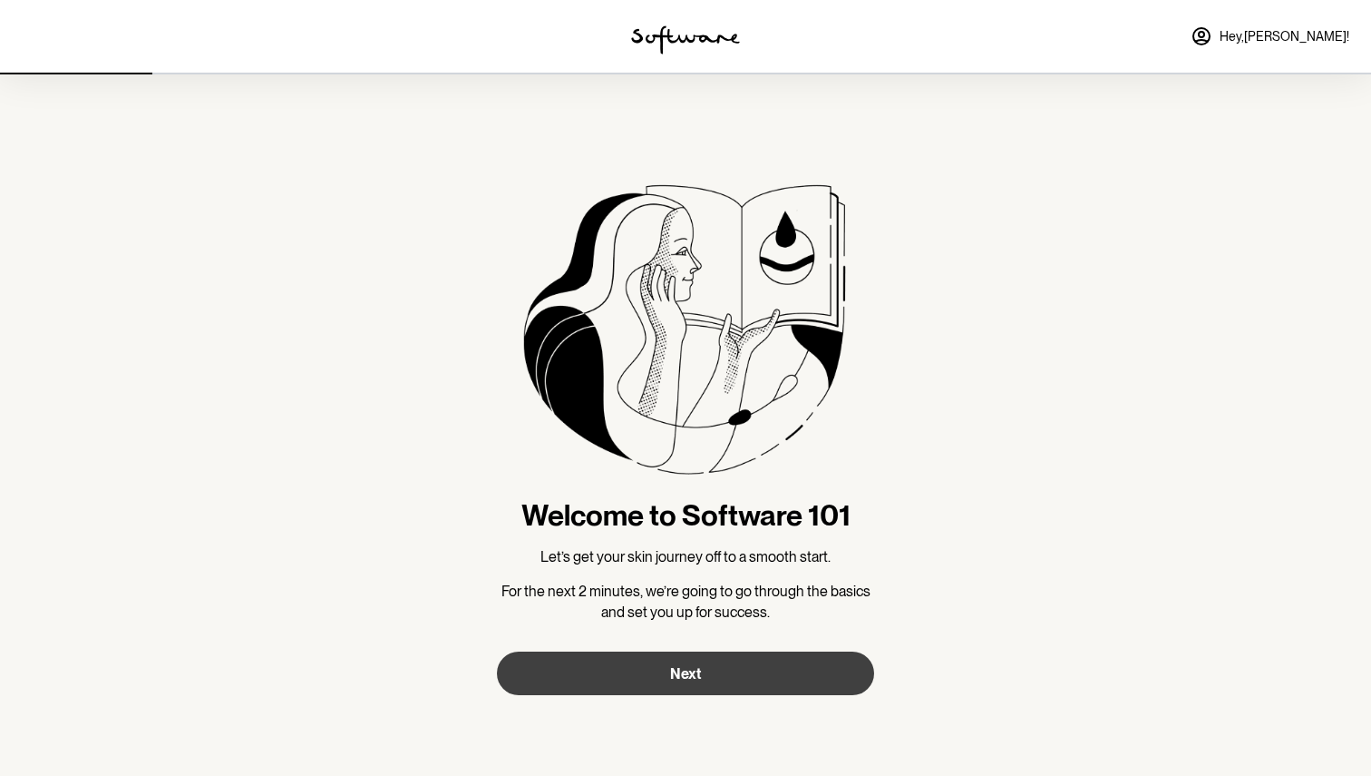
click at [665, 666] on button "Next" at bounding box center [685, 673] width 377 height 44
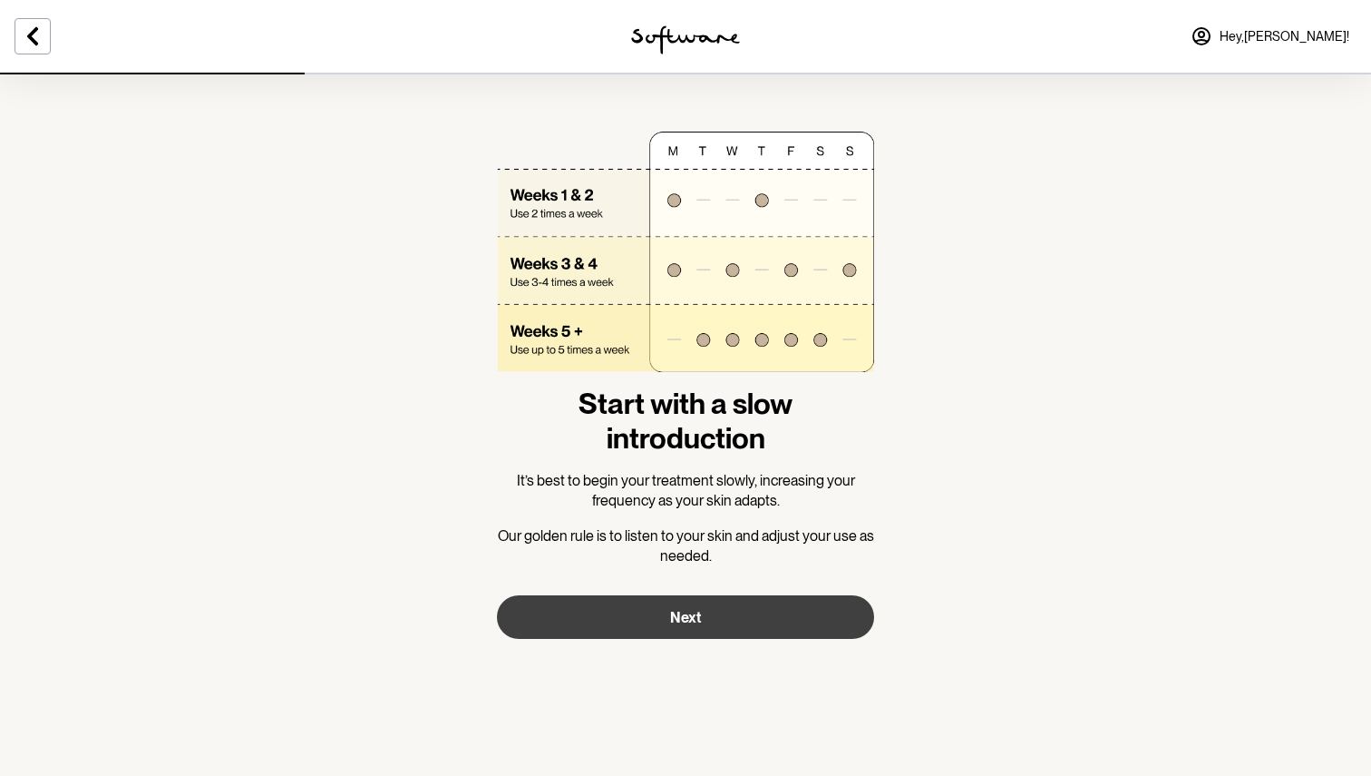
click at [688, 623] on span "Next" at bounding box center [685, 617] width 31 height 17
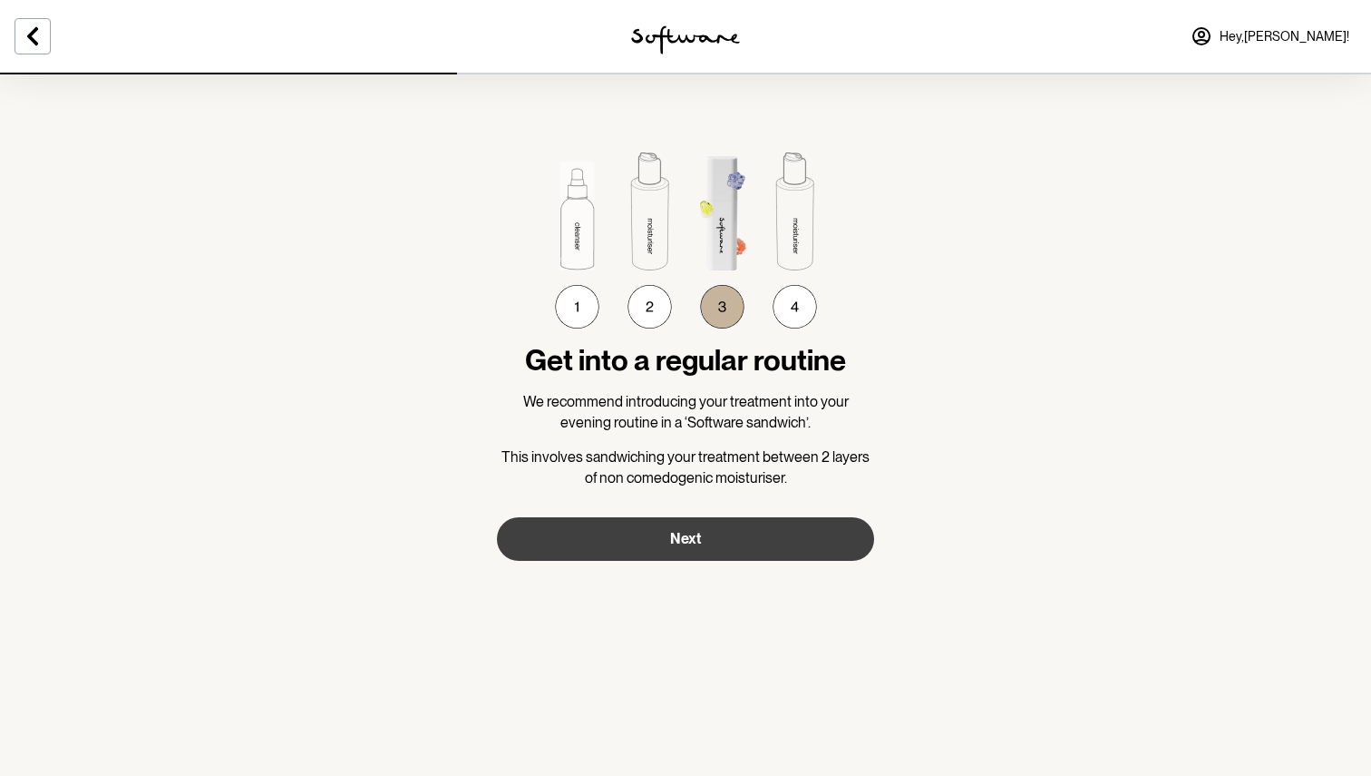
click at [711, 551] on button "Next" at bounding box center [685, 539] width 377 height 44
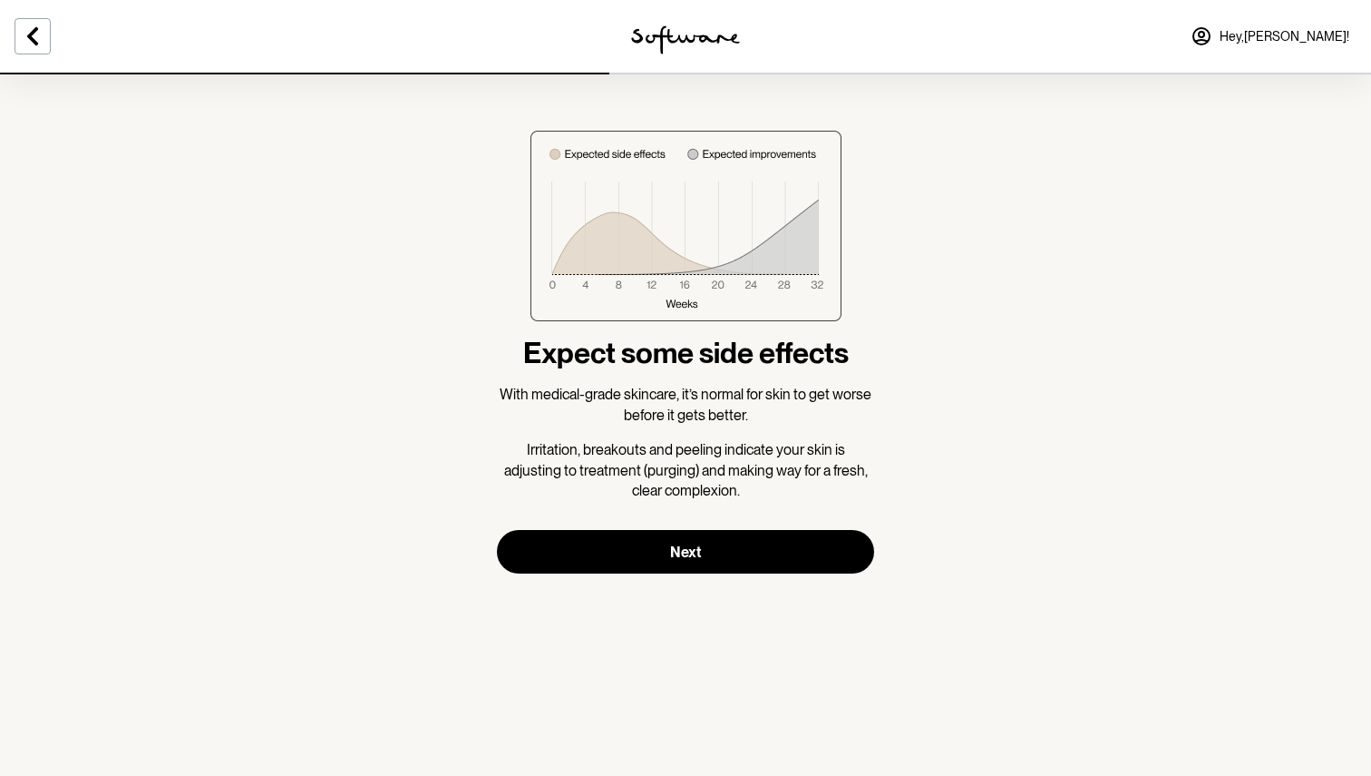
click at [711, 551] on button "Next" at bounding box center [685, 552] width 377 height 44
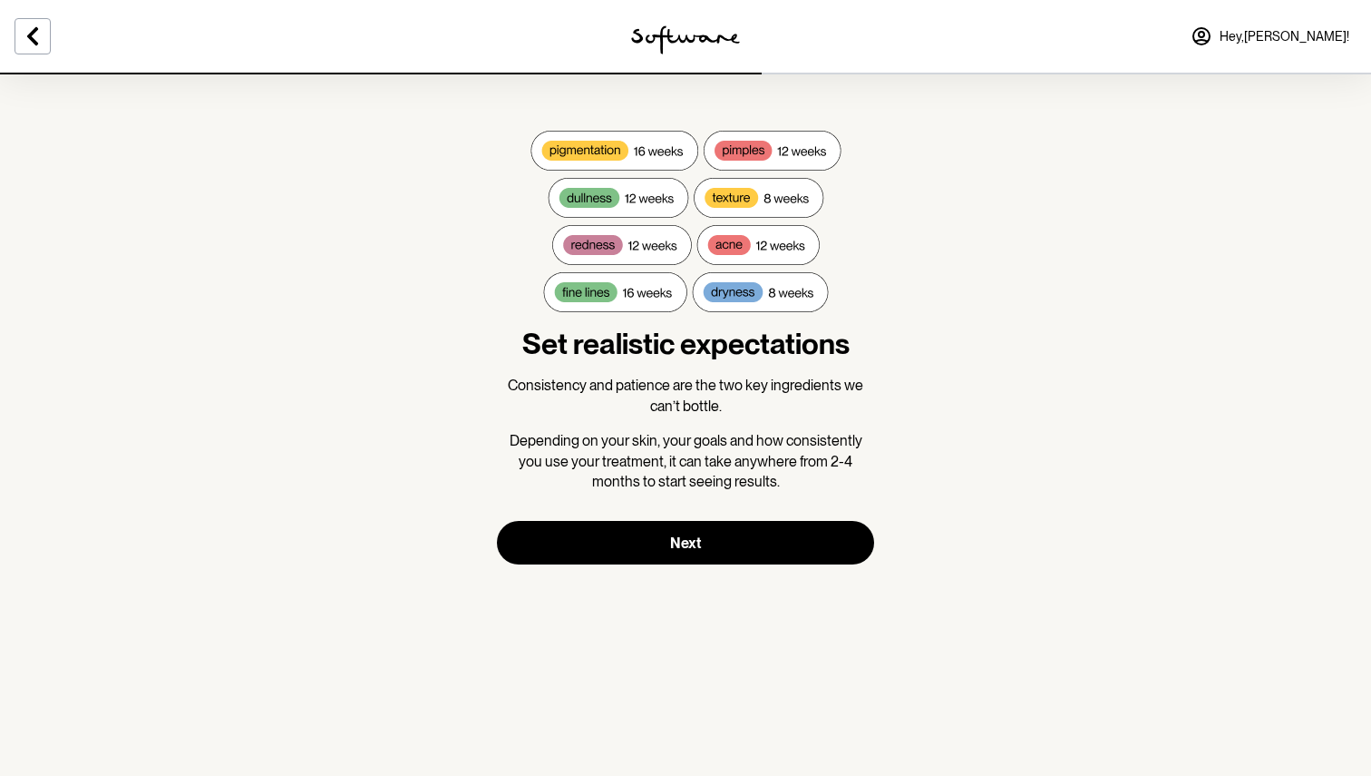
click at [711, 551] on button "Next" at bounding box center [685, 543] width 377 height 44
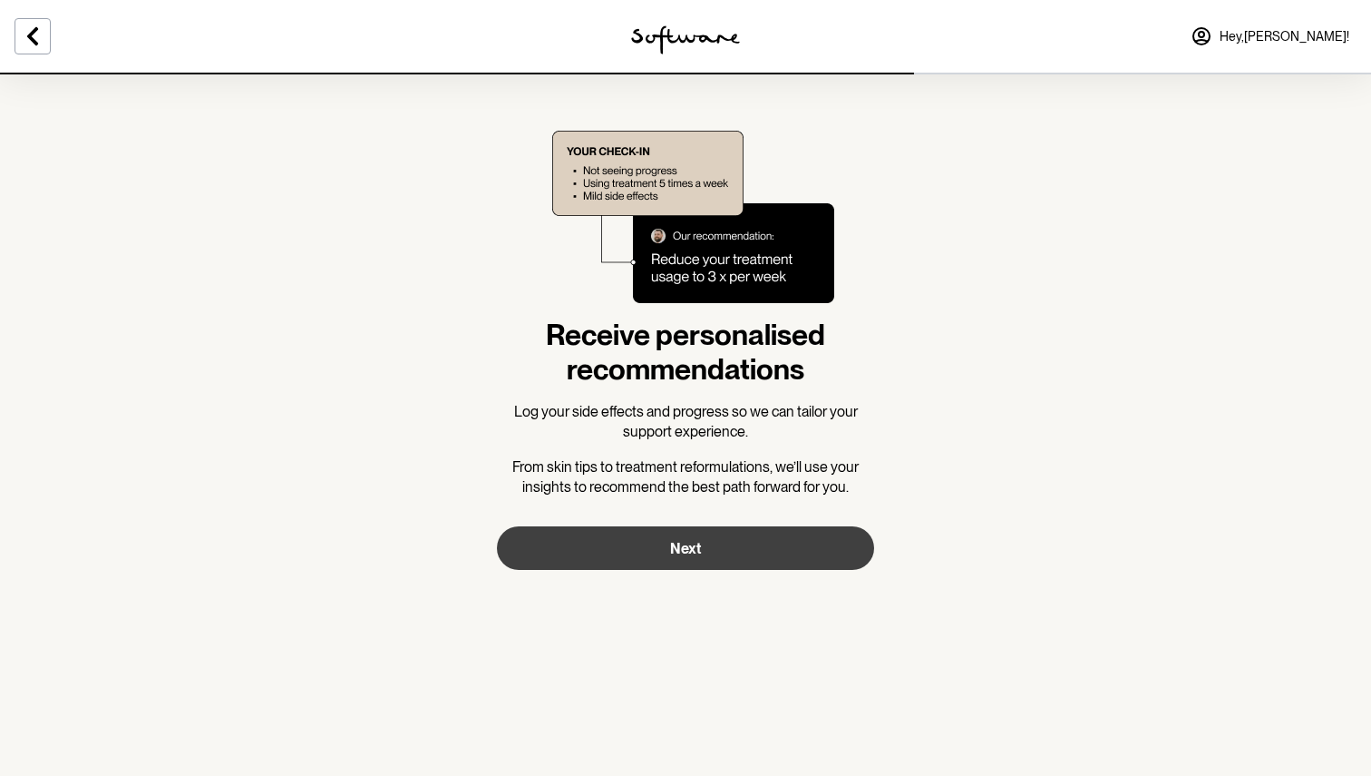
click at [708, 535] on button "Next" at bounding box center [685, 548] width 377 height 44
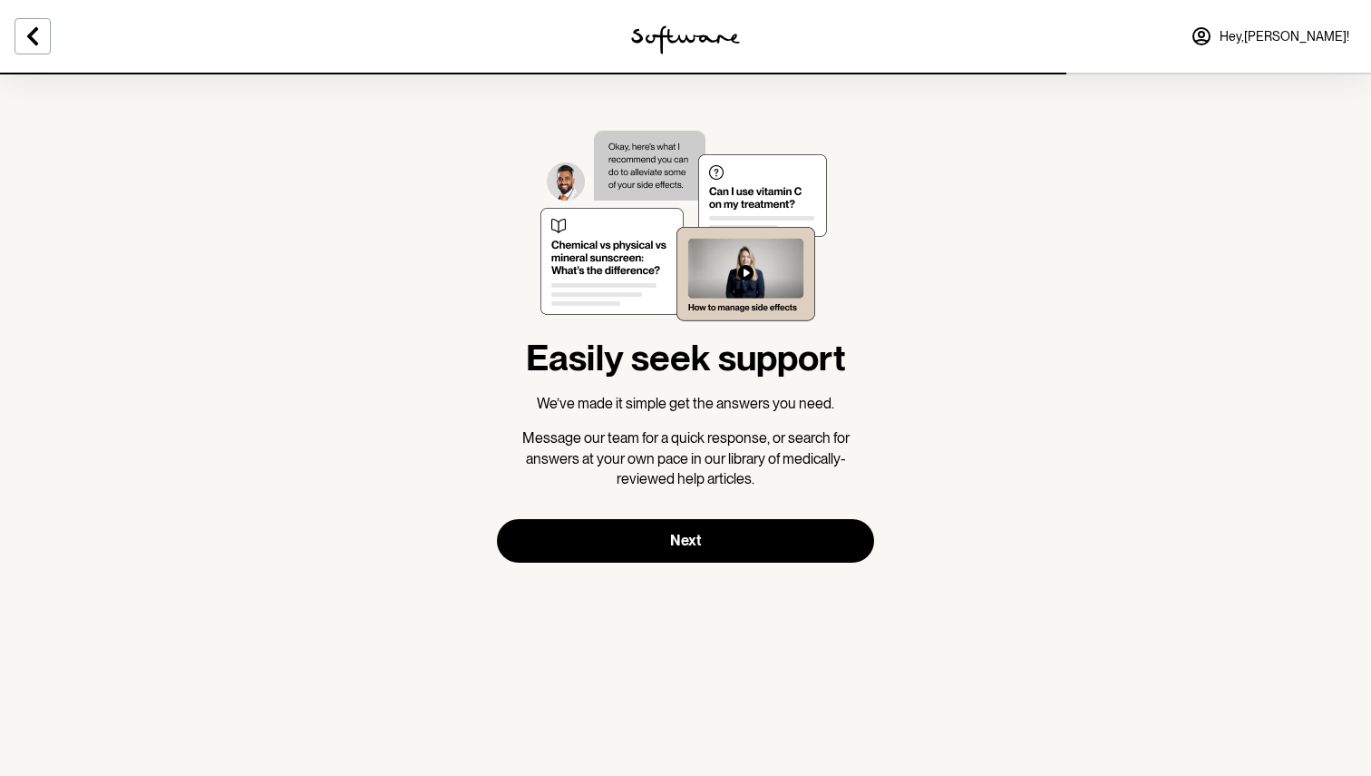
click at [708, 535] on button "Next" at bounding box center [685, 541] width 377 height 44
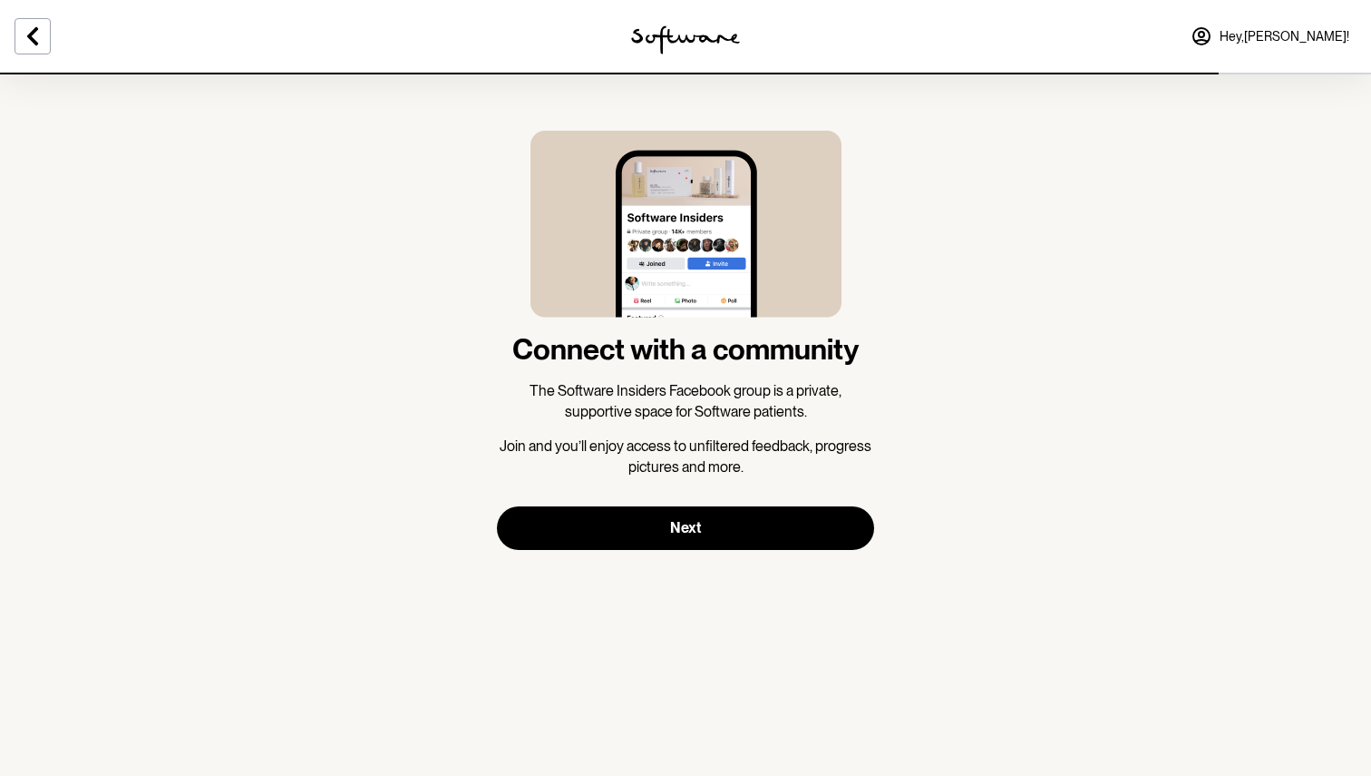
click at [708, 535] on button "Next" at bounding box center [685, 528] width 377 height 44
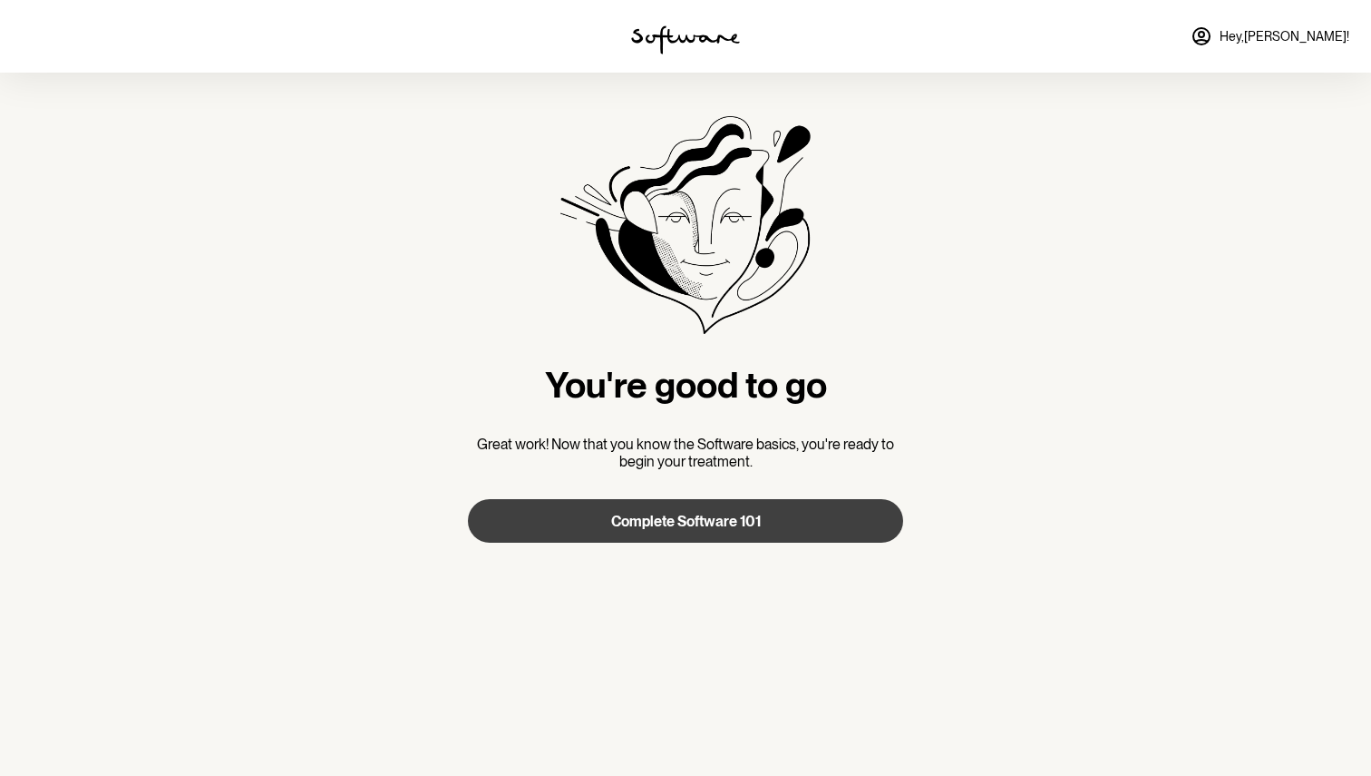
click at [661, 530] on button "Complete Software 101" at bounding box center [685, 521] width 435 height 44
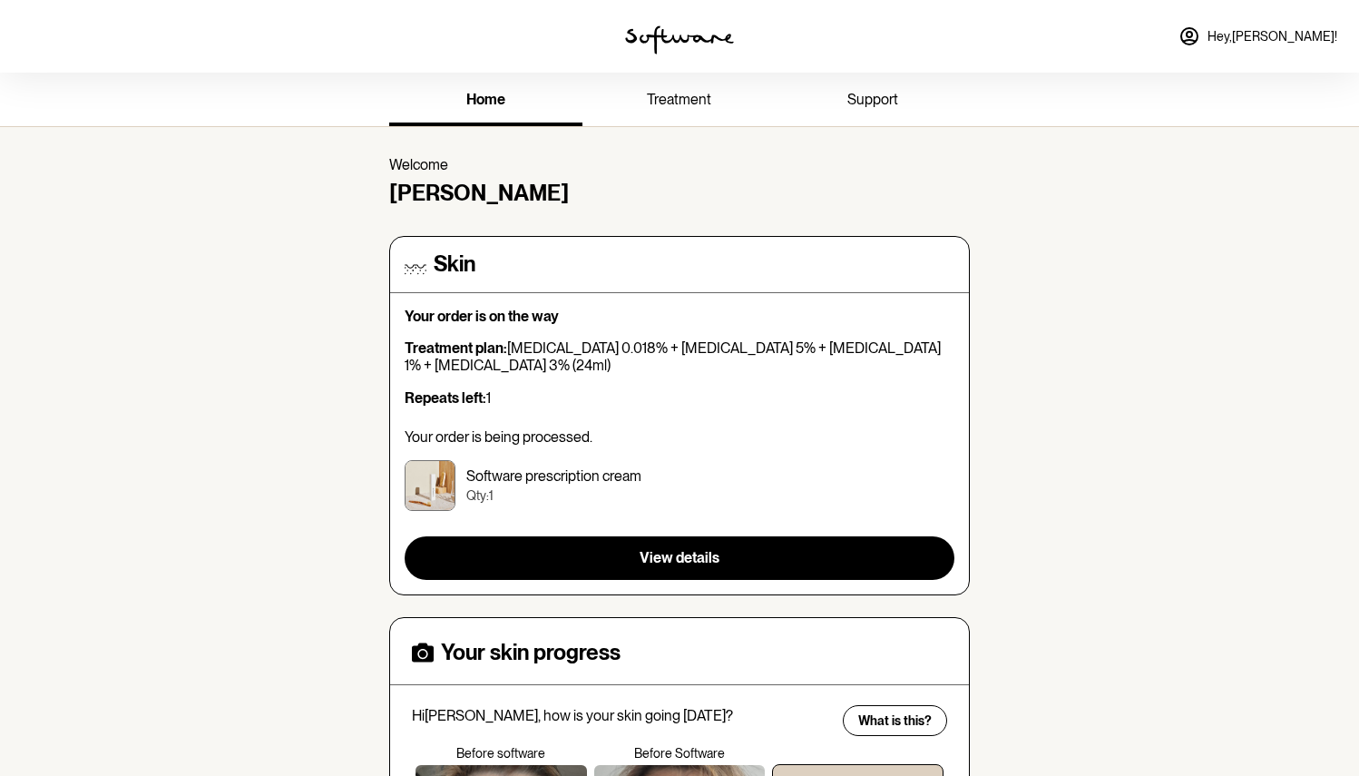
scroll to position [480, 0]
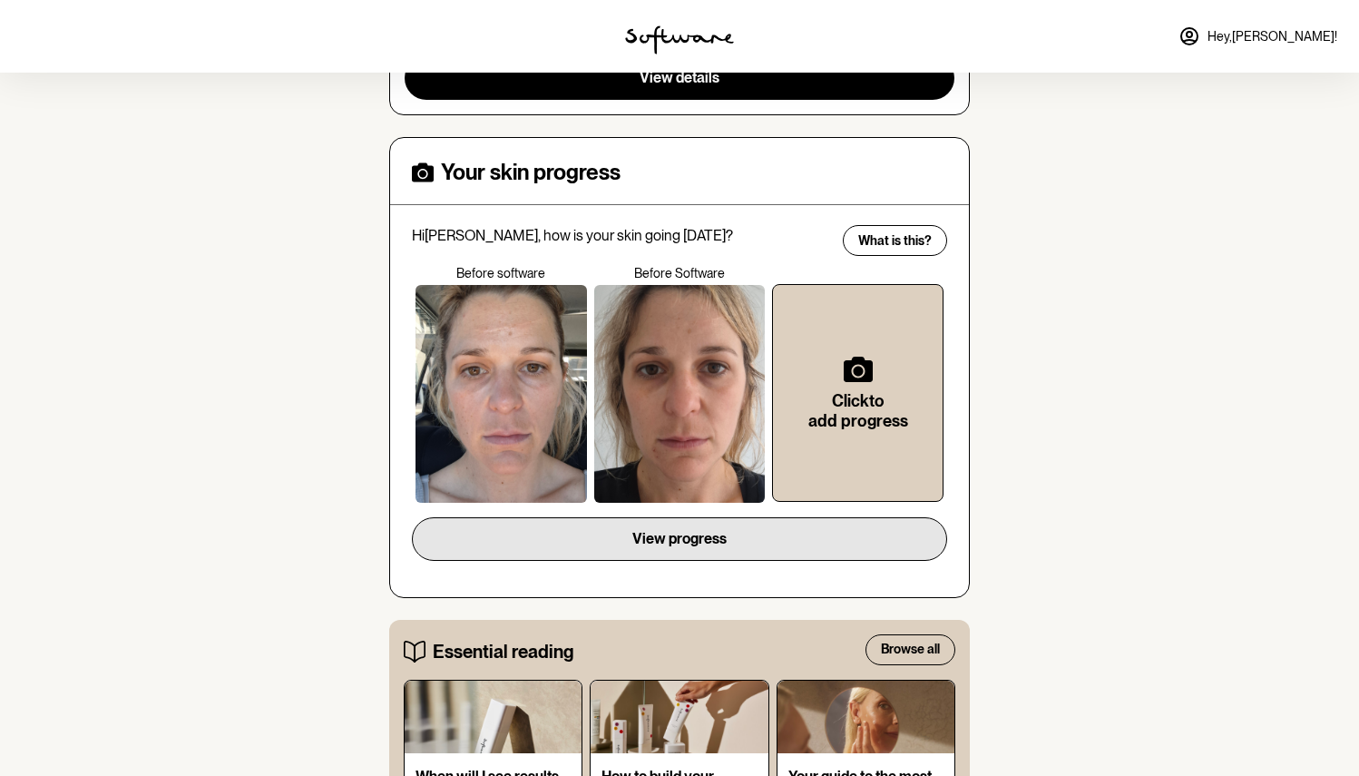
click at [711, 546] on button "View progress" at bounding box center [679, 539] width 535 height 44
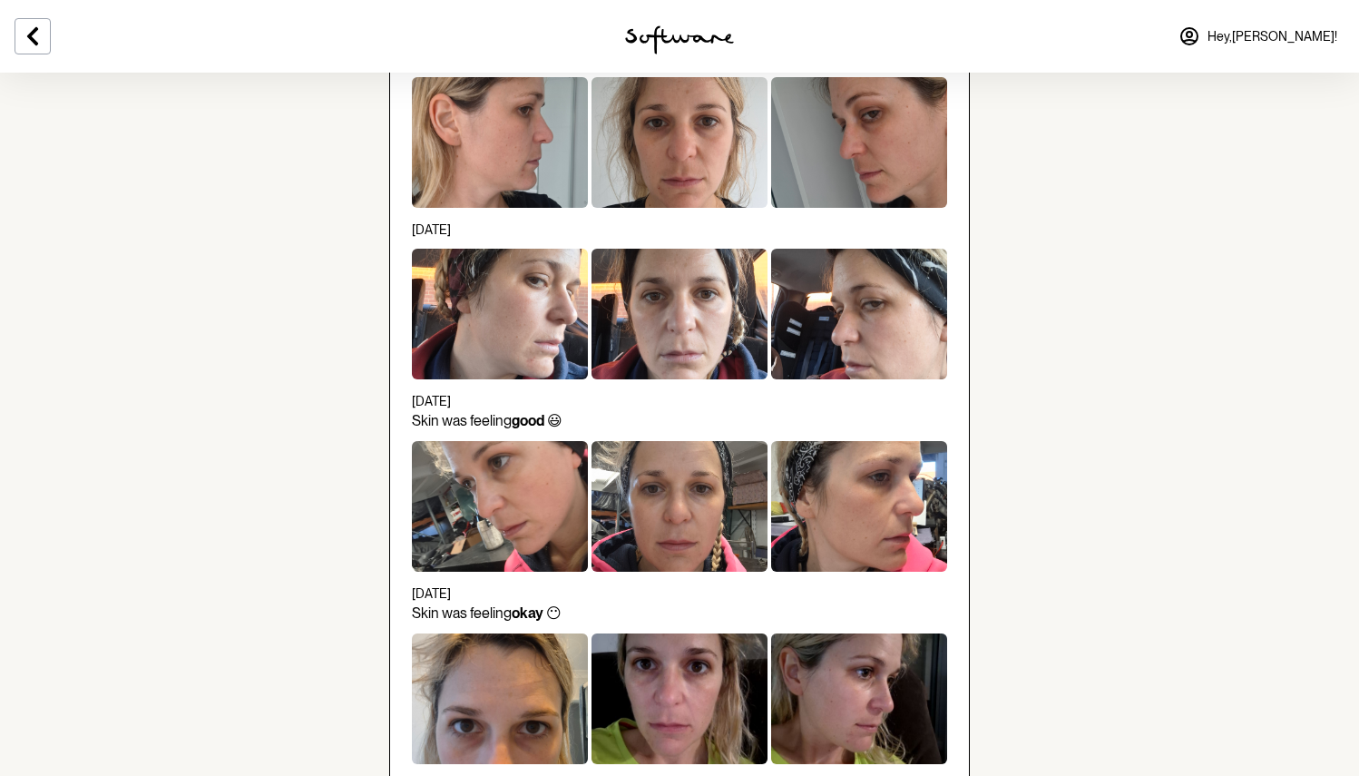
scroll to position [355, 0]
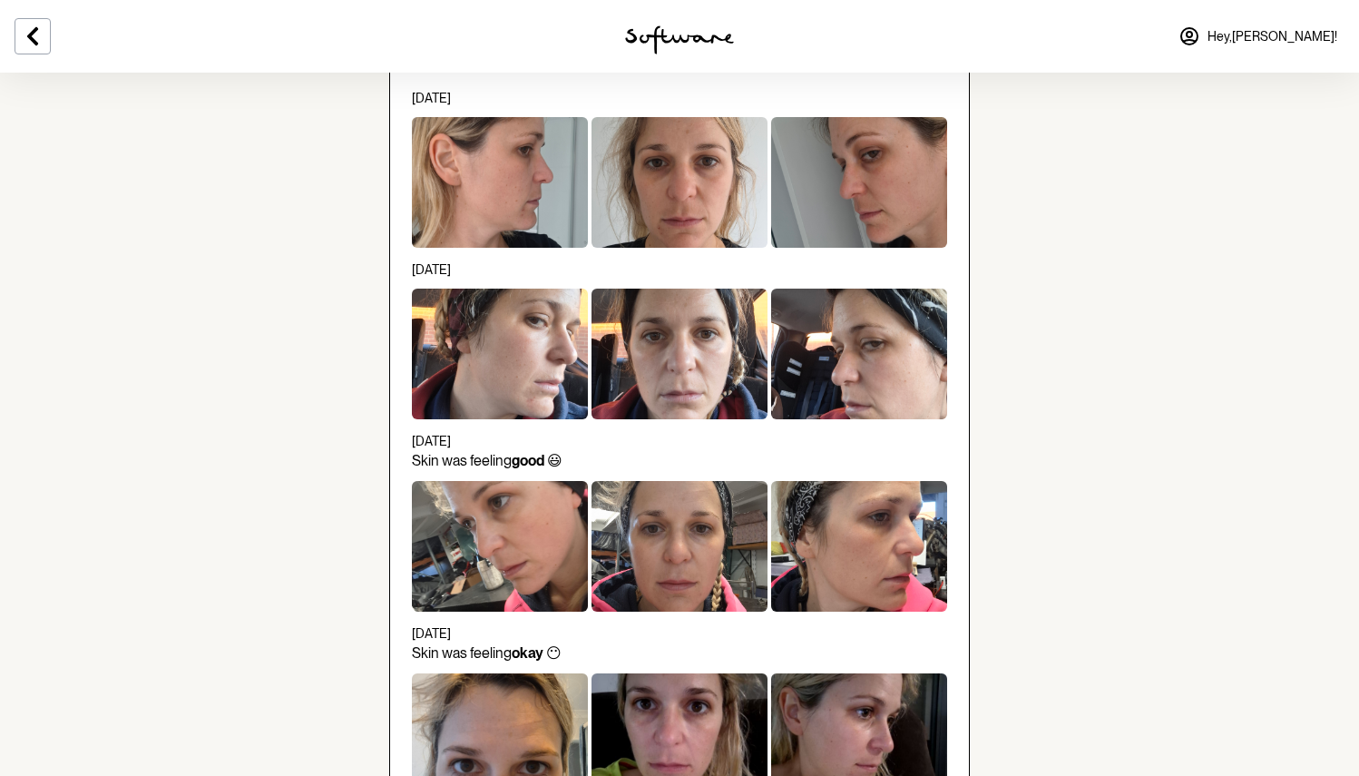
click at [664, 613] on ul "Before software [DATE] [DATE] [DATE] Skin was feeling good 😃 [DATE] Skin was fe…" at bounding box center [679, 512] width 535 height 924
click at [679, 564] on div at bounding box center [679, 546] width 176 height 131
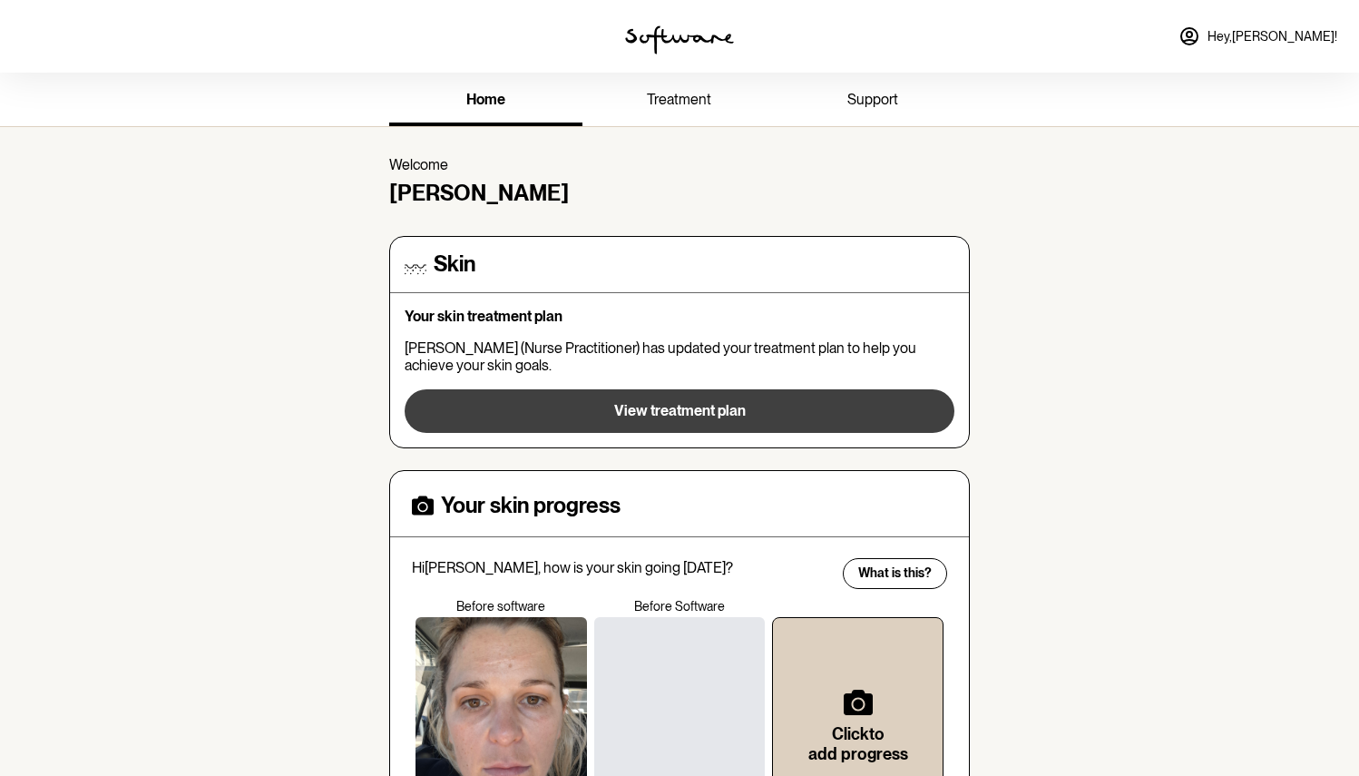
click at [691, 402] on span "View treatment plan" at bounding box center [680, 410] width 132 height 17
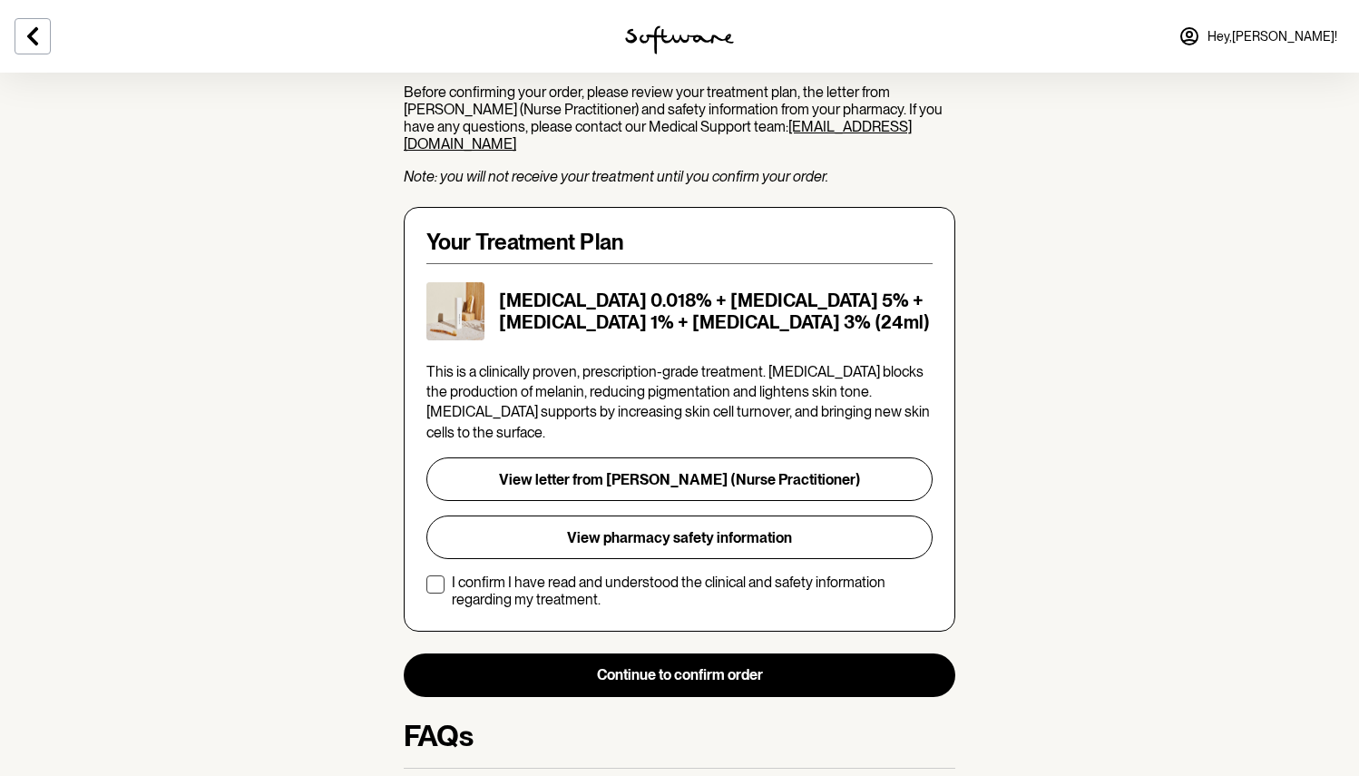
scroll to position [62, 0]
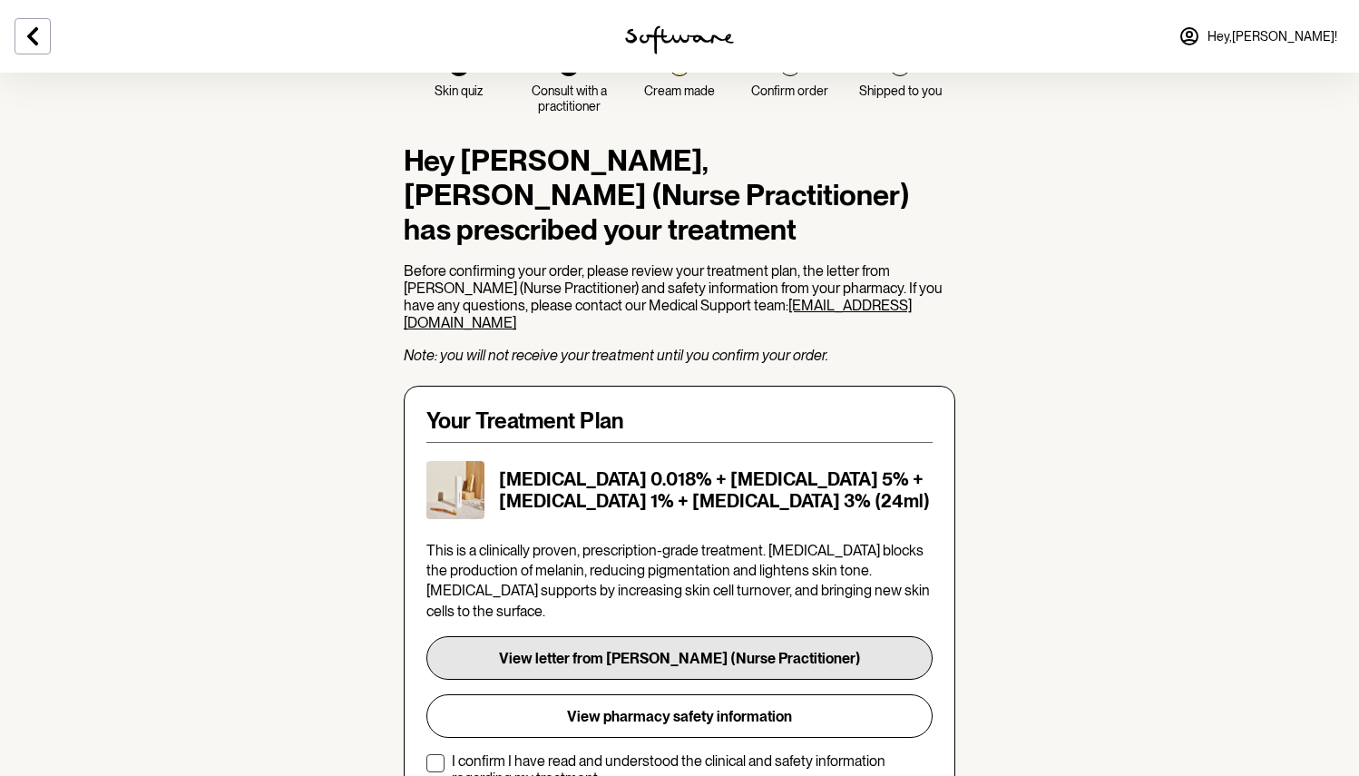
click at [703, 597] on button "View letter from [PERSON_NAME] (Nurse Practitioner)" at bounding box center [679, 658] width 506 height 44
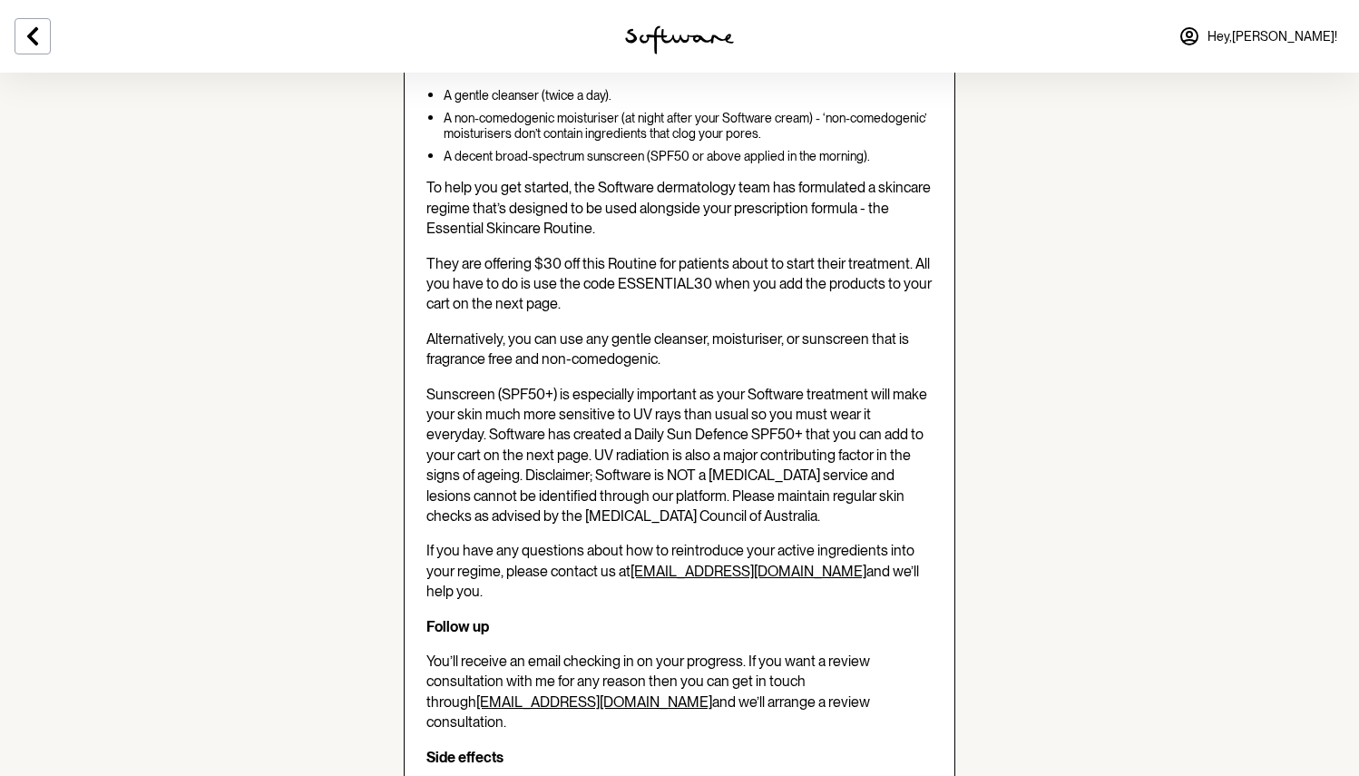
scroll to position [1312, 0]
